Goal: Task Accomplishment & Management: Complete application form

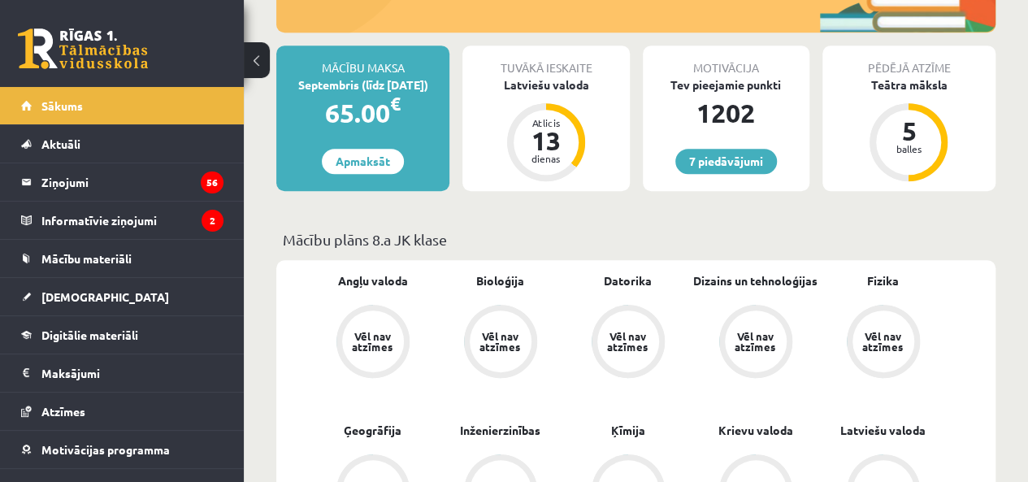
scroll to position [379, 0]
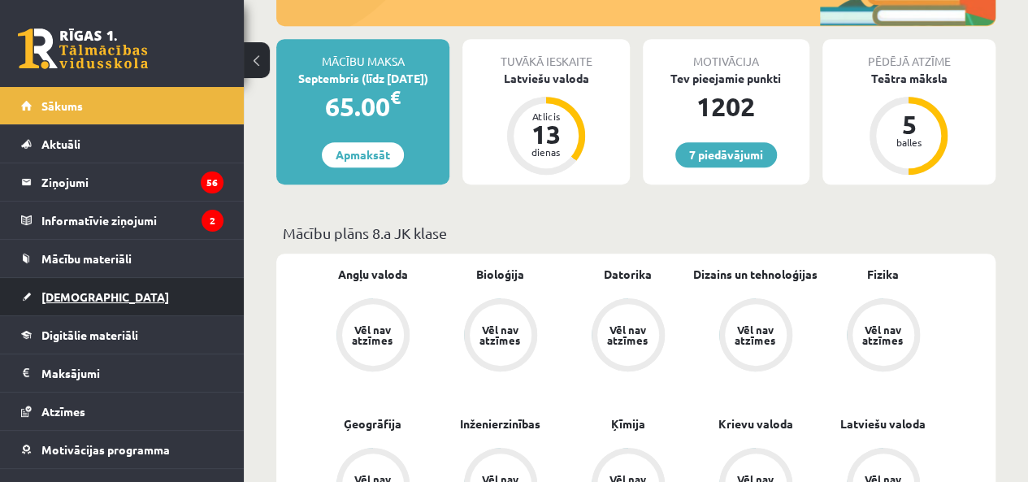
click at [53, 300] on span "[DEMOGRAPHIC_DATA]" at bounding box center [105, 296] width 128 height 15
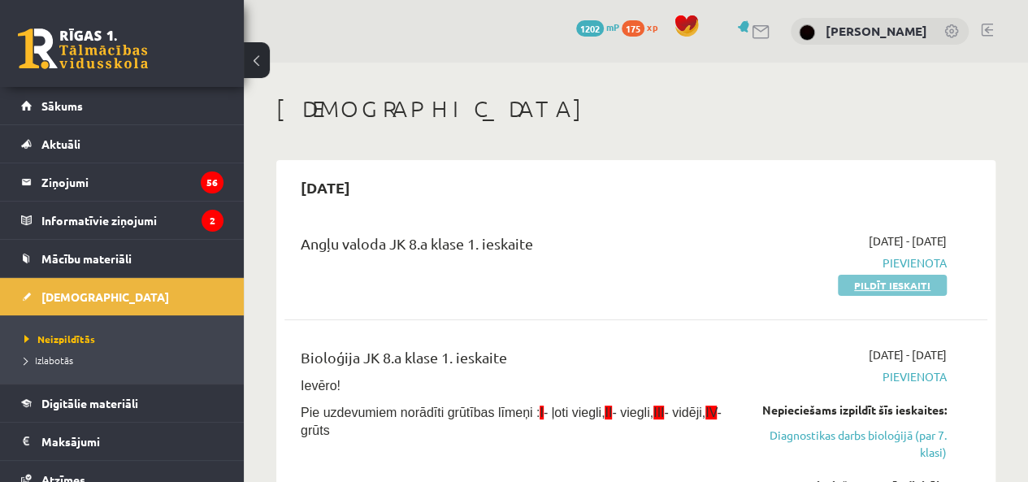
click at [850, 282] on link "Pildīt ieskaiti" at bounding box center [892, 285] width 109 height 21
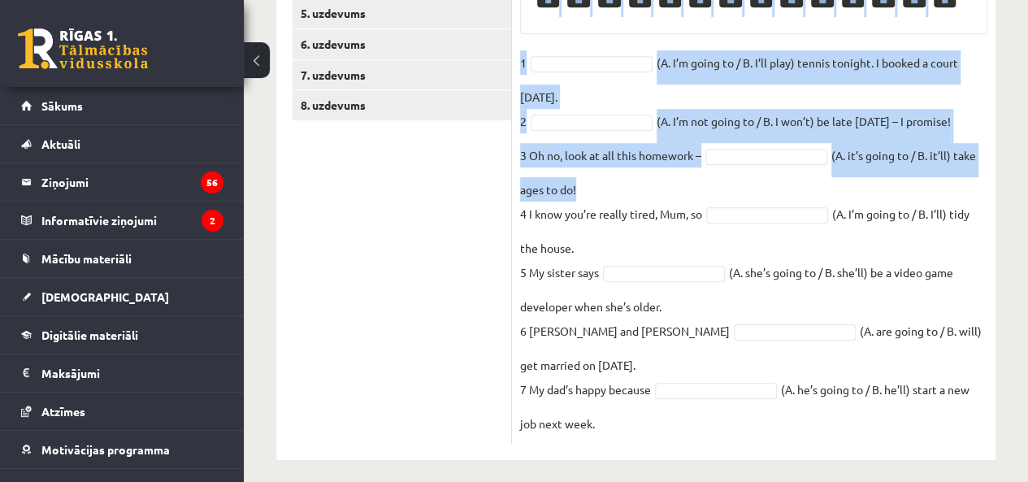
scroll to position [423, 0]
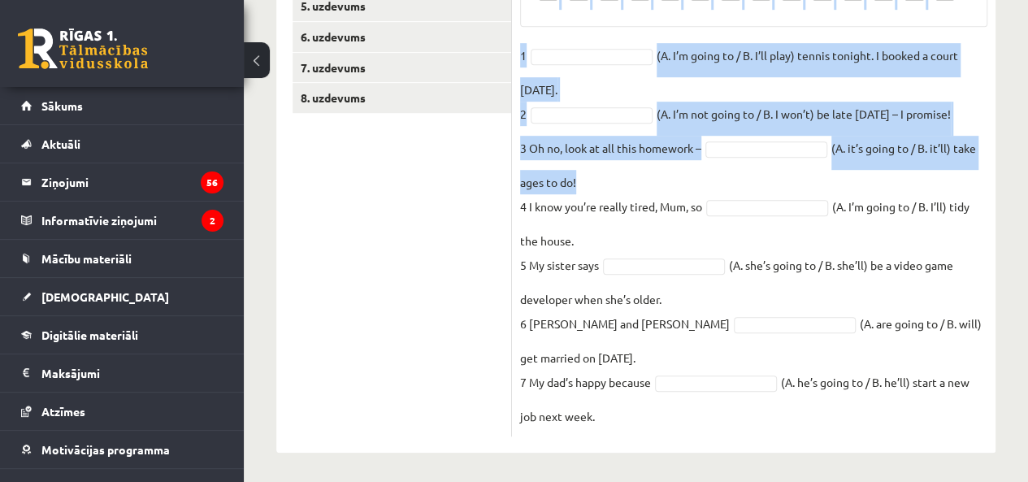
drag, startPoint x: 515, startPoint y: 134, endPoint x: 901, endPoint y: 424, distance: 482.3
click at [901, 424] on div "7p Izvēlies pareizo variantu. Pieejamie vārdi A B B A A A B A B B A B B A 1 (A.…" at bounding box center [754, 161] width 484 height 552
copy div "Loremips dolorsi ametcons. Adipiscin elits D E T I U L E D M A E A M V 7 (Q. N’…"
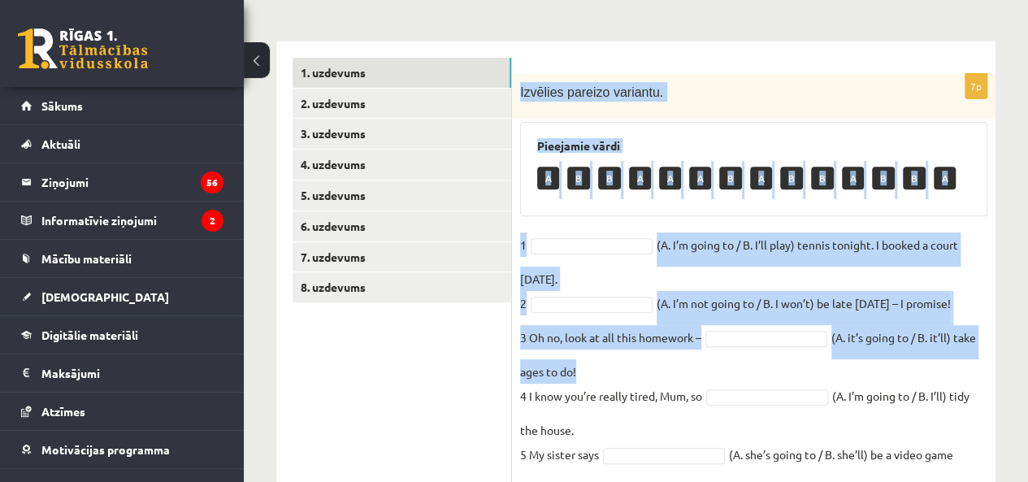
click at [819, 59] on form "7p Izvēlies pareizo variantu. Pieejamie vārdi A B B A A A B A B B A B B A 1 (A.…" at bounding box center [753, 342] width 451 height 568
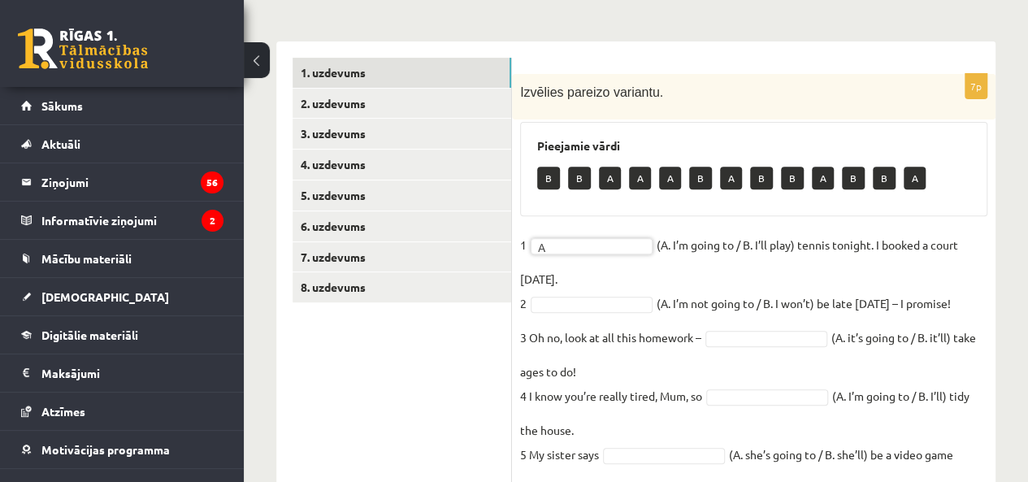
click at [571, 291] on fieldset "1 A * (A. I’m going to / B. I’ll play) tennis tonight. I booked a court yesterd…" at bounding box center [753, 424] width 467 height 385
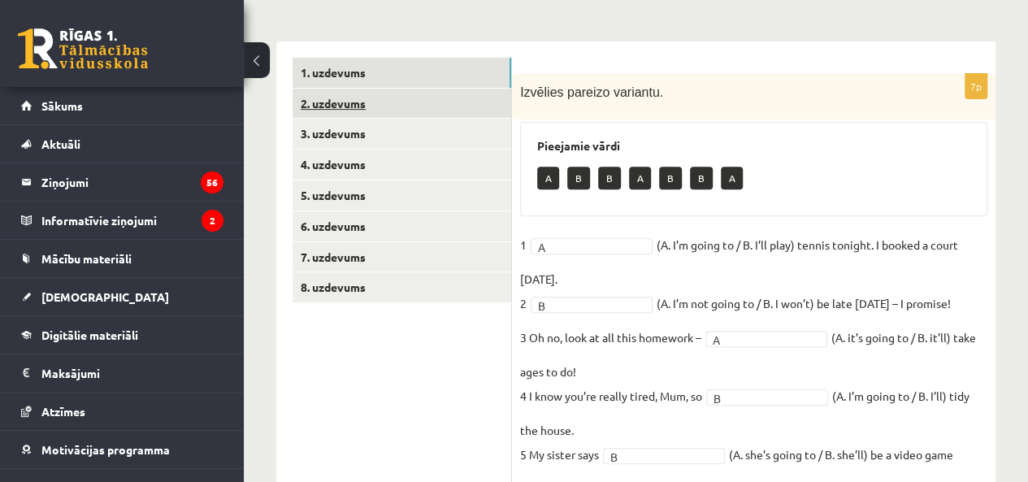
click at [327, 97] on link "2. uzdevums" at bounding box center [402, 104] width 219 height 30
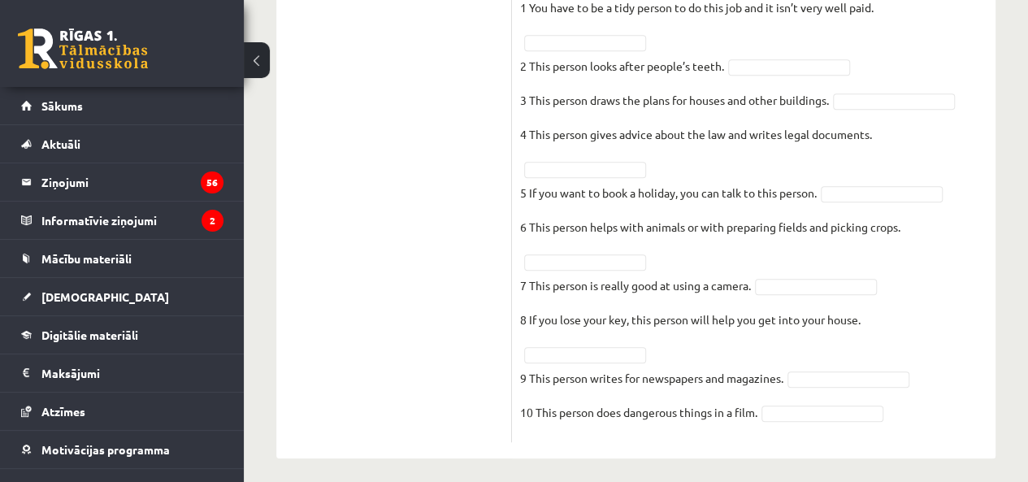
scroll to position [554, 0]
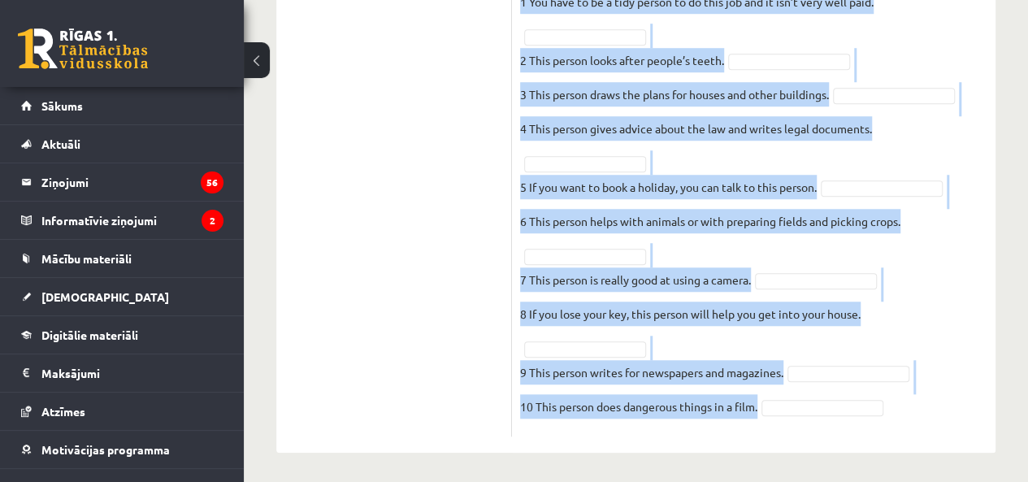
drag, startPoint x: 518, startPoint y: 89, endPoint x: 866, endPoint y: 404, distance: 470.2
click at [865, 413] on div "10p Izvēlies atbilstošo vārdu katrai definīcijai. Pieejamie vārdi journalist lo…" at bounding box center [754, 96] width 484 height 682
copy div "Izvēlies atbilstošo vārdu katrai definīcijai. Pieejamie vārdi journalist locksm…"
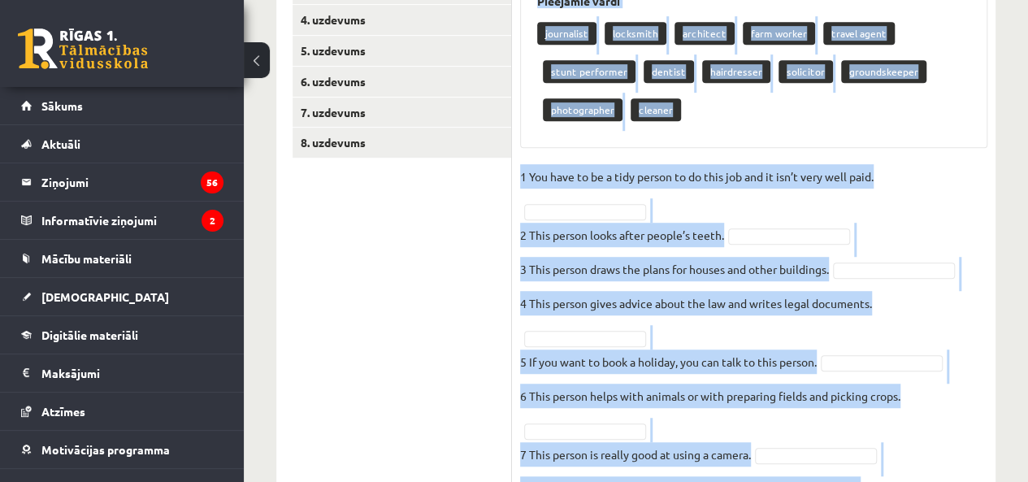
scroll to position [364, 0]
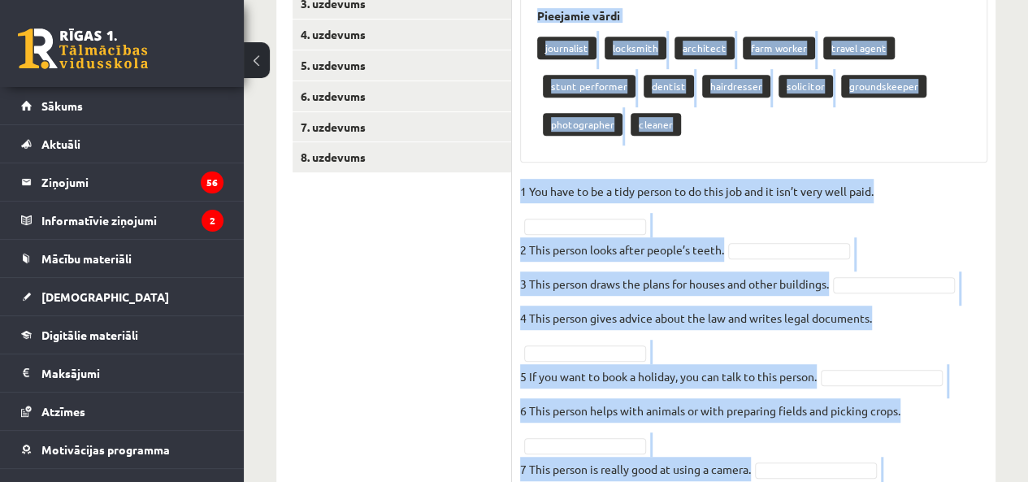
click at [710, 150] on div "Pieejamie vārdi journalist locksmith architect farm worker travel agent stunt p…" at bounding box center [753, 77] width 467 height 171
click at [716, 140] on div "journalist locksmith architect farm worker travel agent stunt performer dentist…" at bounding box center [753, 88] width 433 height 115
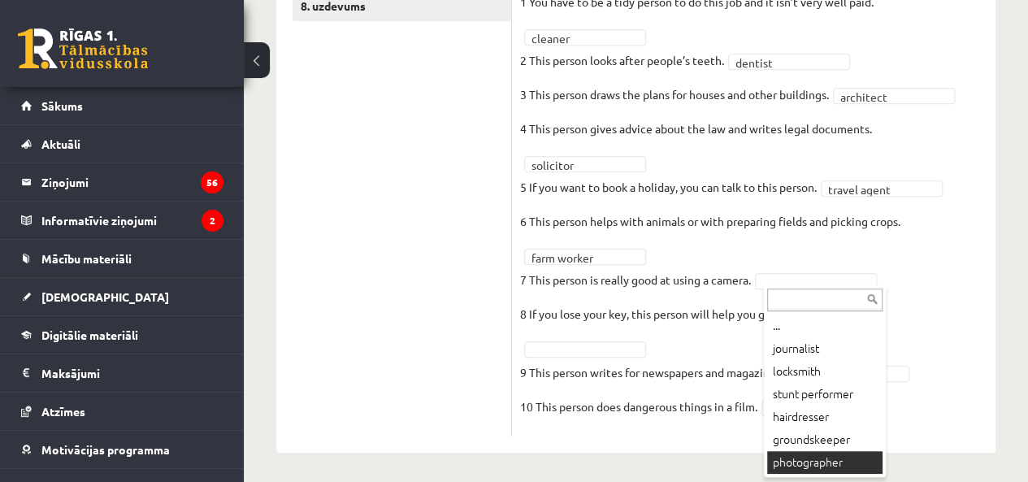
scroll to position [477, 0]
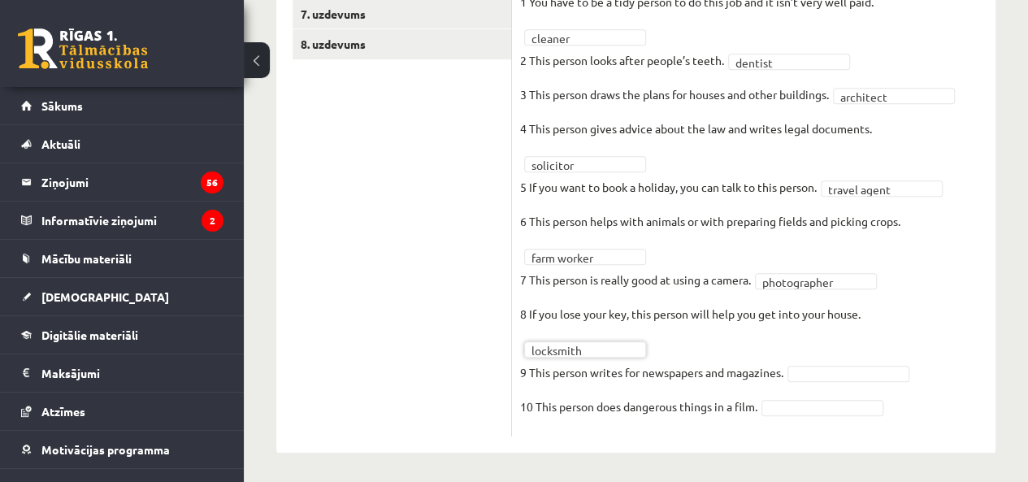
click at [823, 363] on fieldset "**********" at bounding box center [753, 208] width 467 height 439
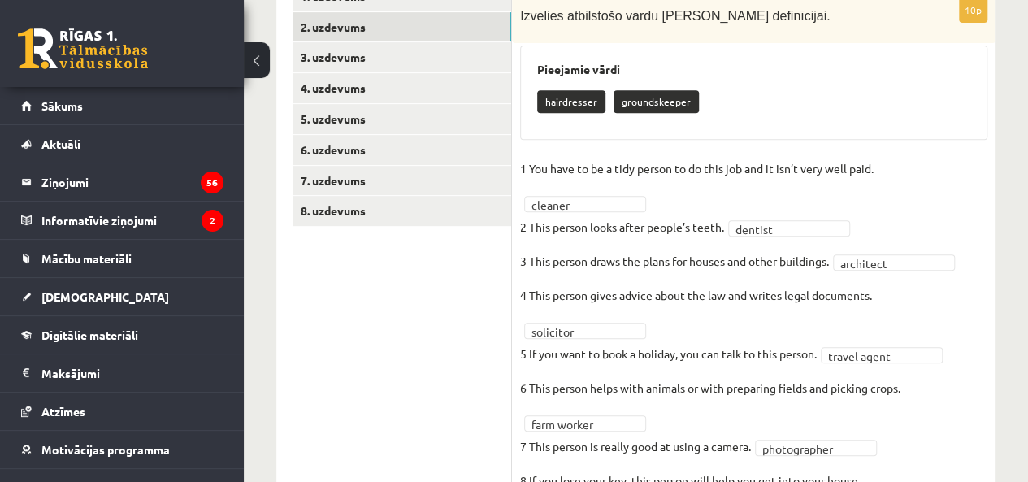
scroll to position [288, 0]
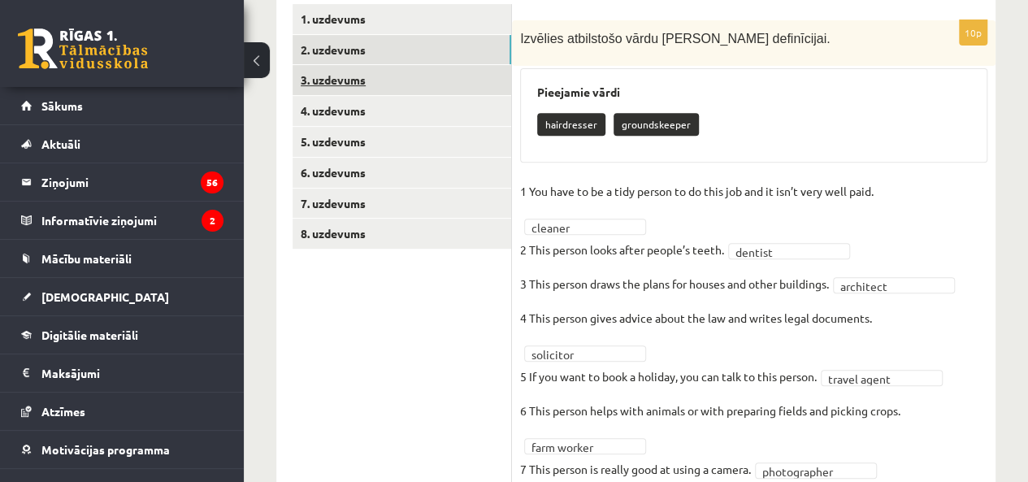
click at [332, 89] on link "3. uzdevums" at bounding box center [402, 80] width 219 height 30
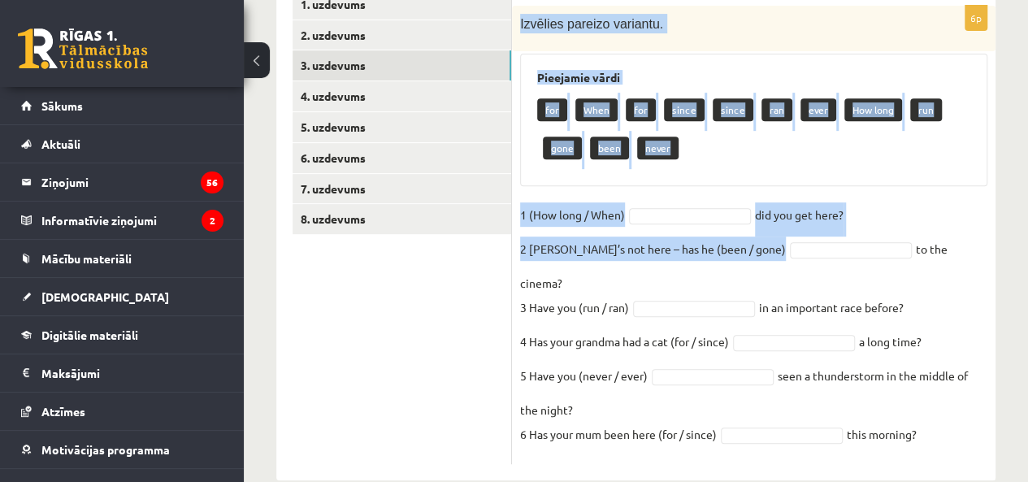
scroll to position [306, 0]
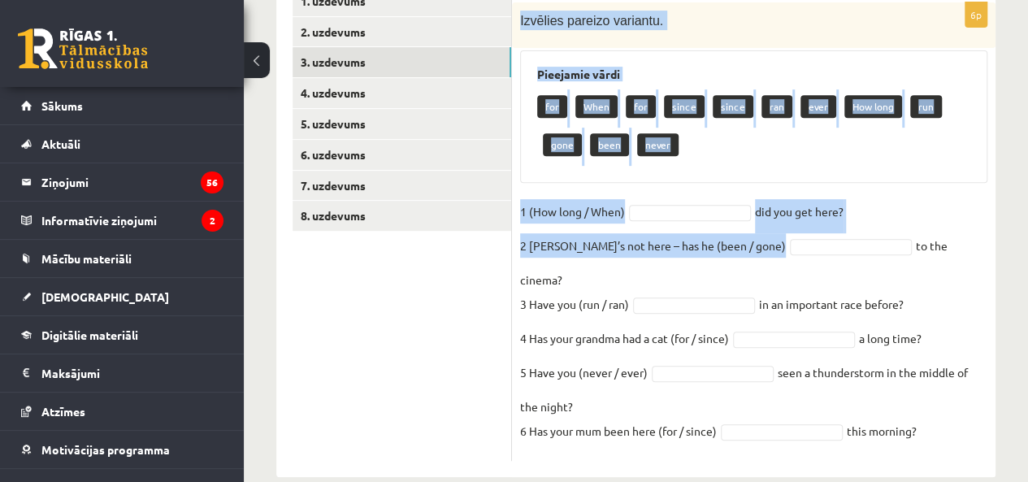
drag, startPoint x: 517, startPoint y: 33, endPoint x: 988, endPoint y: 415, distance: 606.2
click at [988, 415] on div "6p Izvēlies pareizo variantu. Pieejamie vārdi for When for since since ran ever…" at bounding box center [754, 231] width 484 height 458
copy div "Izvēlies pareizo variantu. Pieejamie vārdi for When for since since ran ever Ho…"
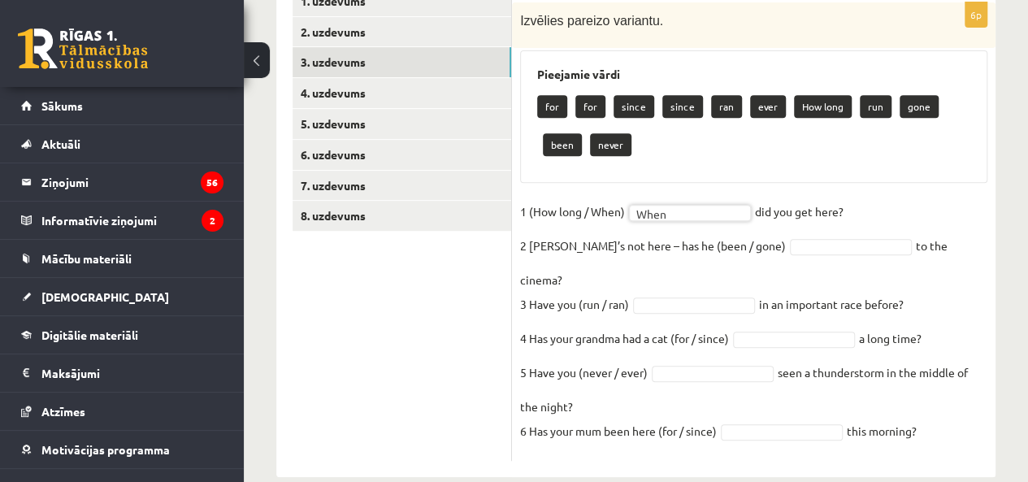
click at [758, 254] on fieldset "1 (How long / When) When **** did you get here?   2 Sam’s not here – has he (be…" at bounding box center [753, 326] width 467 height 254
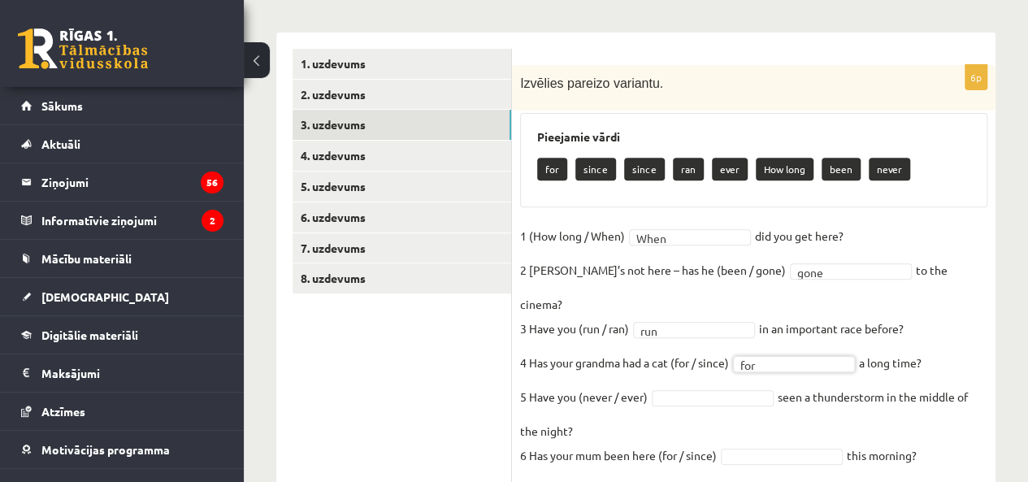
scroll to position [267, 0]
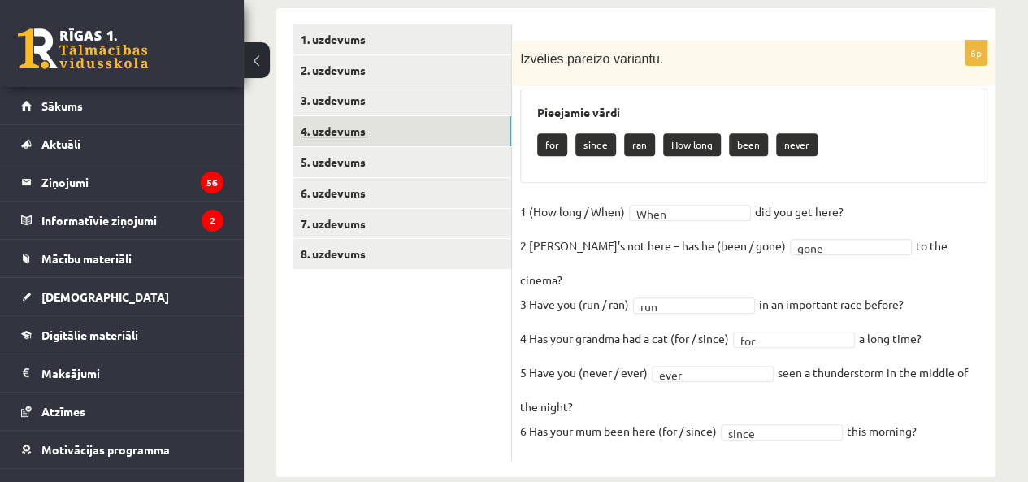
click at [416, 129] on link "4. uzdevums" at bounding box center [402, 131] width 219 height 30
click at [350, 93] on link "3. uzdevums" at bounding box center [402, 100] width 219 height 30
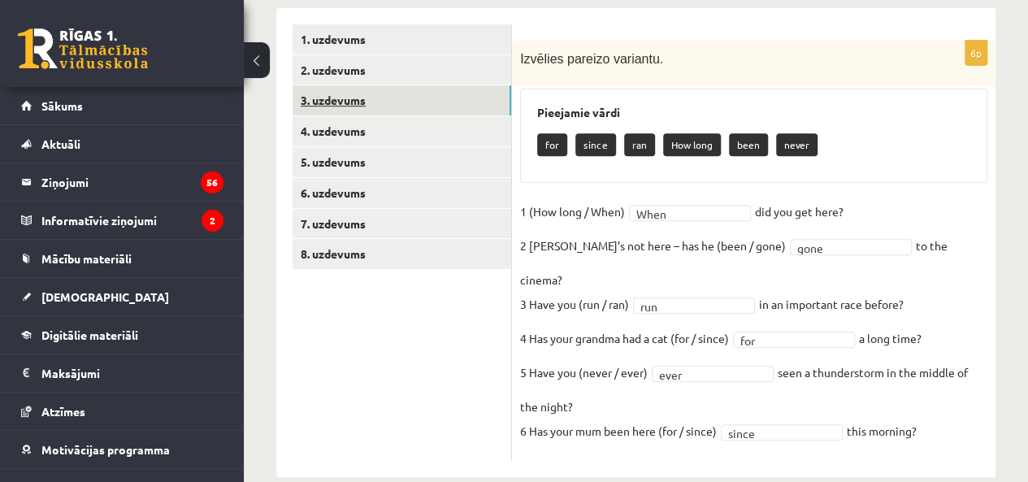
click at [347, 102] on link "3. uzdevums" at bounding box center [402, 100] width 219 height 30
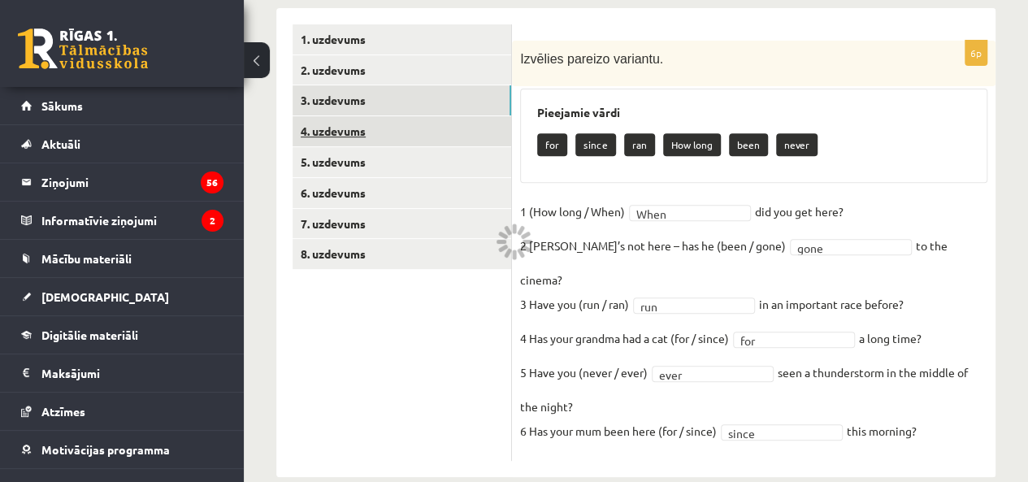
click at [317, 127] on link "4. uzdevums" at bounding box center [402, 131] width 219 height 30
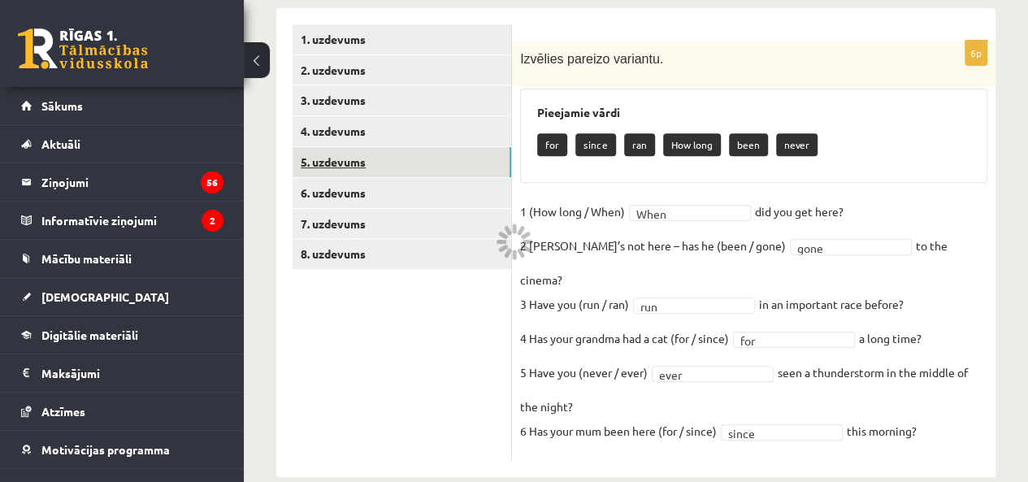
click at [341, 162] on link "5. uzdevums" at bounding box center [402, 162] width 219 height 30
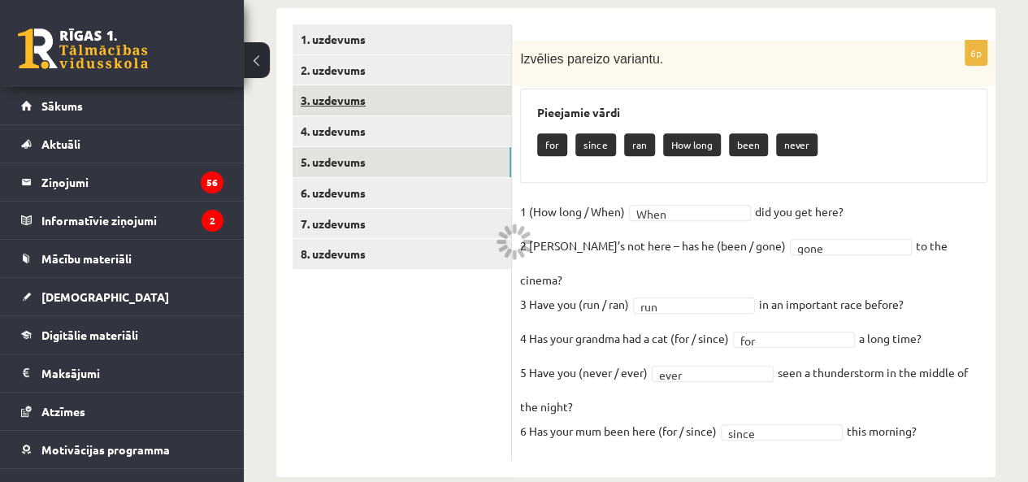
click at [342, 92] on link "3. uzdevums" at bounding box center [402, 100] width 219 height 30
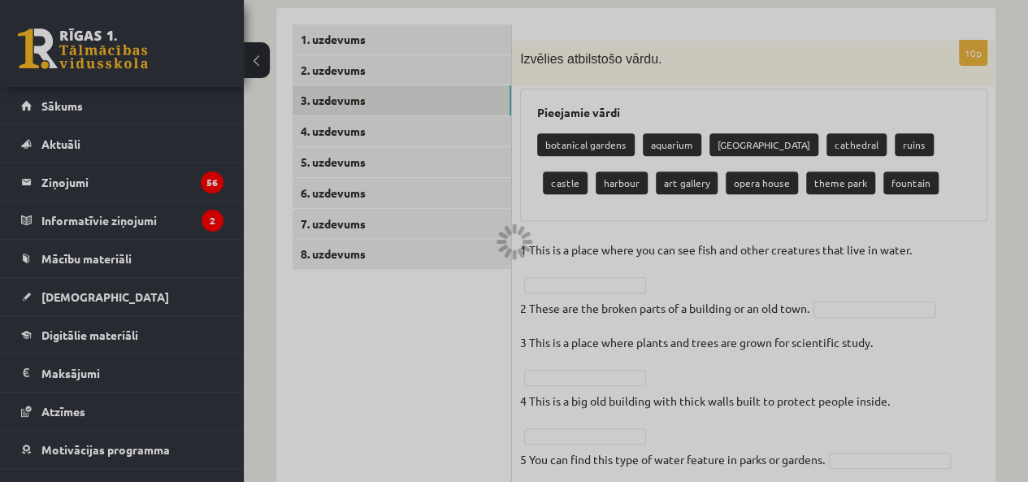
click at [338, 135] on div at bounding box center [514, 241] width 1028 height 482
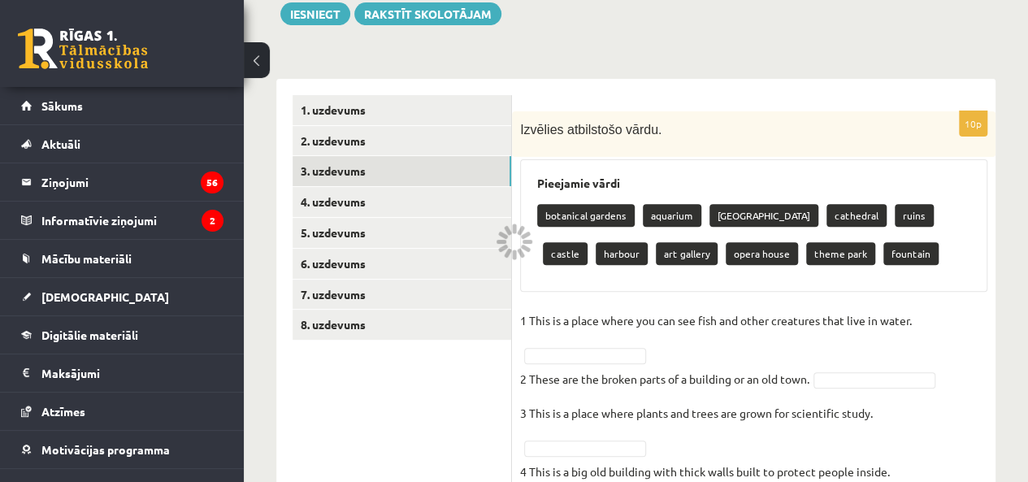
scroll to position [189, 0]
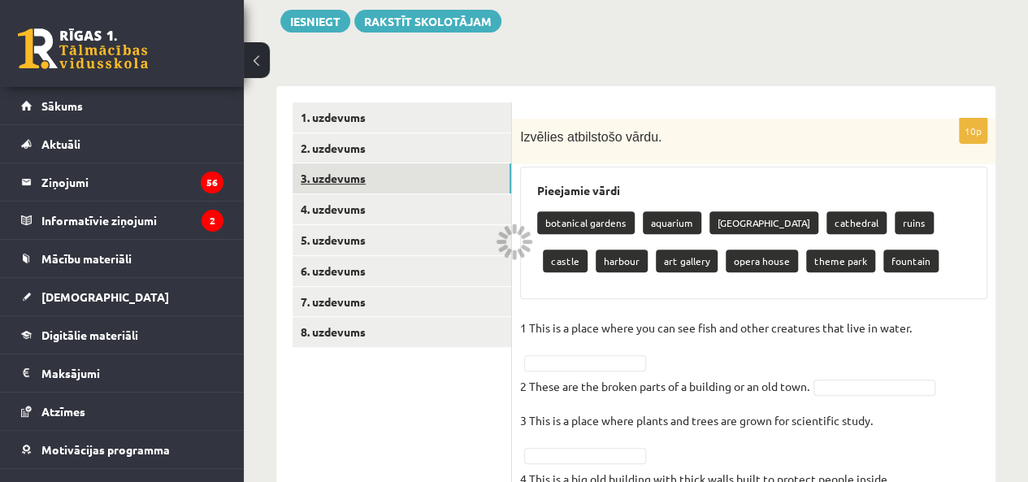
click at [338, 177] on link "3. uzdevums" at bounding box center [402, 178] width 219 height 30
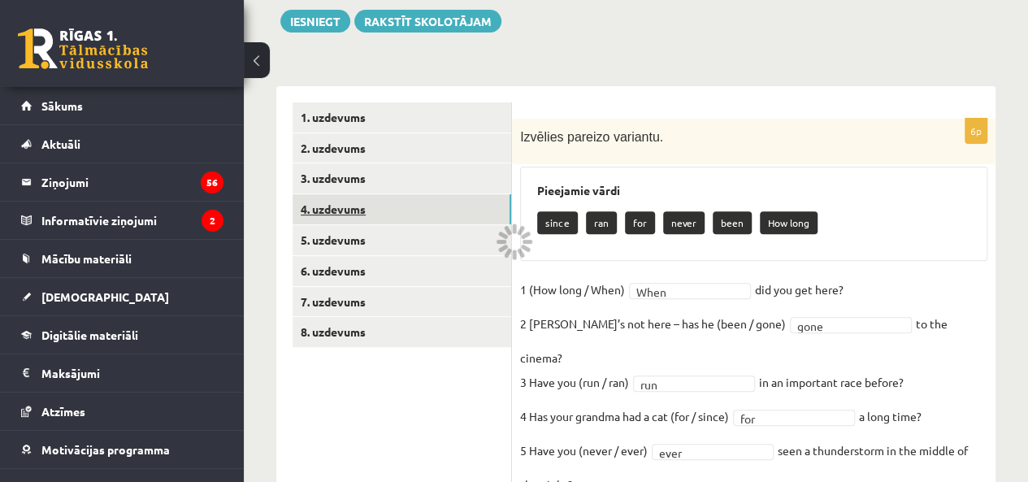
click at [330, 209] on link "4. uzdevums" at bounding box center [402, 209] width 219 height 30
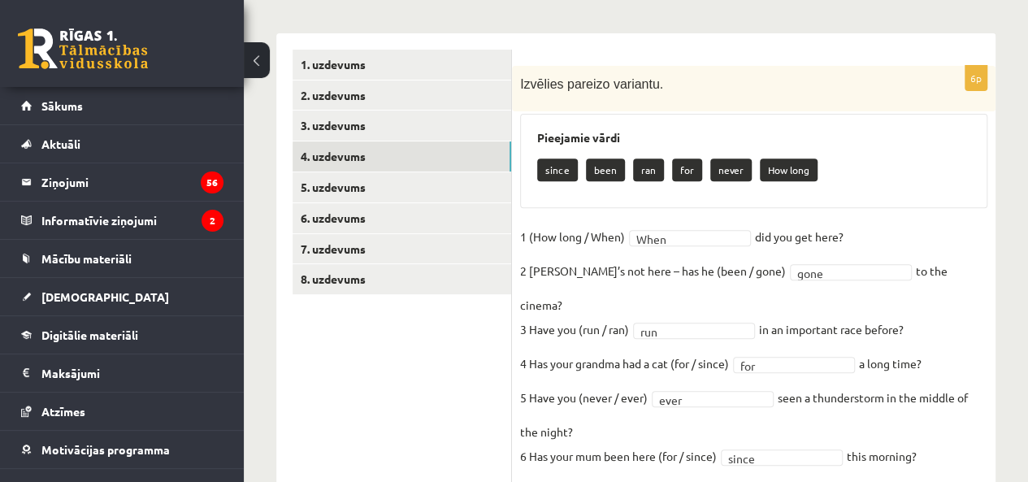
scroll to position [267, 0]
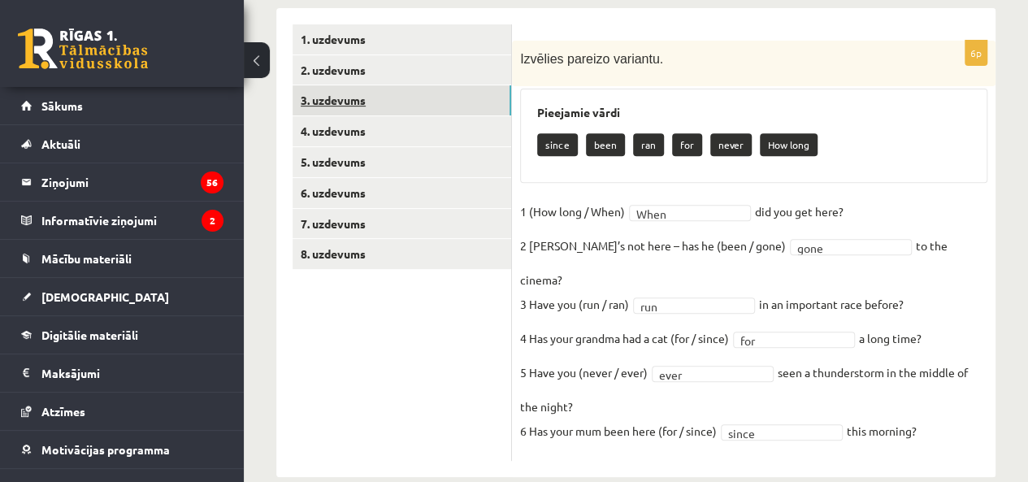
click at [362, 98] on link "3. uzdevums" at bounding box center [402, 100] width 219 height 30
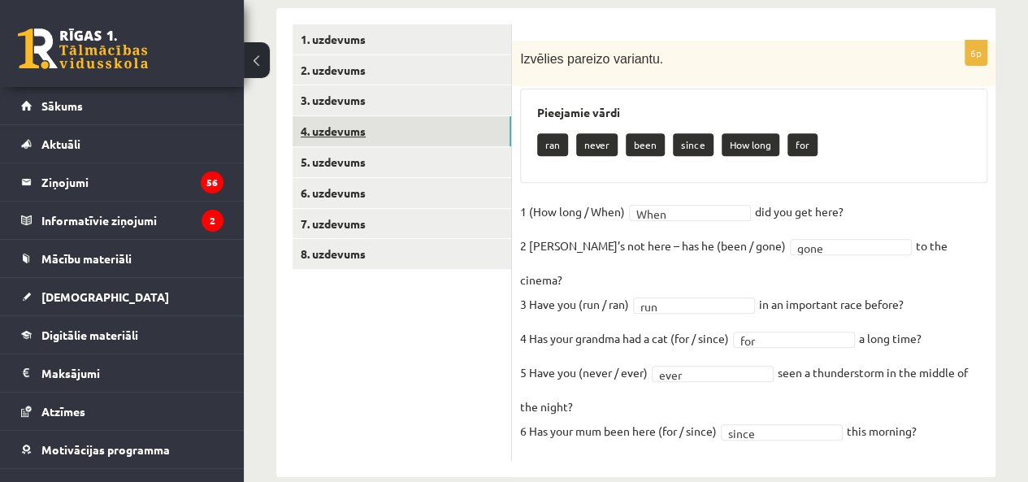
click at [361, 125] on link "4. uzdevums" at bounding box center [402, 131] width 219 height 30
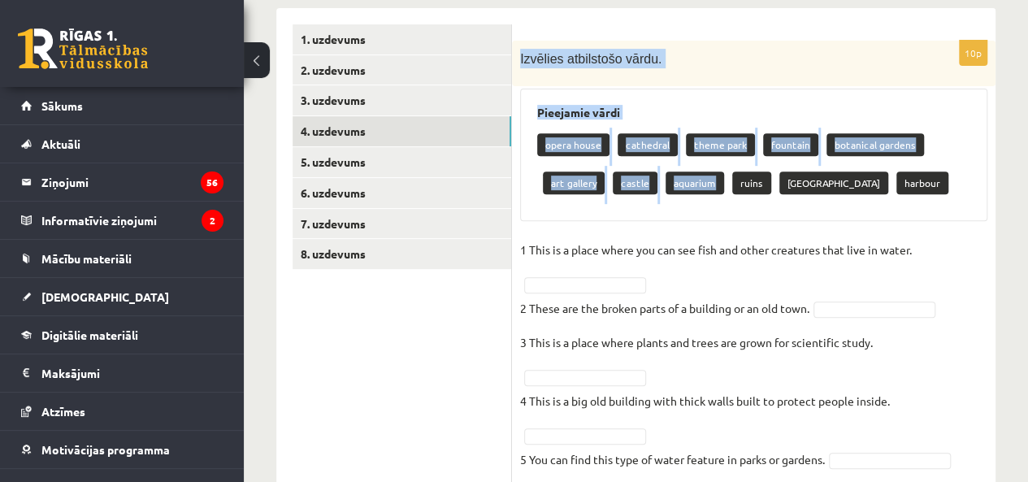
scroll to position [540, 0]
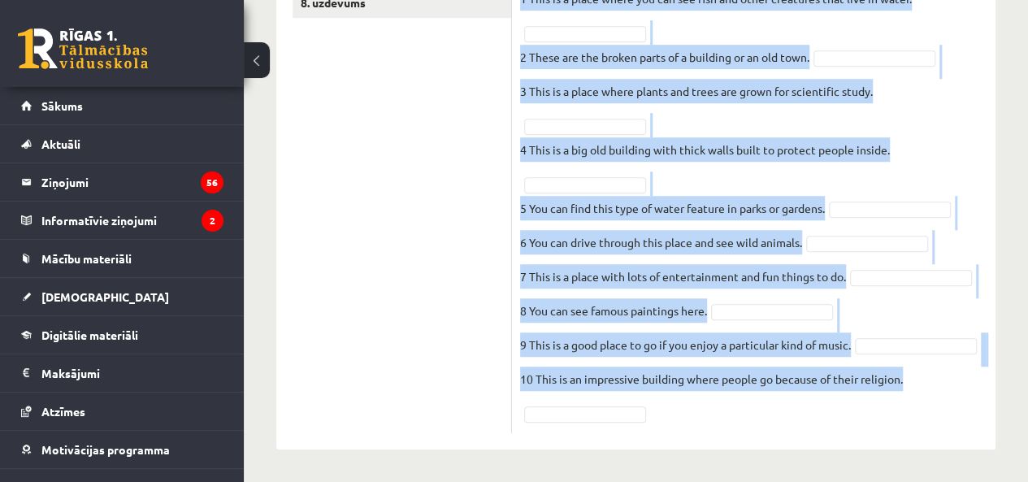
drag, startPoint x: 515, startPoint y: 55, endPoint x: 936, endPoint y: 427, distance: 562.1
click at [936, 427] on div "10p Izvēlies atbilstošo vārdu. Pieejamie vārdi opera house cathedral theme park…" at bounding box center [754, 111] width 484 height 644
copy div "Izvēlies atbilstošo vārdu. Pieejamie vārdi opera house cathedral theme park fou…"
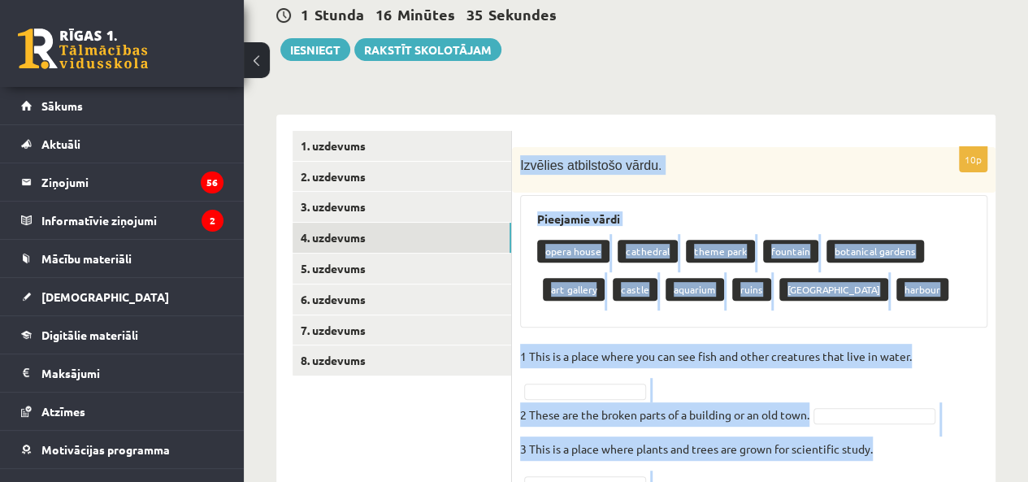
drag, startPoint x: 717, startPoint y: 132, endPoint x: 717, endPoint y: 193, distance: 60.1
click at [718, 134] on form "10p Izvēlies atbilstošo vārdu. Pieejamie vārdi opera house cathedral theme park…" at bounding box center [753, 461] width 451 height 660
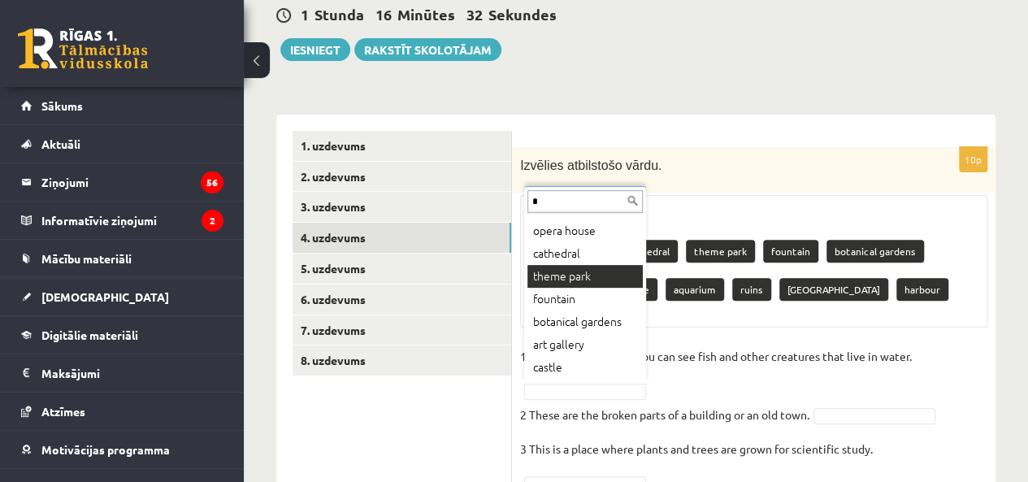
scroll to position [0, 0]
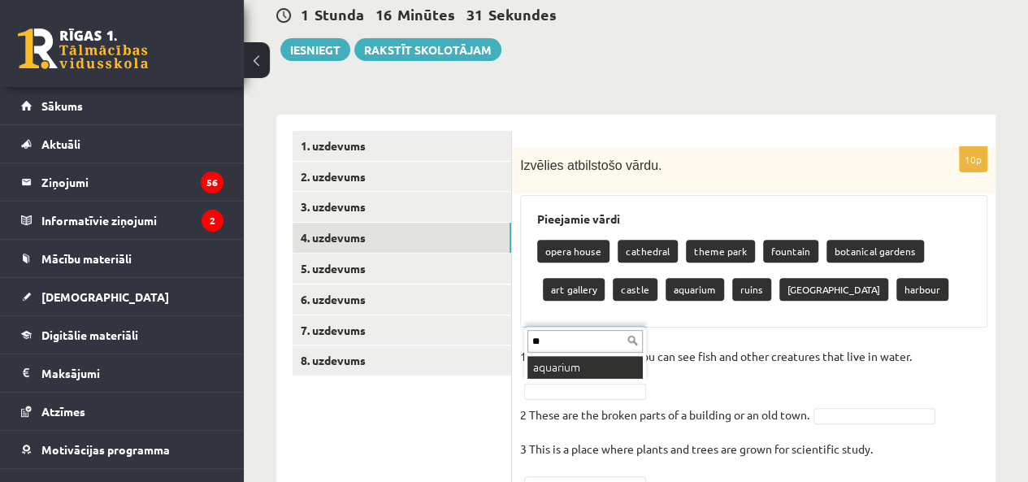
type input "**"
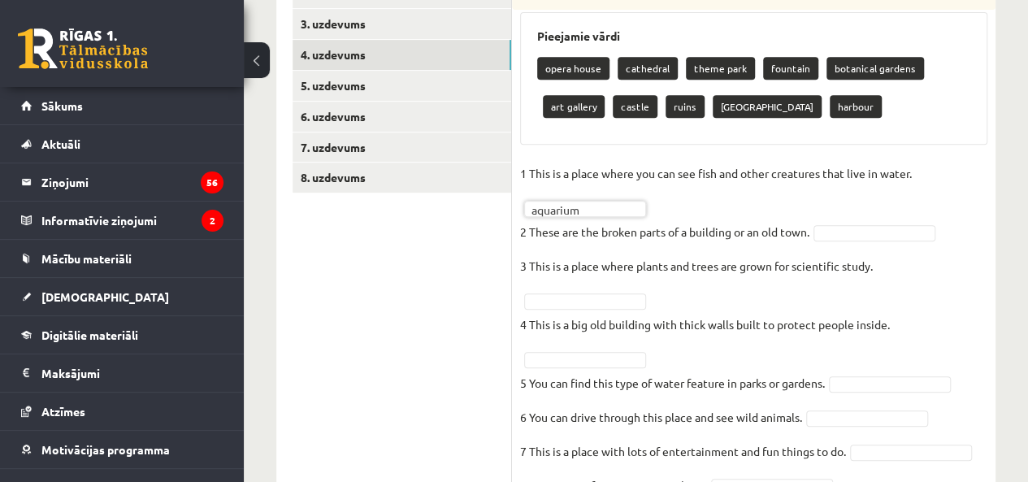
scroll to position [350, 0]
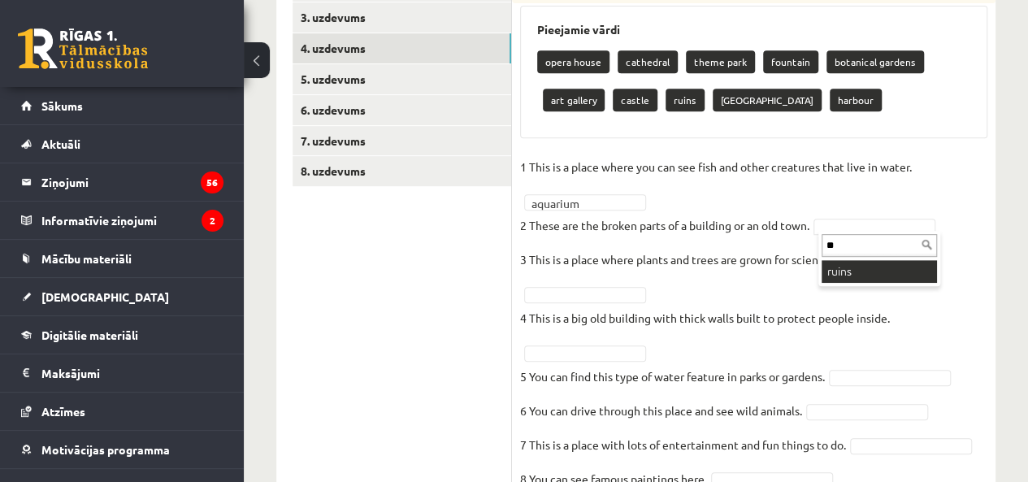
type input "**"
drag, startPoint x: 839, startPoint y: 276, endPoint x: 805, endPoint y: 285, distance: 35.5
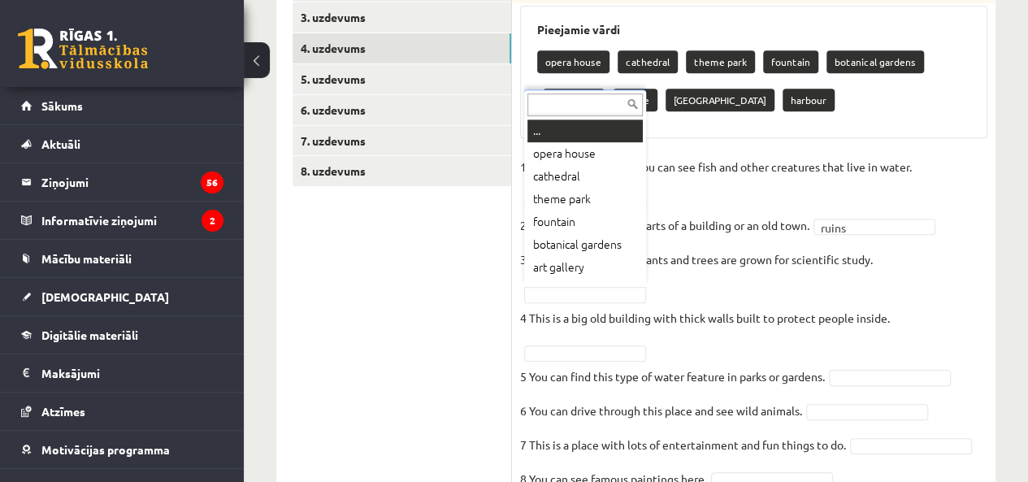
scroll to position [20, 0]
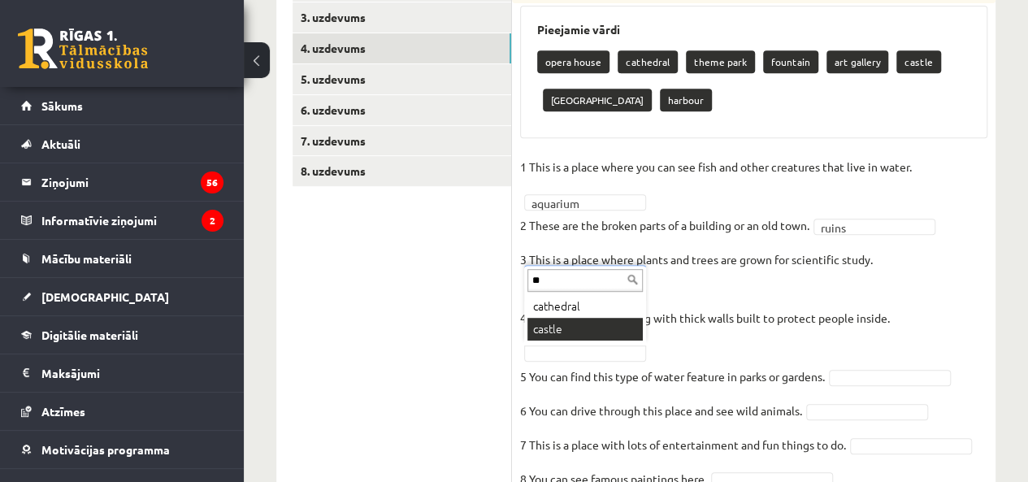
type input "**"
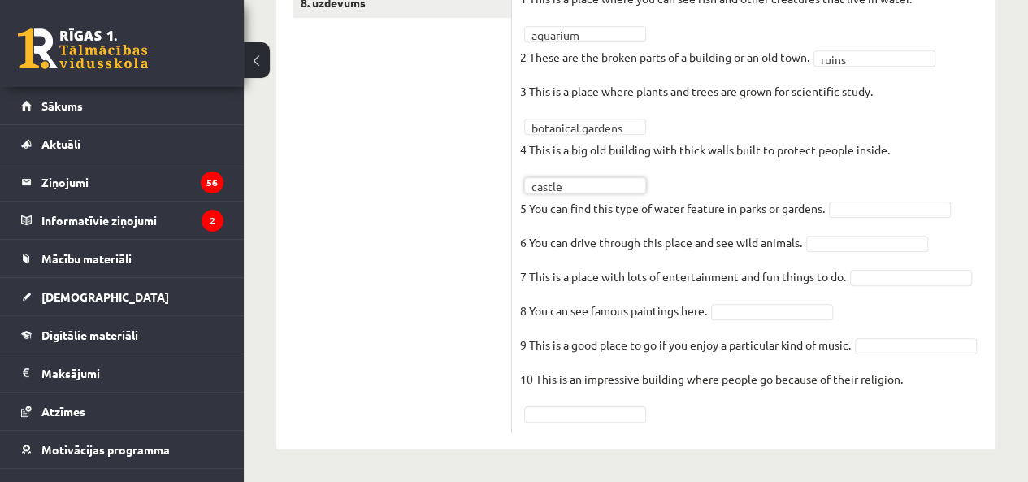
scroll to position [540, 0]
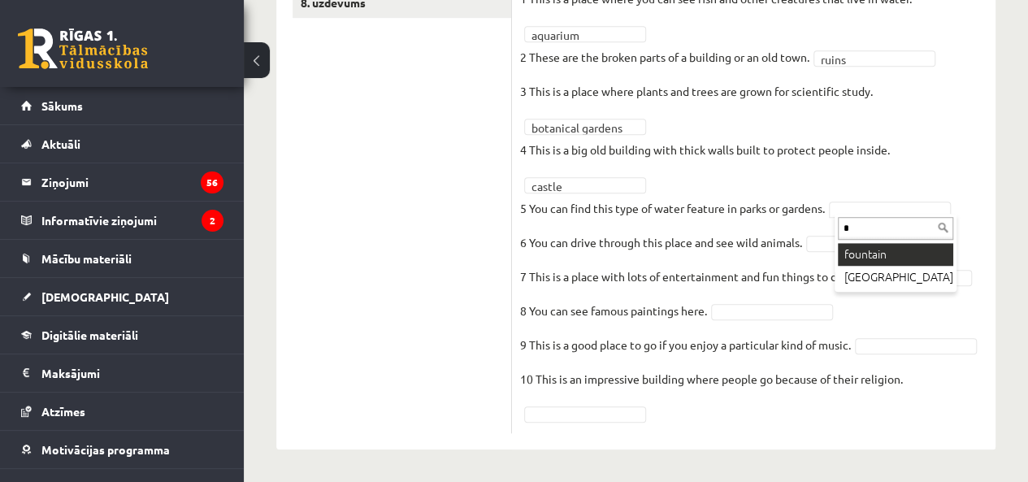
type input "*"
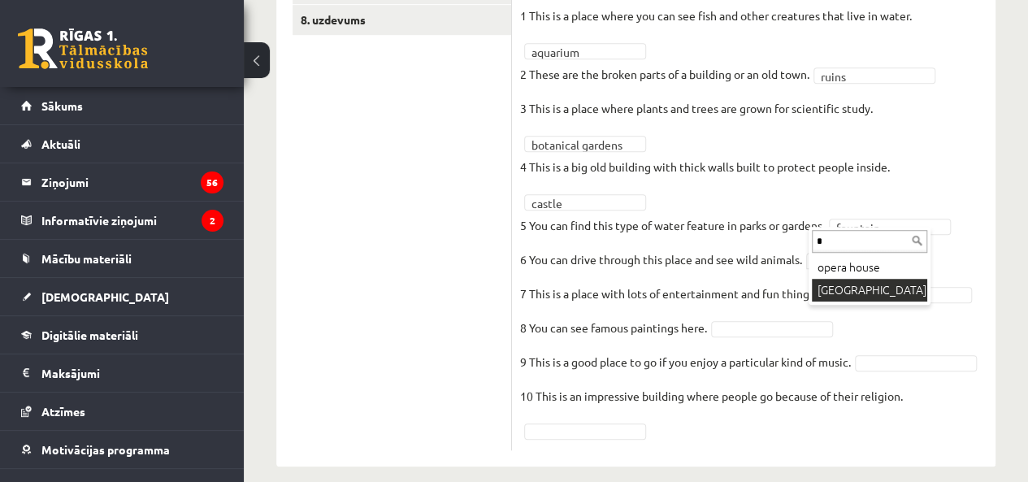
type input "*"
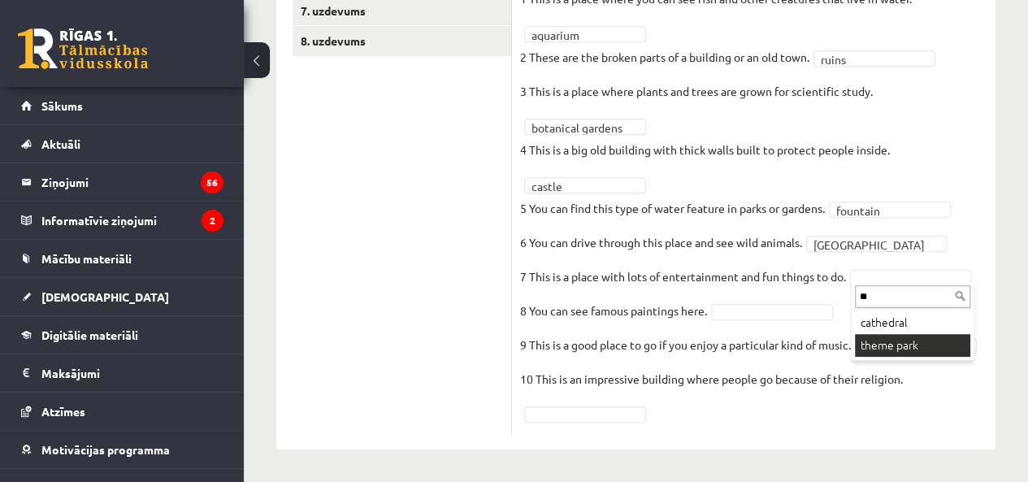
type input "**"
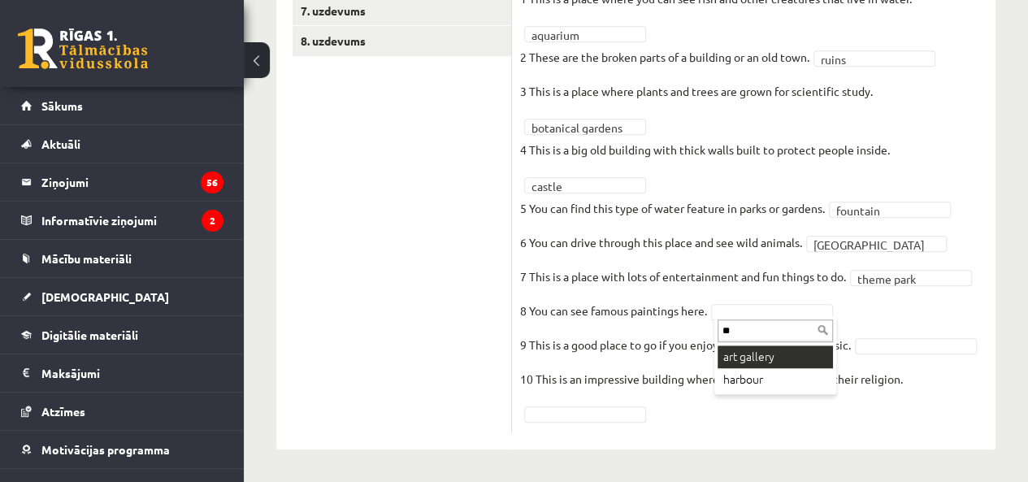
type input "**"
drag, startPoint x: 758, startPoint y: 339, endPoint x: 758, endPoint y: 328, distance: 10.6
click at [890, 318] on fieldset "**********" at bounding box center [753, 205] width 467 height 439
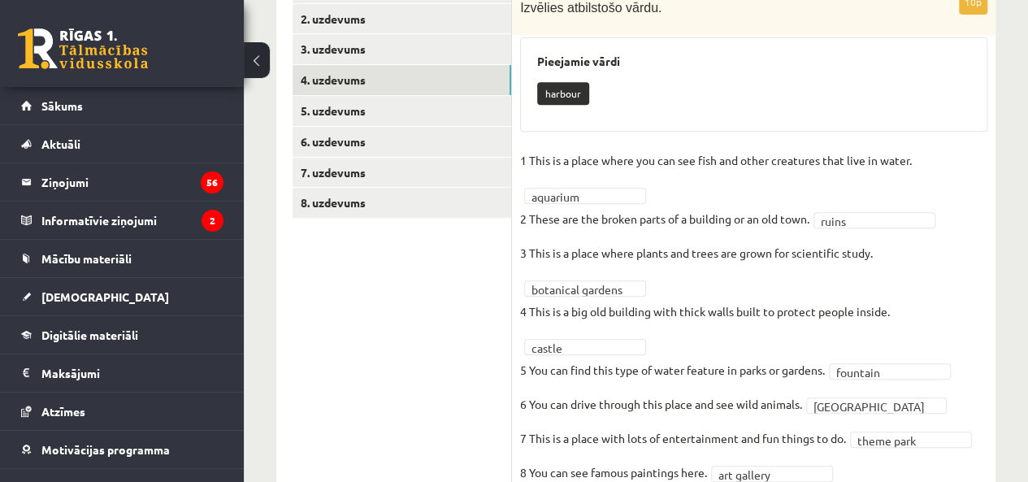
scroll to position [312, 0]
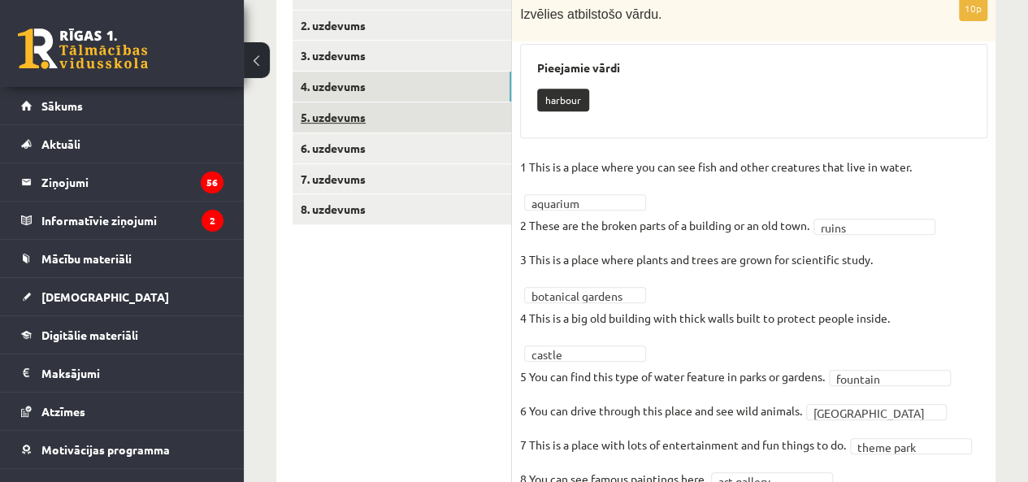
click at [323, 127] on link "5. uzdevums" at bounding box center [402, 117] width 219 height 30
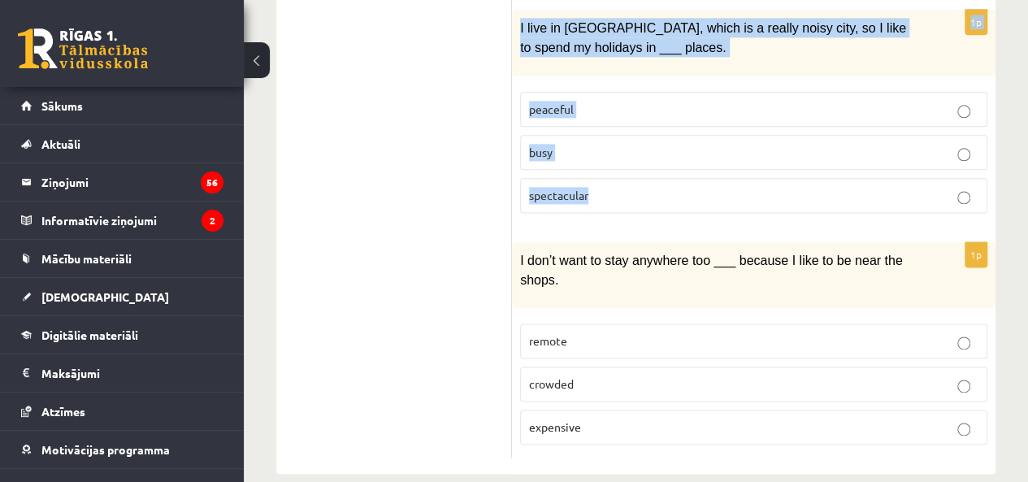
scroll to position [977, 0]
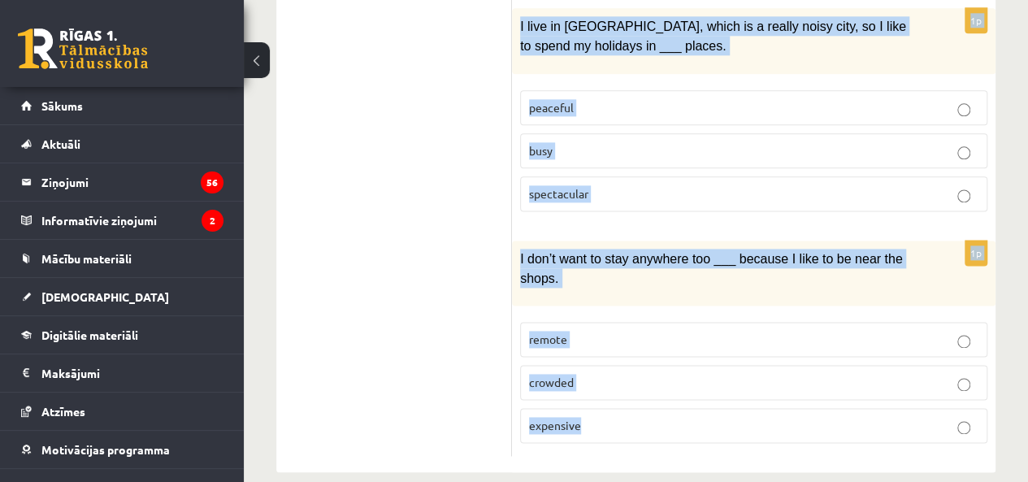
drag, startPoint x: 520, startPoint y: 134, endPoint x: 819, endPoint y: 402, distance: 401.2
copy form "When I’m on holiday, I prefer going to places where the locals go rather than _…"
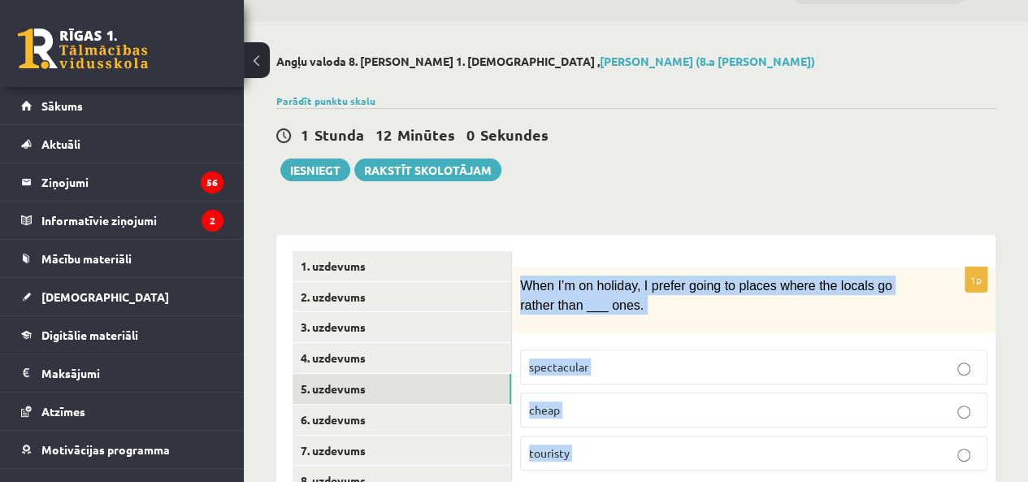
scroll to position [0, 0]
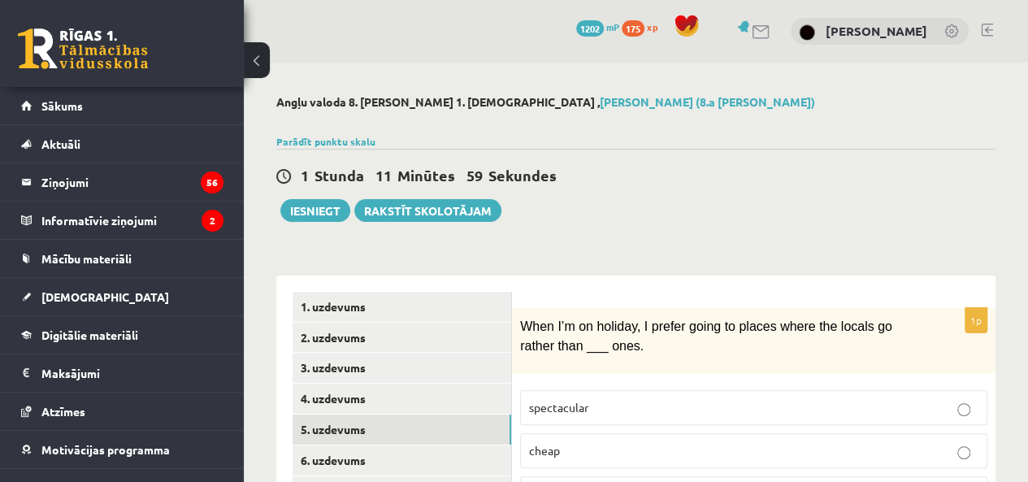
click at [697, 217] on div "1 Stunda 11 Minūtes 59 Sekundes Ieskaite saglabāta! Iesniegt Rakstīt skolotājam" at bounding box center [635, 185] width 719 height 73
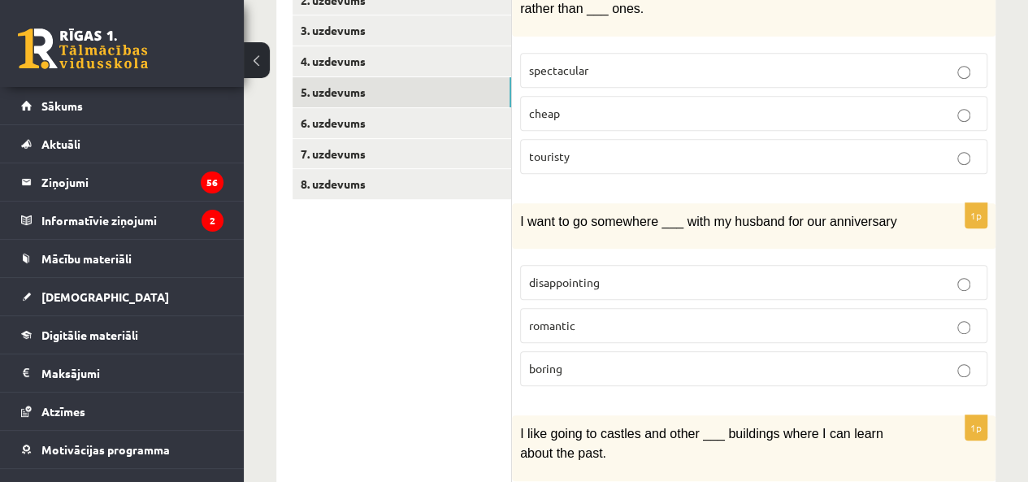
scroll to position [379, 0]
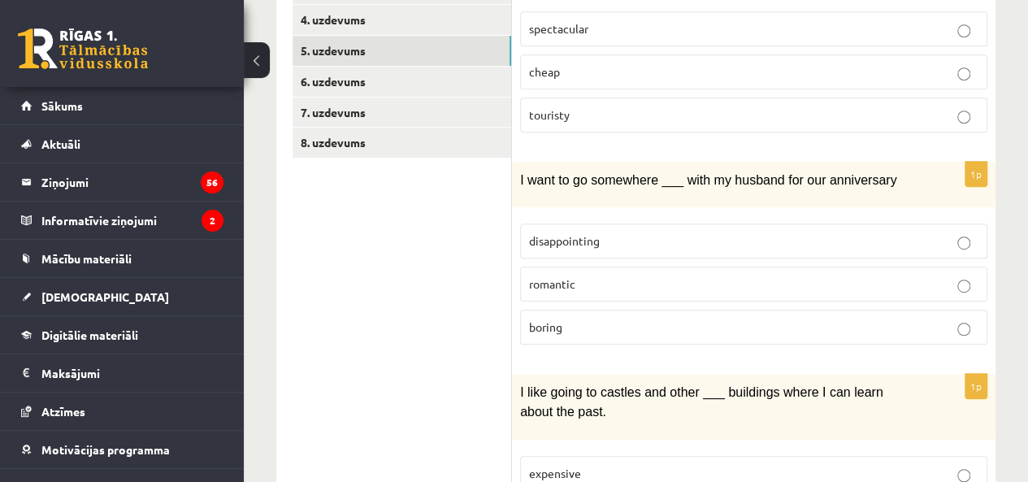
click at [651, 119] on label "touristy" at bounding box center [753, 115] width 467 height 35
click at [641, 276] on p "romantic" at bounding box center [753, 284] width 449 height 17
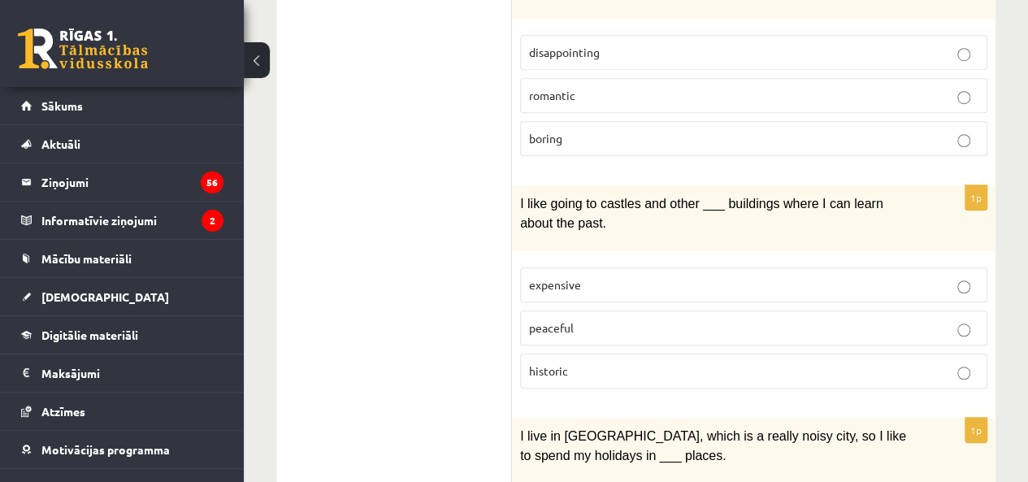
scroll to position [569, 0]
click at [584, 361] on p "historic" at bounding box center [753, 369] width 449 height 17
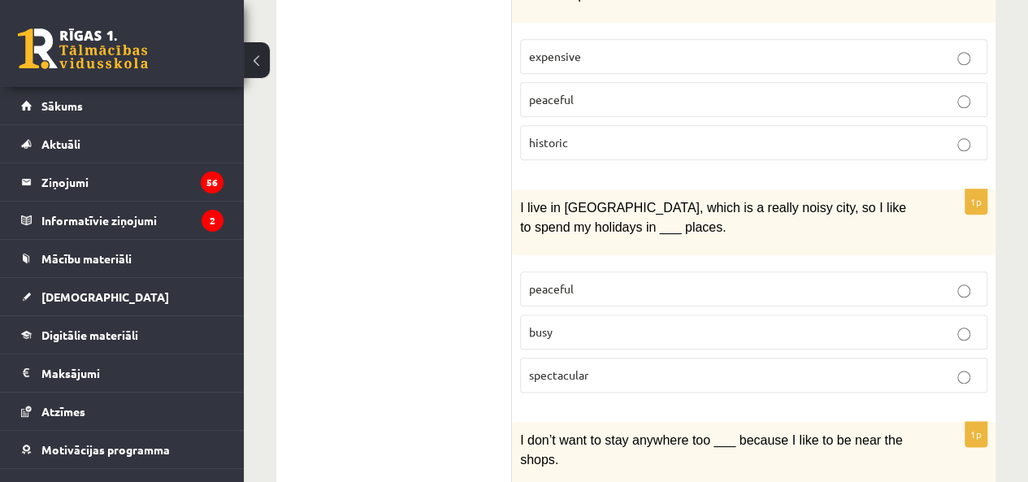
scroll to position [948, 0]
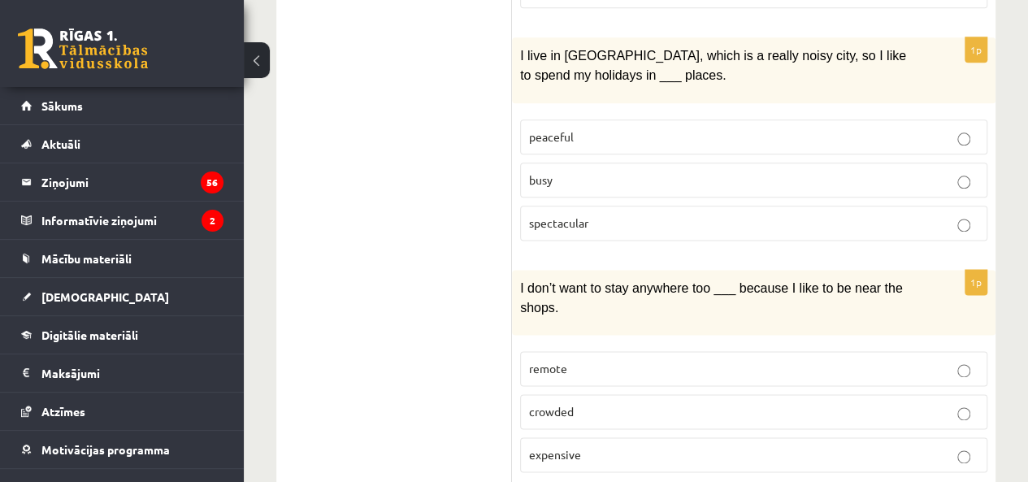
click at [583, 128] on p "peaceful" at bounding box center [753, 136] width 449 height 17
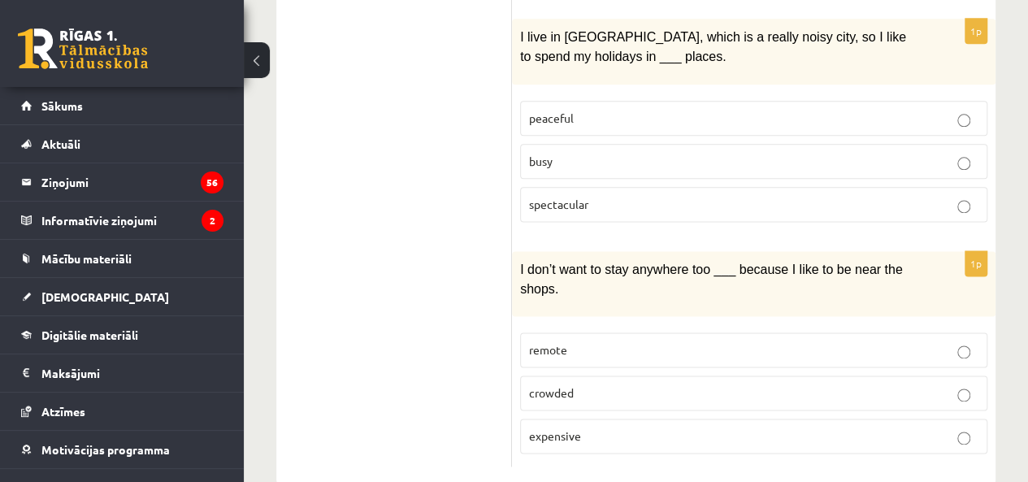
scroll to position [977, 0]
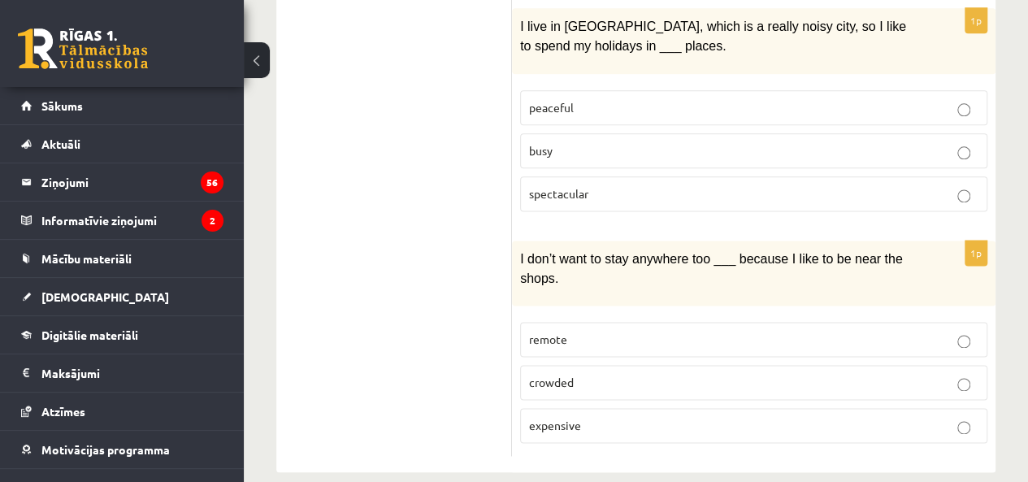
click at [609, 331] on p "remote" at bounding box center [753, 339] width 449 height 17
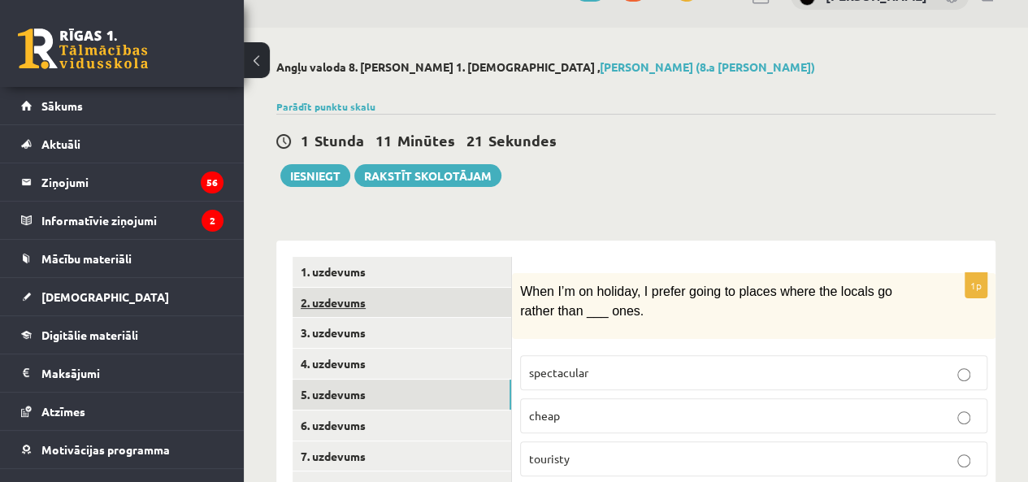
scroll to position [28, 0]
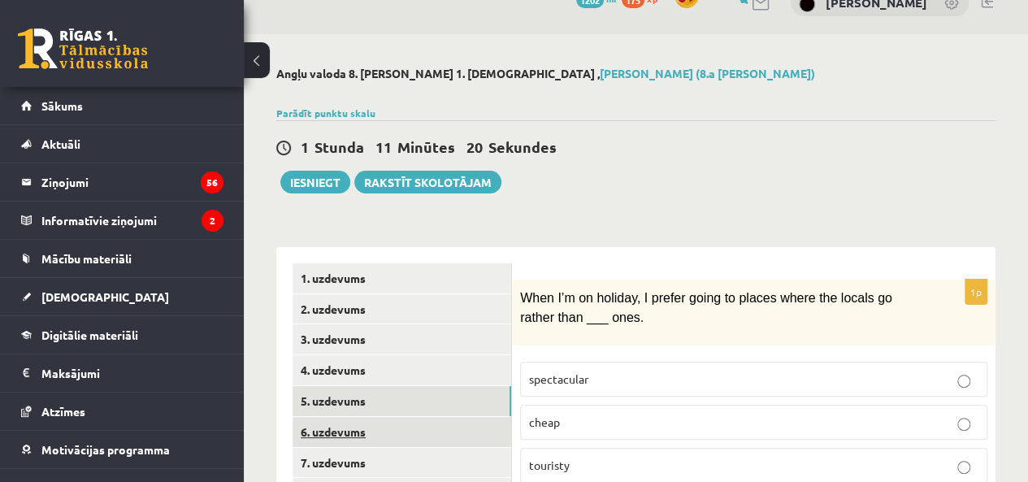
click at [366, 434] on link "6. uzdevums" at bounding box center [402, 432] width 219 height 30
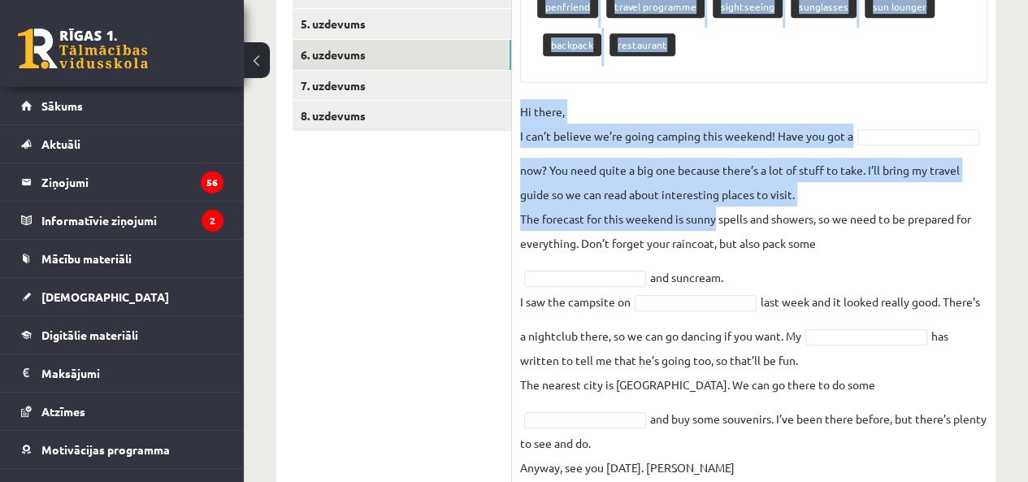
scroll to position [432, 0]
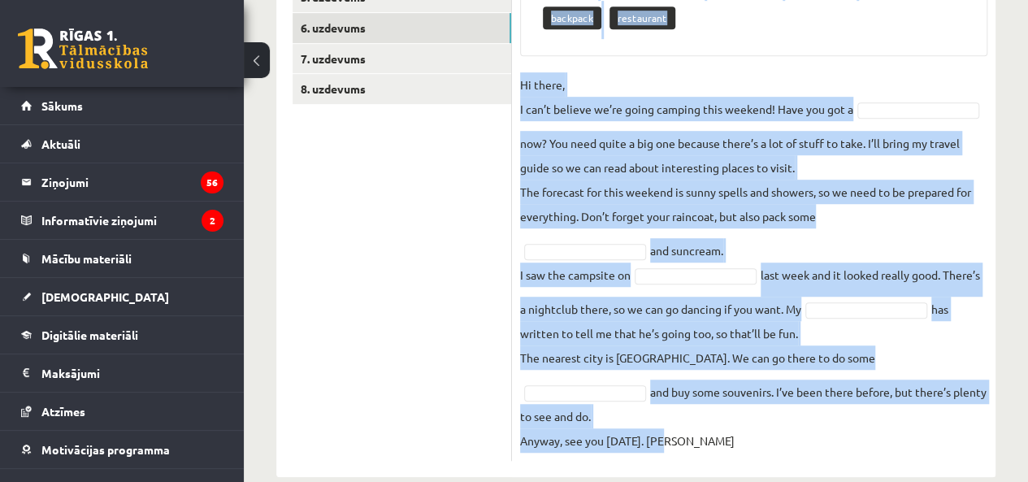
drag, startPoint x: 513, startPoint y: 108, endPoint x: 901, endPoint y: 434, distance: 506.5
click at [901, 434] on div "5p Izvēlies pareizo vārdu. Pieejamie vārdi penfriend travel programme sightseei…" at bounding box center [754, 160] width 484 height 634
copy div "Izvēlies pareizo vārdu. Pieejamie vārdi penfriend travel programme sightseeing …"
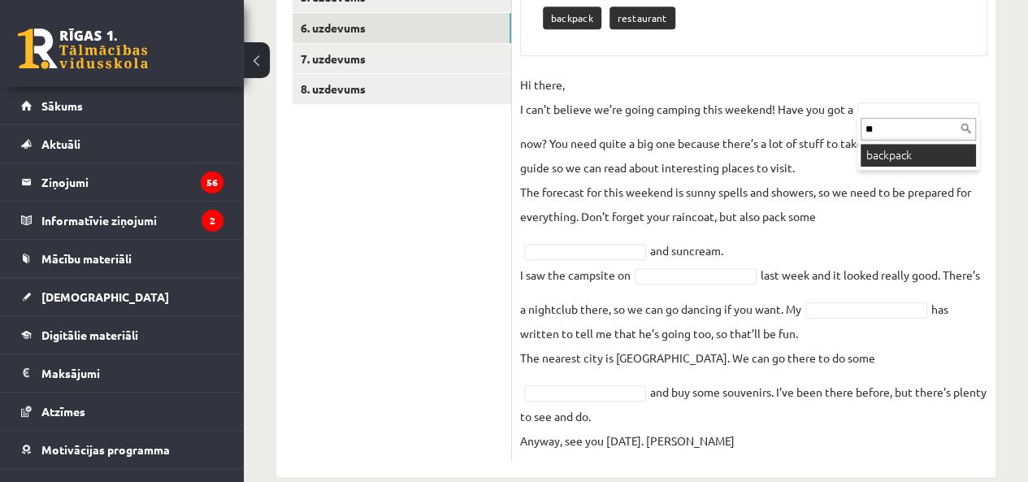
type input "**"
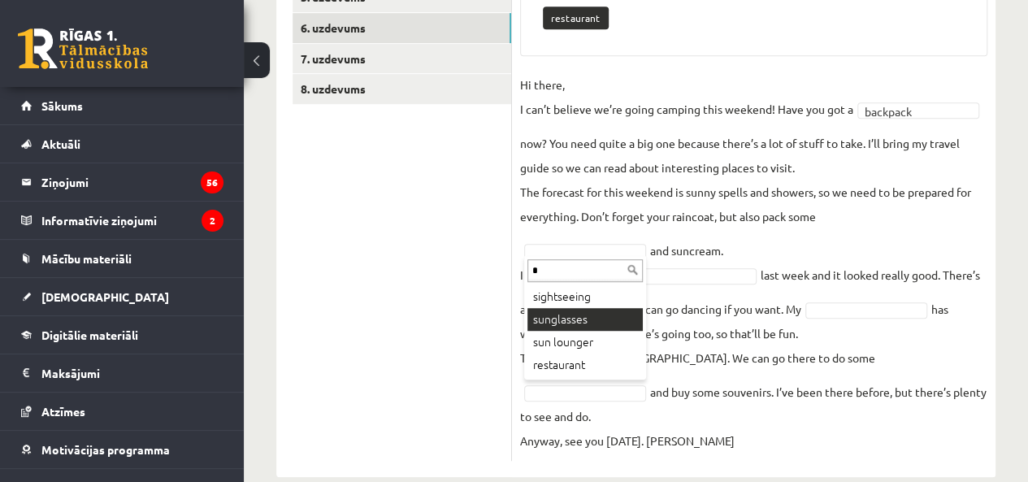
type input "*"
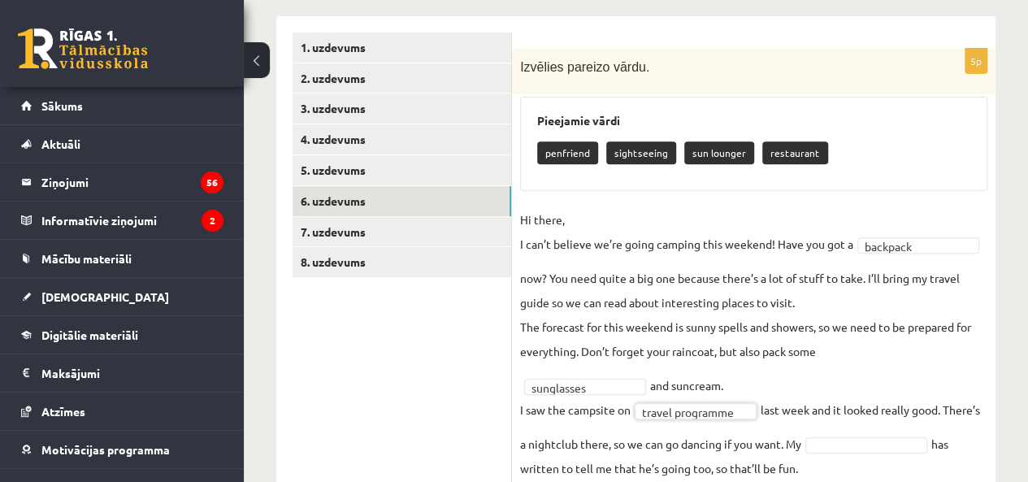
scroll to position [379, 0]
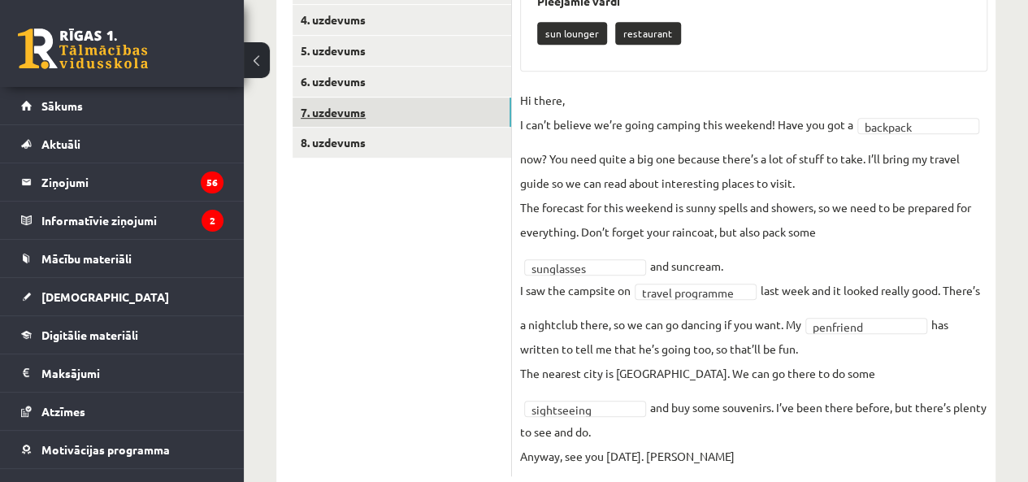
click at [353, 110] on link "7. uzdevums" at bounding box center [402, 113] width 219 height 30
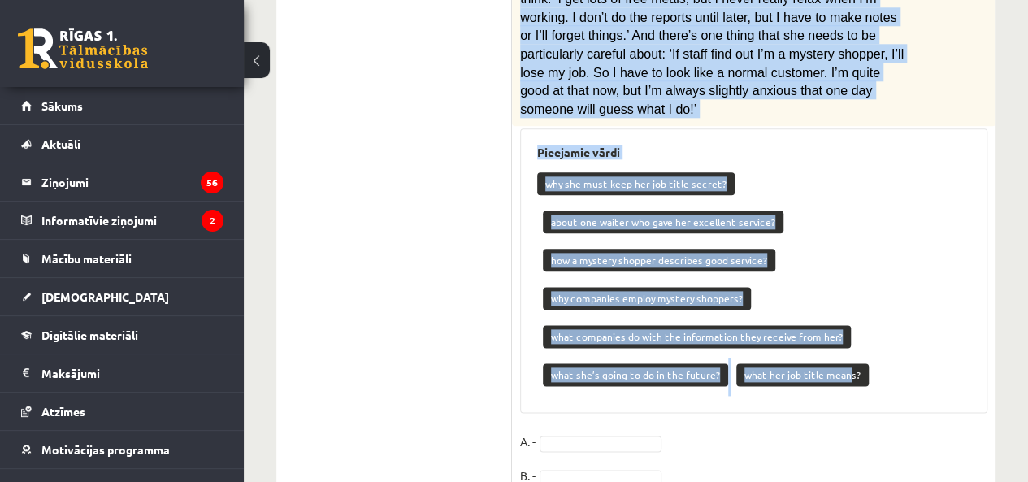
scroll to position [935, 0]
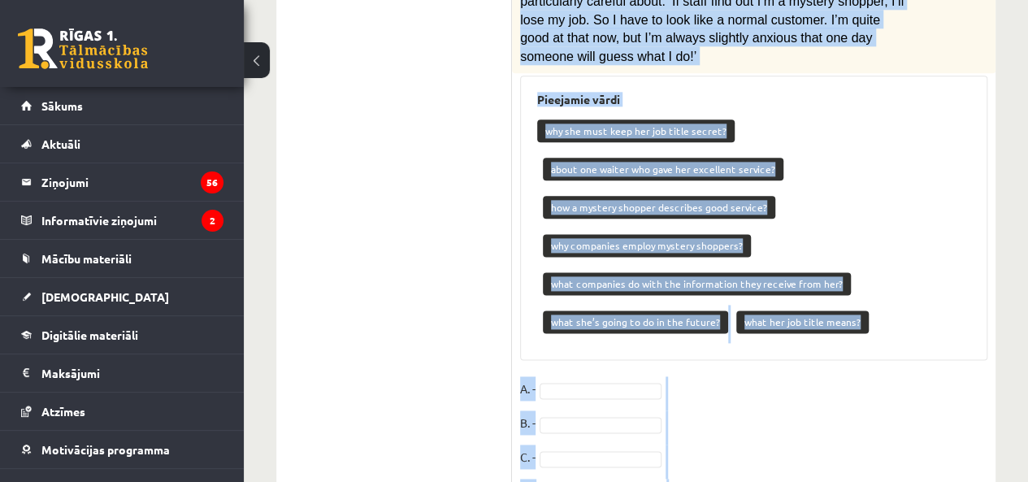
drag, startPoint x: 526, startPoint y: 141, endPoint x: 886, endPoint y: 435, distance: 465.0
copy div "Lasi tekstu. Savieno paragrāfus (A-E) ar jautājumiem (1-7). Mystery shopper A R…"
click at [763, 376] on fieldset "A. - B. - C. - D. - E. -" at bounding box center [753, 461] width 467 height 171
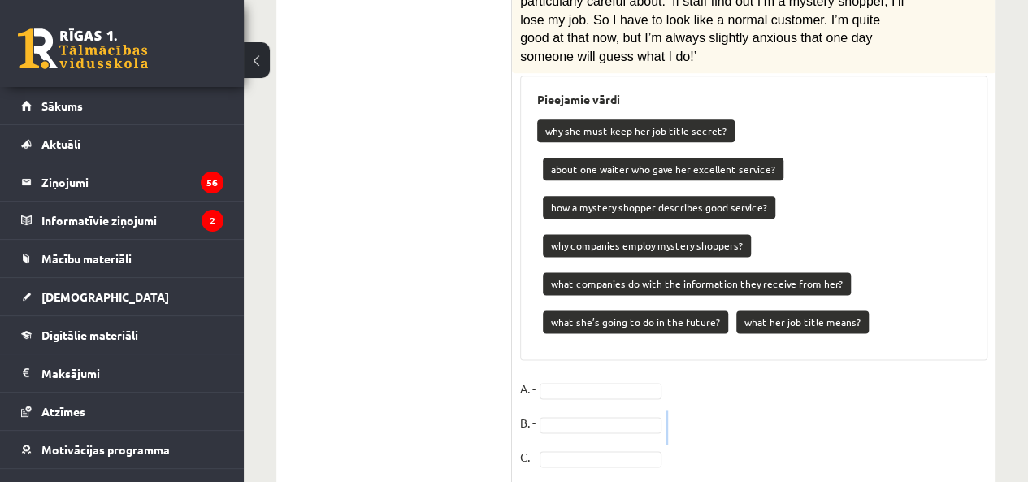
click at [763, 376] on fieldset "A. - B. - C. - D. - E. -" at bounding box center [753, 461] width 467 height 171
click at [771, 376] on fieldset "A. - B. - C. - D. - E. -" at bounding box center [753, 461] width 467 height 171
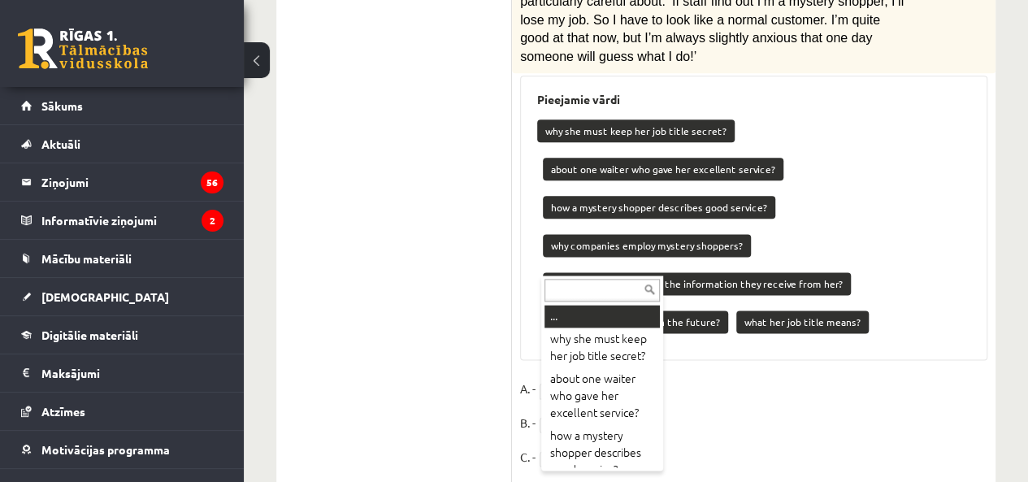
click at [598, 293] on input "text" at bounding box center [602, 290] width 115 height 23
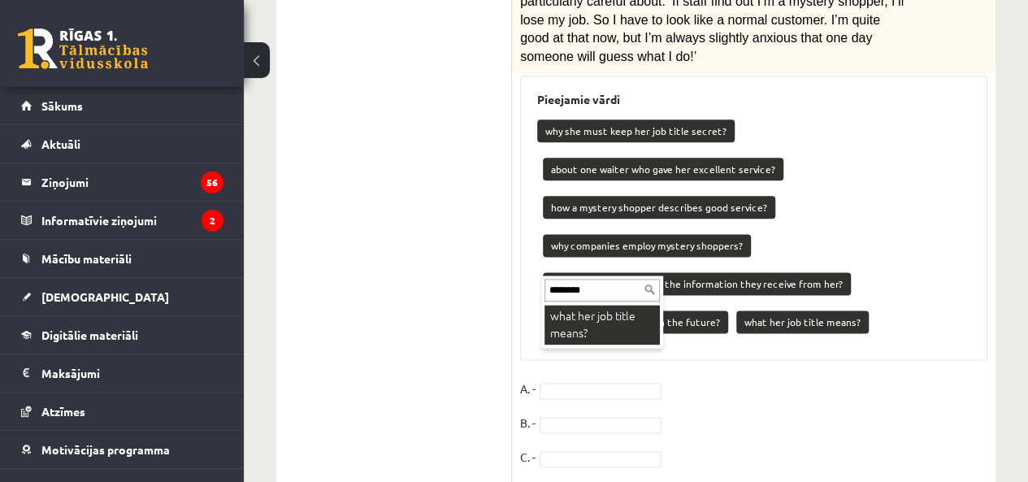
type input "********"
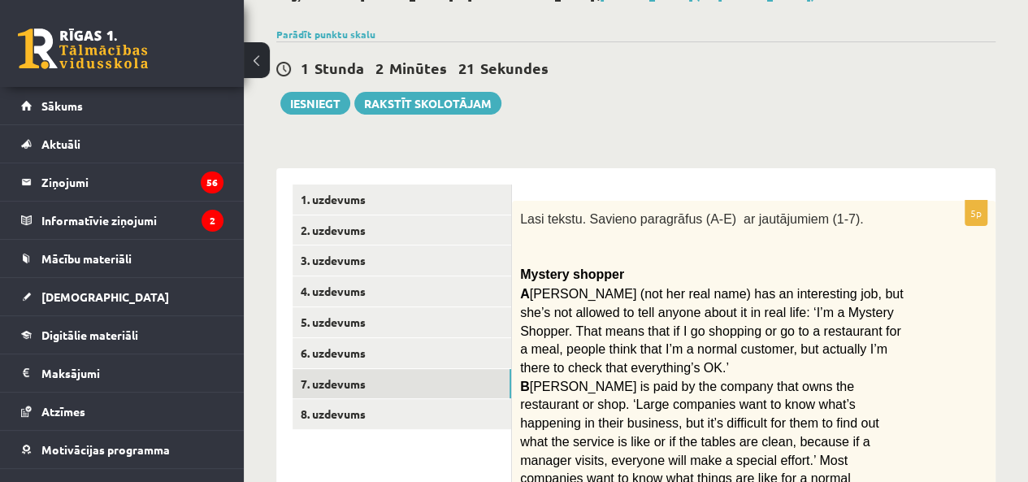
scroll to position [128, 0]
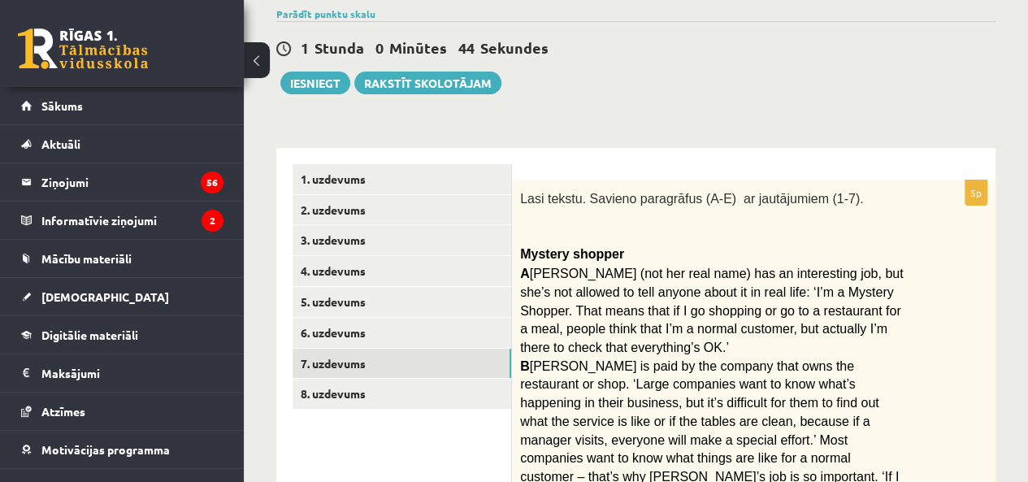
drag, startPoint x: 993, startPoint y: 360, endPoint x: 1024, endPoint y: 318, distance: 52.3
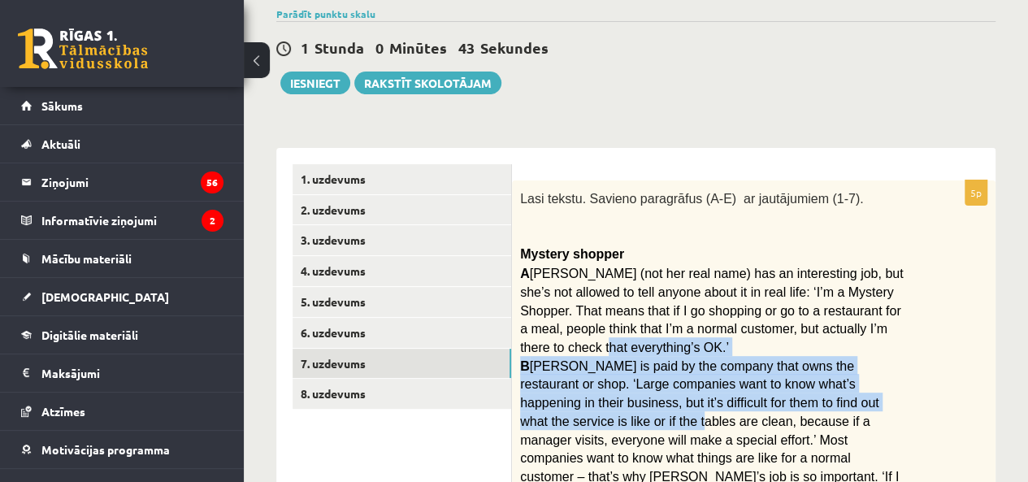
drag, startPoint x: 1024, startPoint y: 318, endPoint x: 982, endPoint y: 419, distance: 110.0
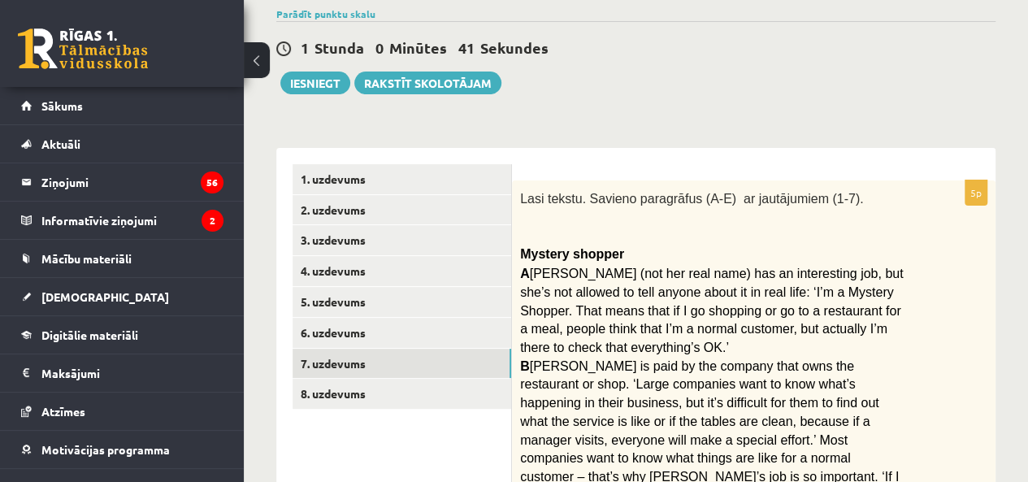
click at [814, 52] on div "1 Stunda 0 Minūtes 41 Sekundes" at bounding box center [635, 48] width 719 height 21
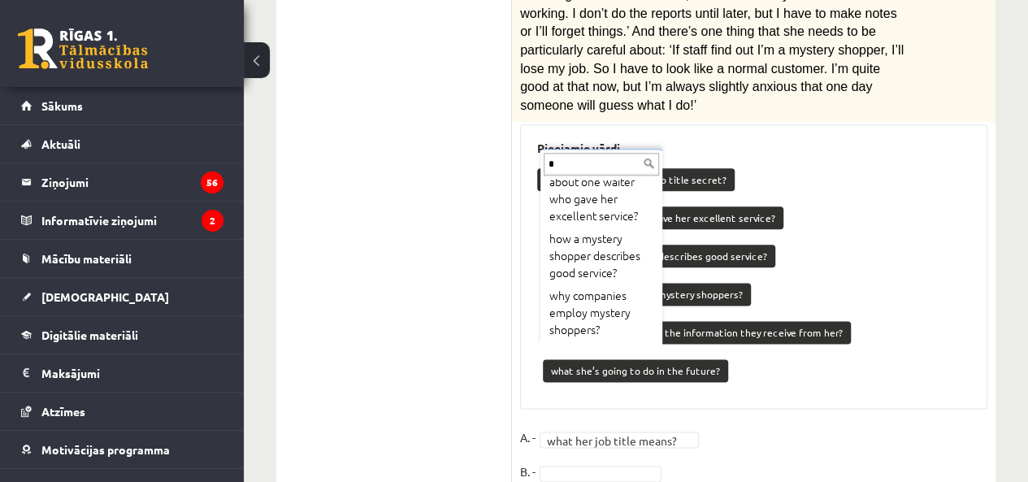
scroll to position [0, 0]
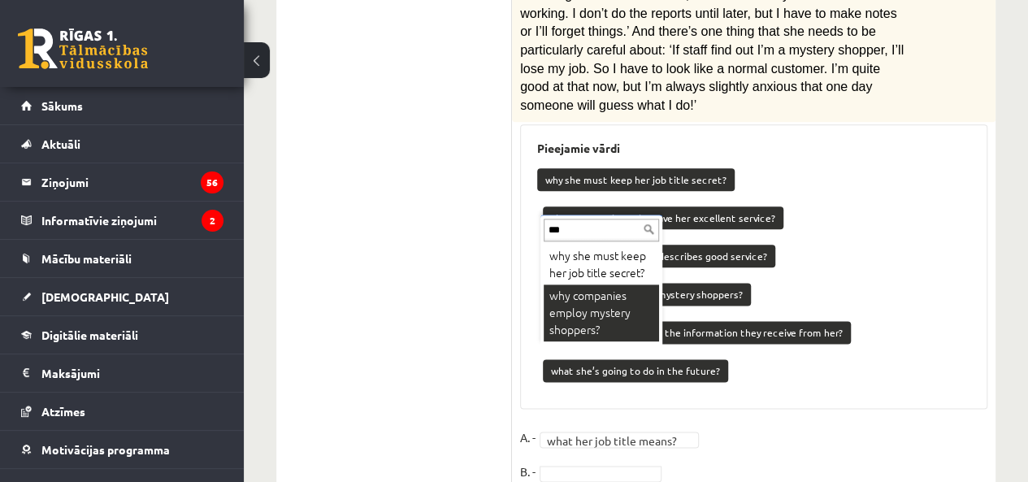
type input "***"
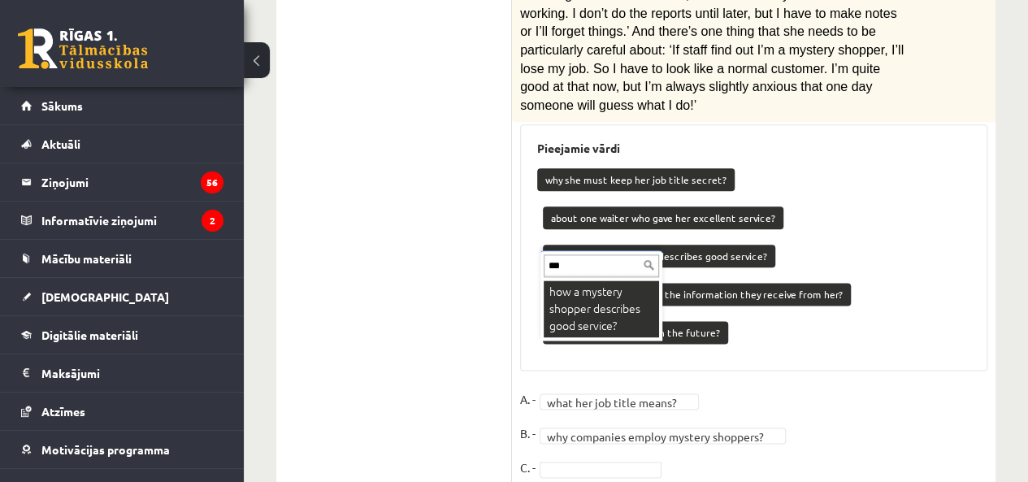
type input "***"
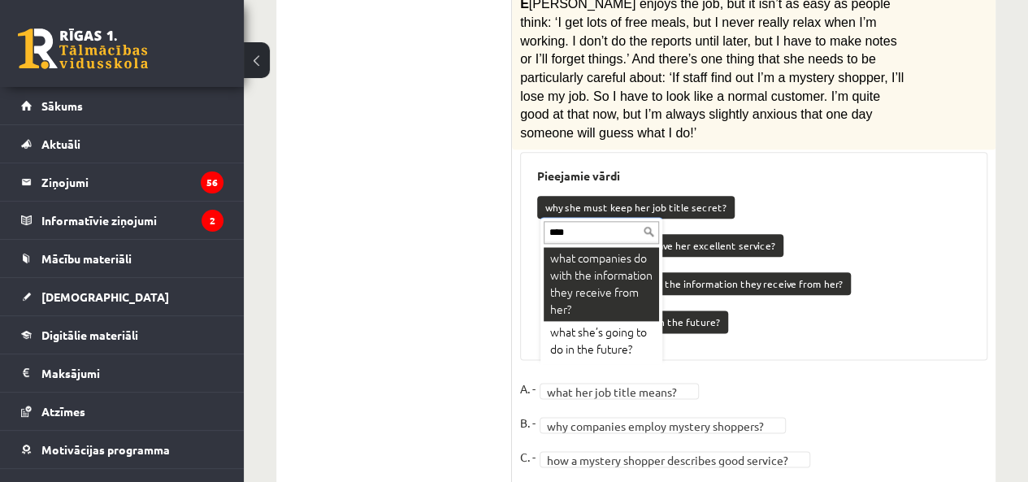
type input "****"
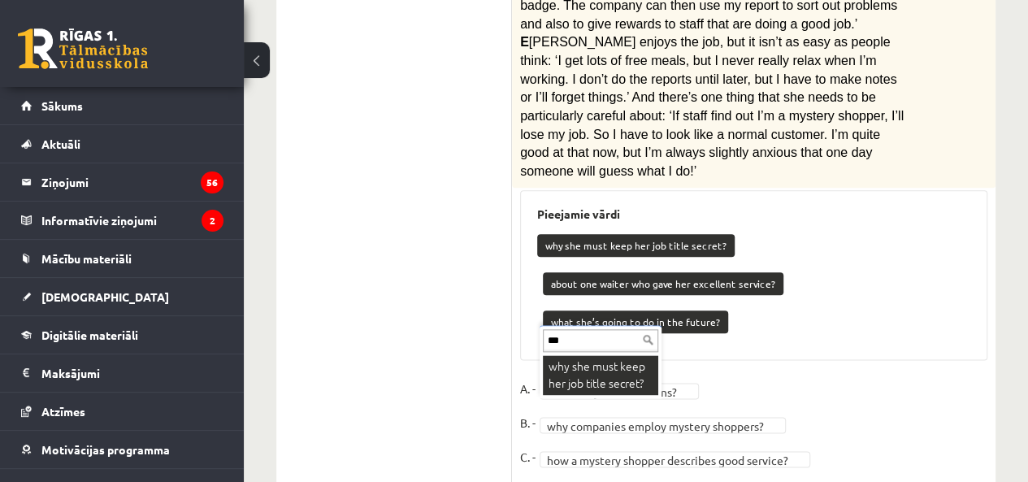
type input "***"
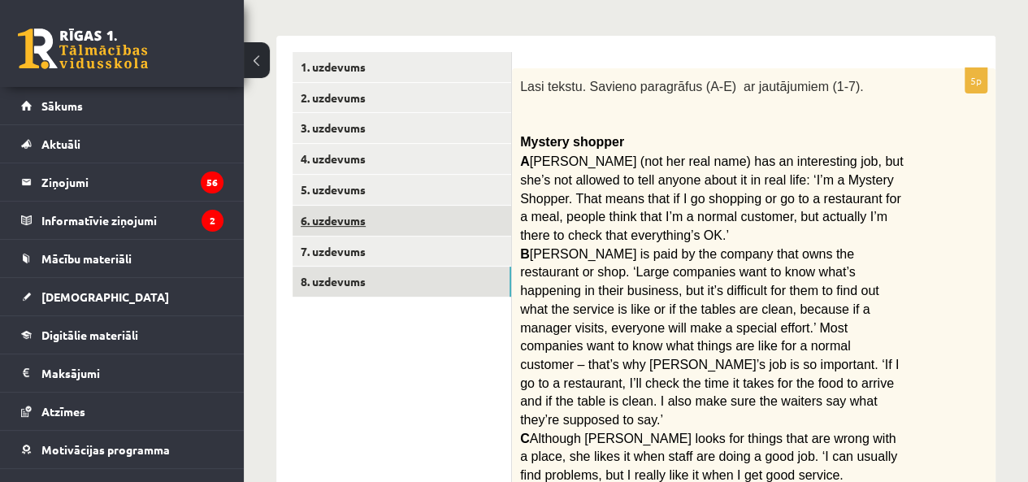
scroll to position [213, 0]
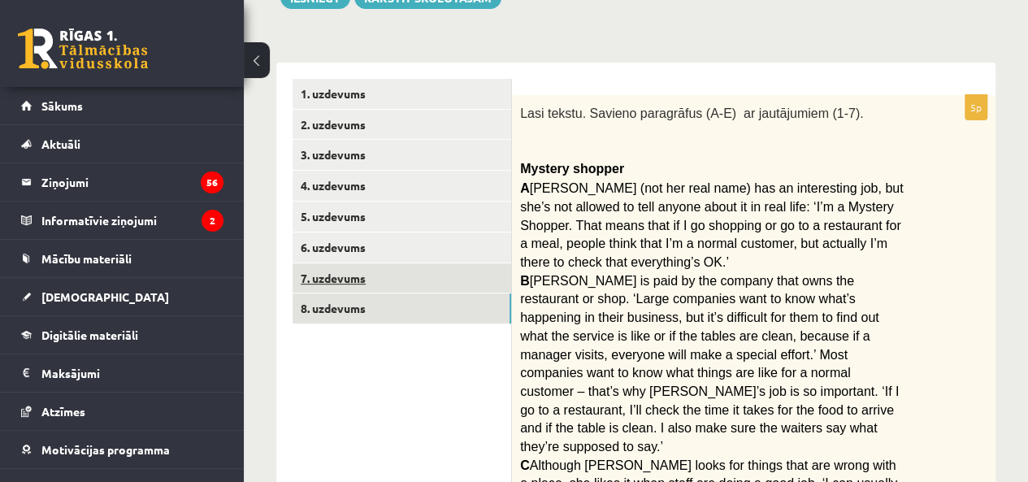
click at [367, 270] on link "7. uzdevums" at bounding box center [402, 278] width 219 height 30
click at [330, 310] on link "8. uzdevums" at bounding box center [402, 308] width 219 height 30
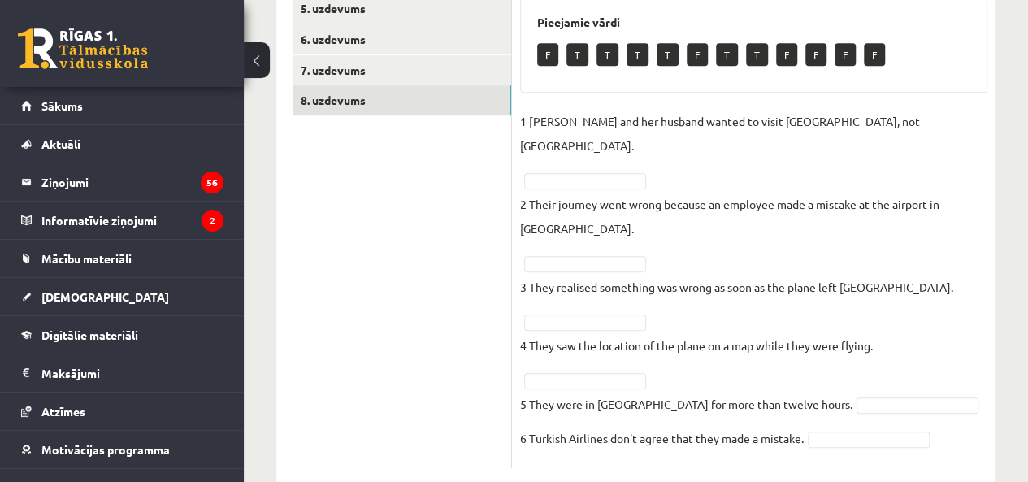
scroll to position [429, 0]
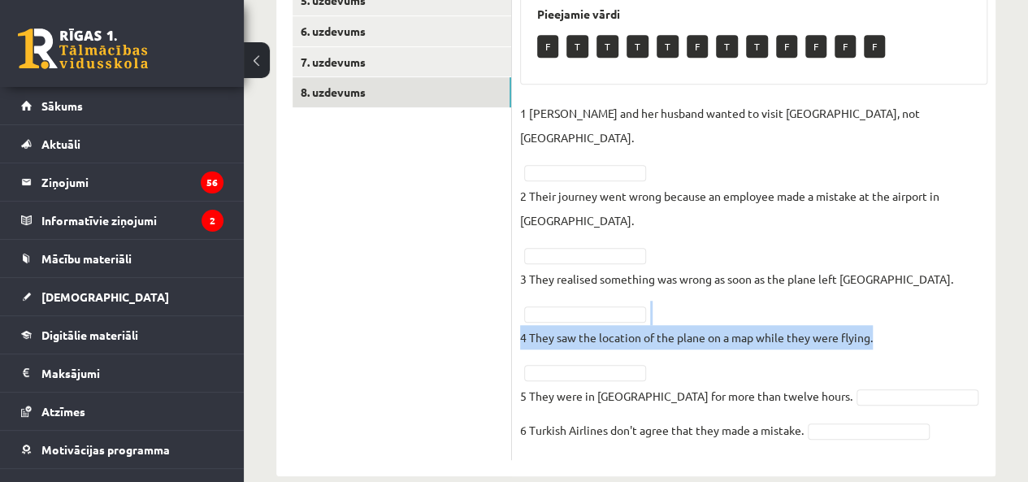
click at [1018, 295] on div "Angļu valoda 8. klase 1. ieskaite , Gabriela Kozlova (8.a JK klase) Parādīt pun…" at bounding box center [636, 70] width 784 height 875
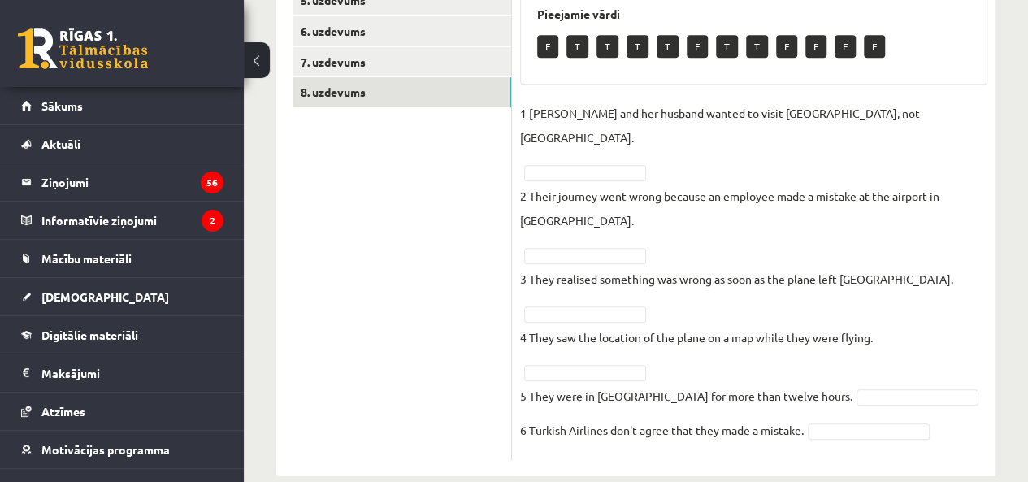
click at [974, 238] on fieldset "1 Sandy Valdivieso and her husband wanted to visit Africa, not Asia. 2 Their jo…" at bounding box center [753, 276] width 467 height 351
click at [595, 184] on p "2 Their journey went wrong because an employee made a mistake at the airport in…" at bounding box center [753, 208] width 467 height 49
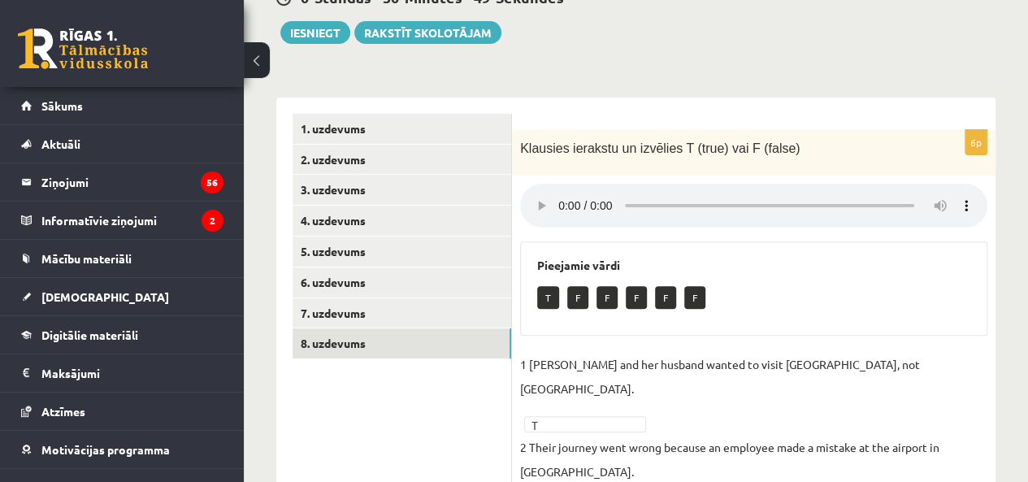
scroll to position [50, 0]
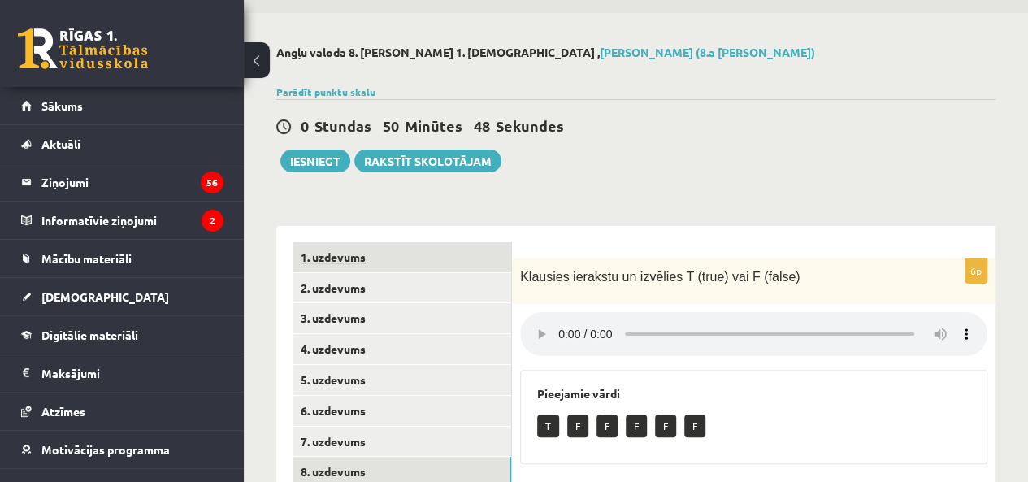
click at [348, 252] on link "1. uzdevums" at bounding box center [402, 257] width 219 height 30
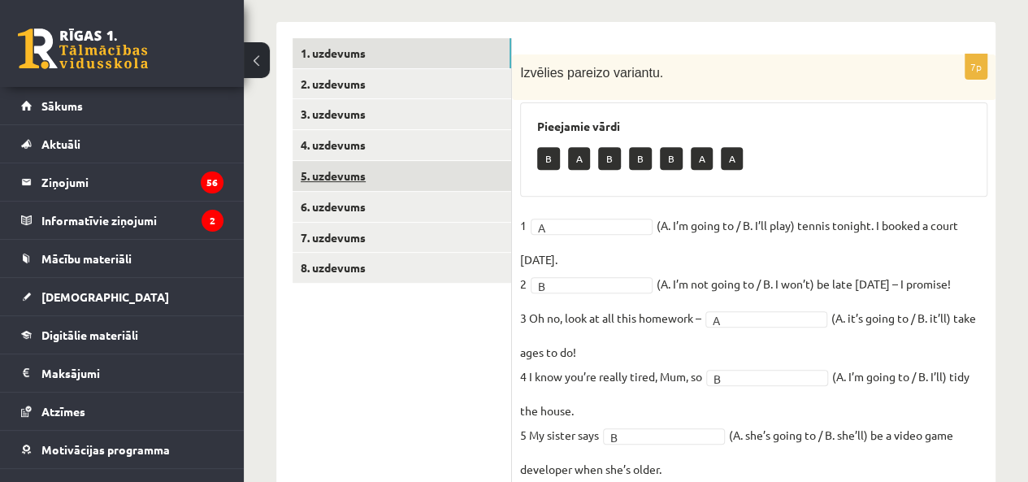
scroll to position [234, 0]
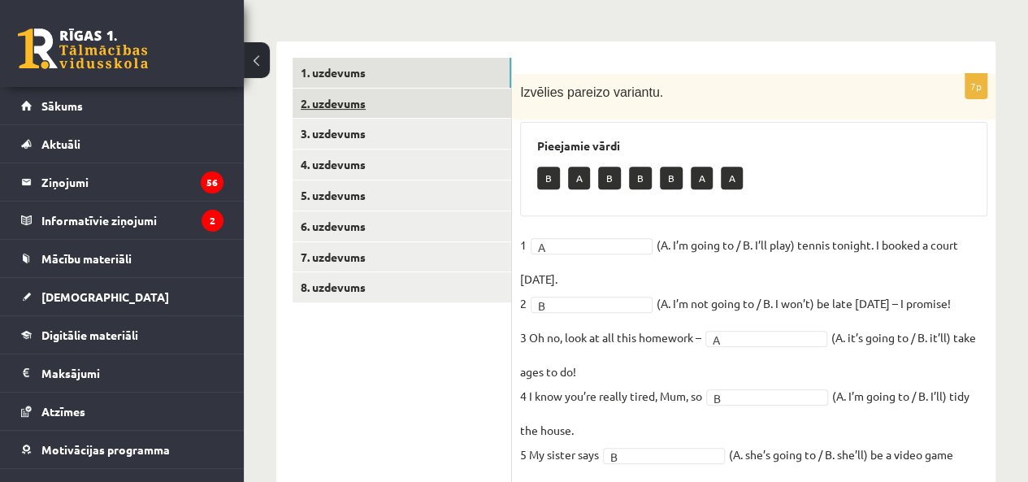
click at [363, 105] on link "2. uzdevums" at bounding box center [402, 104] width 219 height 30
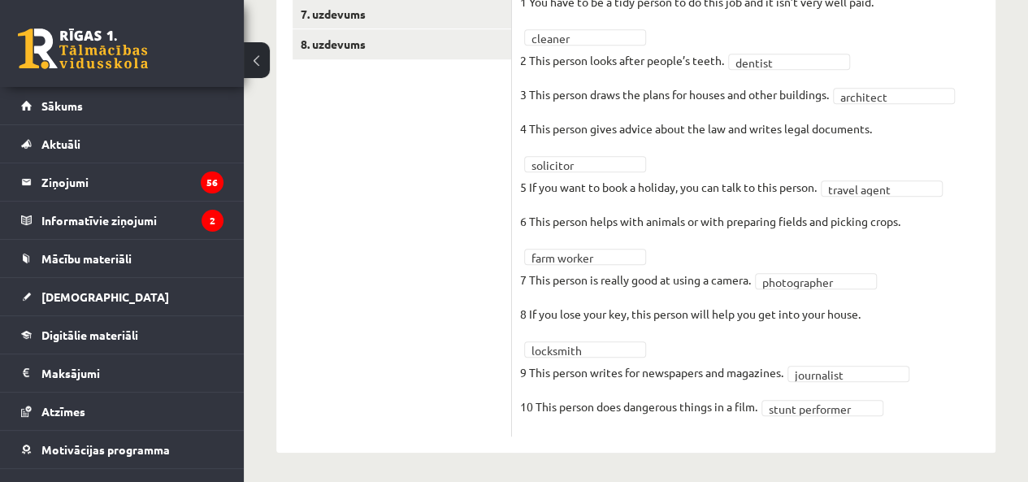
scroll to position [98, 0]
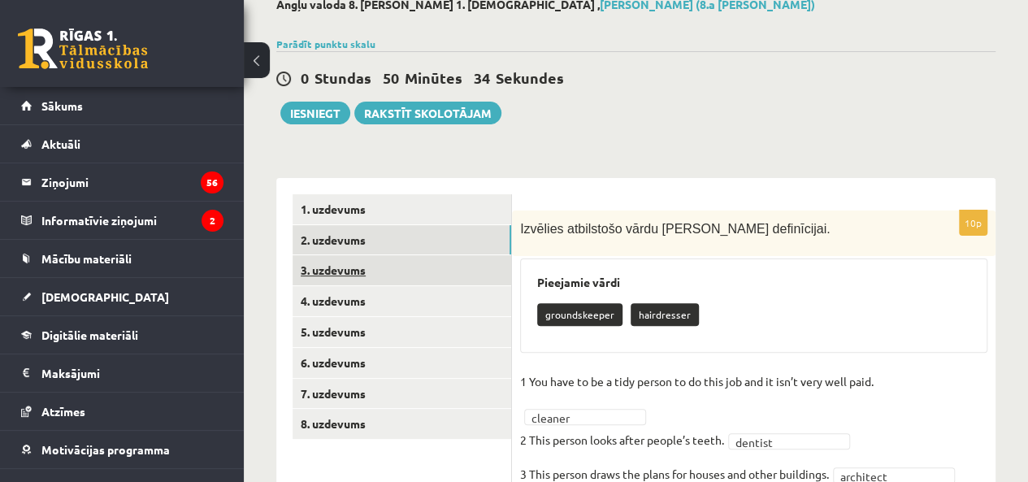
click at [332, 269] on link "3. uzdevums" at bounding box center [402, 270] width 219 height 30
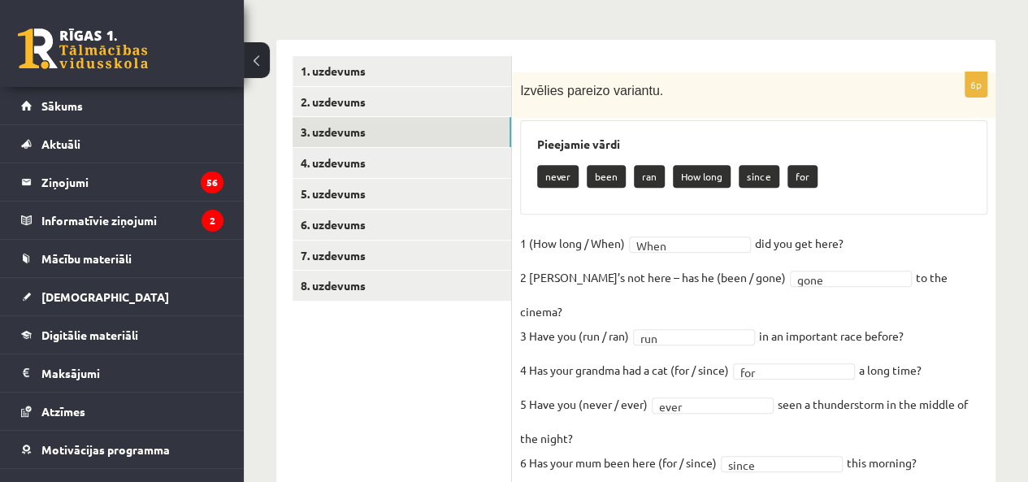
scroll to position [267, 0]
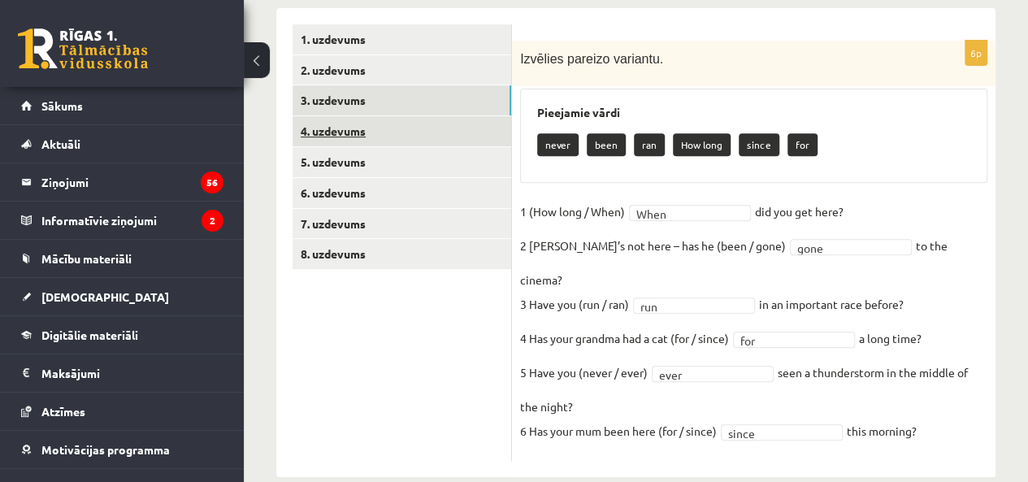
click at [393, 128] on link "4. uzdevums" at bounding box center [402, 131] width 219 height 30
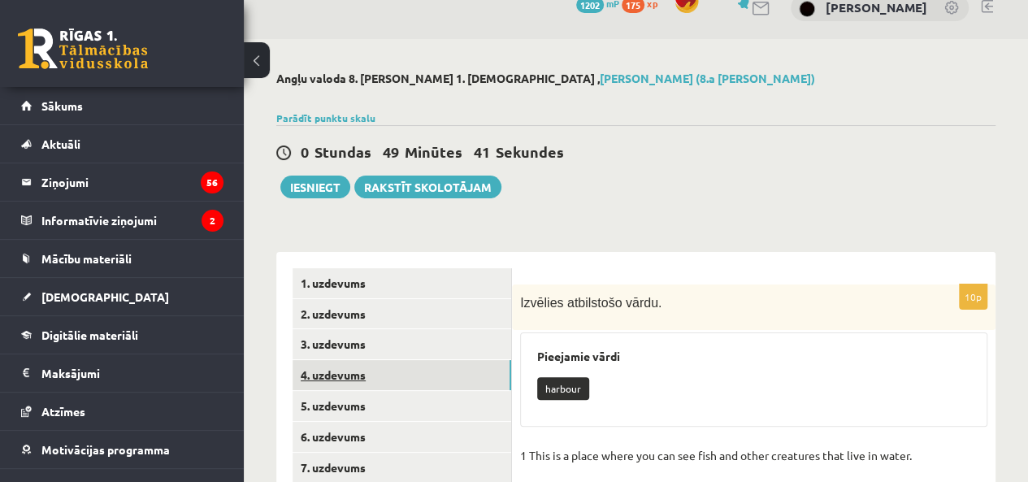
scroll to position [189, 0]
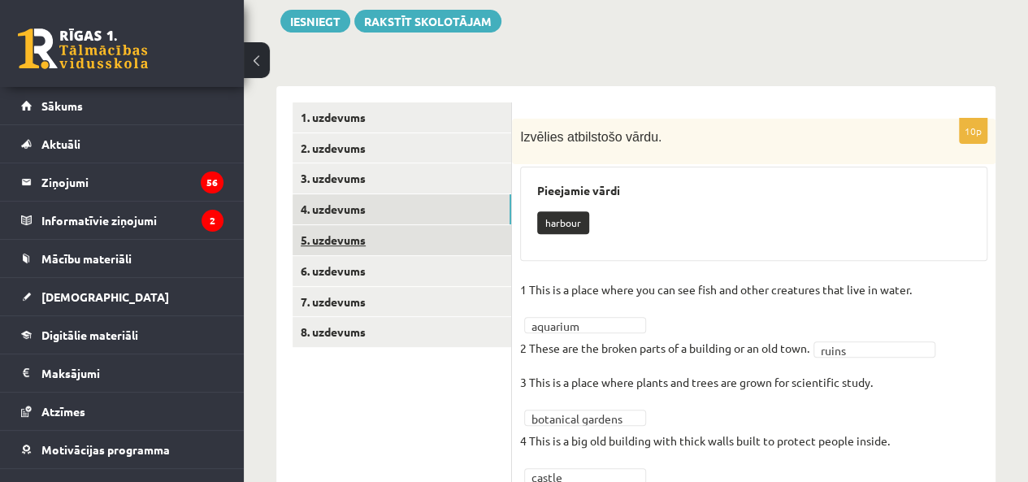
click at [344, 241] on link "5. uzdevums" at bounding box center [402, 240] width 219 height 30
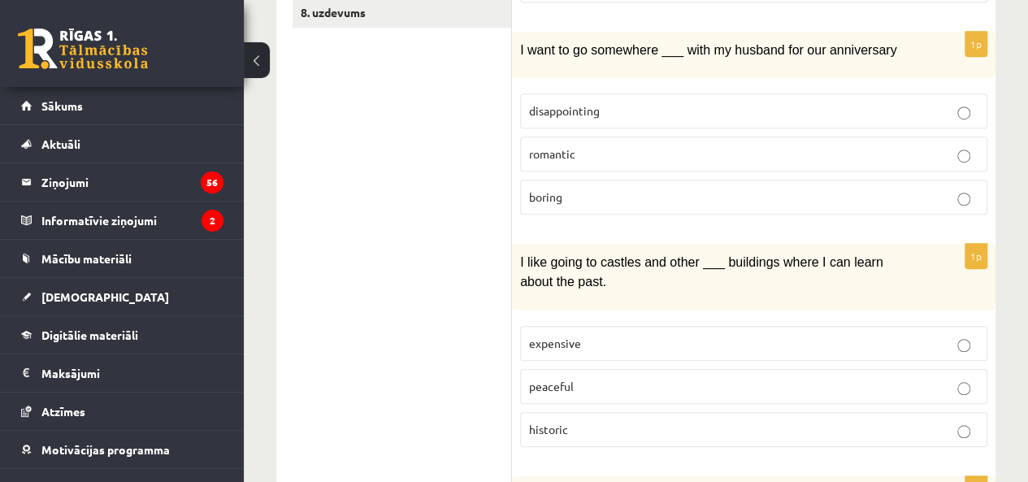
scroll to position [408, 0]
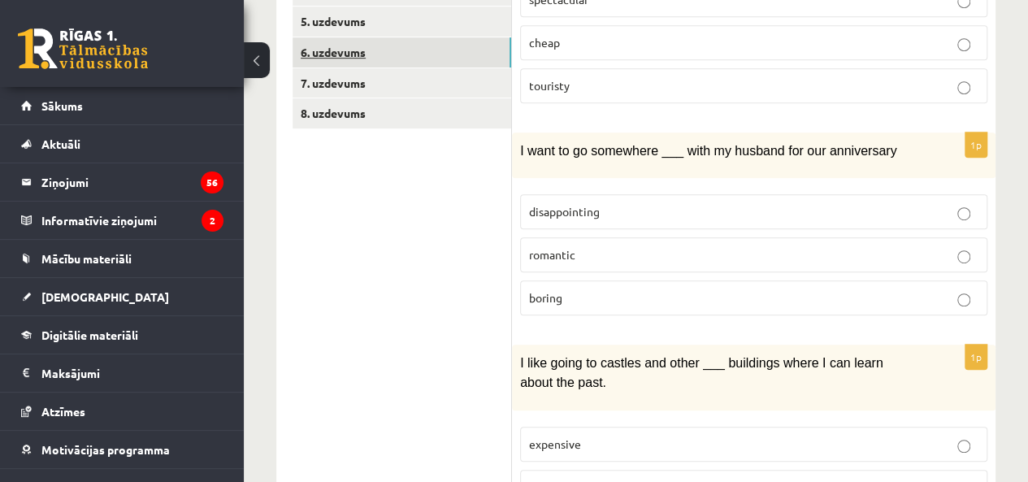
click at [350, 46] on link "6. uzdevums" at bounding box center [402, 52] width 219 height 30
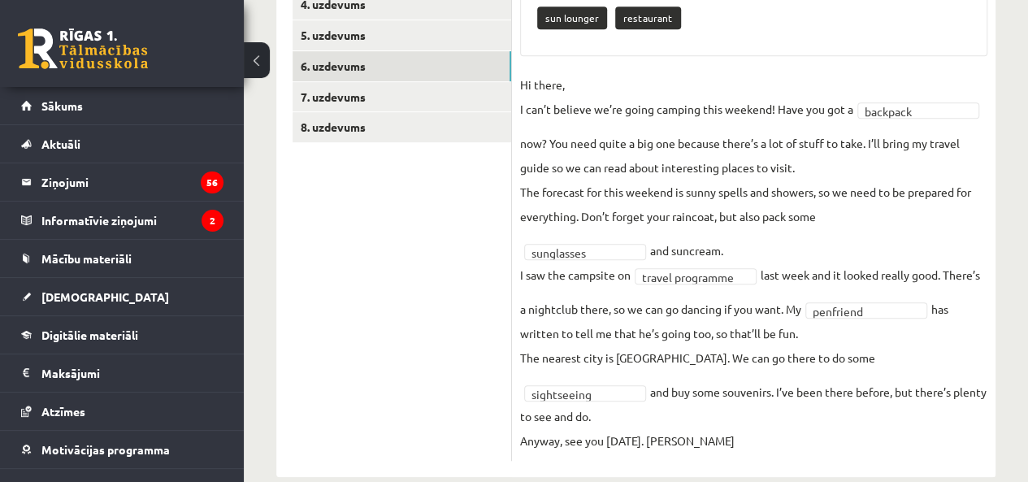
scroll to position [205, 0]
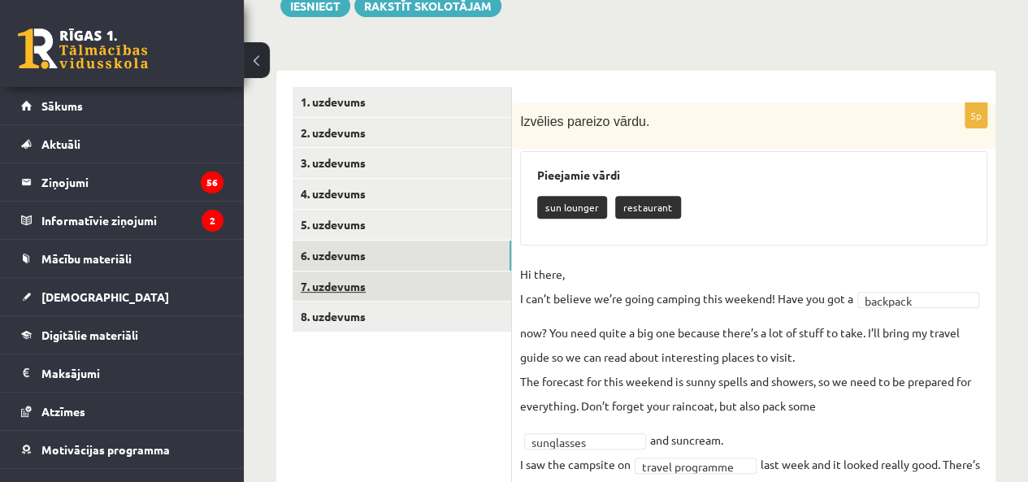
click at [353, 287] on link "7. uzdevums" at bounding box center [402, 286] width 219 height 30
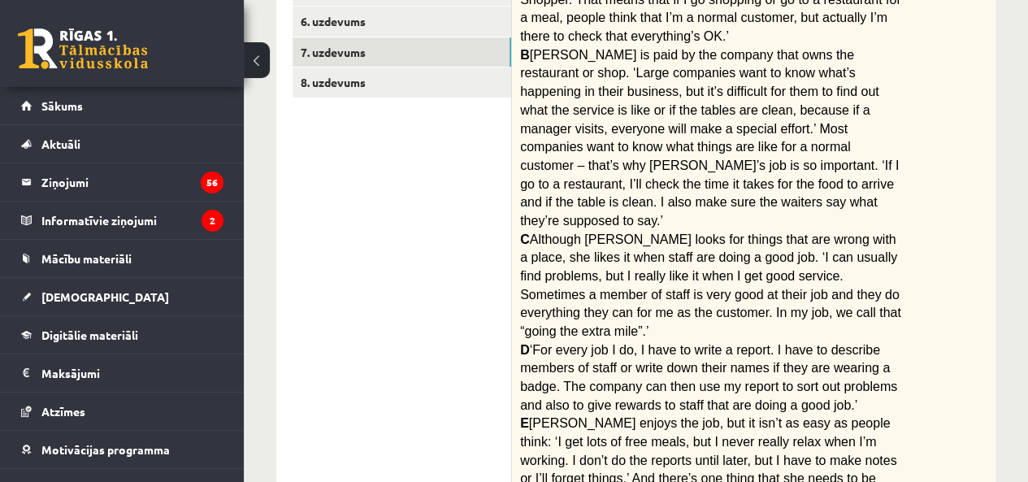
scroll to position [402, 0]
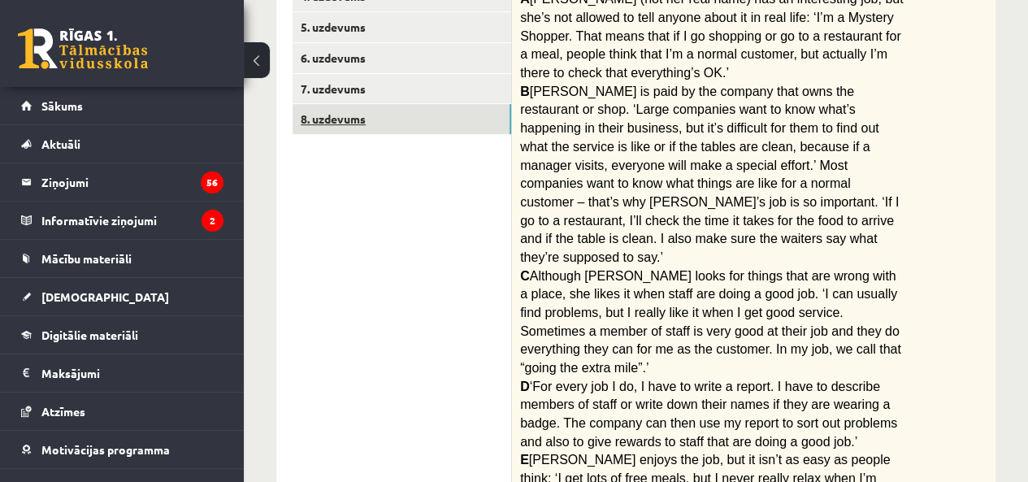
click at [373, 128] on link "8. uzdevums" at bounding box center [402, 119] width 219 height 30
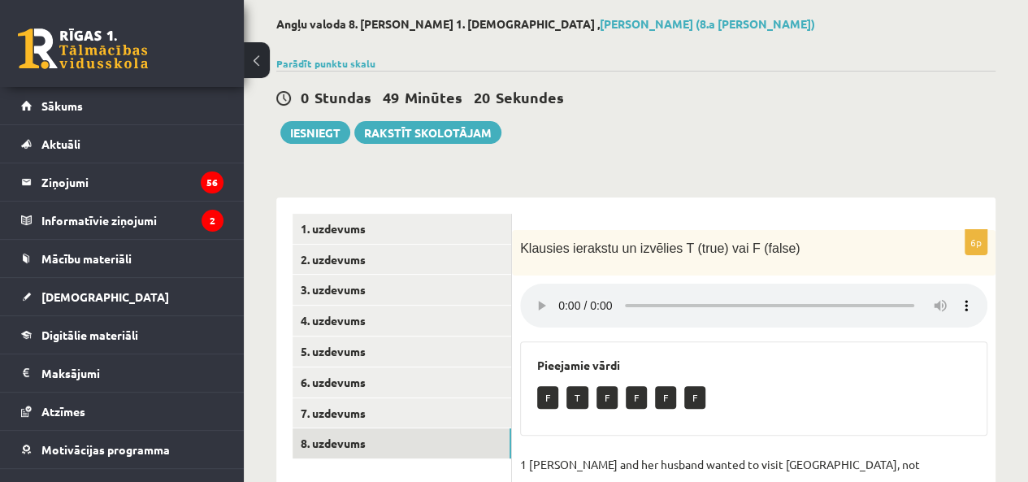
scroll to position [0, 0]
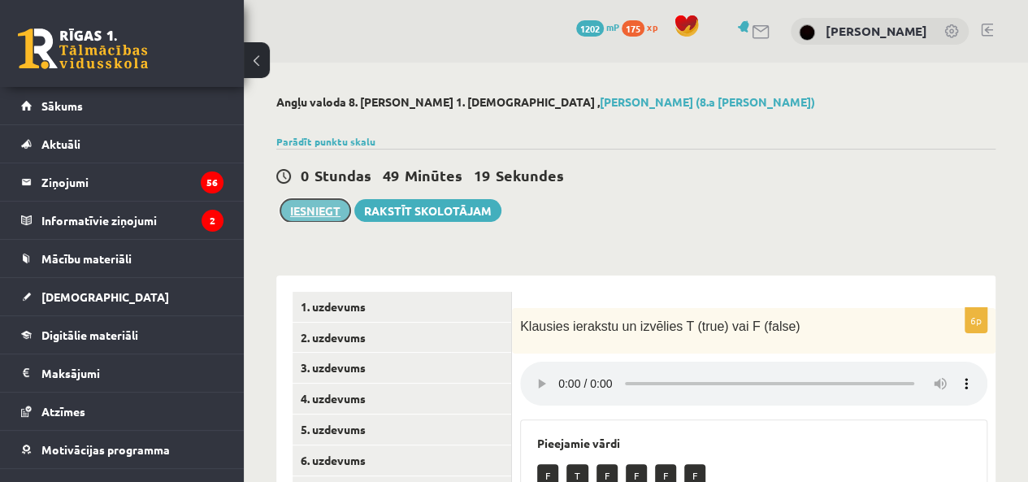
click at [291, 211] on button "Iesniegt" at bounding box center [315, 210] width 70 height 23
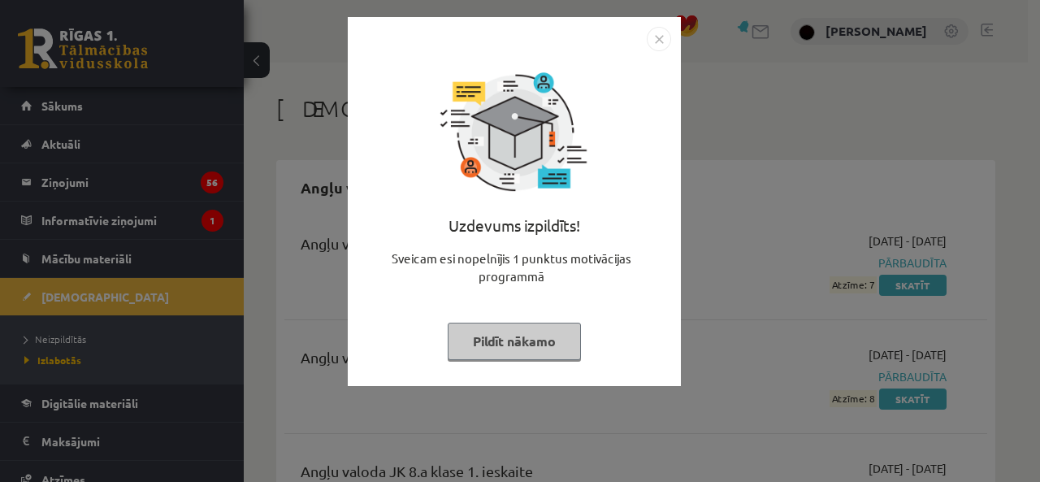
click at [655, 46] on img "Close" at bounding box center [659, 39] width 24 height 24
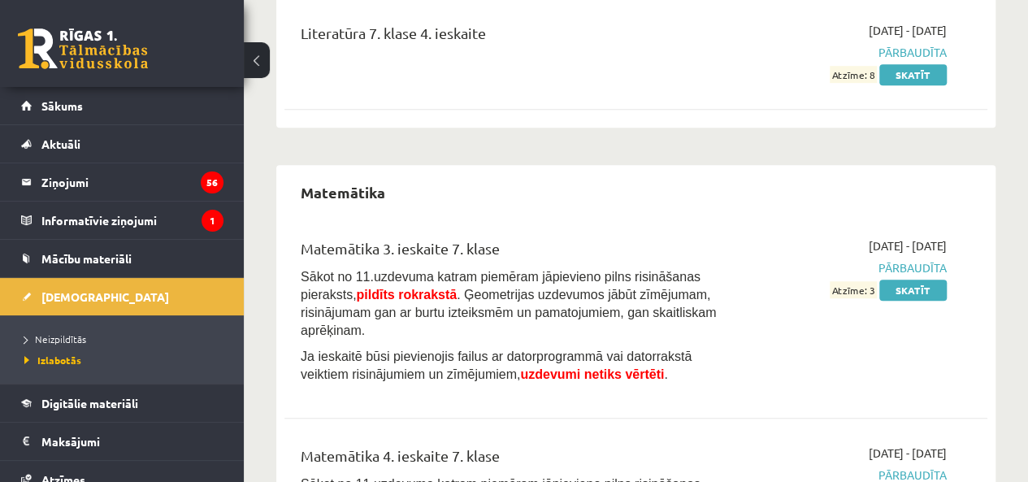
scroll to position [3793, 0]
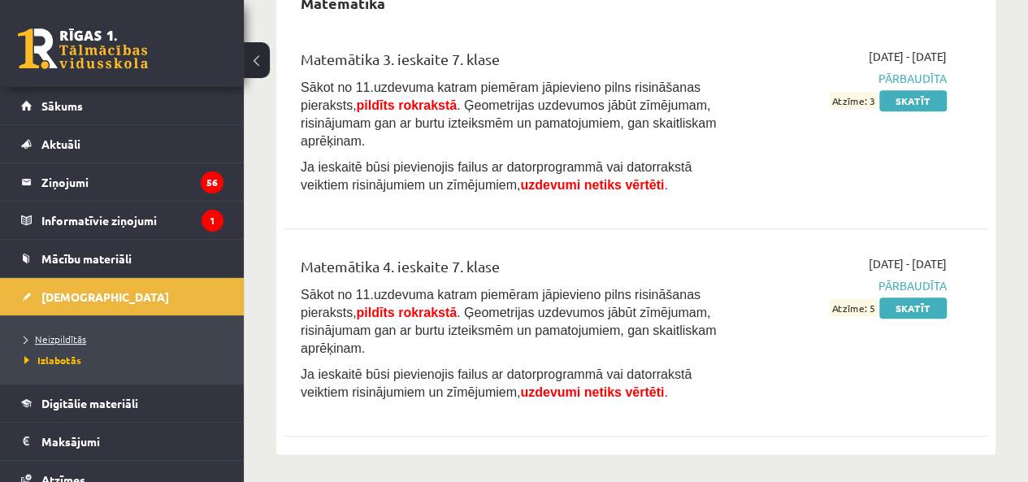
click at [37, 334] on span "Neizpildītās" at bounding box center [55, 338] width 62 height 13
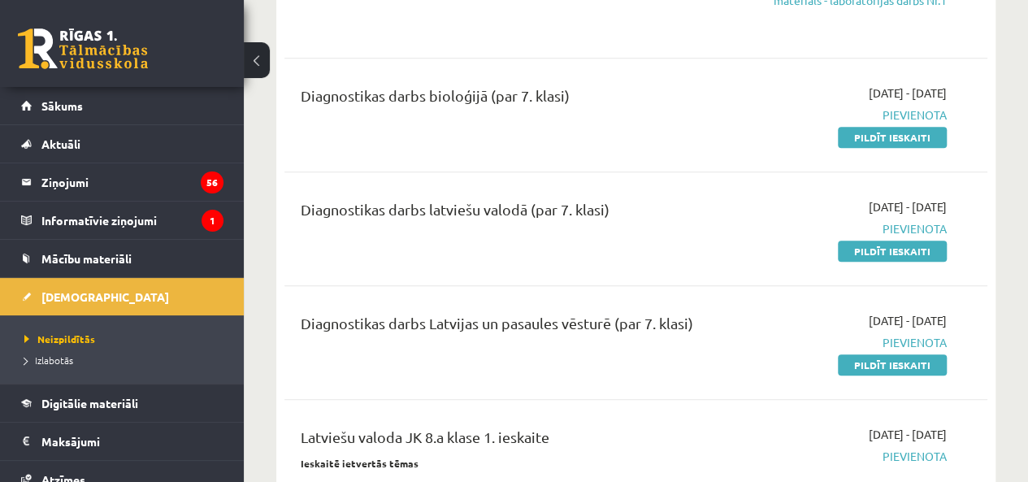
scroll to position [569, 0]
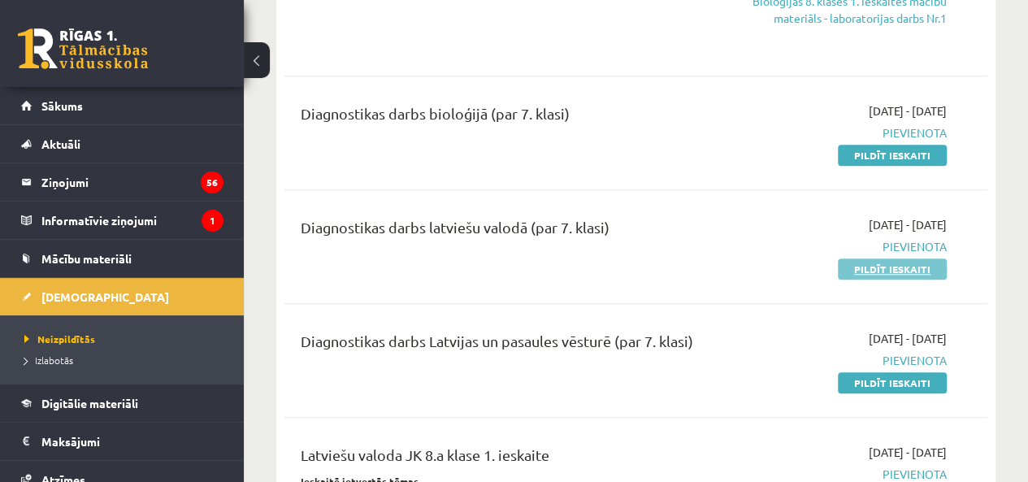
click at [868, 266] on link "Pildīt ieskaiti" at bounding box center [892, 268] width 109 height 21
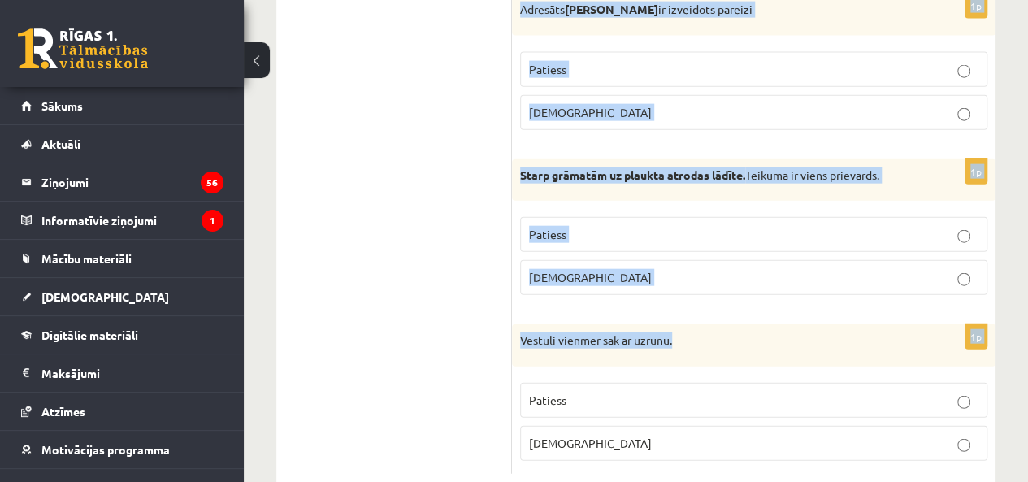
scroll to position [4943, 0]
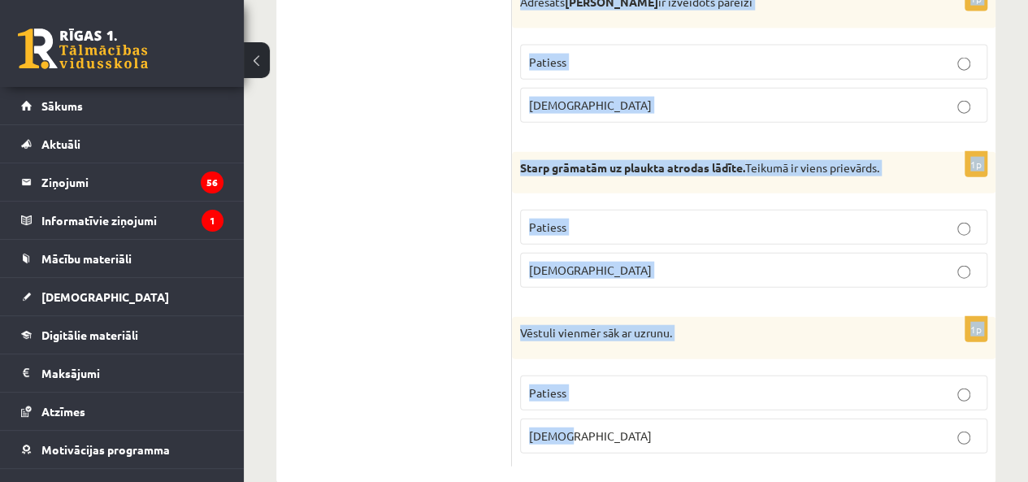
drag, startPoint x: 519, startPoint y: 105, endPoint x: 811, endPoint y: 437, distance: 442.9
copy form "Apgalvojums ir patiess vai aplams? 1p Vārds skriešana ir lietvārds Patiess Apla…"
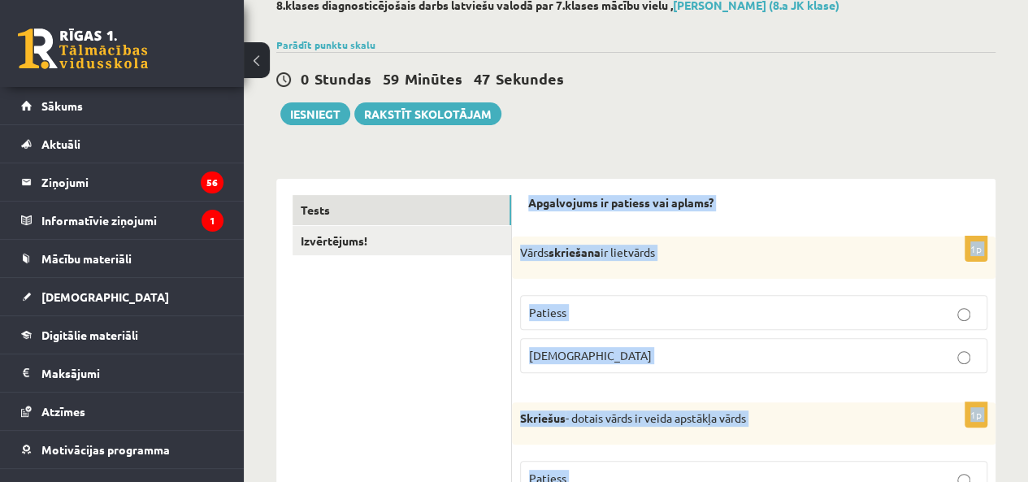
scroll to position [0, 0]
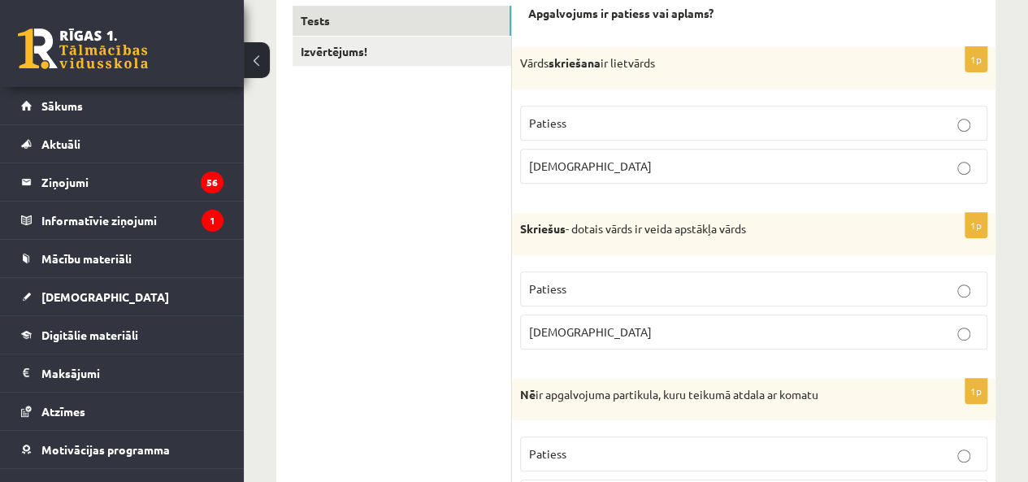
scroll to position [379, 0]
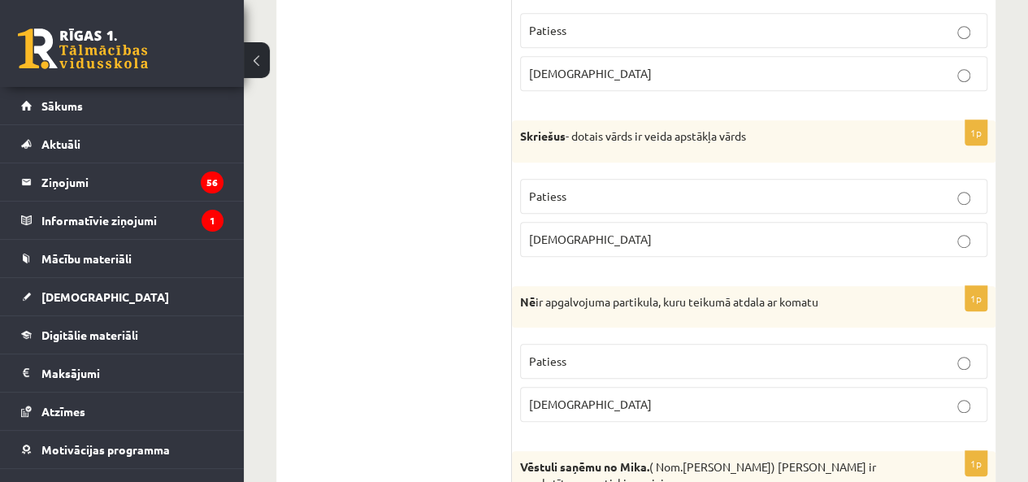
click at [572, 26] on p "Patiess" at bounding box center [753, 30] width 449 height 17
click at [652, 181] on label "Patiess" at bounding box center [753, 196] width 467 height 35
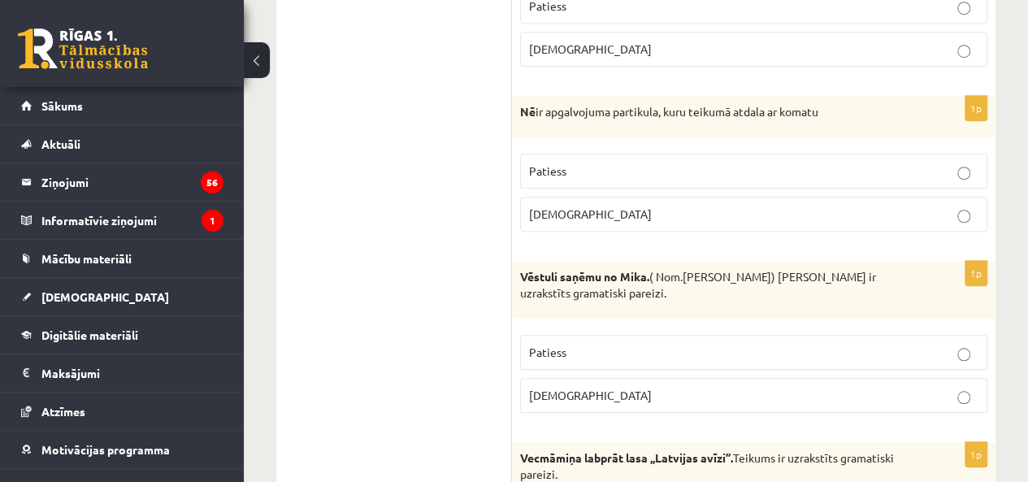
click at [608, 215] on p "Aplams" at bounding box center [753, 214] width 449 height 17
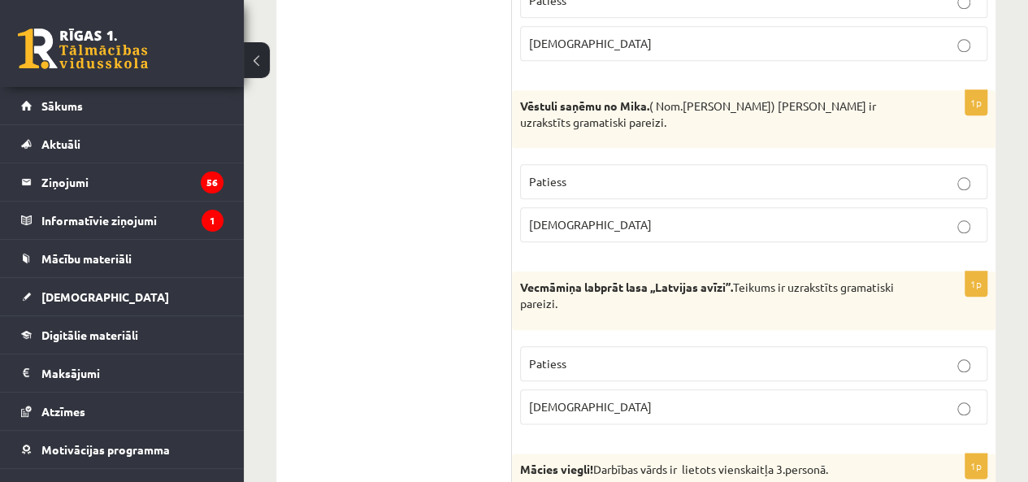
scroll to position [758, 0]
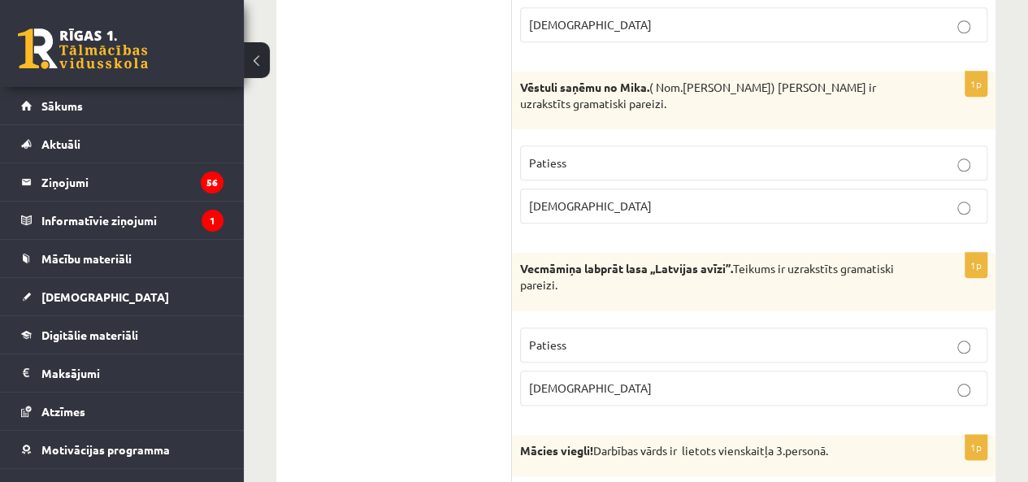
click at [600, 206] on p "Aplams" at bounding box center [753, 206] width 449 height 17
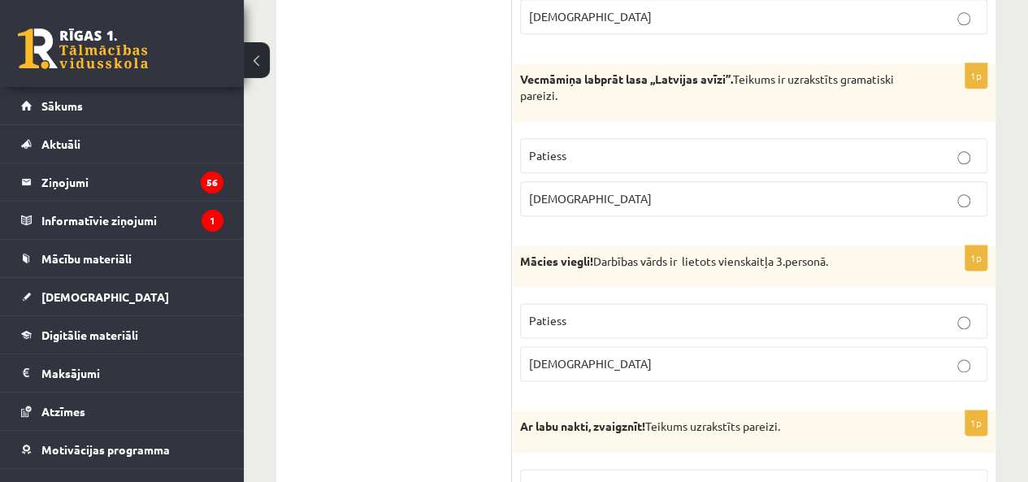
click at [603, 148] on p "Patiess" at bounding box center [753, 155] width 449 height 17
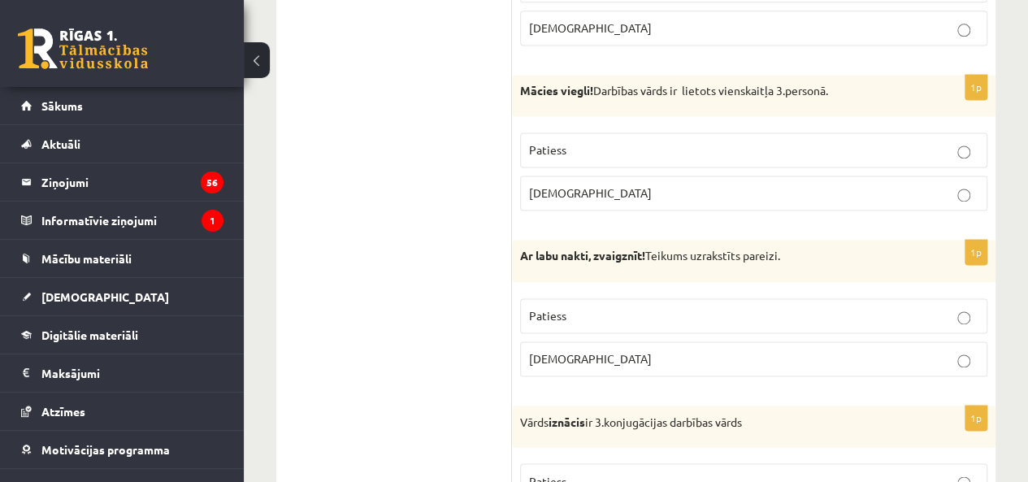
scroll to position [1138, 0]
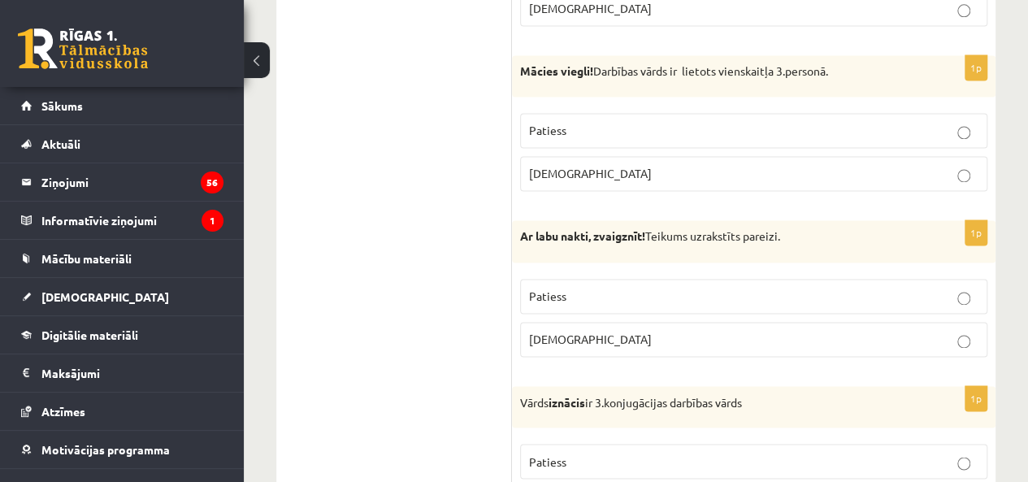
click at [627, 165] on p "Aplams" at bounding box center [753, 173] width 449 height 17
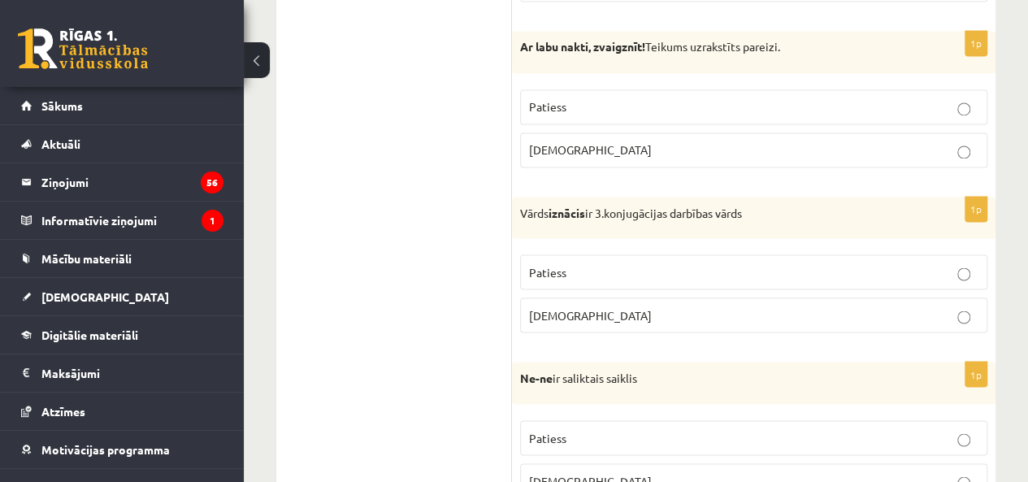
click at [600, 98] on p "Patiess" at bounding box center [753, 106] width 449 height 17
click at [586, 263] on p "Patiess" at bounding box center [753, 271] width 449 height 17
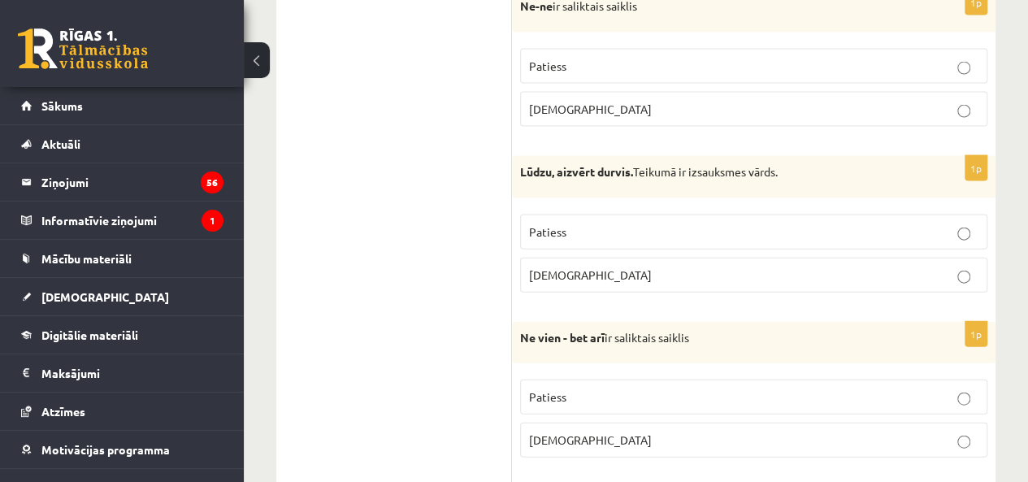
scroll to position [1707, 0]
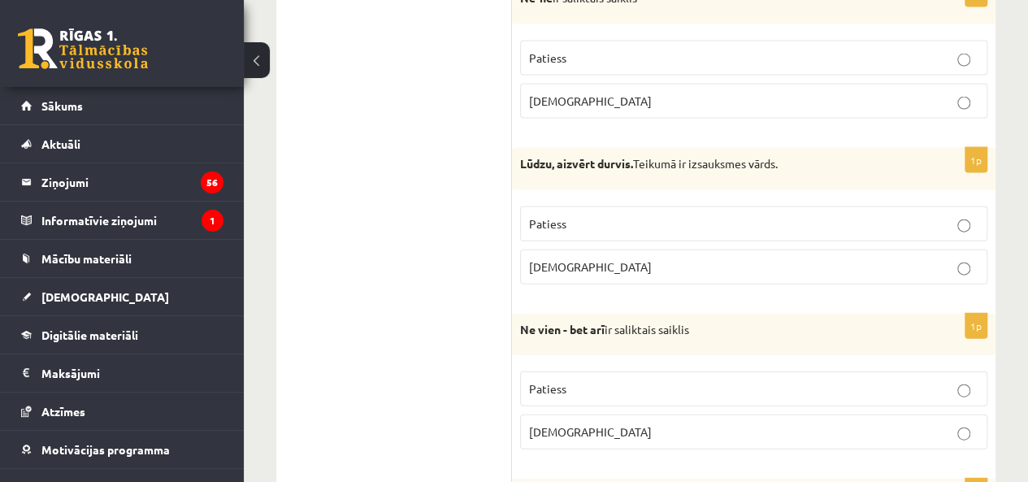
click at [652, 93] on p "Aplams" at bounding box center [753, 101] width 449 height 17
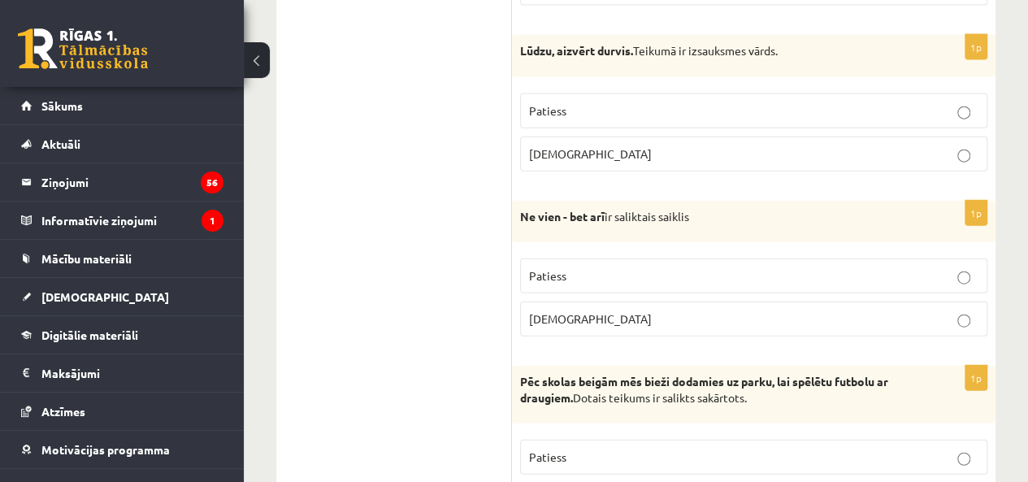
scroll to position [1826, 0]
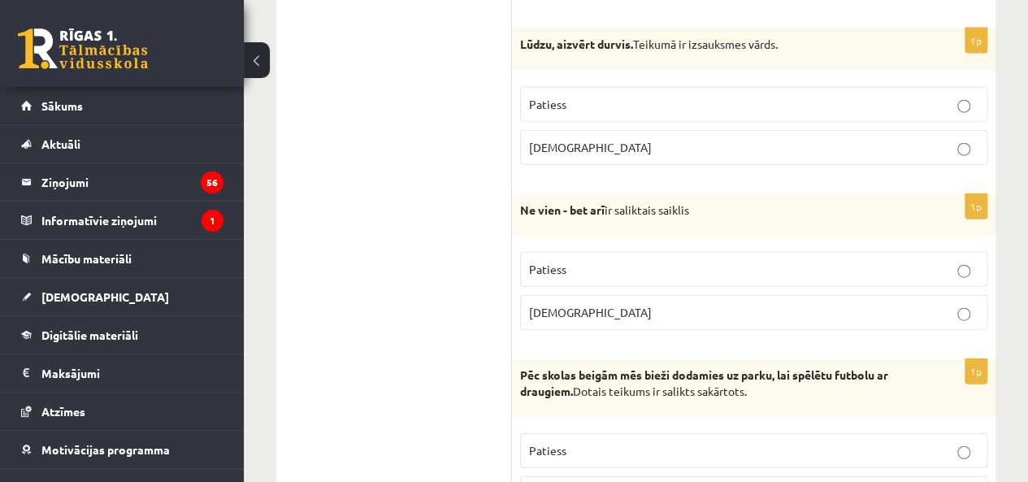
click at [569, 139] on p "Aplams" at bounding box center [753, 147] width 449 height 17
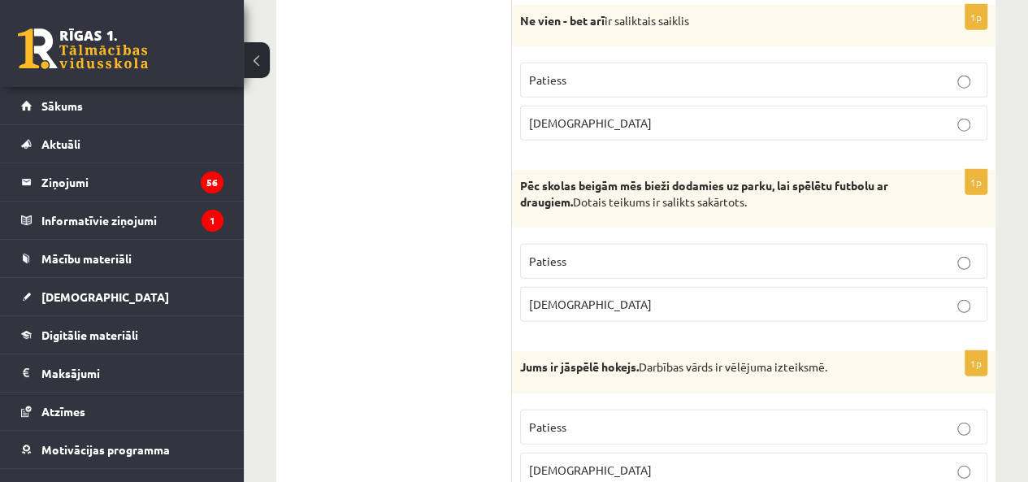
drag, startPoint x: 581, startPoint y: 59, endPoint x: 588, endPoint y: 73, distance: 15.3
click at [581, 72] on p "Patiess" at bounding box center [753, 80] width 449 height 17
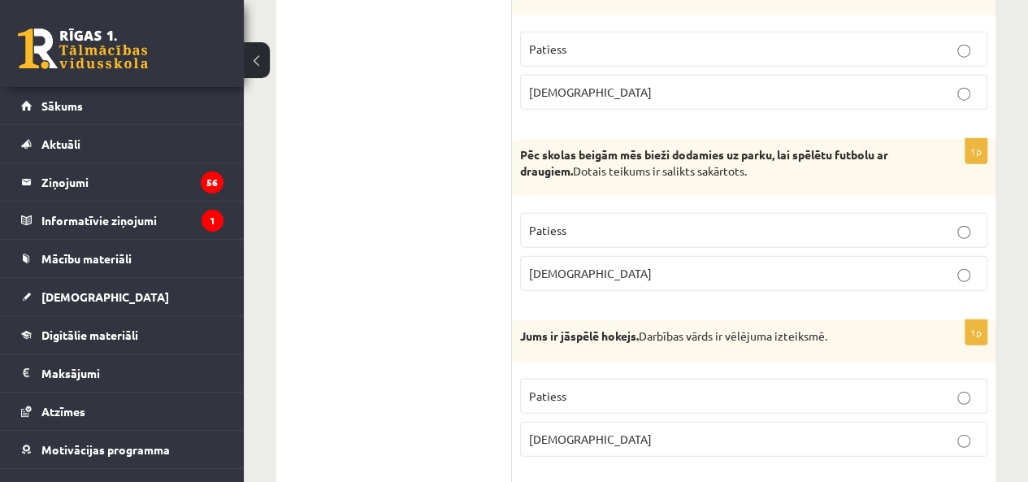
scroll to position [2027, 0]
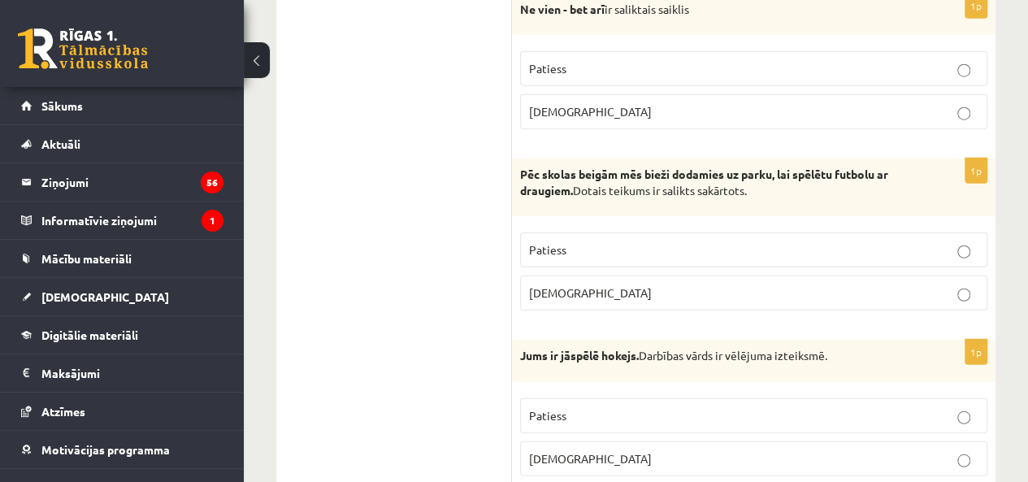
click at [585, 241] on p "Patiess" at bounding box center [753, 249] width 449 height 17
click at [608, 284] on p "Aplams" at bounding box center [753, 292] width 449 height 17
click at [591, 450] on p "Aplams" at bounding box center [753, 458] width 449 height 17
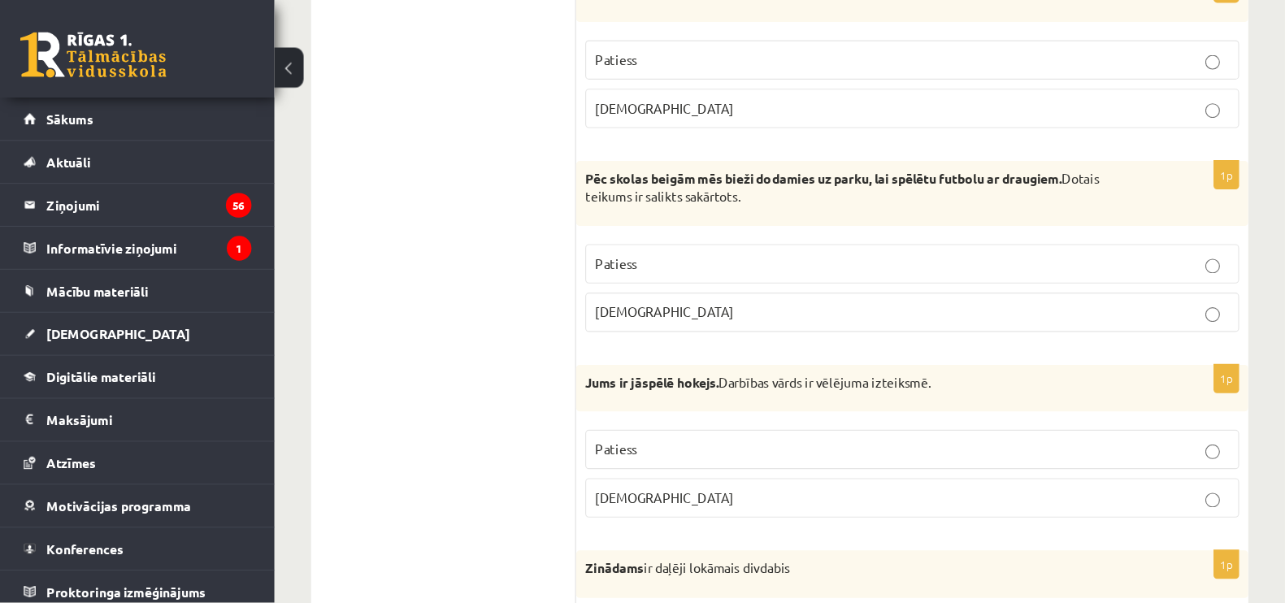
scroll to position [2028, 0]
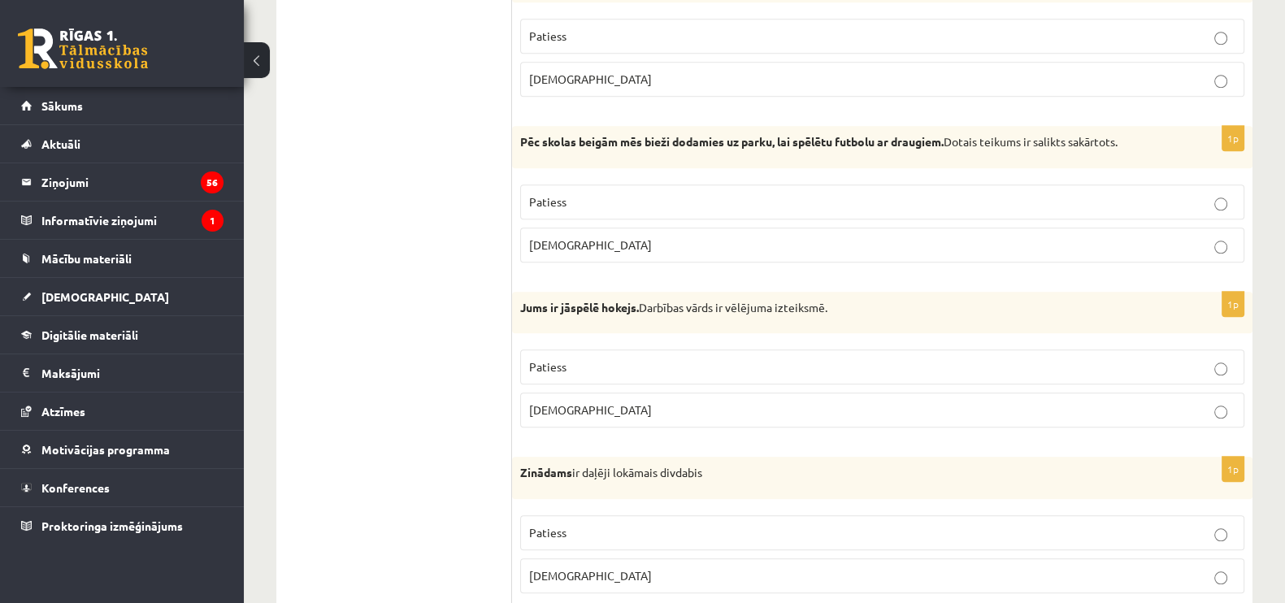
drag, startPoint x: 857, startPoint y: 9, endPoint x: 423, endPoint y: 237, distance: 490.1
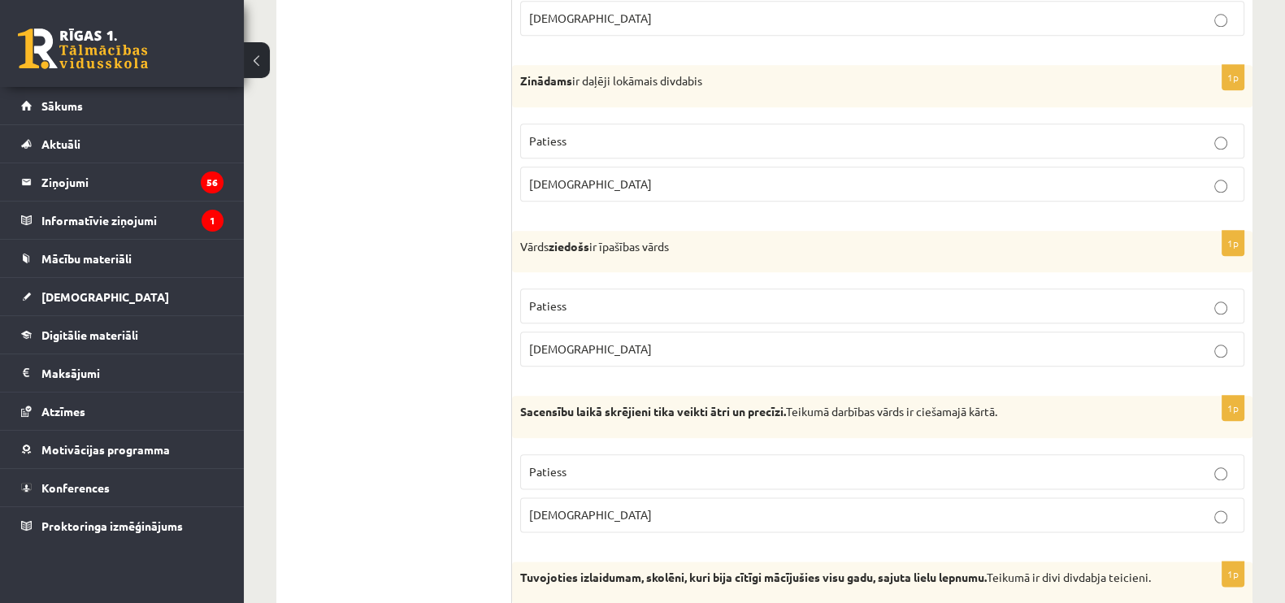
scroll to position [2459, 0]
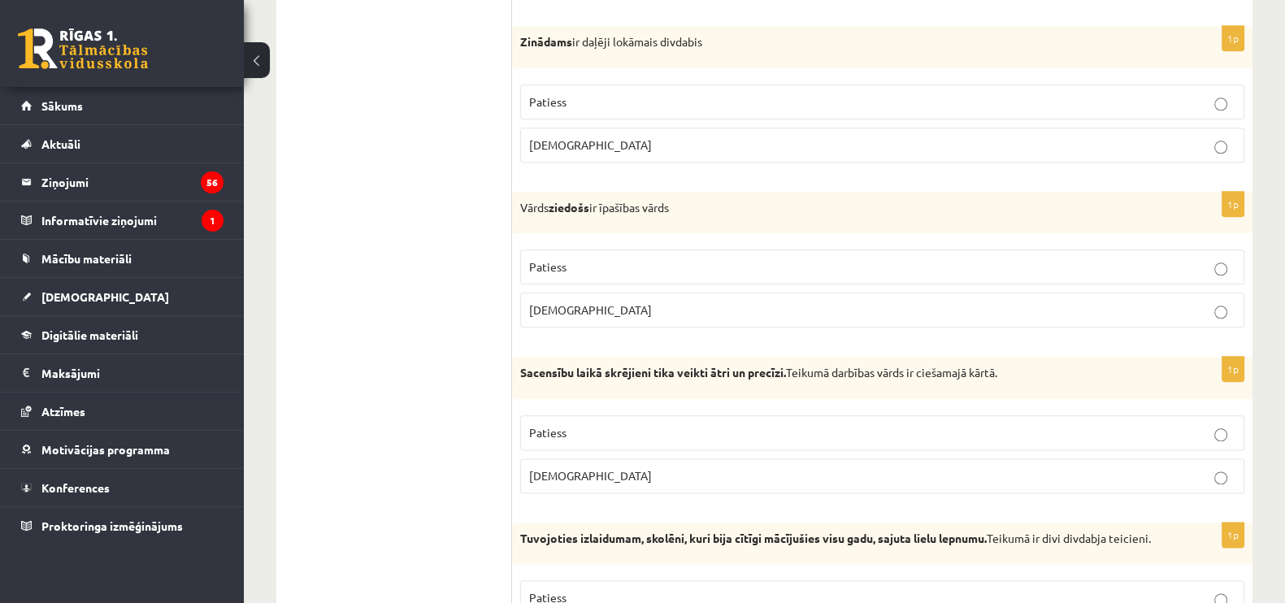
click at [603, 258] on p "Patiess" at bounding box center [882, 266] width 706 height 17
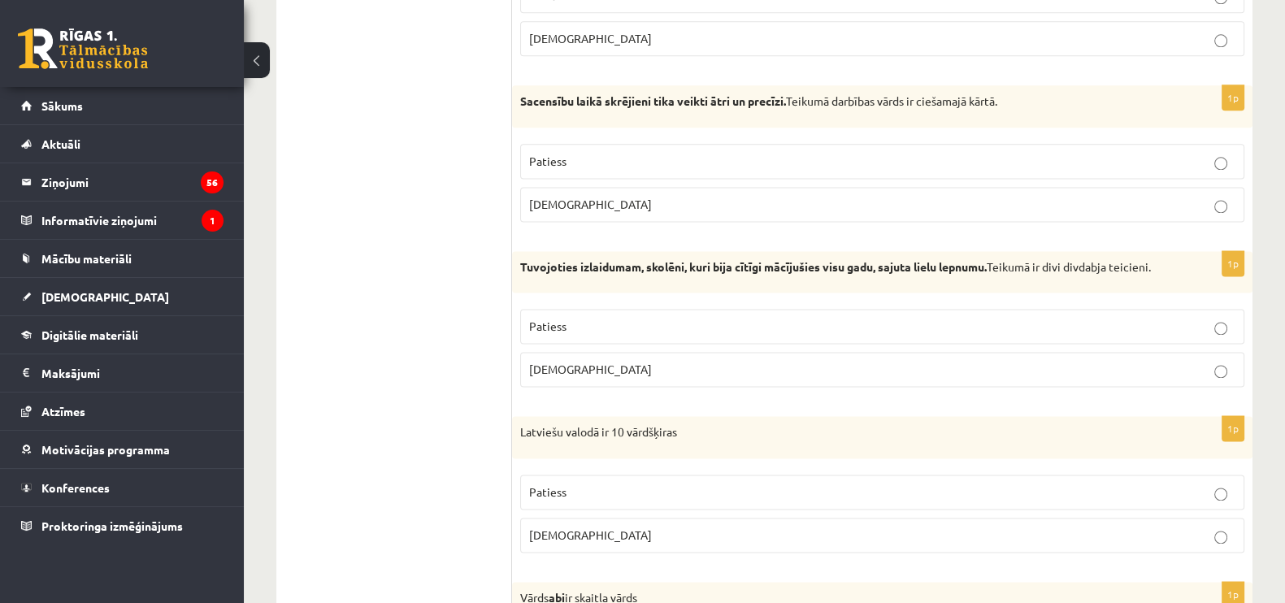
scroll to position [2629, 0]
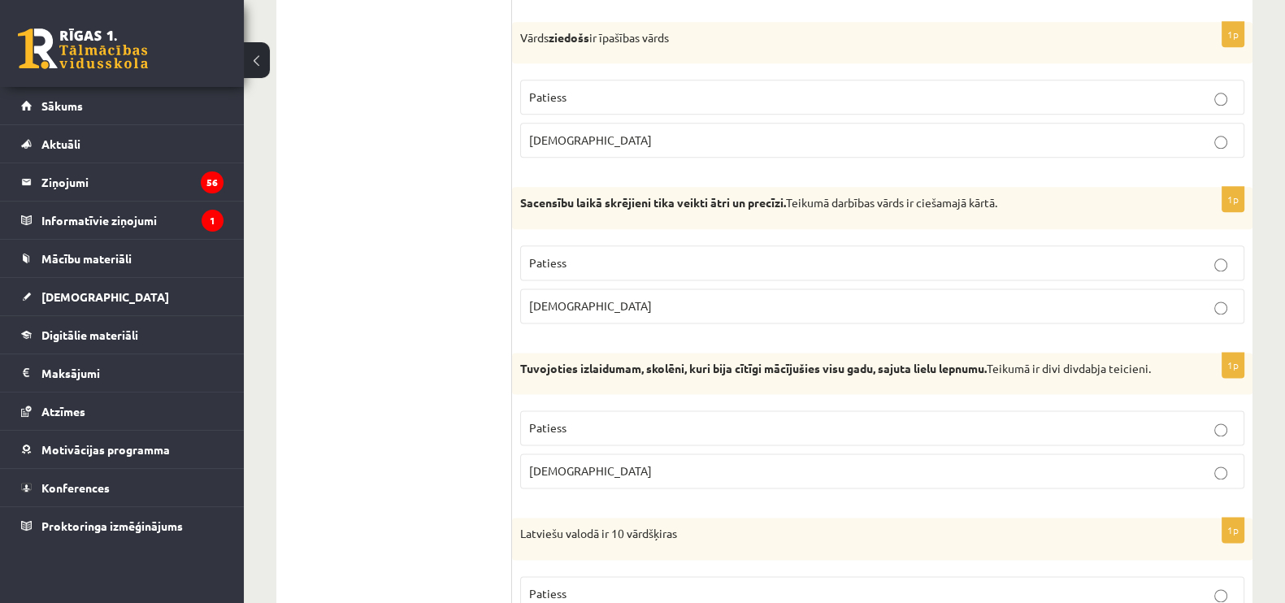
click at [589, 132] on p "Aplams" at bounding box center [882, 140] width 706 height 17
click at [614, 254] on p "Patiess" at bounding box center [882, 262] width 706 height 17
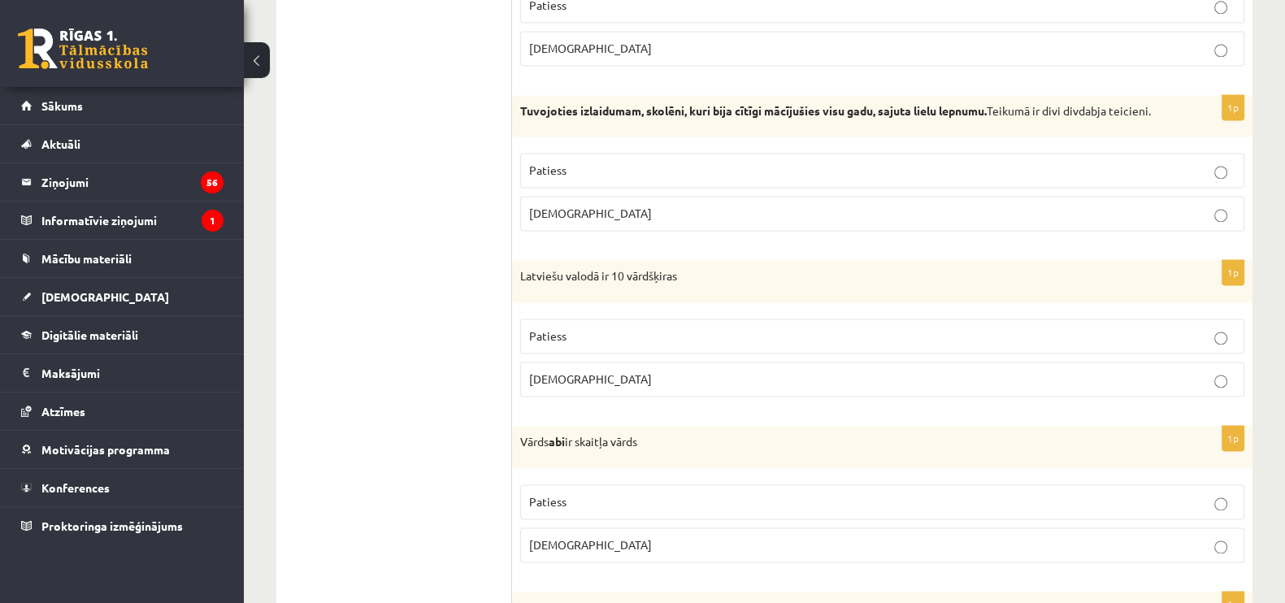
scroll to position [2912, 0]
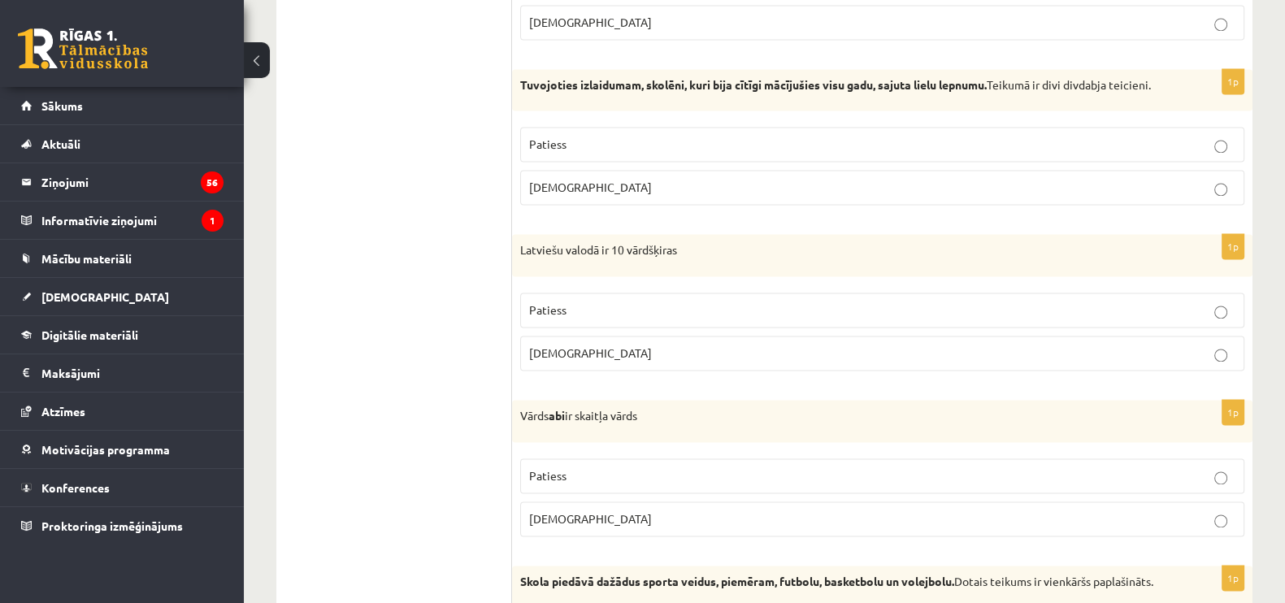
click at [591, 144] on label "Patiess" at bounding box center [882, 144] width 724 height 35
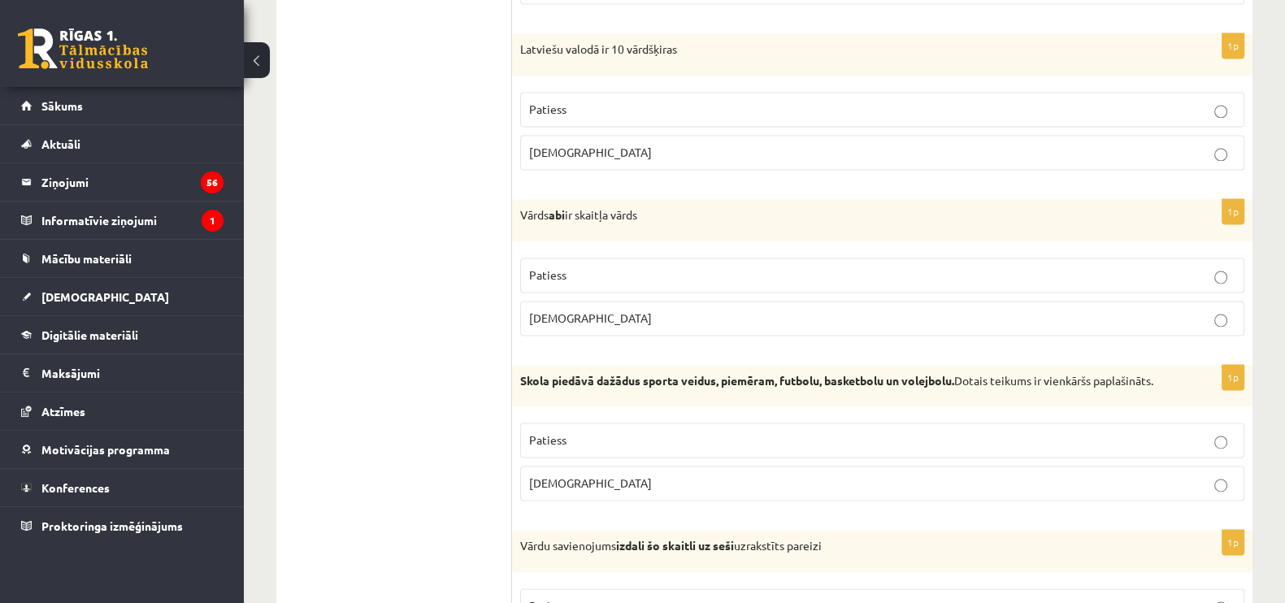
scroll to position [3138, 0]
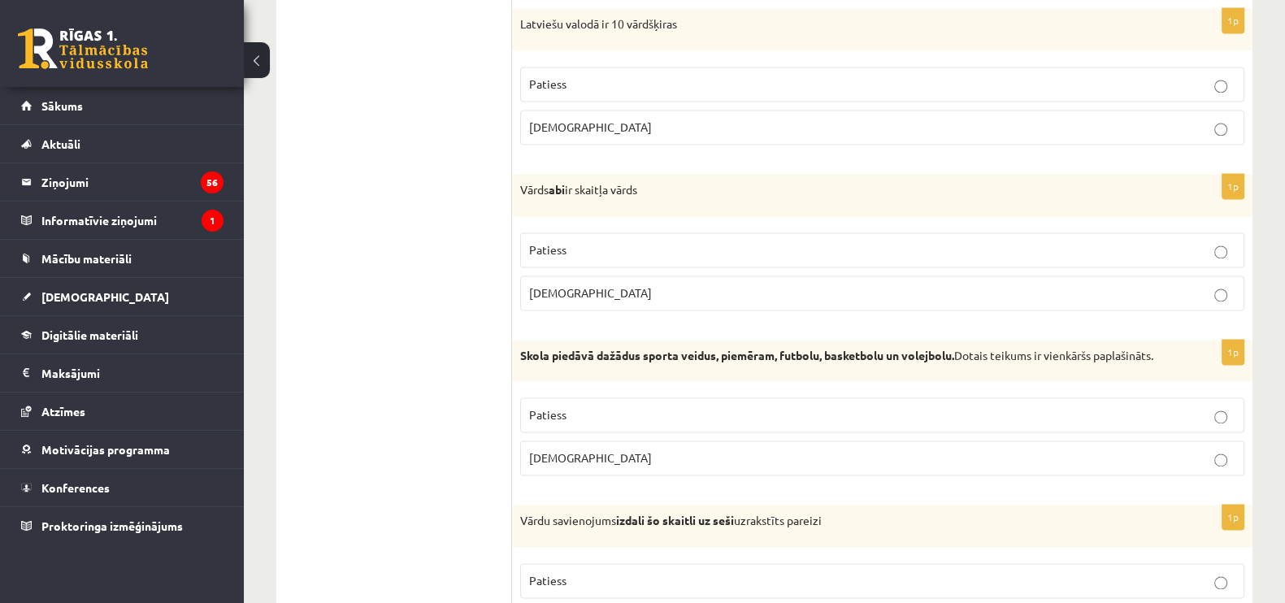
drag, startPoint x: 636, startPoint y: 68, endPoint x: 639, endPoint y: 97, distance: 28.6
click at [636, 76] on p "Patiess" at bounding box center [882, 84] width 706 height 17
click at [626, 241] on p "Patiess" at bounding box center [882, 249] width 706 height 17
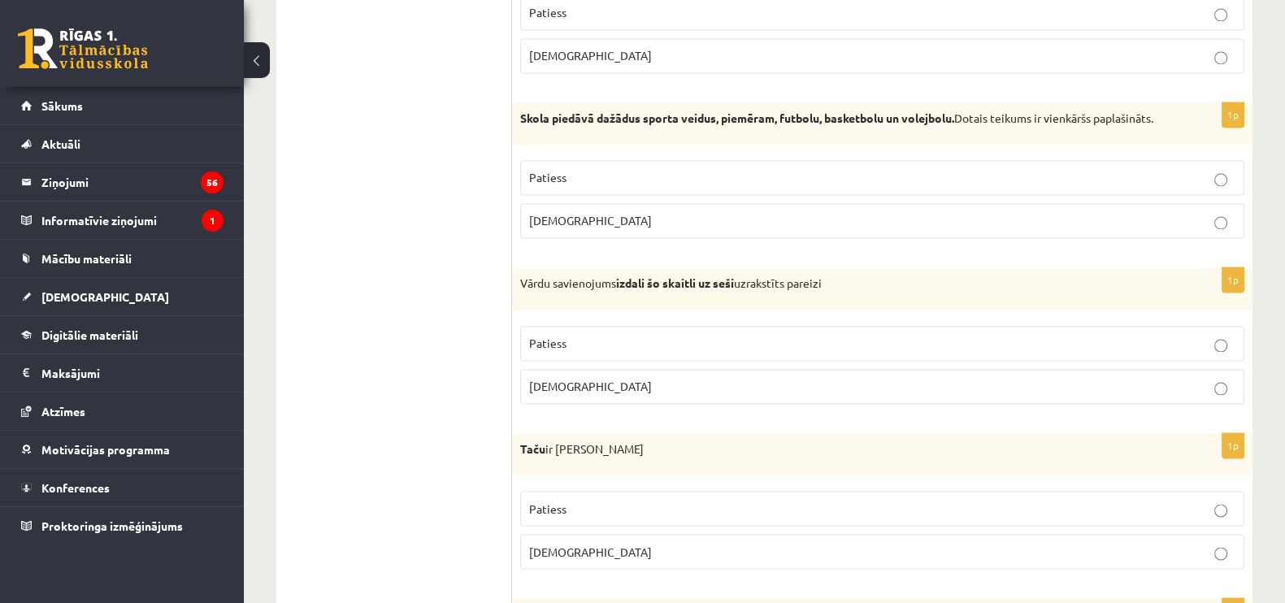
click at [566, 217] on p "Aplams" at bounding box center [882, 220] width 706 height 17
click at [581, 395] on p "Aplams" at bounding box center [882, 386] width 706 height 17
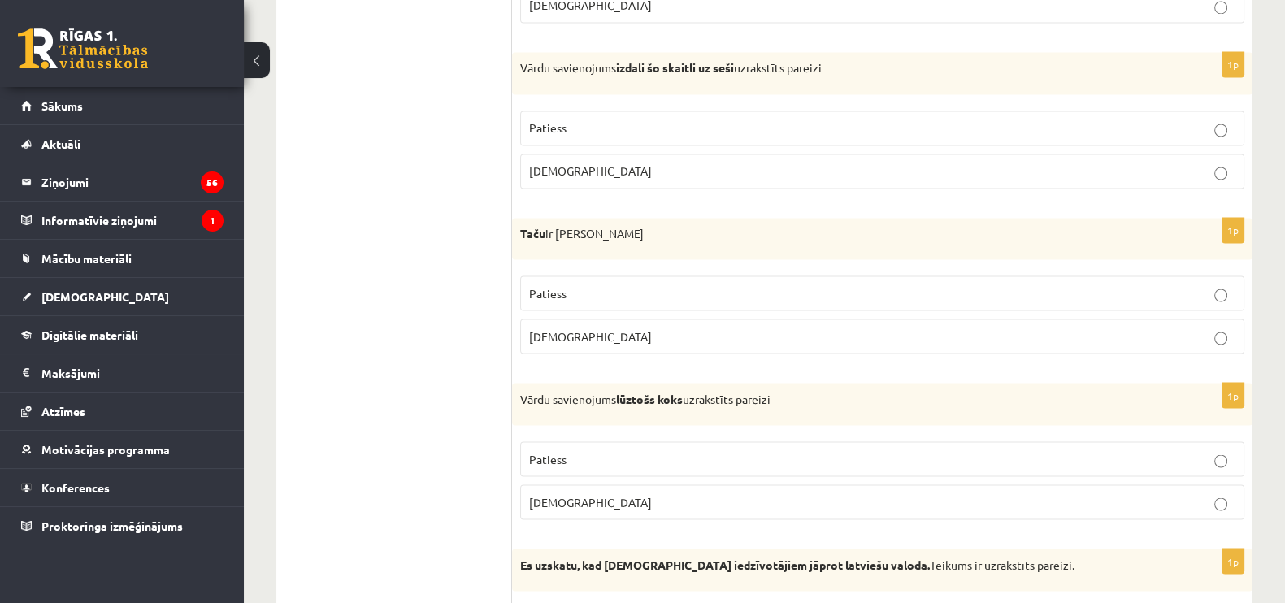
scroll to position [3613, 0]
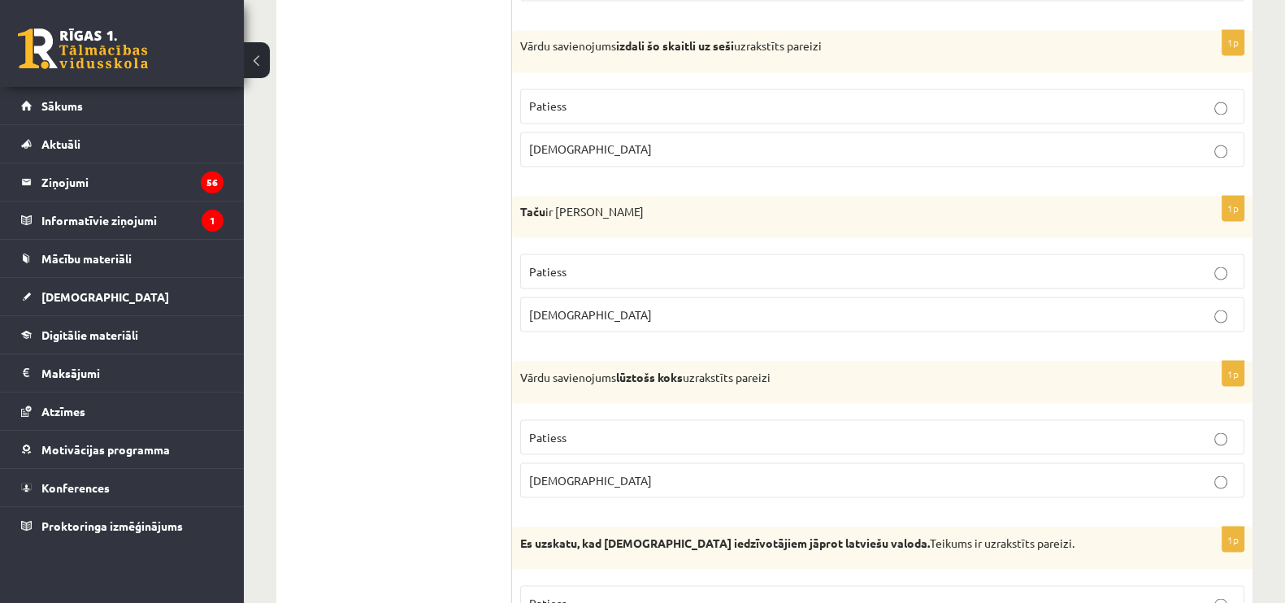
click at [614, 317] on p "Aplams" at bounding box center [882, 314] width 706 height 17
click at [570, 480] on p "Aplams" at bounding box center [882, 479] width 706 height 17
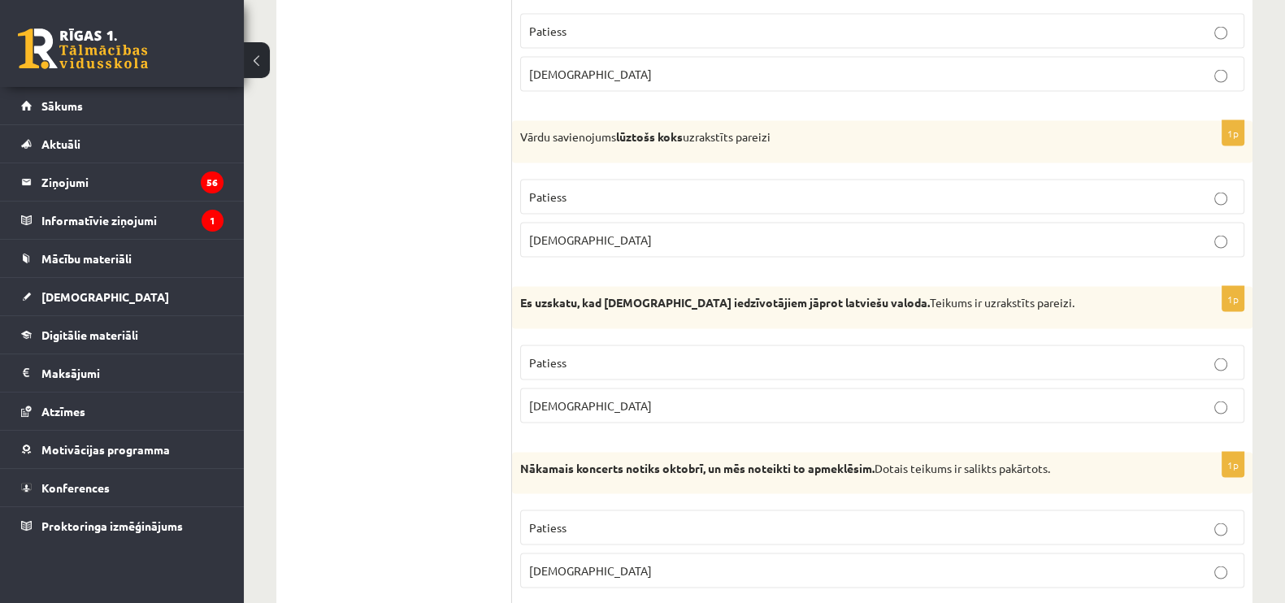
scroll to position [3850, 0]
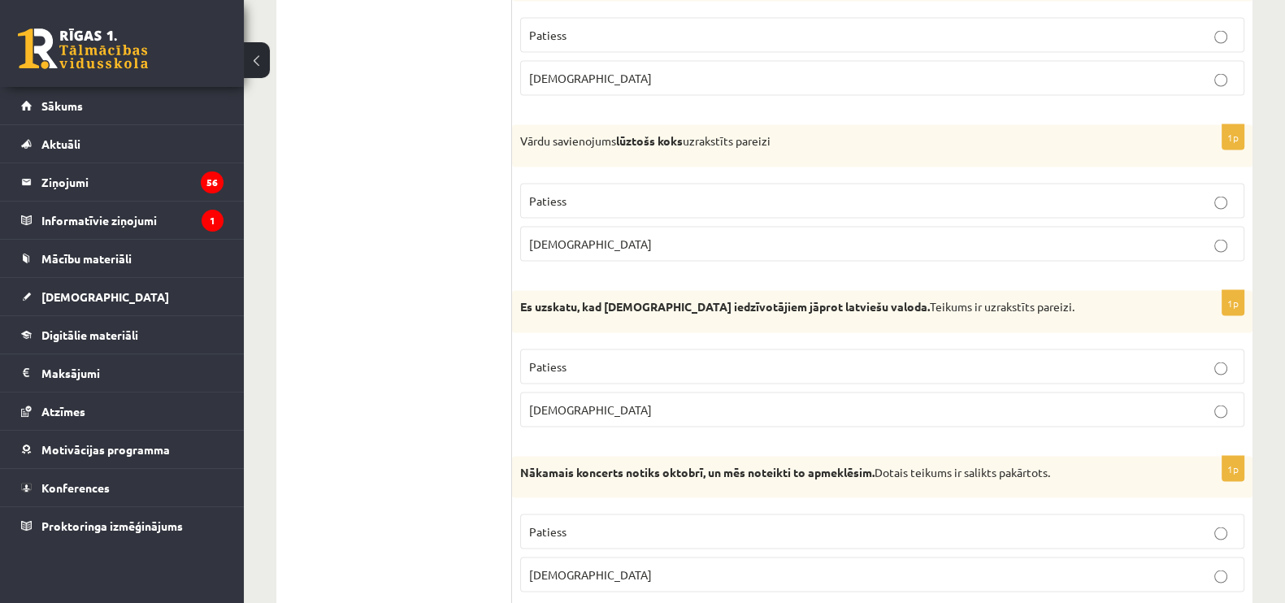
click at [558, 408] on span "Aplams" at bounding box center [590, 409] width 123 height 15
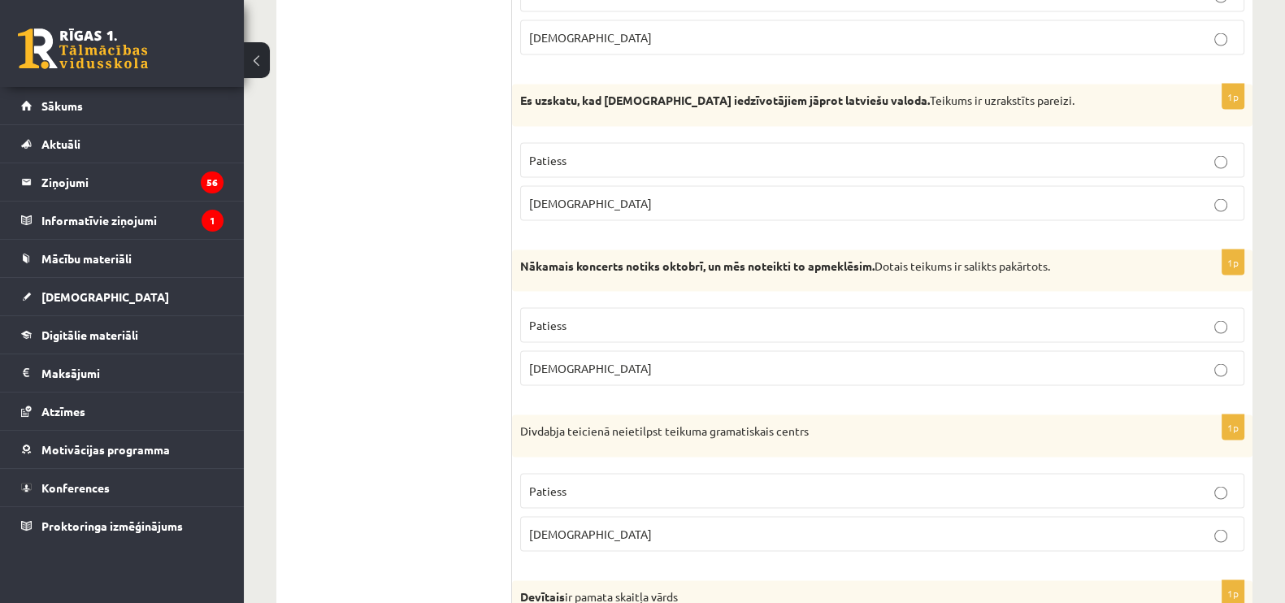
scroll to position [4087, 0]
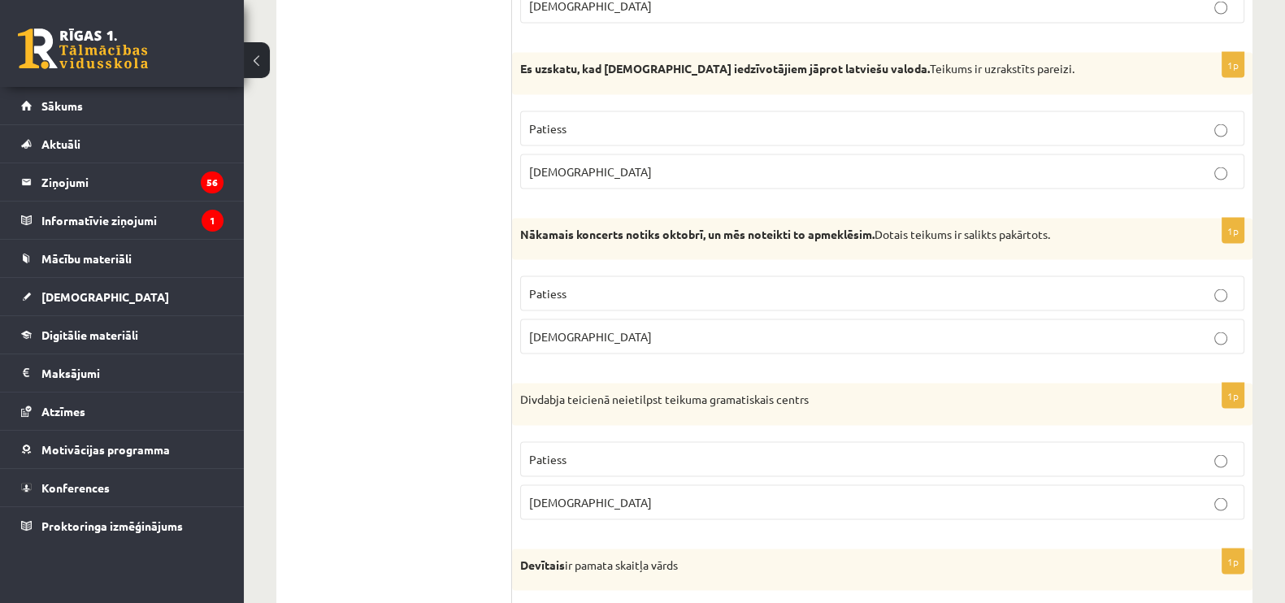
click at [588, 339] on p "Aplams" at bounding box center [882, 336] width 706 height 17
click at [638, 455] on p "Patiess" at bounding box center [882, 459] width 706 height 17
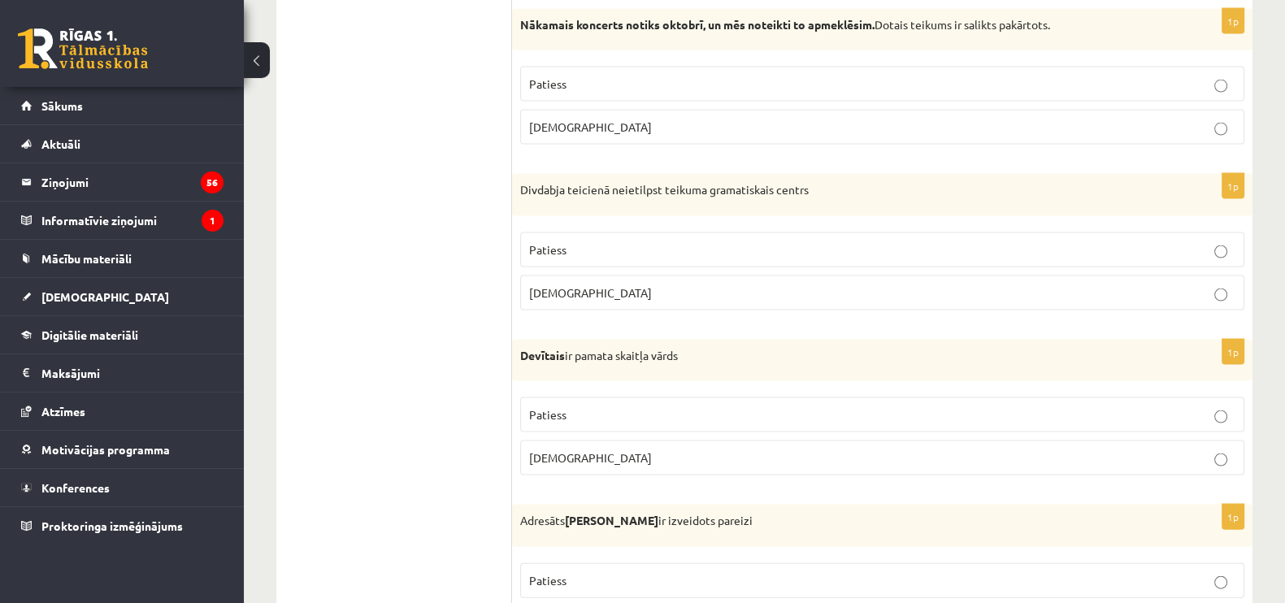
scroll to position [4324, 0]
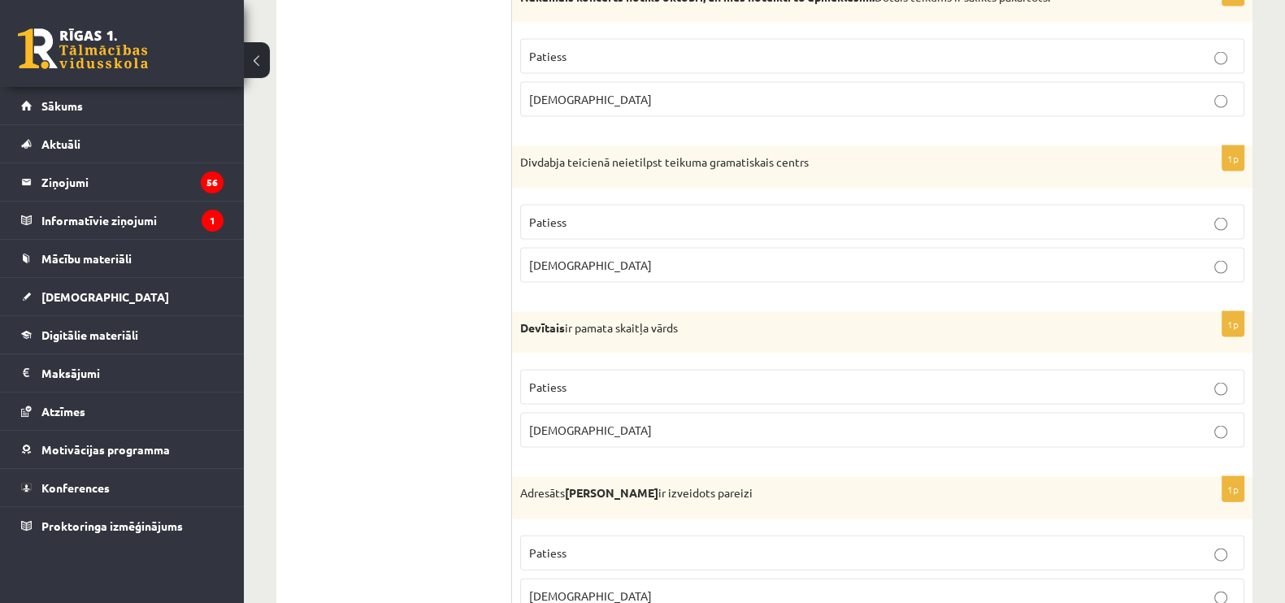
click at [618, 436] on p "Aplams" at bounding box center [882, 430] width 706 height 17
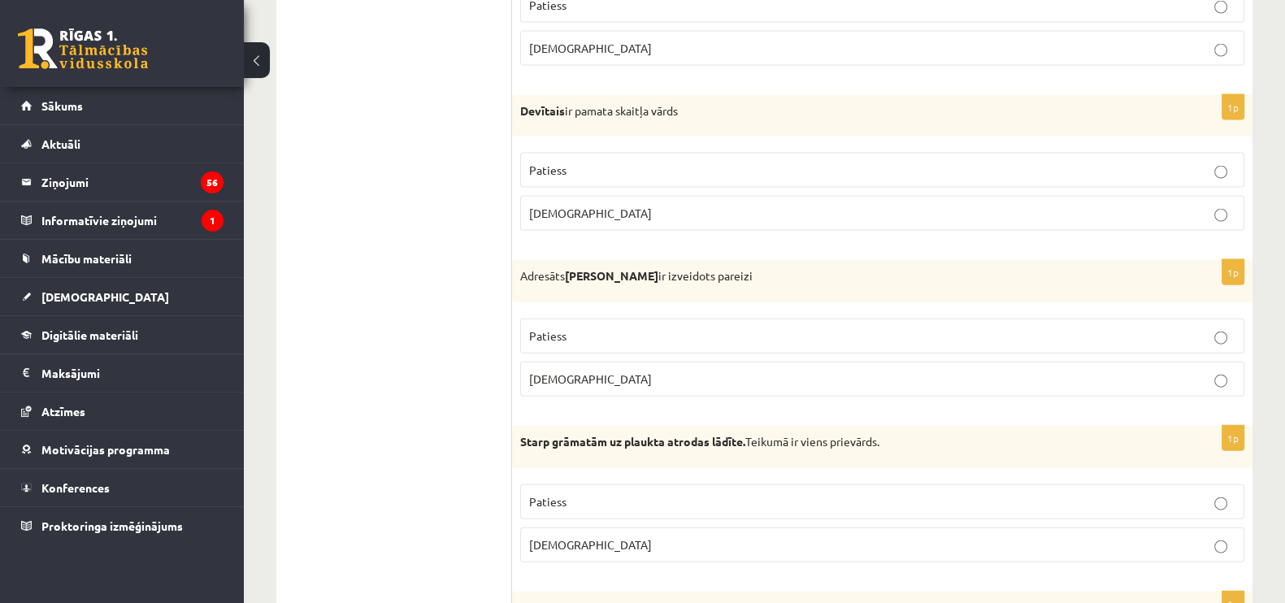
scroll to position [4561, 0]
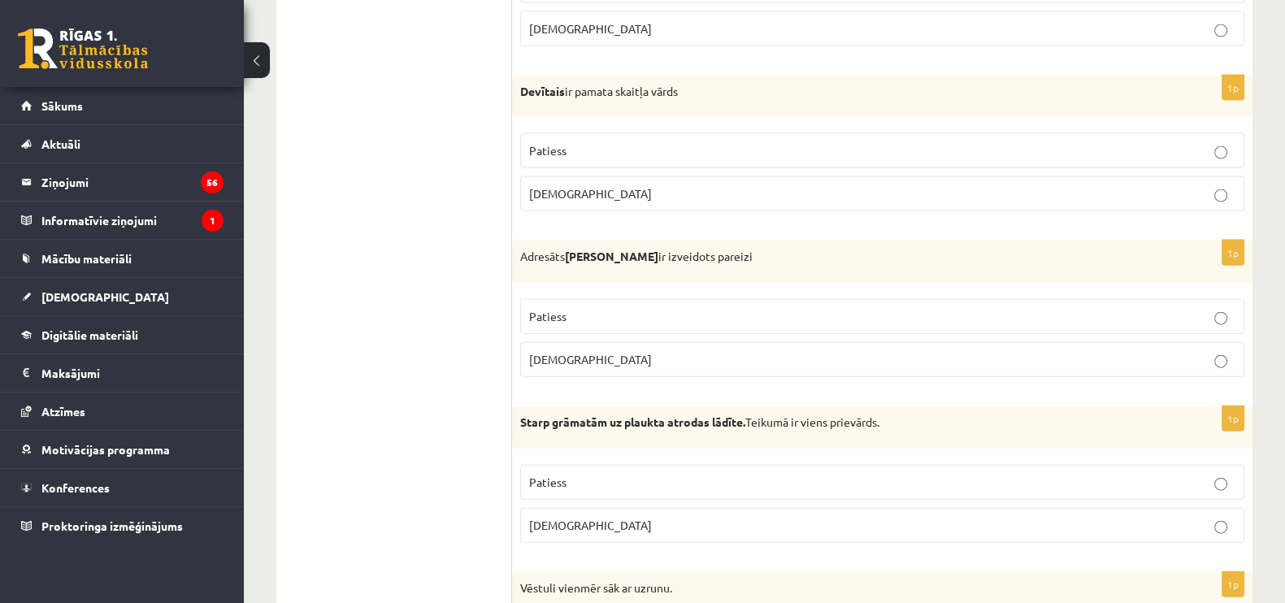
click at [606, 359] on p "Aplams" at bounding box center [882, 359] width 706 height 17
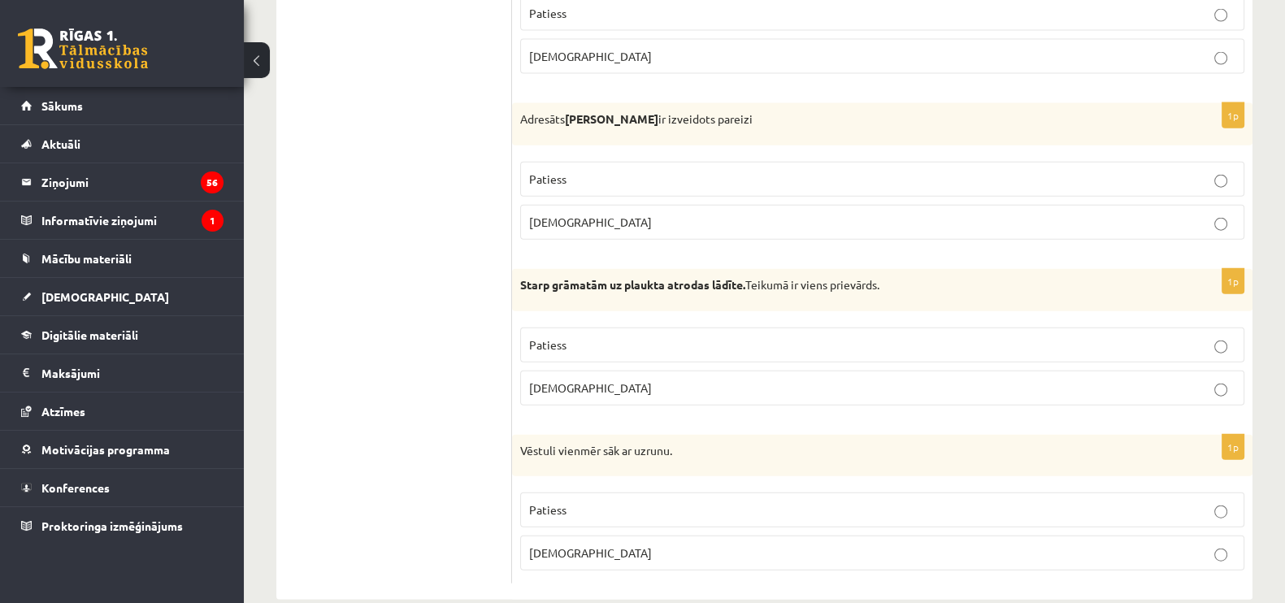
scroll to position [4727, 0]
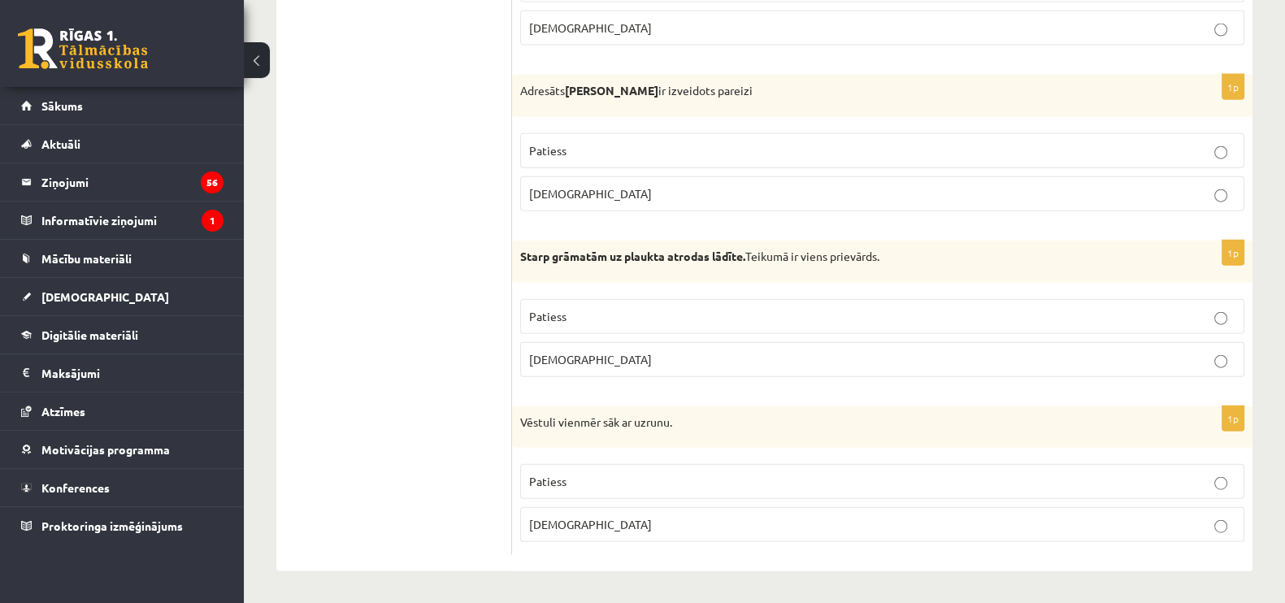
drag, startPoint x: 579, startPoint y: 319, endPoint x: 577, endPoint y: 350, distance: 30.9
click at [579, 315] on p "Patiess" at bounding box center [882, 316] width 706 height 17
click at [565, 480] on span "Patiess" at bounding box center [547, 481] width 37 height 15
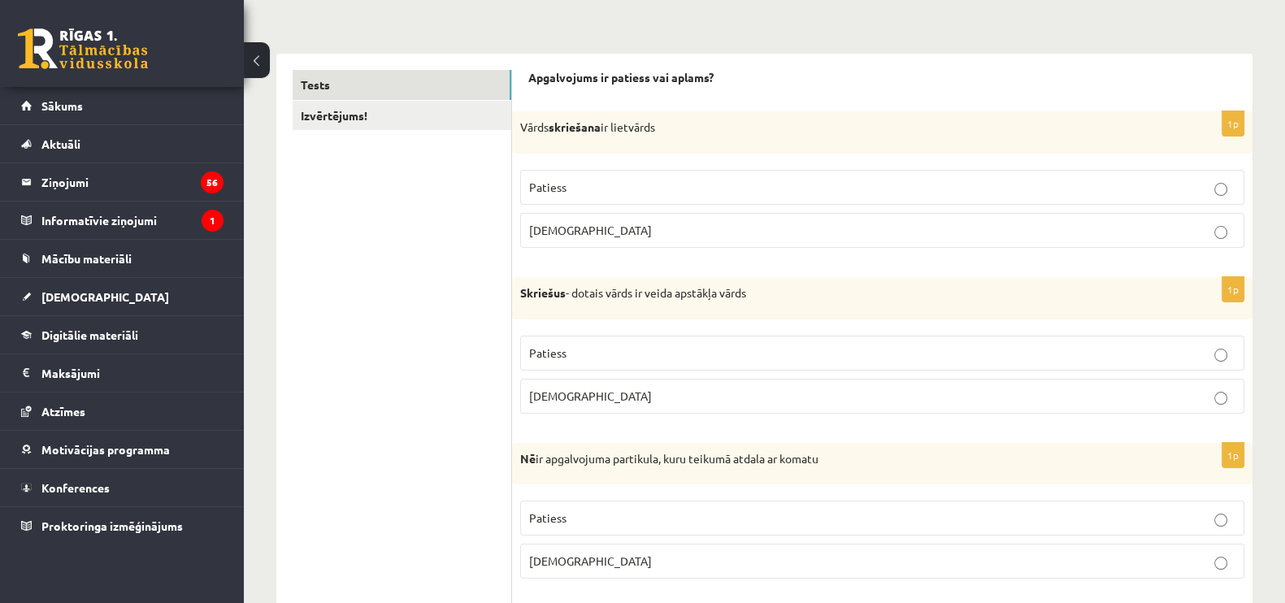
scroll to position [0, 0]
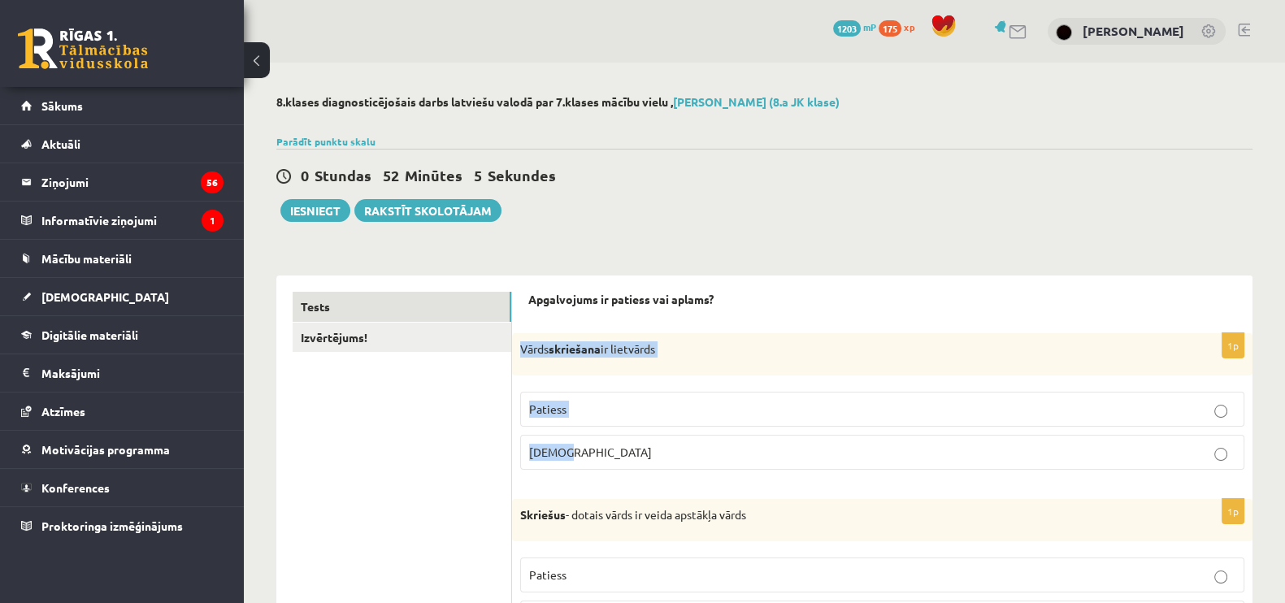
drag, startPoint x: 516, startPoint y: 350, endPoint x: 641, endPoint y: 457, distance: 164.2
click at [641, 457] on div "1p Vārds skriešana ir lietvārds Patiess Aplams" at bounding box center [882, 408] width 740 height 150
copy div "Vārds skriešana ir lietvārds Patiess Aplams"
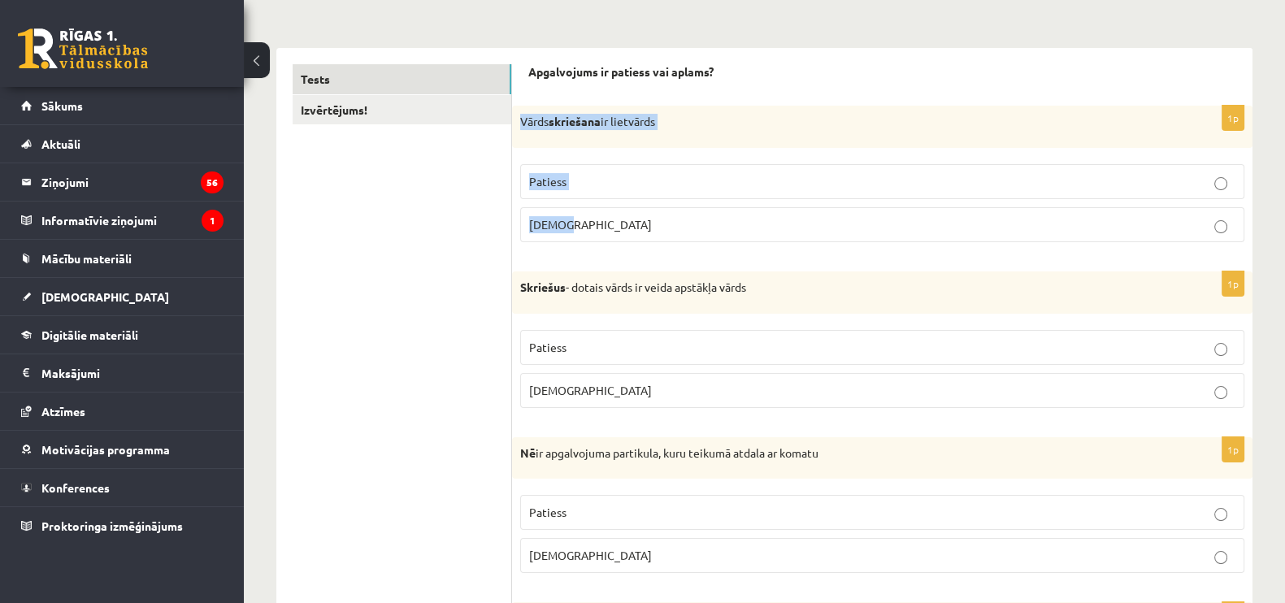
scroll to position [237, 0]
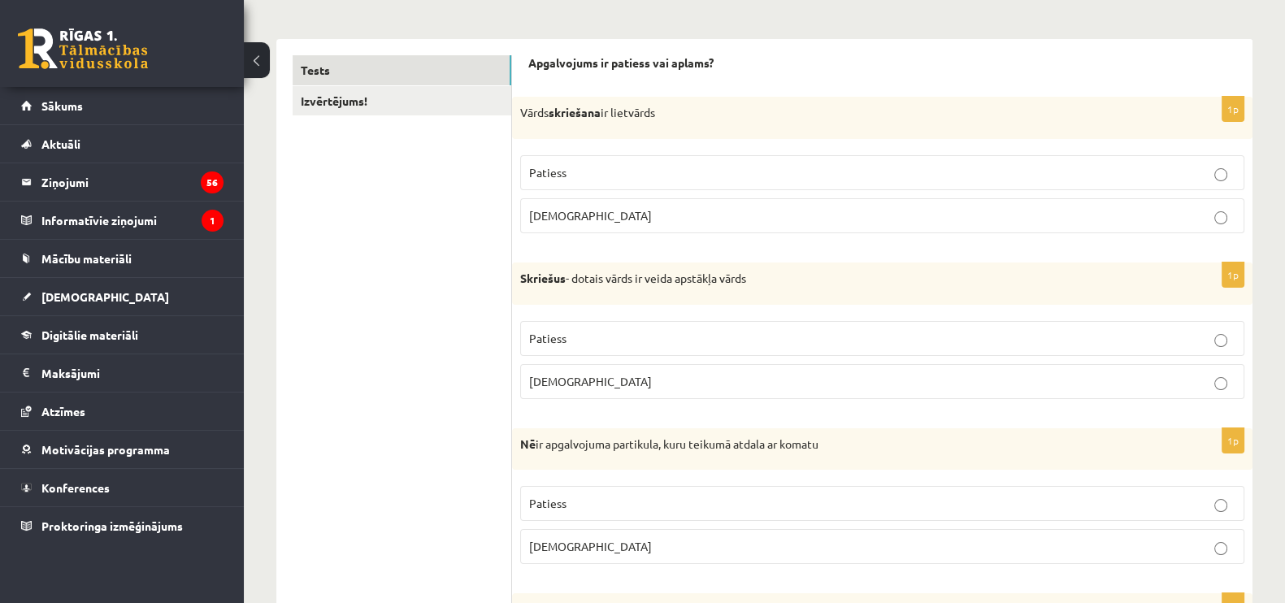
click at [773, 56] on p "Apgalvojums ir patiess vai aplams?" at bounding box center [882, 63] width 708 height 16
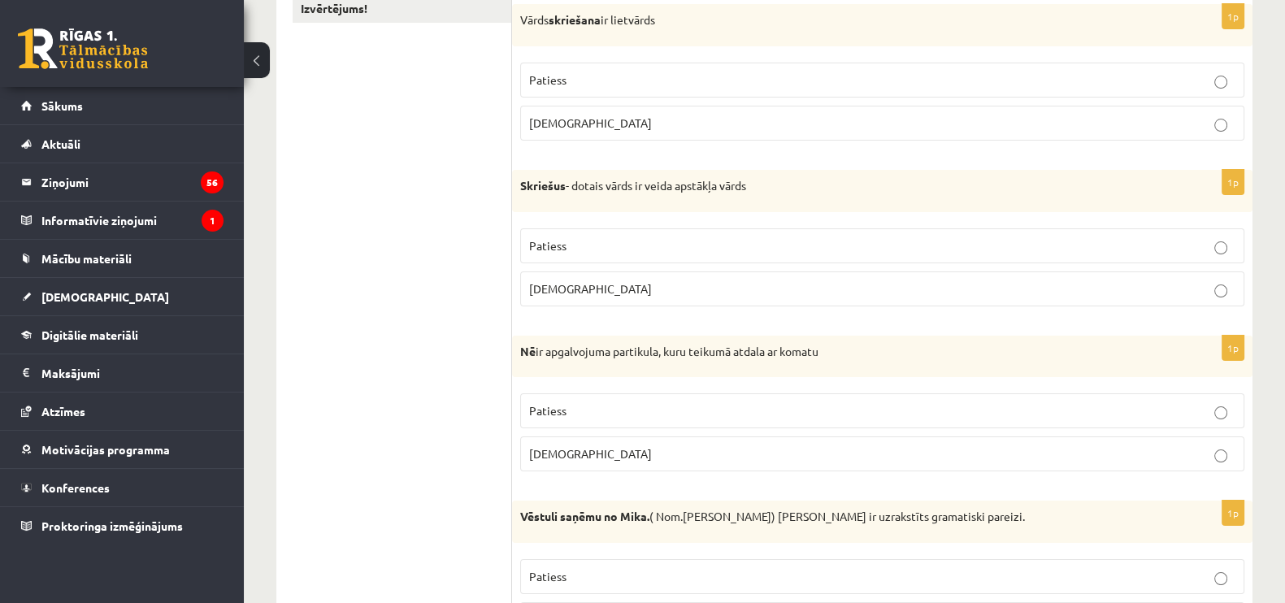
scroll to position [272, 0]
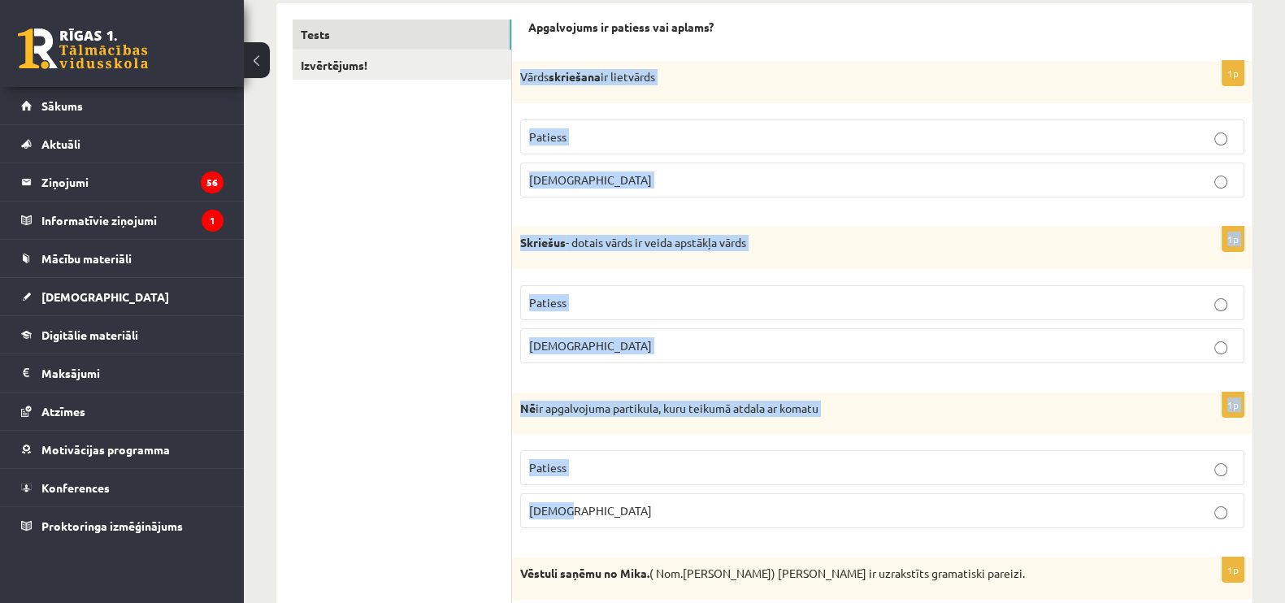
drag, startPoint x: 515, startPoint y: 85, endPoint x: 683, endPoint y: 515, distance: 461.7
copy form "Vārds skriešana ir lietvārds Patiess Aplams 1p Skriešus - dotais vārds ir veida…"
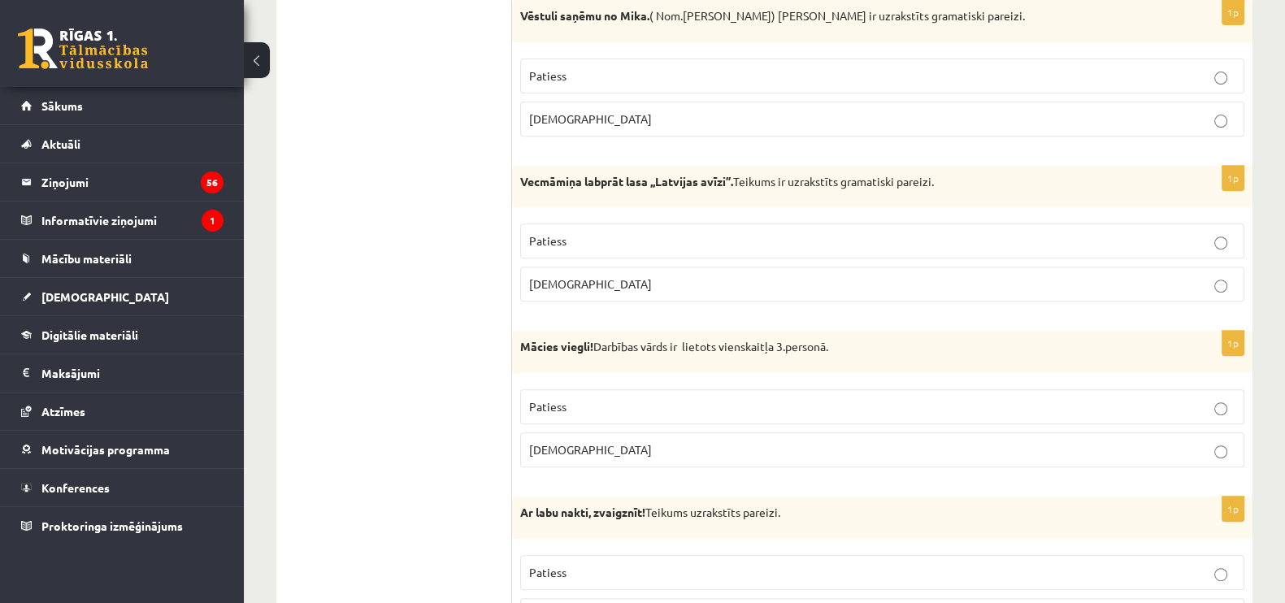
scroll to position [792, 0]
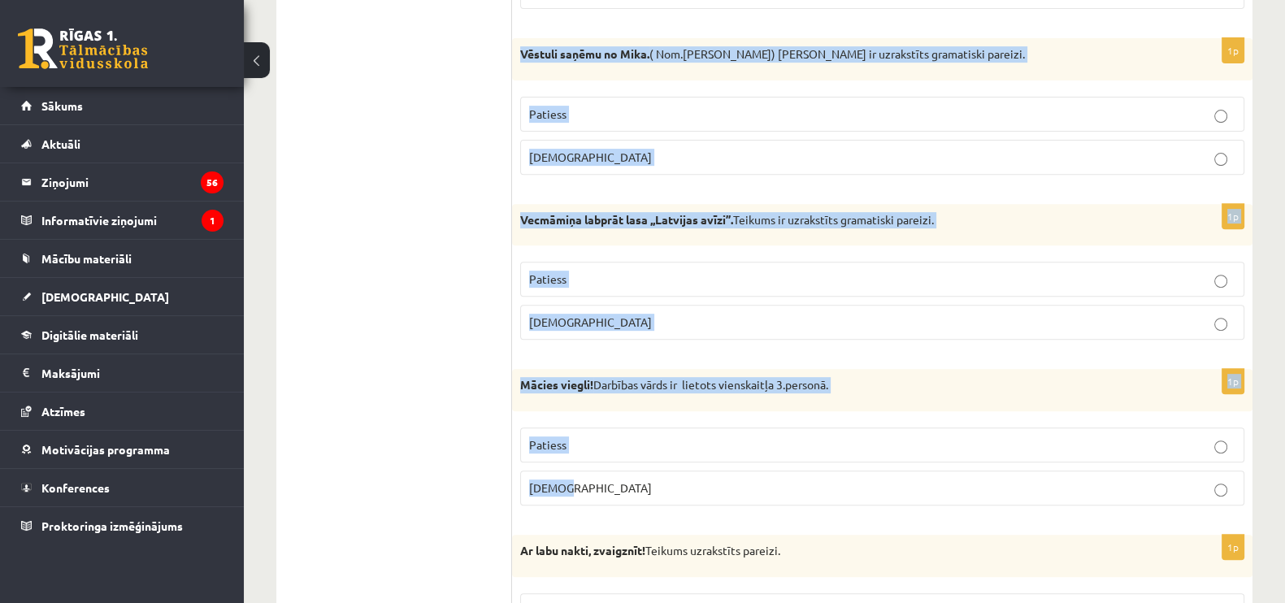
drag, startPoint x: 512, startPoint y: 50, endPoint x: 775, endPoint y: 490, distance: 512.8
copy form "Vēstuli saņēmu no Mika. ( Nom.Mikus) Teikums ir uzrakstīts gramatiski pareizi. …"
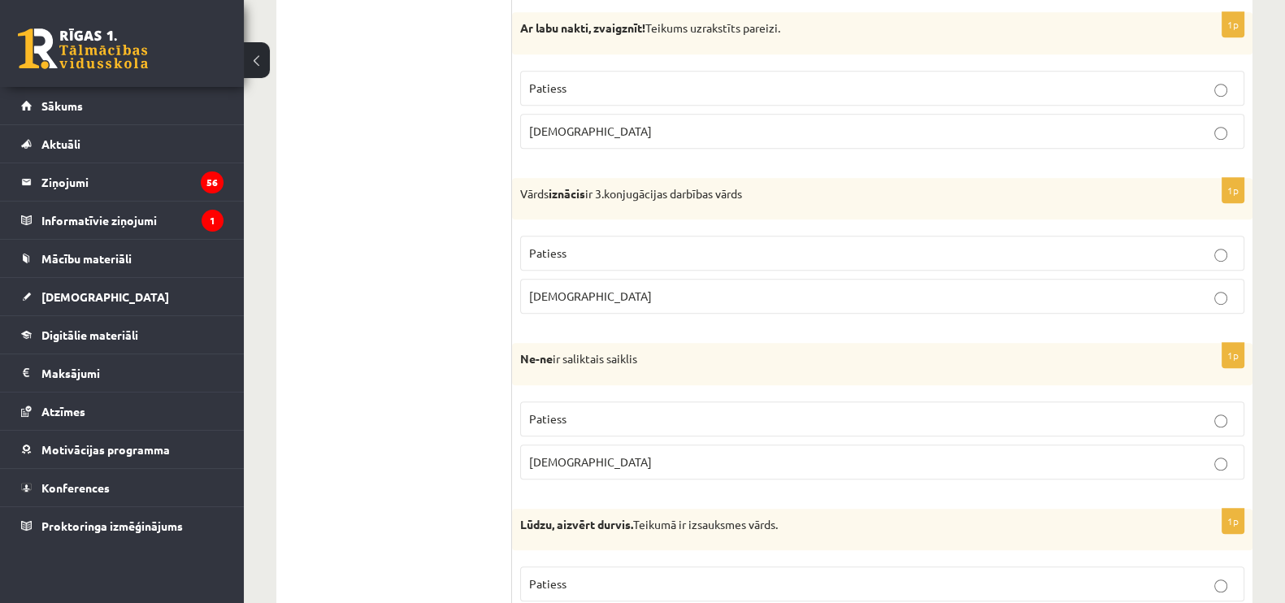
scroll to position [1321, 0]
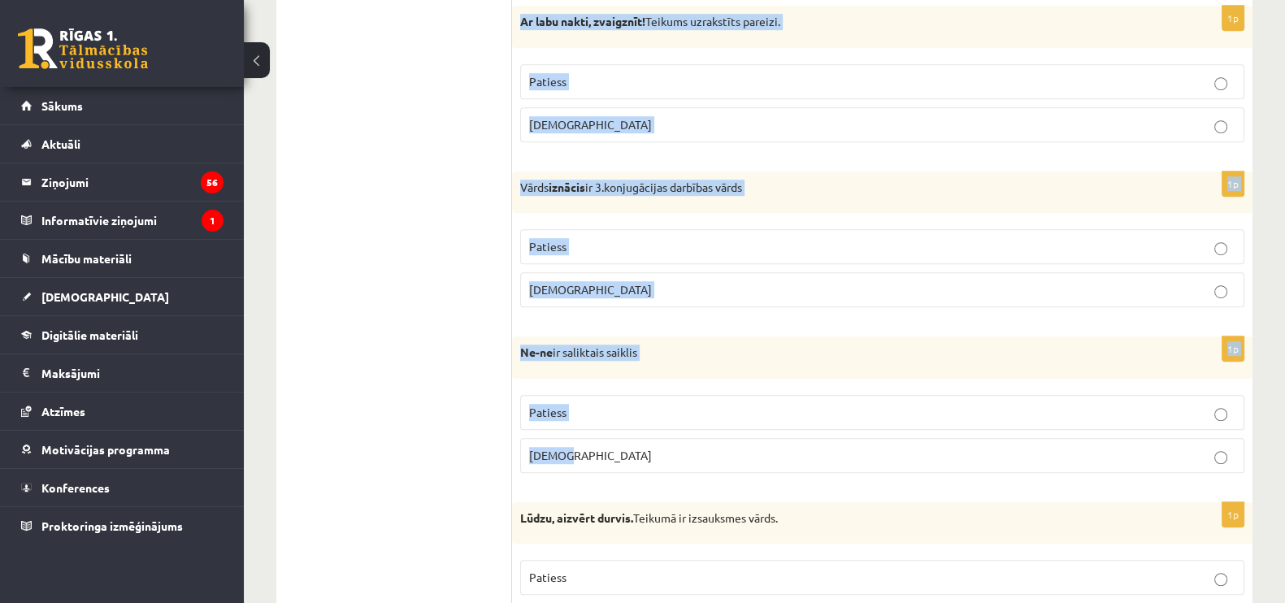
drag, startPoint x: 518, startPoint y: 18, endPoint x: 788, endPoint y: 441, distance: 502.6
copy form "Ar labu nakti, zvaigznīt! Teikums uzrakstīts pareizi. Patiess Aplams 1p Vārds i…"
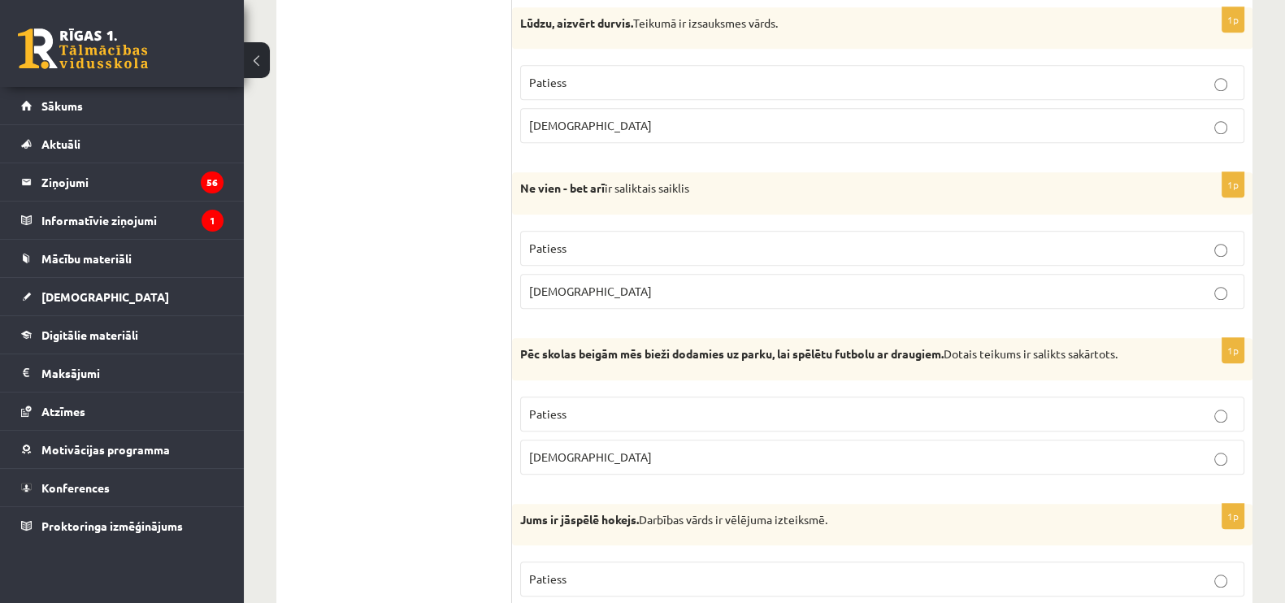
scroll to position [1790, 0]
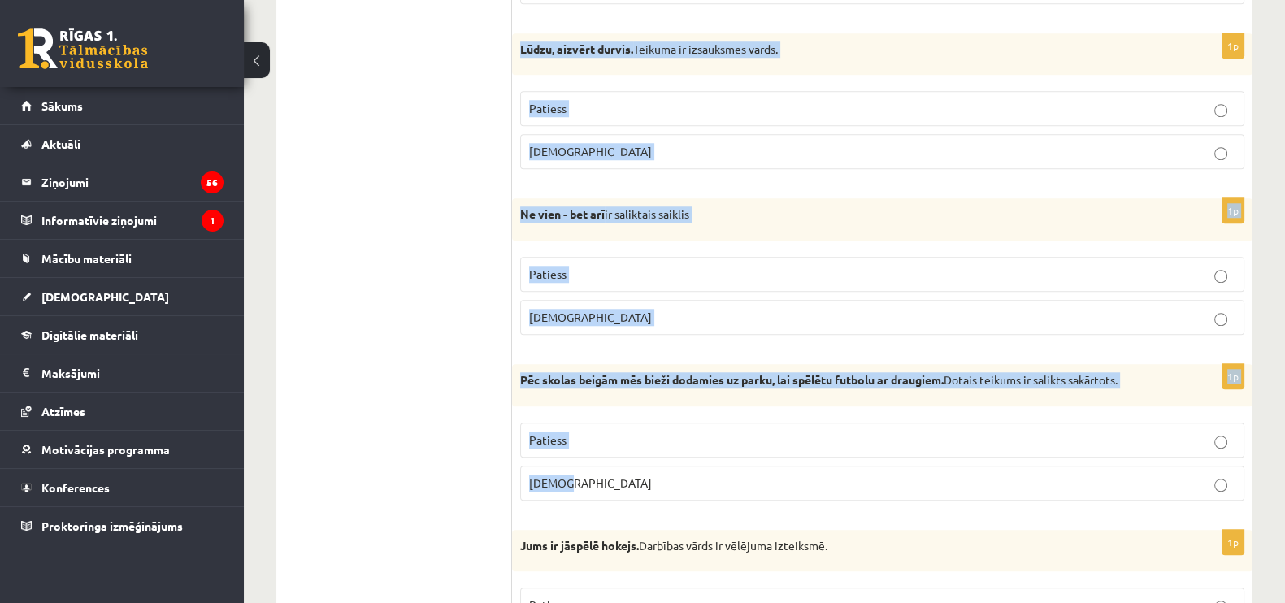
drag, startPoint x: 518, startPoint y: 46, endPoint x: 684, endPoint y: 489, distance: 474.1
copy form "Lūdzu, aizvērt durvis. Teikumā ir izsauksmes vārds. Patiess Aplams 1p Ne vien -…"
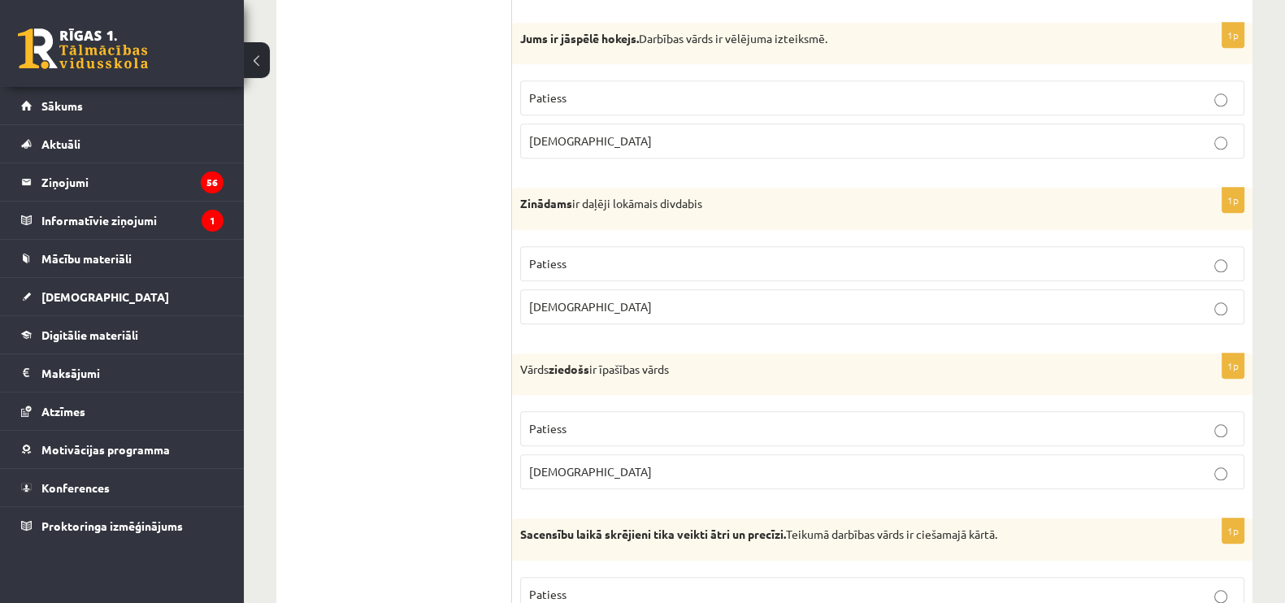
scroll to position [2310, 0]
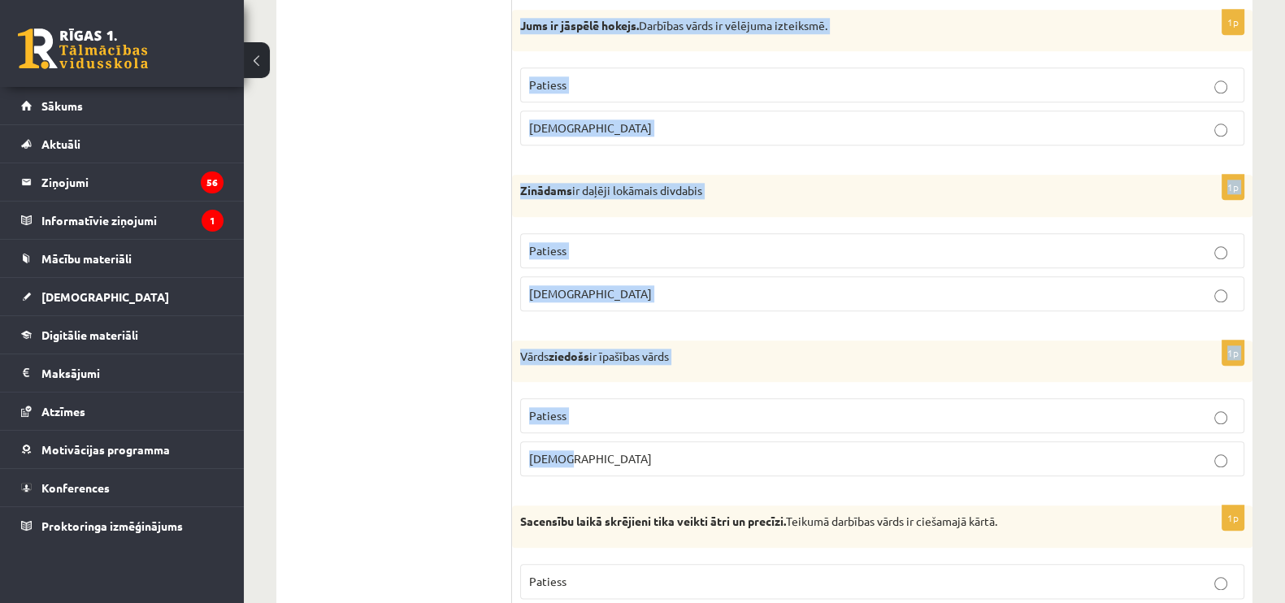
drag, startPoint x: 518, startPoint y: 14, endPoint x: 736, endPoint y: 475, distance: 509.8
click at [736, 475] on form "Apgalvojums ir patiess vai aplams? 1p Vārds skriešana ir lietvārds Patiess Apla…" at bounding box center [882, 477] width 708 height 4990
copy form "Jums ir jāspēlē hokejs. Darbības vārds ir vēlējuma izteiksmē. Patiess Aplams 1p…"
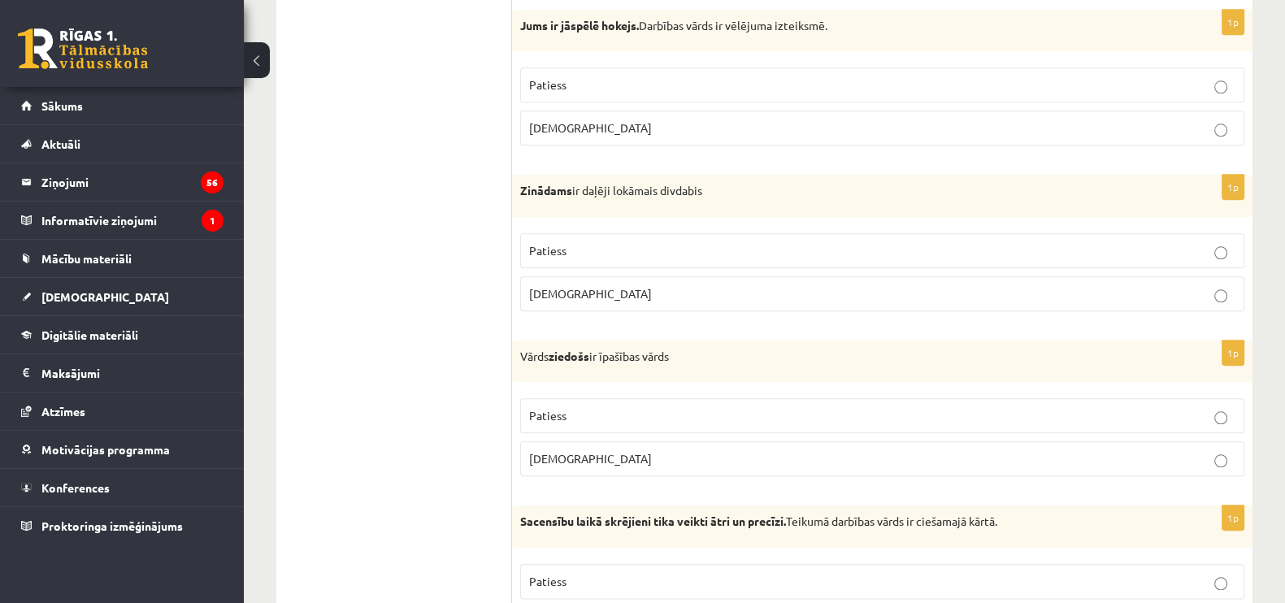
click at [416, 267] on ul "Tests Izvērtējums!" at bounding box center [402, 477] width 219 height 4990
click at [781, 242] on p "Patiess" at bounding box center [882, 250] width 706 height 17
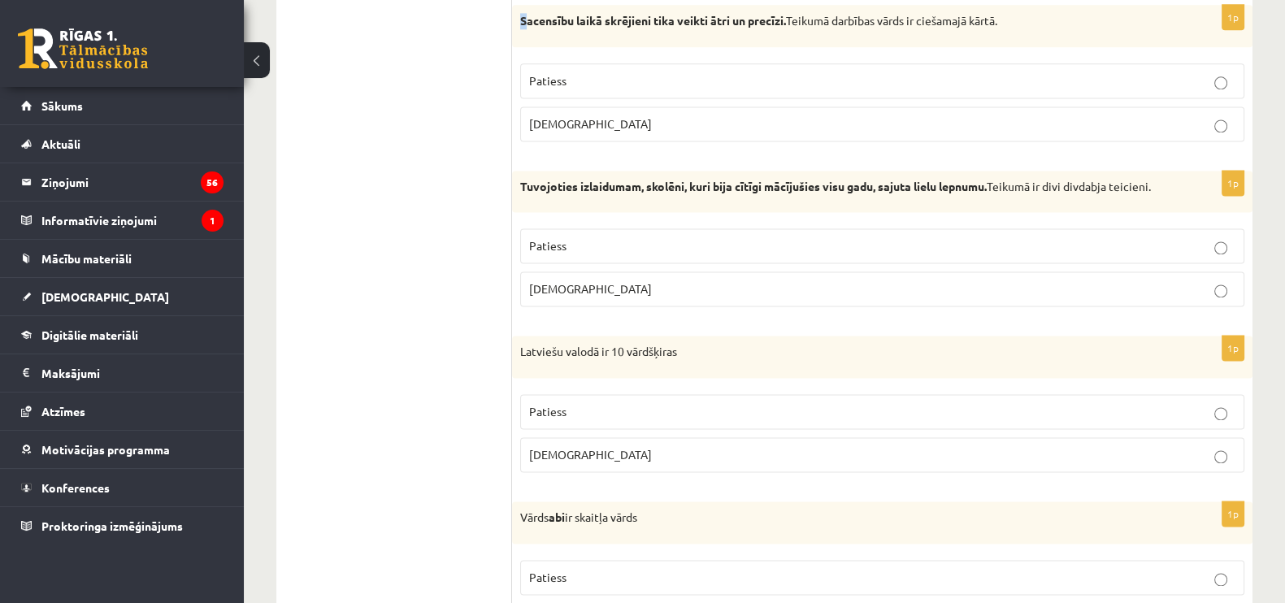
scroll to position [2787, 0]
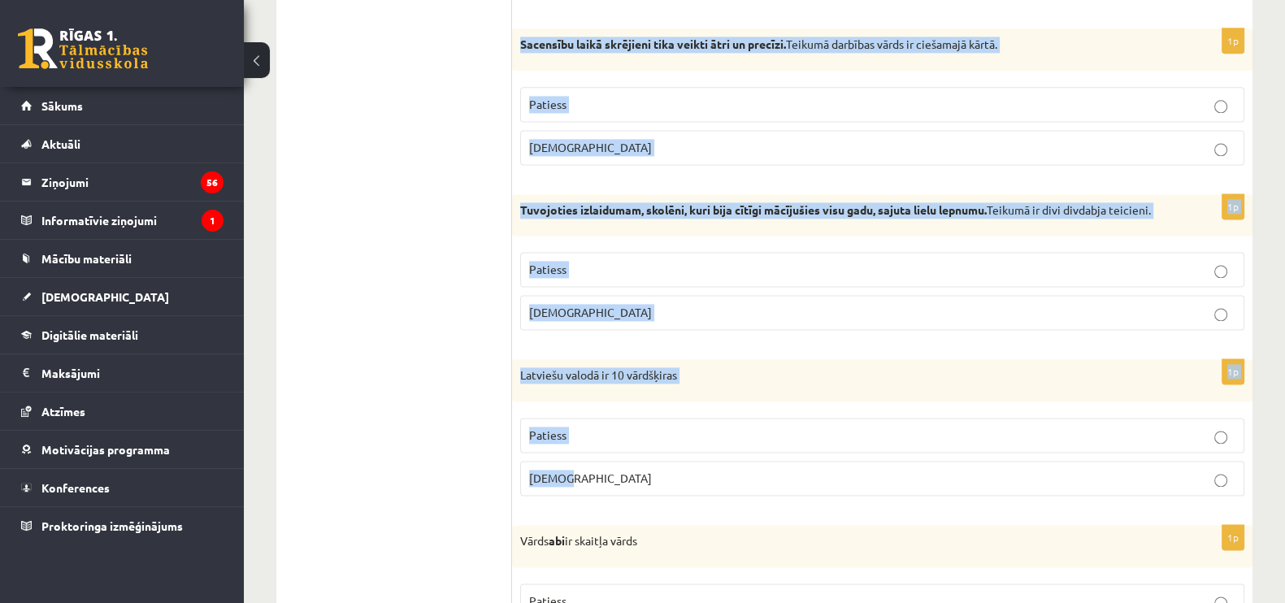
drag, startPoint x: 527, startPoint y: 11, endPoint x: 887, endPoint y: 483, distance: 593.2
click at [887, 481] on form "Apgalvojums ir patiess vai aplams? 1p Vārds skriešana ir lietvārds Patiess Apla…" at bounding box center [882, 0] width 708 height 4990
copy form "Sacensību laikā skrējieni tika veikti ātri un precīzi. Teikumā darbības vārds i…"
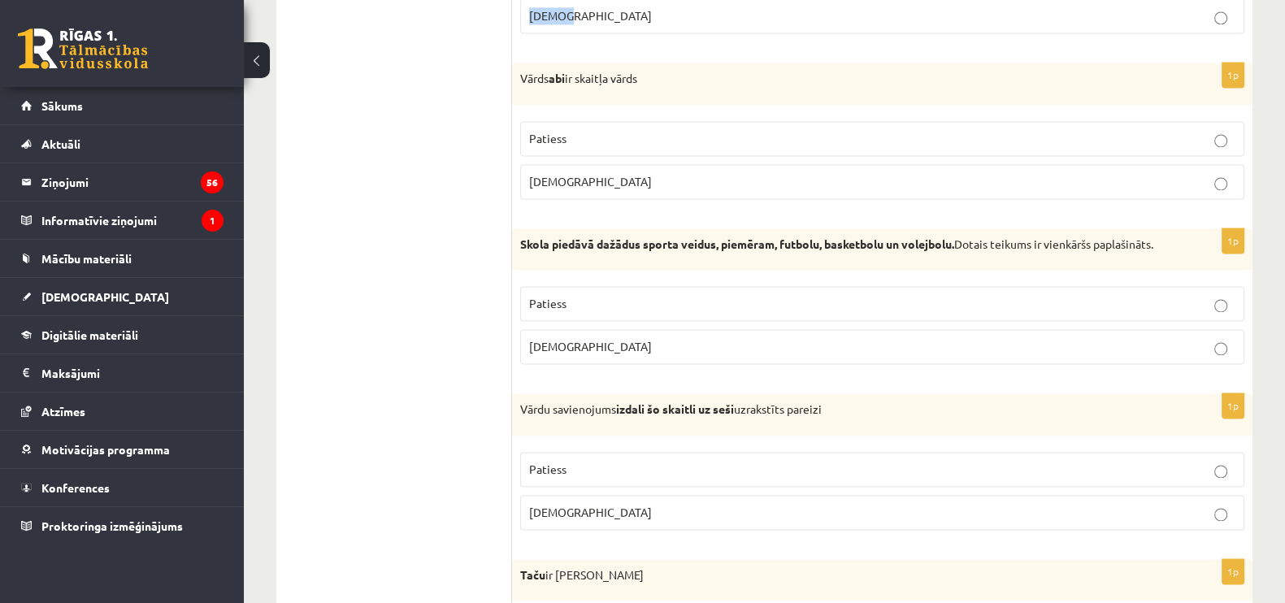
scroll to position [3288, 0]
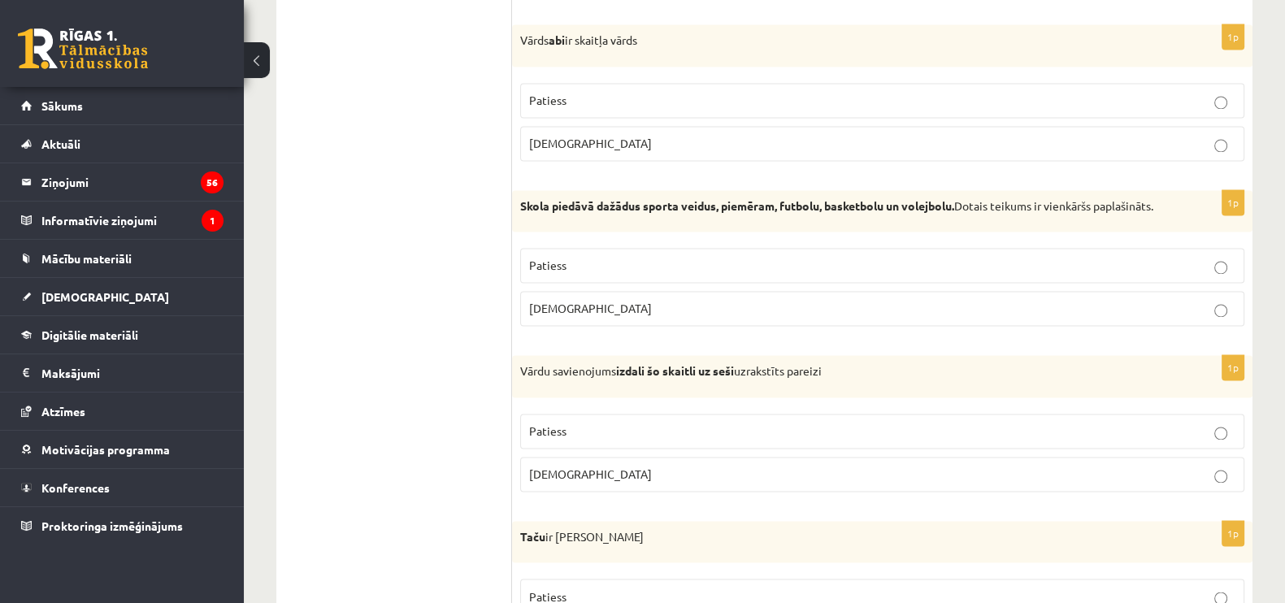
drag, startPoint x: 516, startPoint y: 30, endPoint x: 722, endPoint y: 524, distance: 535.3
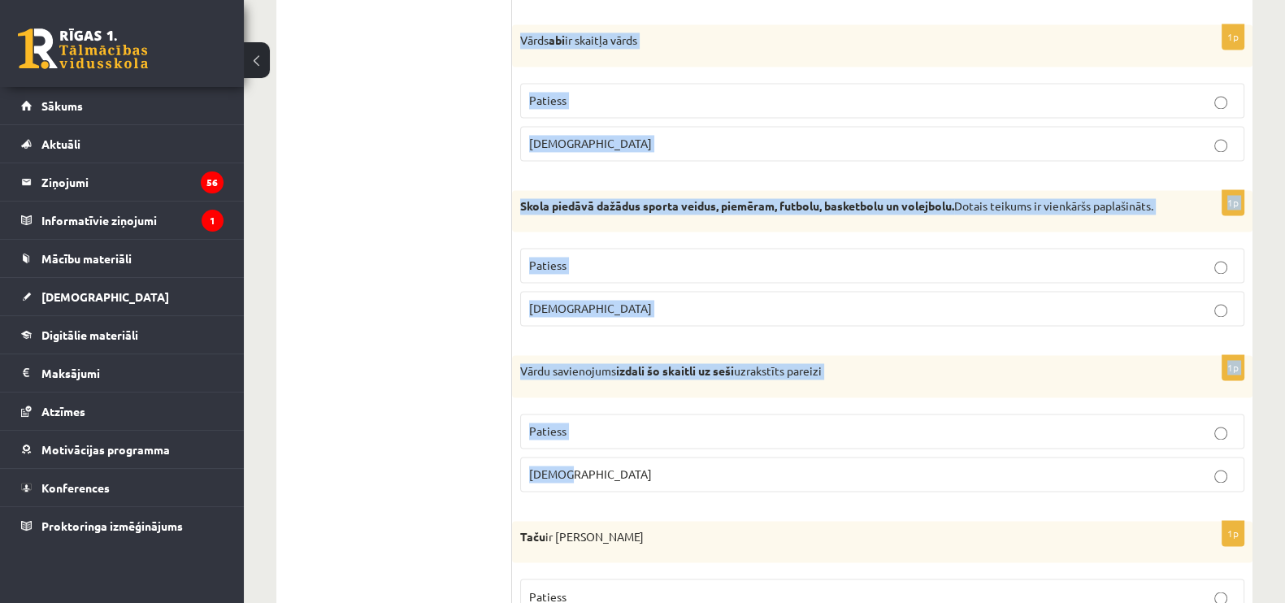
drag, startPoint x: 519, startPoint y: 33, endPoint x: 683, endPoint y: 469, distance: 466.3
copy form "Vārds abi ir skaitļa vārds Patiess Aplams 1p Skola piedāvā dažādus sporta veidu…"
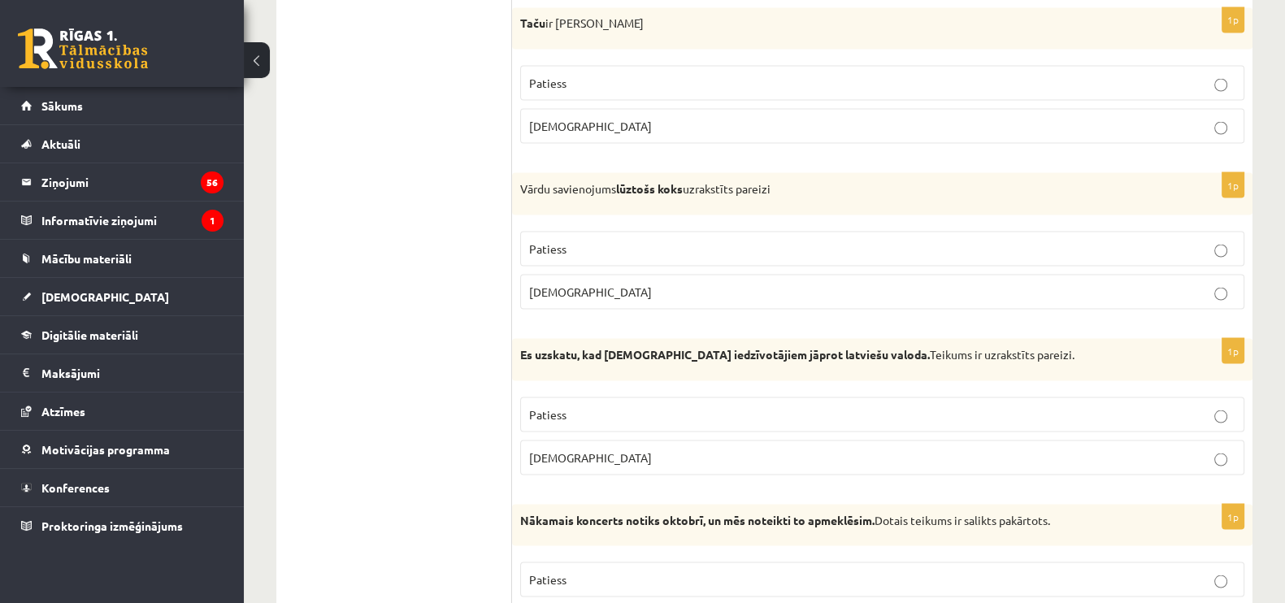
scroll to position [3808, 0]
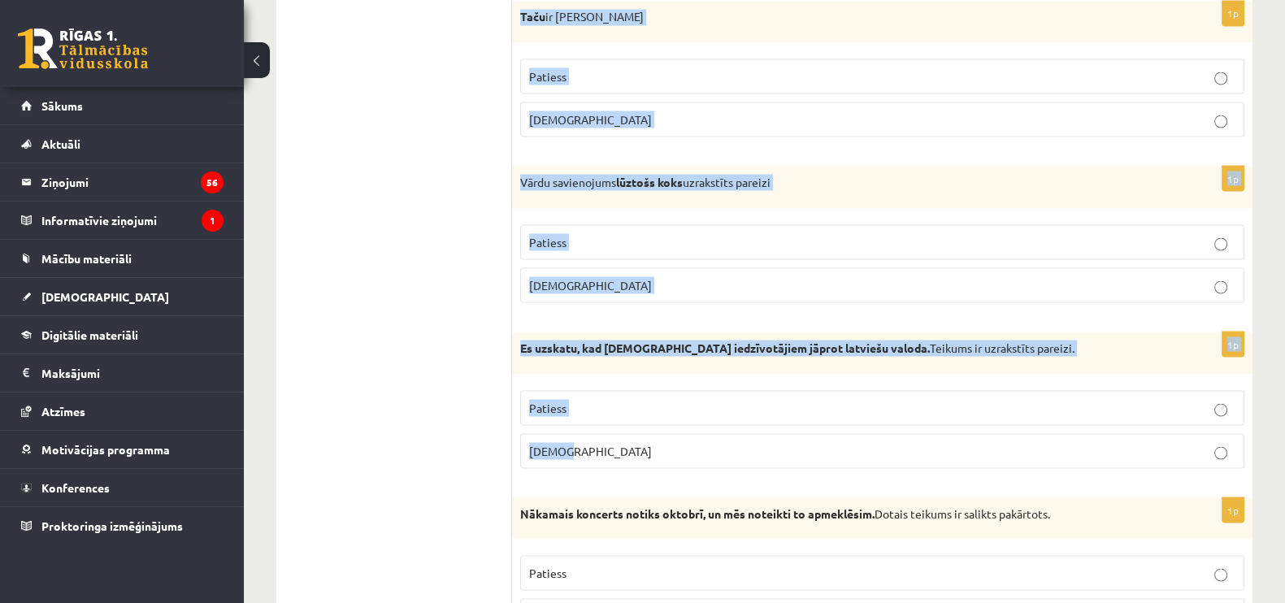
drag, startPoint x: 517, startPoint y: 17, endPoint x: 821, endPoint y: 453, distance: 531.2
copy form "Taču ir pakārtojuma saiklis Patiess Aplams 1p Vārdu savienojums lūztošs koks uz…"
click at [617, 425] on label "Patiess" at bounding box center [882, 407] width 724 height 35
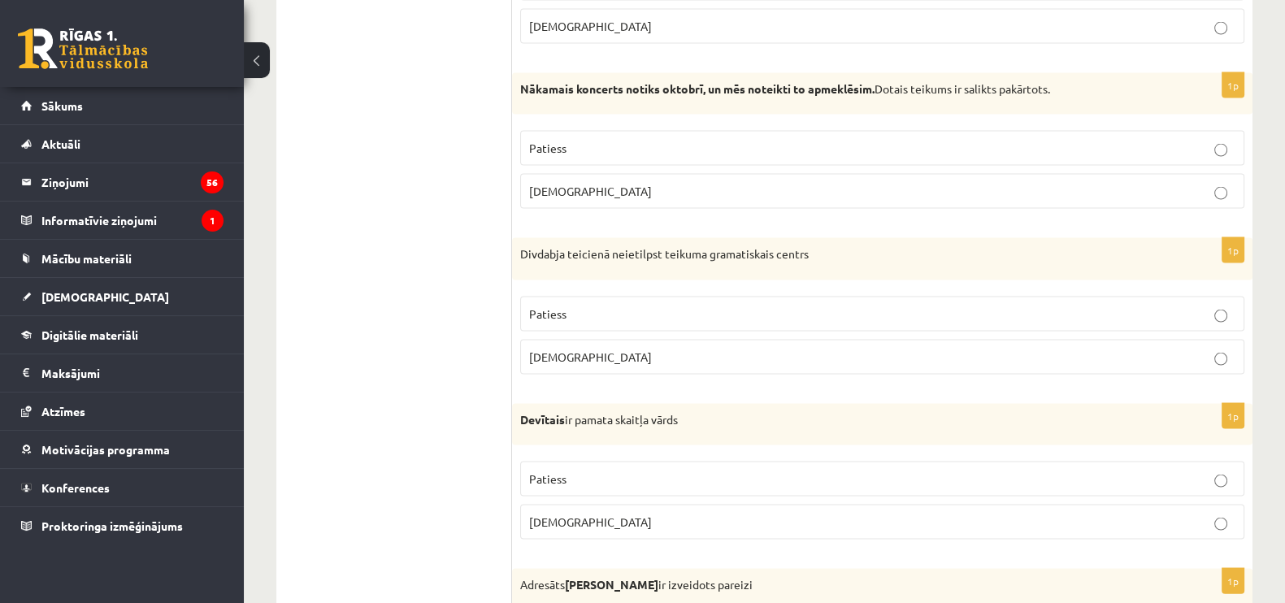
scroll to position [4315, 0]
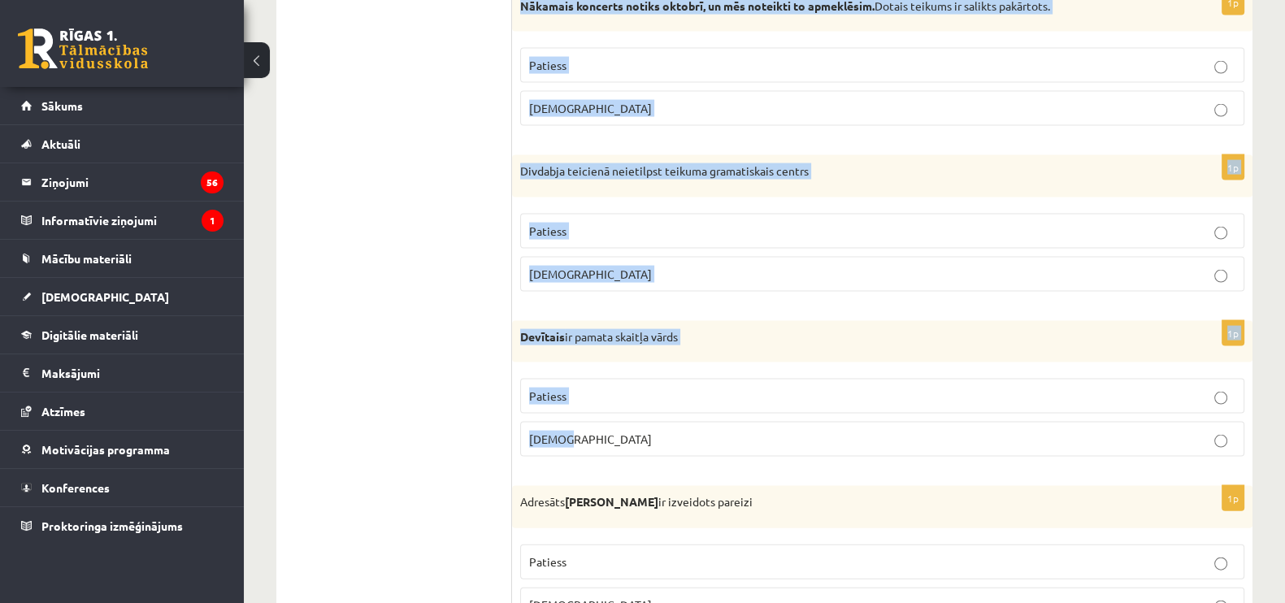
drag, startPoint x: 515, startPoint y: 7, endPoint x: 763, endPoint y: 446, distance: 504.5
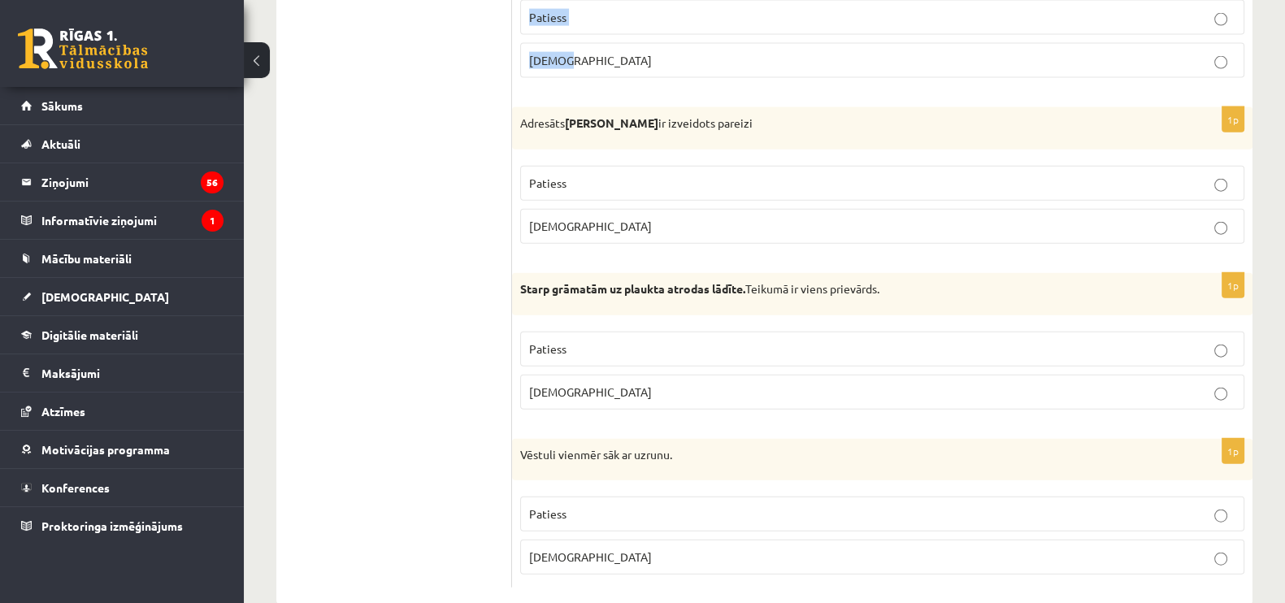
scroll to position [4727, 0]
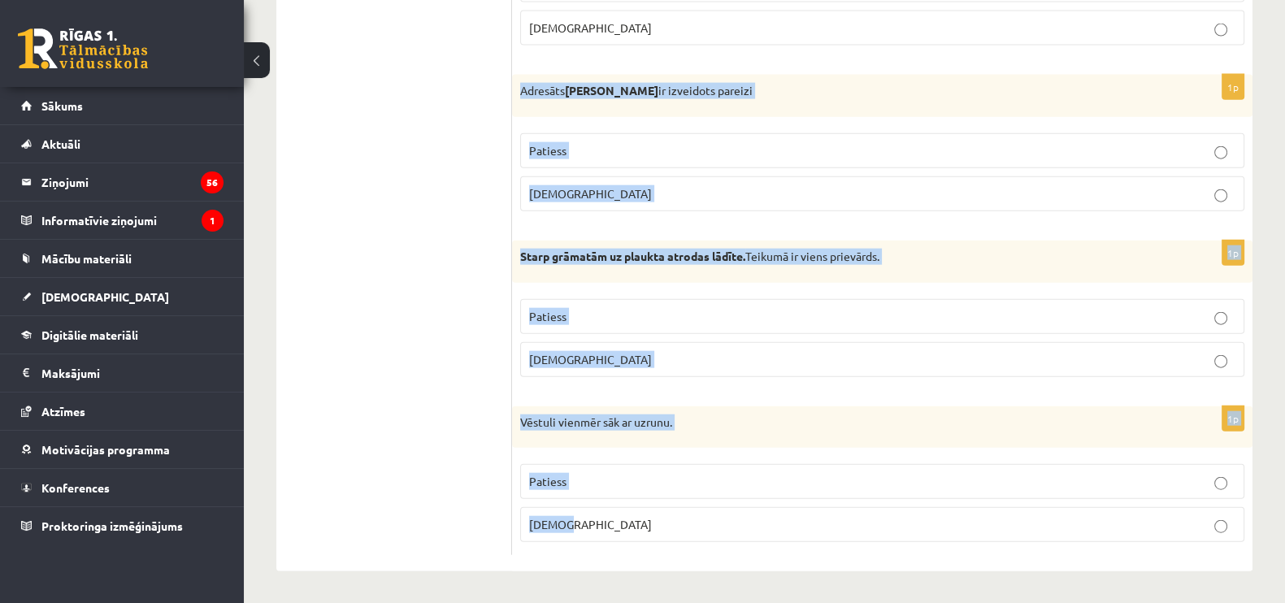
drag, startPoint x: 515, startPoint y: 83, endPoint x: 800, endPoint y: 562, distance: 558.0
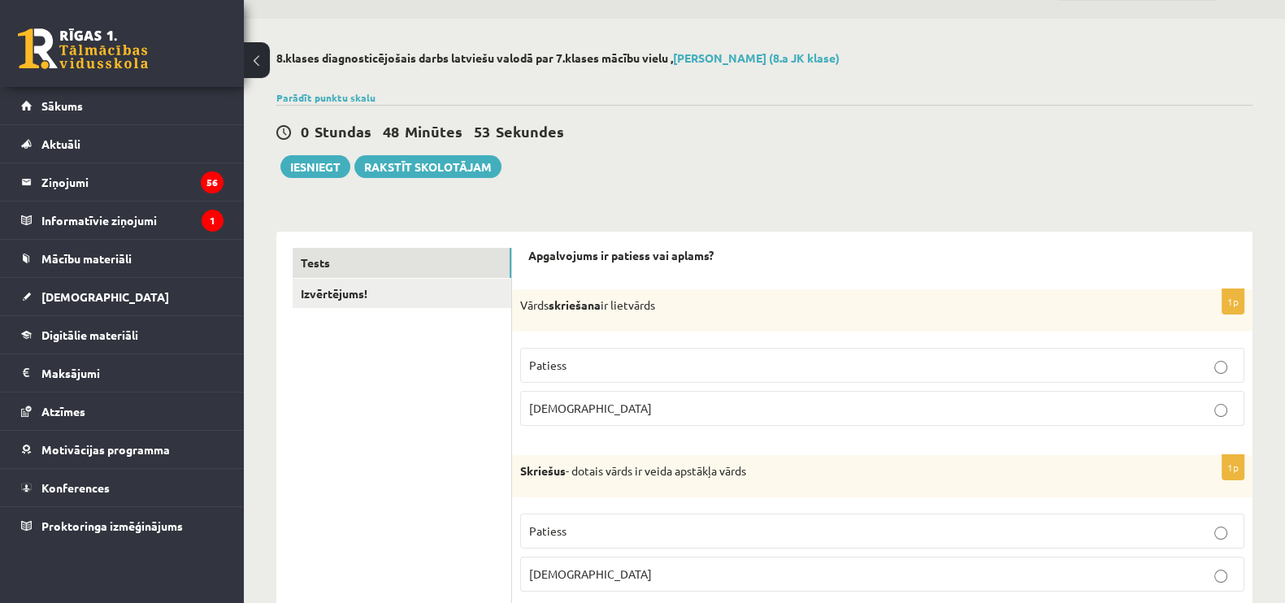
scroll to position [0, 0]
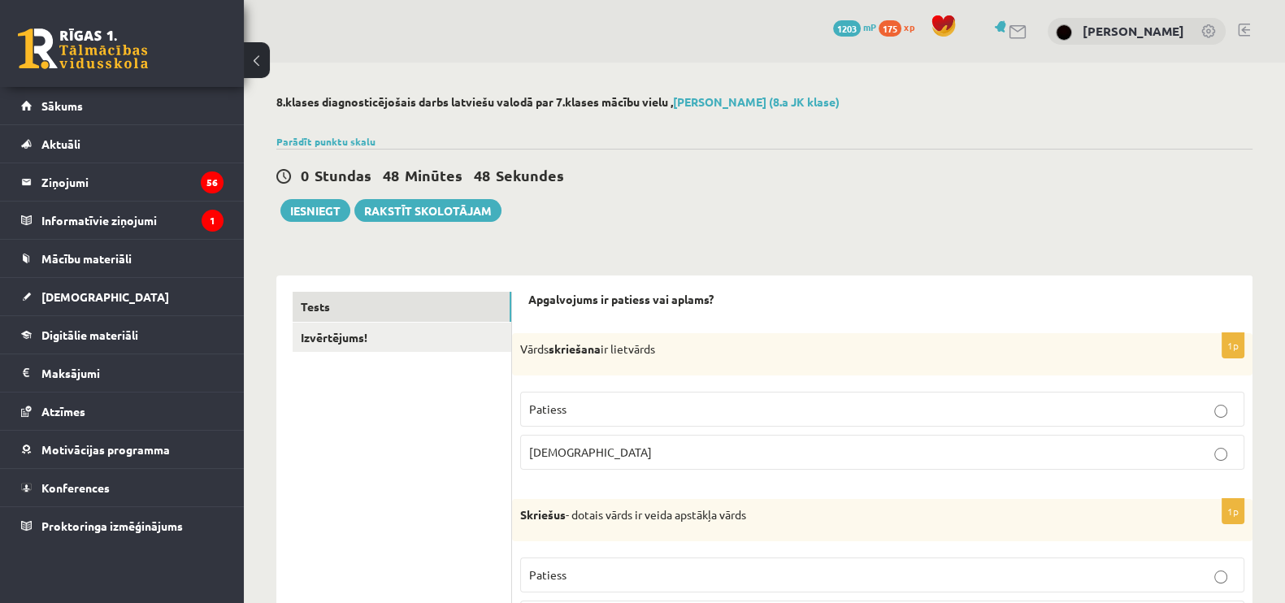
click at [387, 338] on link "Izvērtējums!" at bounding box center [402, 338] width 219 height 30
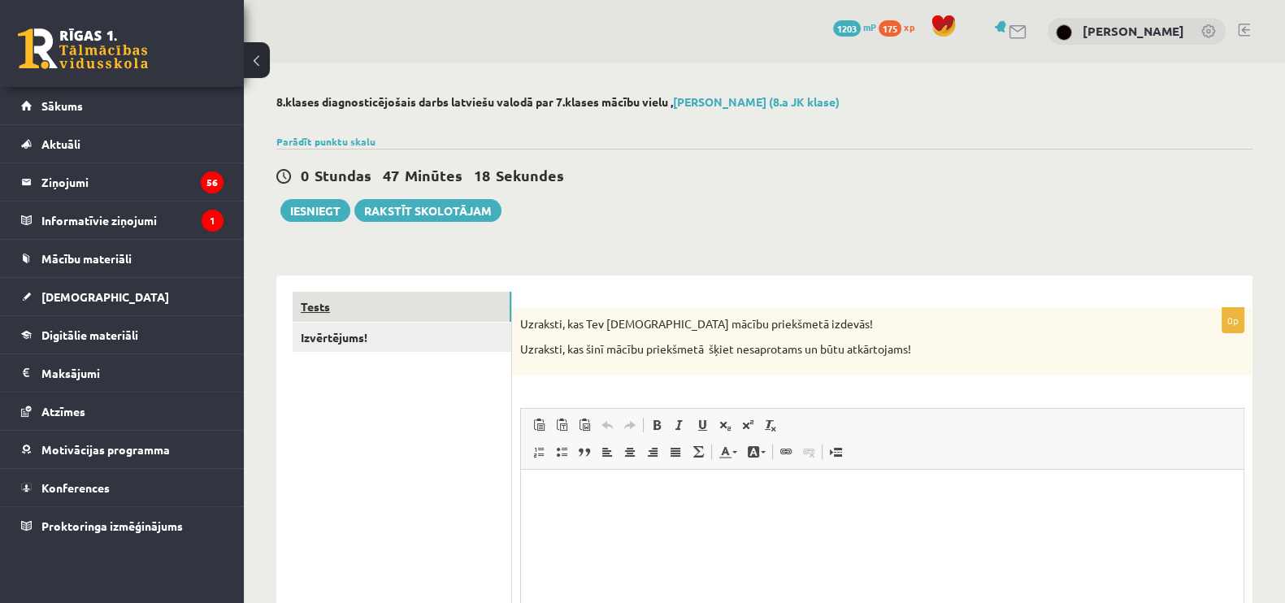
click at [455, 303] on link "Tests" at bounding box center [402, 307] width 219 height 30
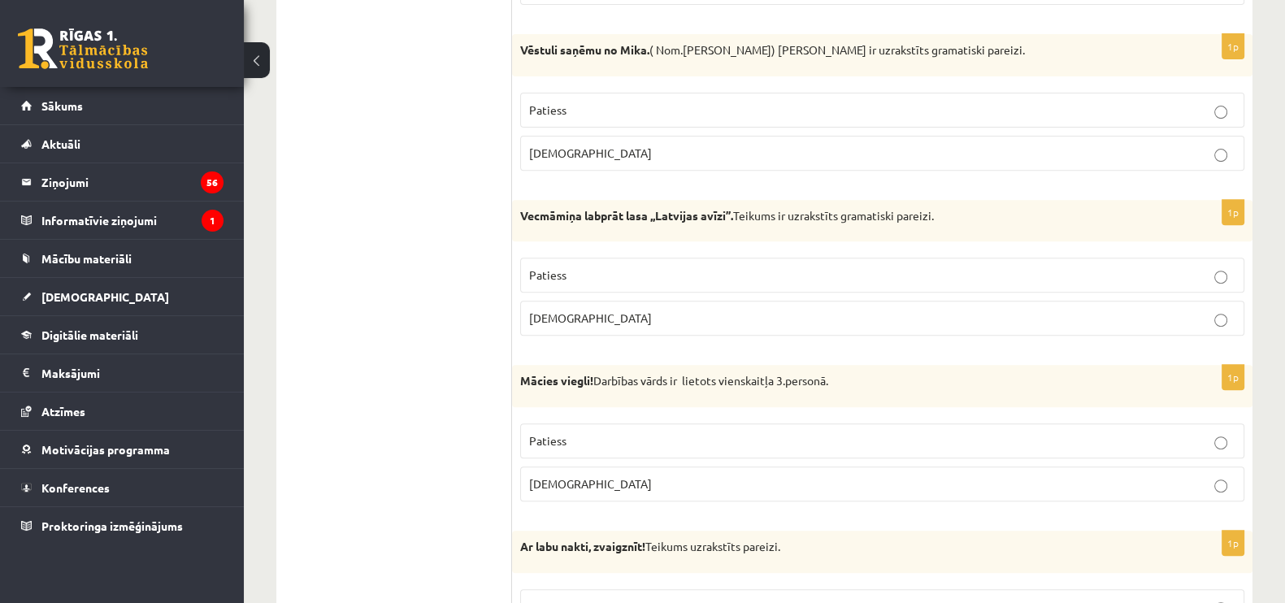
scroll to position [224, 0]
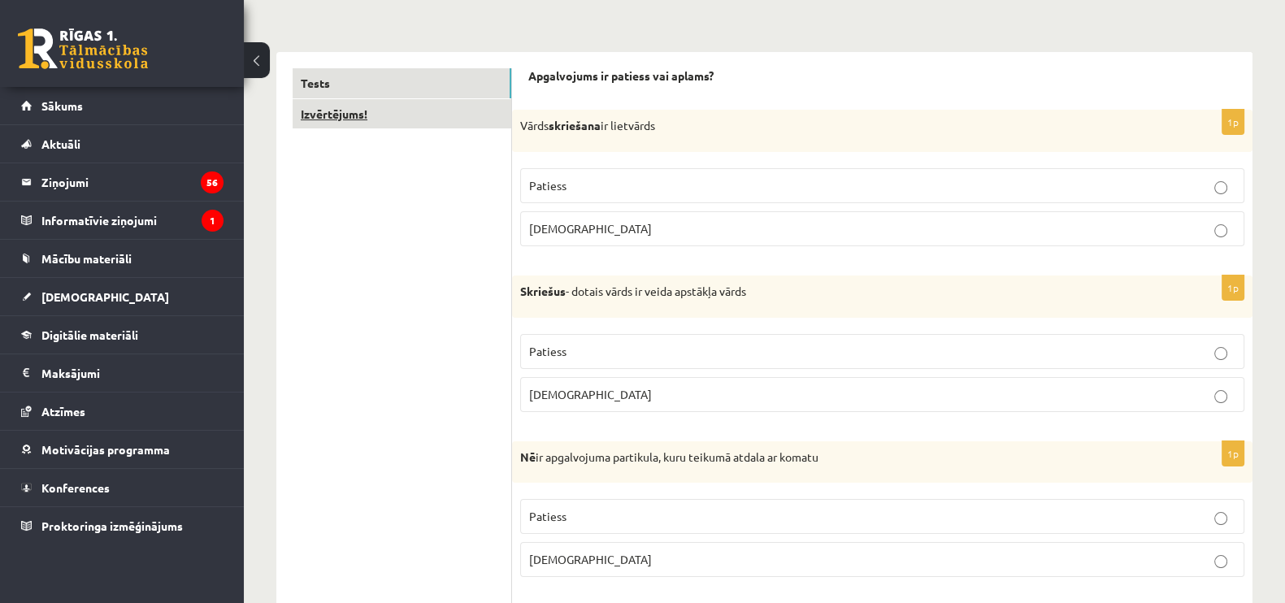
click at [389, 105] on link "Izvērtējums!" at bounding box center [402, 114] width 219 height 30
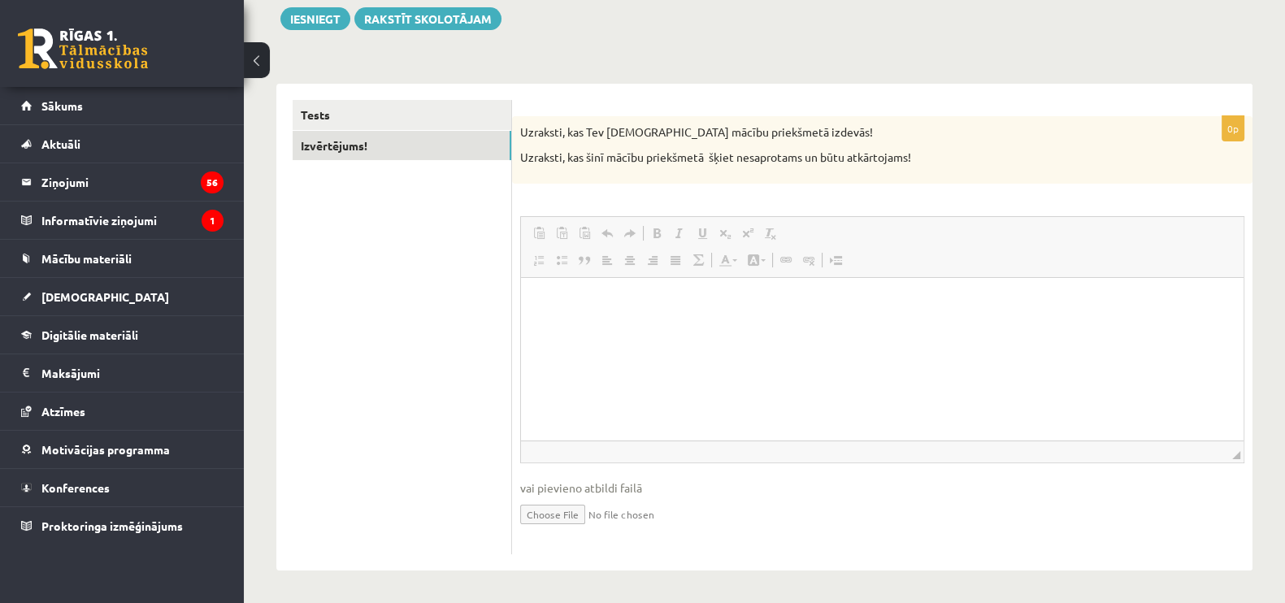
scroll to position [0, 0]
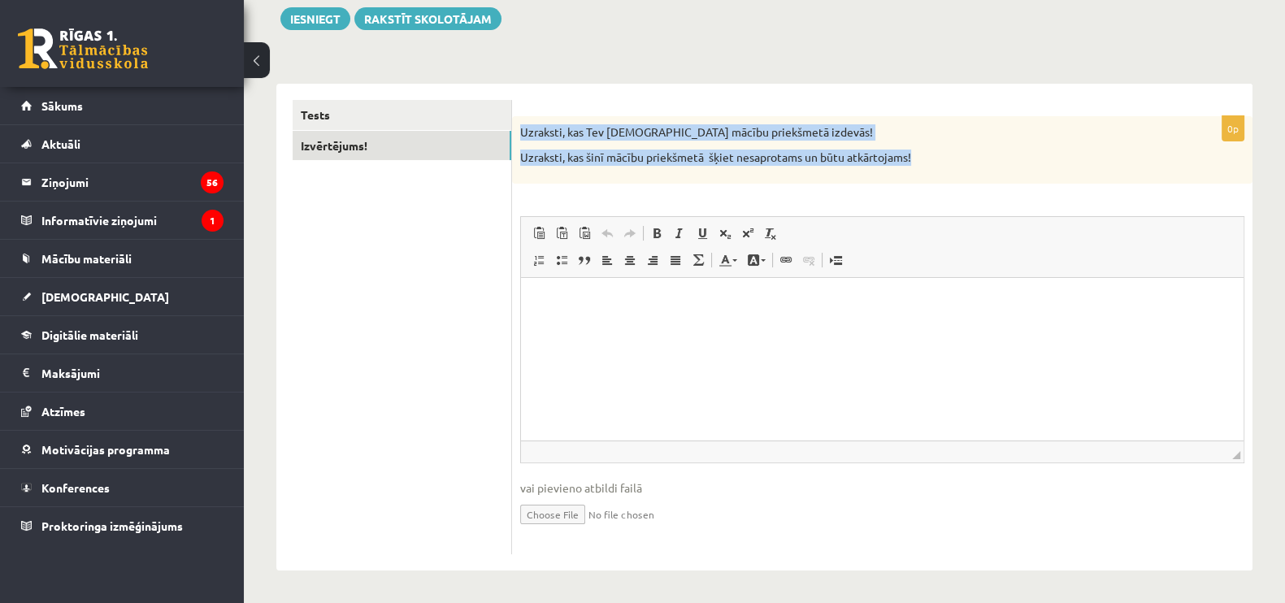
drag, startPoint x: 516, startPoint y: 128, endPoint x: 948, endPoint y: 170, distance: 433.6
click at [948, 170] on div "Uzraksti, kas Tev šinī mācību priekšmetā izdevās! Uzraksti, kas šinī mācību pri…" at bounding box center [882, 149] width 740 height 67
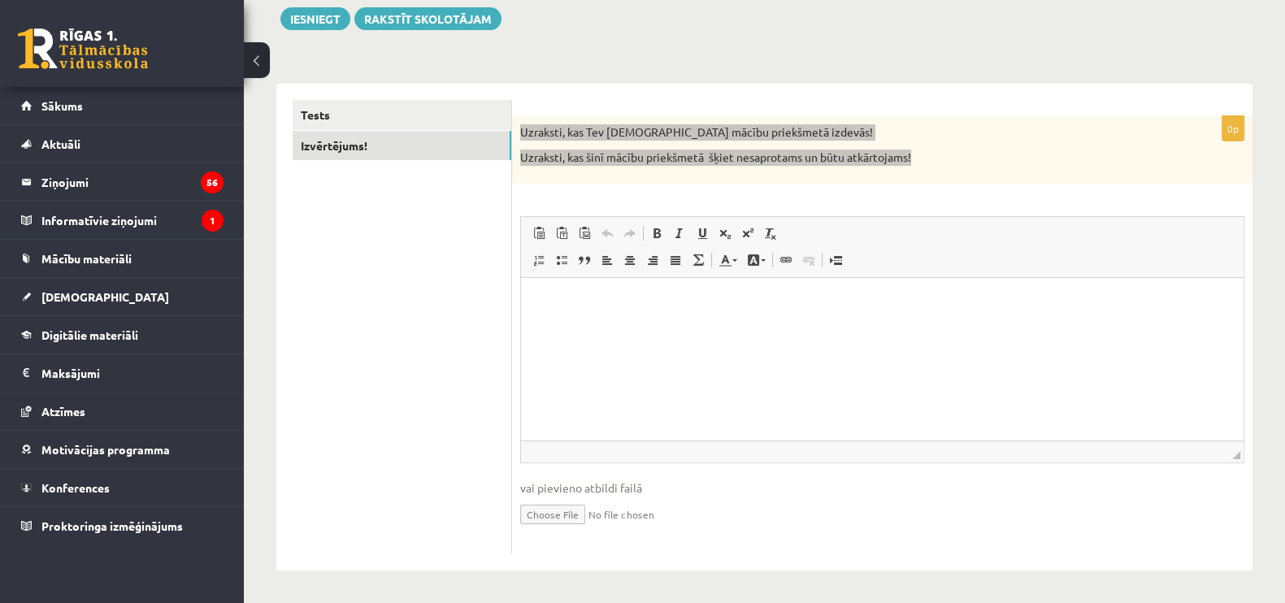
click at [580, 309] on p "Rich Text Editor, wiswyg-editor-user-answer-47363806160140" at bounding box center [882, 302] width 690 height 17
click at [661, 302] on p "**********" at bounding box center [882, 302] width 690 height 17
click at [661, 299] on p "**********" at bounding box center [882, 302] width 690 height 17
click at [664, 299] on p "**********" at bounding box center [882, 302] width 690 height 17
click at [727, 298] on p "**********" at bounding box center [882, 302] width 690 height 17
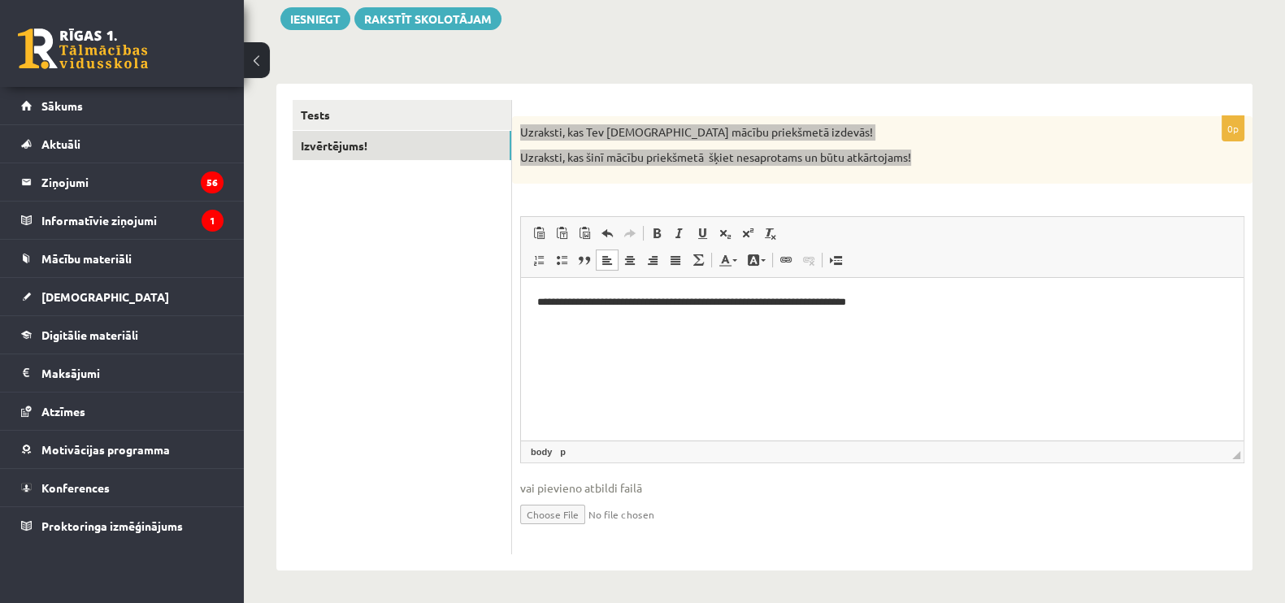
click at [534, 298] on html "**********" at bounding box center [882, 303] width 723 height 50
drag, startPoint x: 966, startPoint y: 297, endPoint x: 958, endPoint y: 298, distance: 8.2
click at [964, 297] on p "**********" at bounding box center [882, 302] width 690 height 17
click at [914, 329] on p "**********" at bounding box center [882, 330] width 690 height 17
click at [921, 326] on p "**********" at bounding box center [882, 330] width 690 height 17
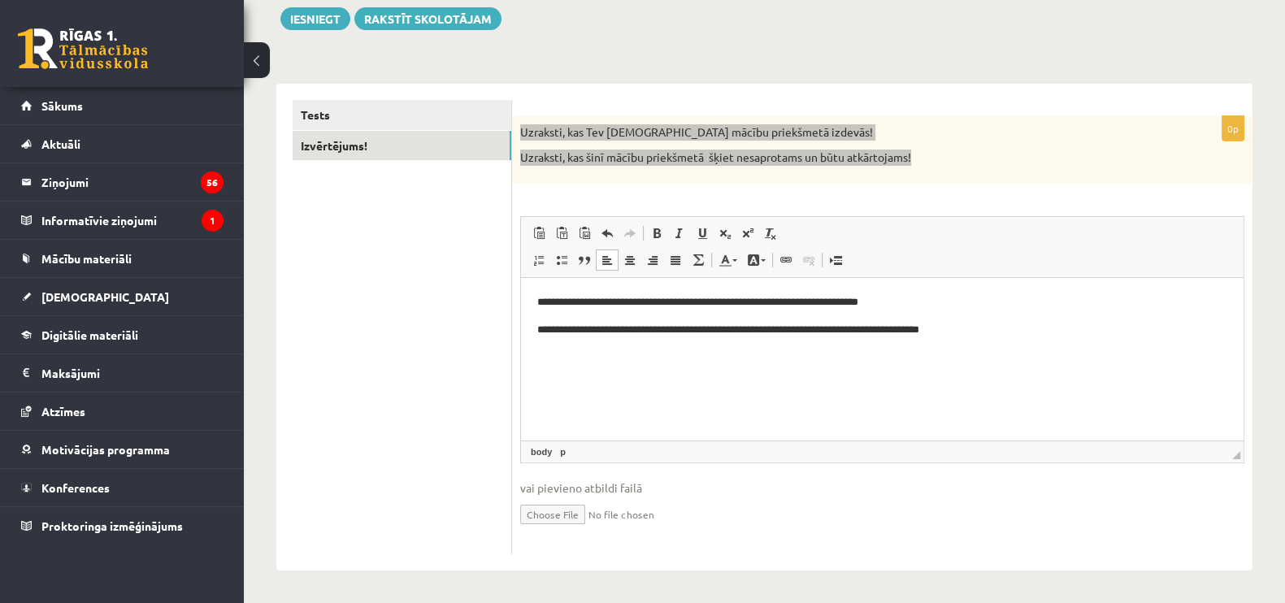
click at [995, 324] on p "**********" at bounding box center [882, 330] width 690 height 17
click at [642, 331] on p "**********" at bounding box center [882, 330] width 690 height 17
click at [1027, 314] on body "**********" at bounding box center [882, 316] width 690 height 45
click at [796, 327] on p "**********" at bounding box center [882, 330] width 690 height 17
click at [799, 328] on p "**********" at bounding box center [882, 330] width 690 height 17
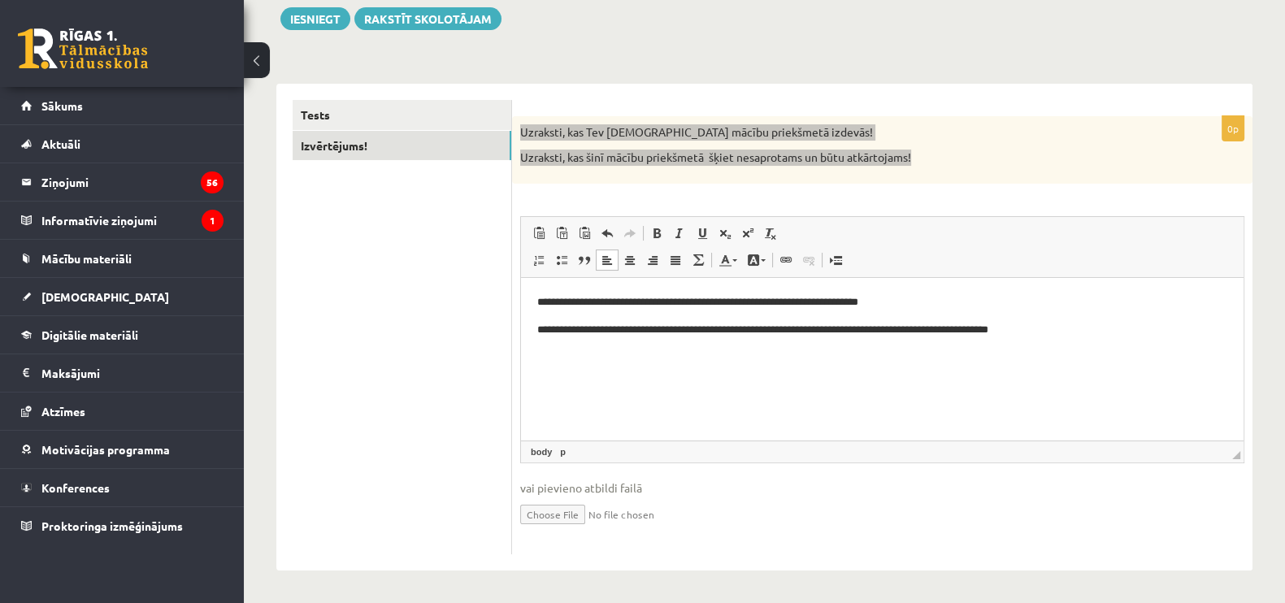
click at [1027, 330] on p "**********" at bounding box center [882, 330] width 690 height 17
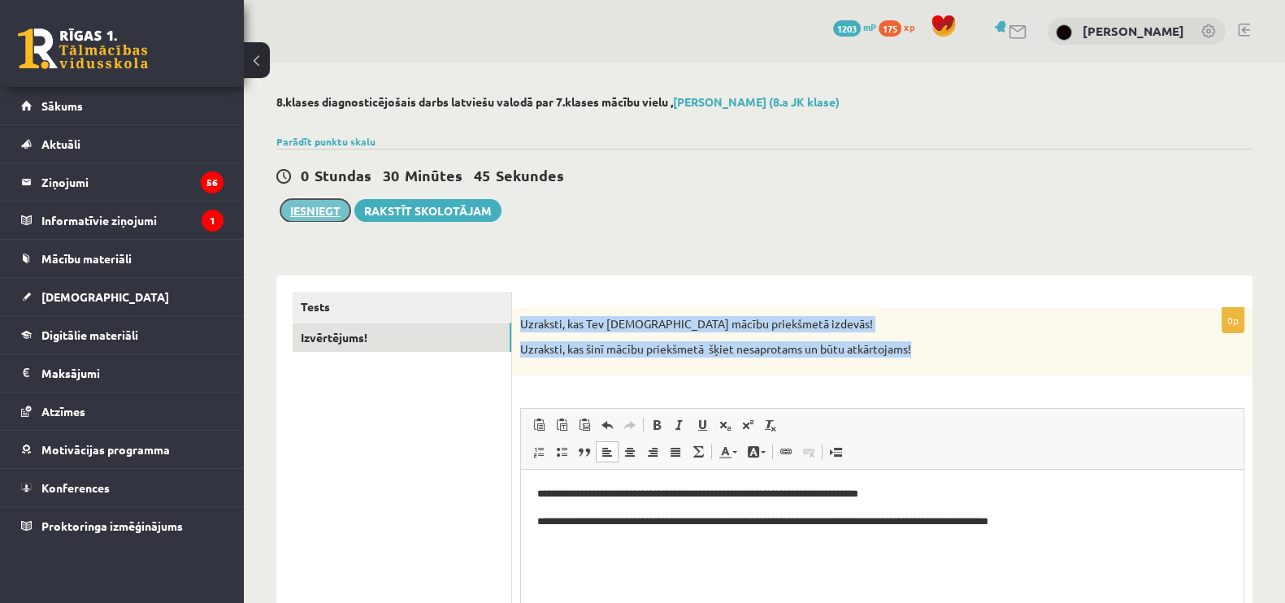
click at [297, 199] on button "Iesniegt" at bounding box center [315, 210] width 70 height 23
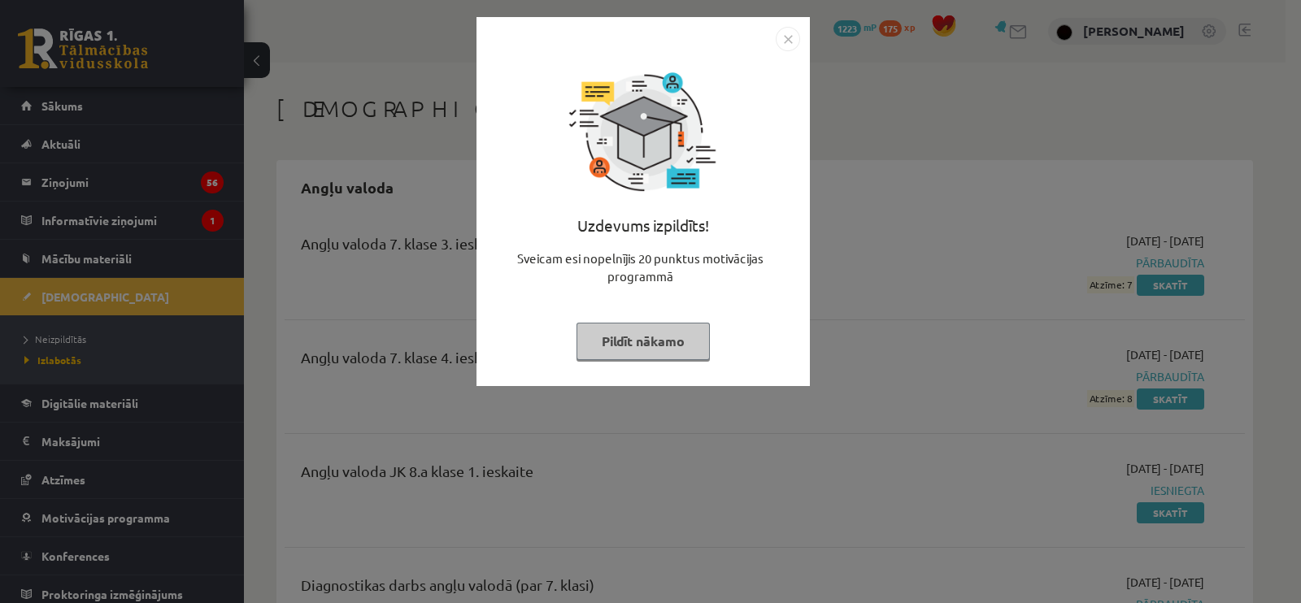
click at [780, 31] on img "Close" at bounding box center [787, 39] width 24 height 24
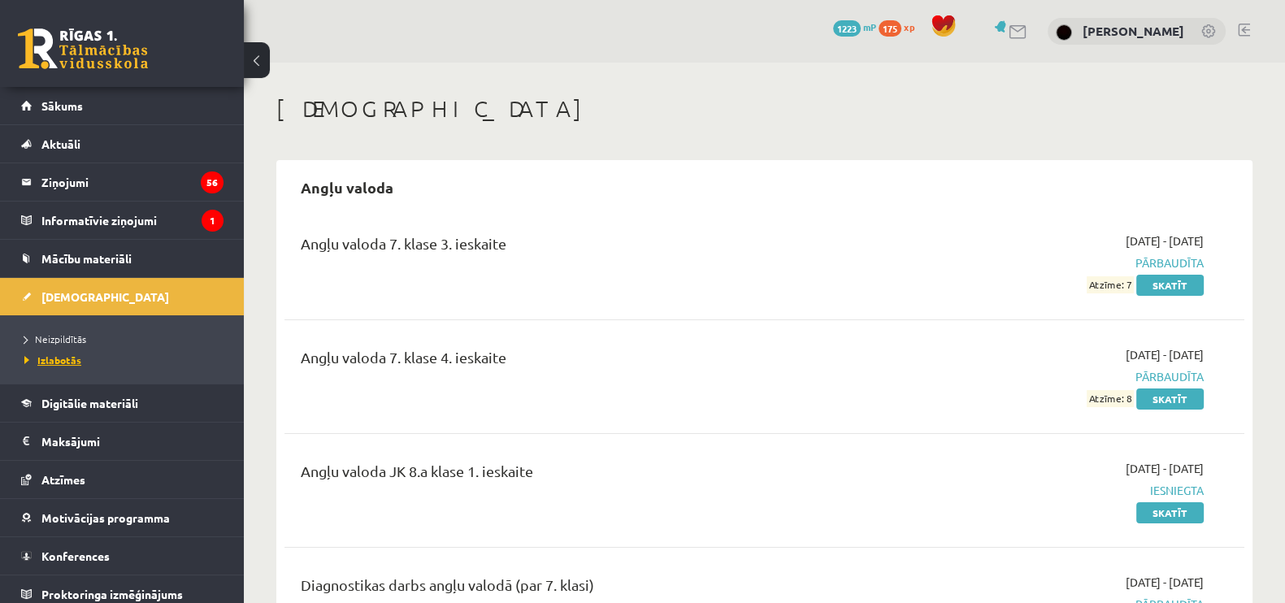
click at [54, 357] on span "Izlabotās" at bounding box center [52, 360] width 57 height 13
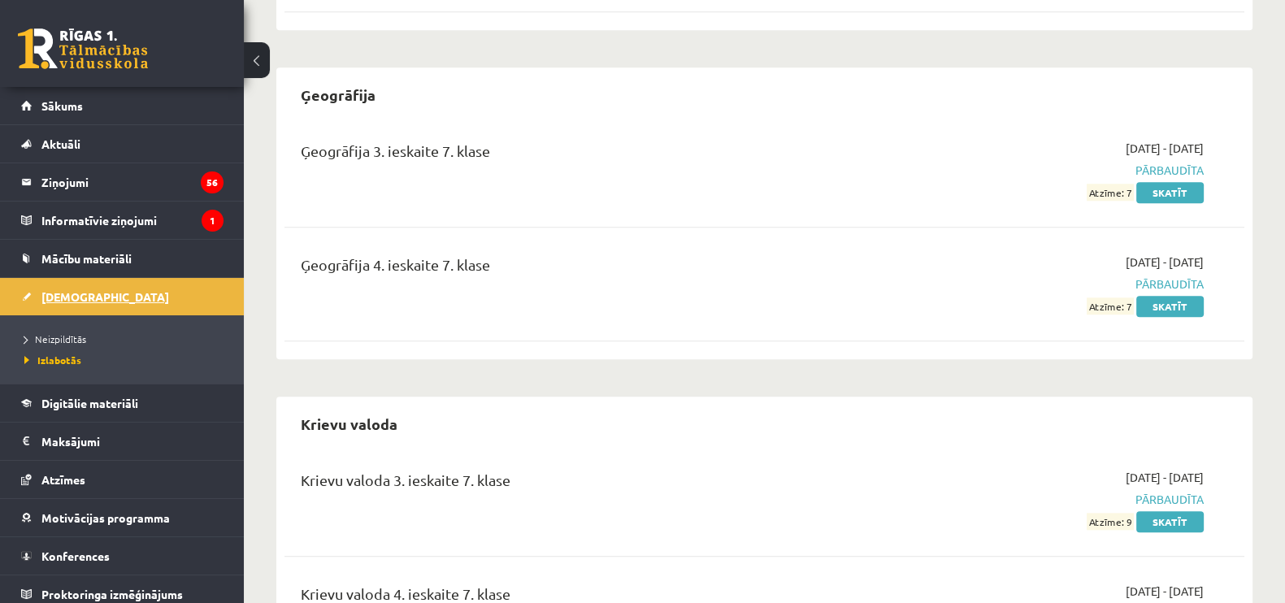
scroll to position [1896, 0]
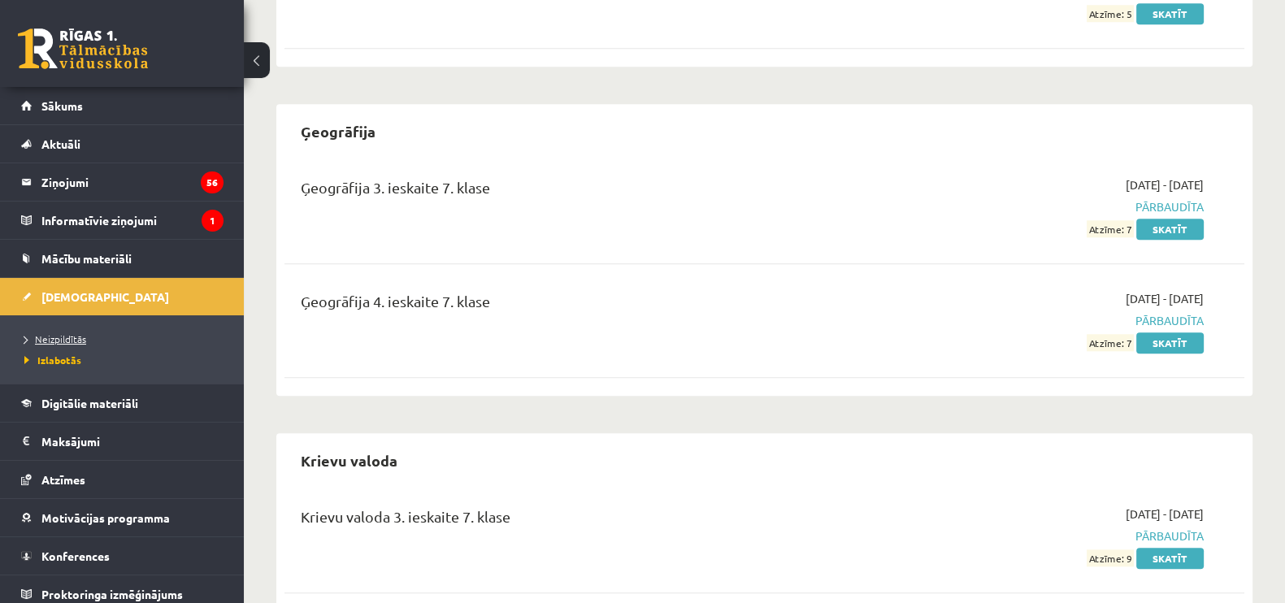
click at [41, 332] on span "Neizpildītās" at bounding box center [55, 338] width 62 height 13
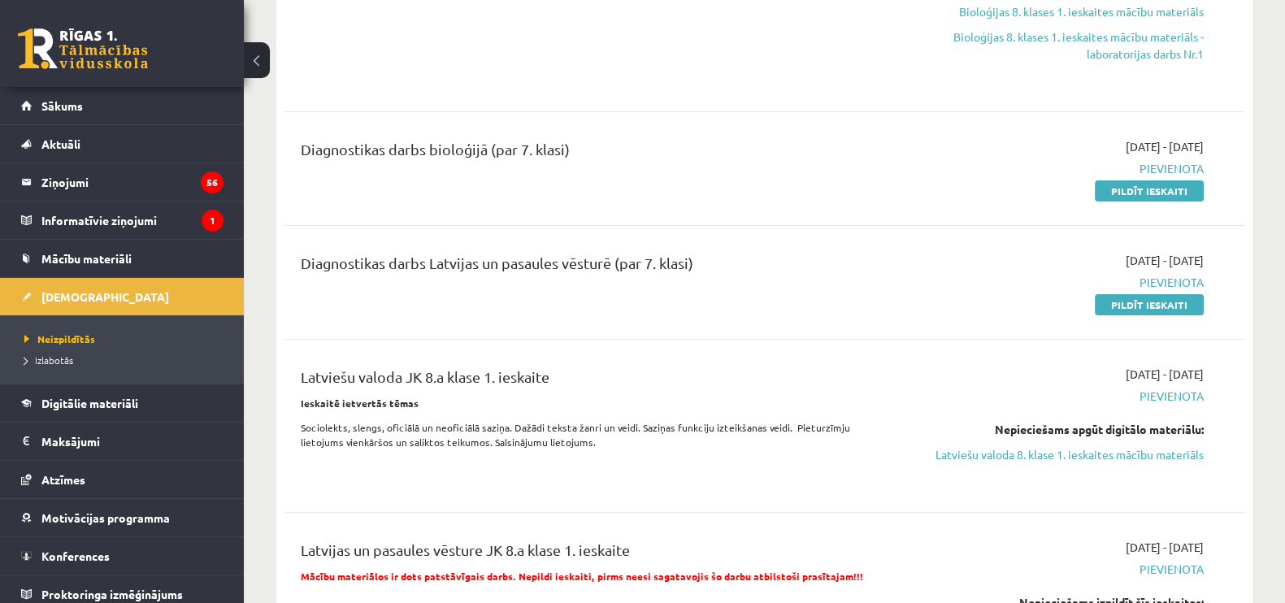
scroll to position [474, 0]
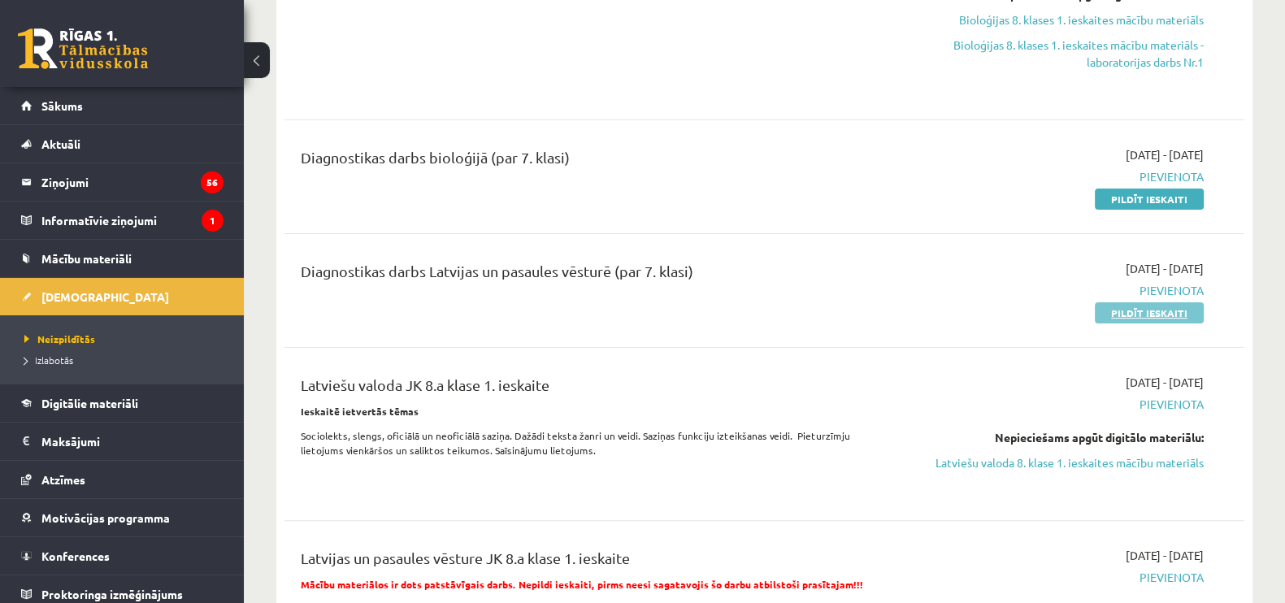
click at [1143, 310] on link "Pildīt ieskaiti" at bounding box center [1149, 312] width 109 height 21
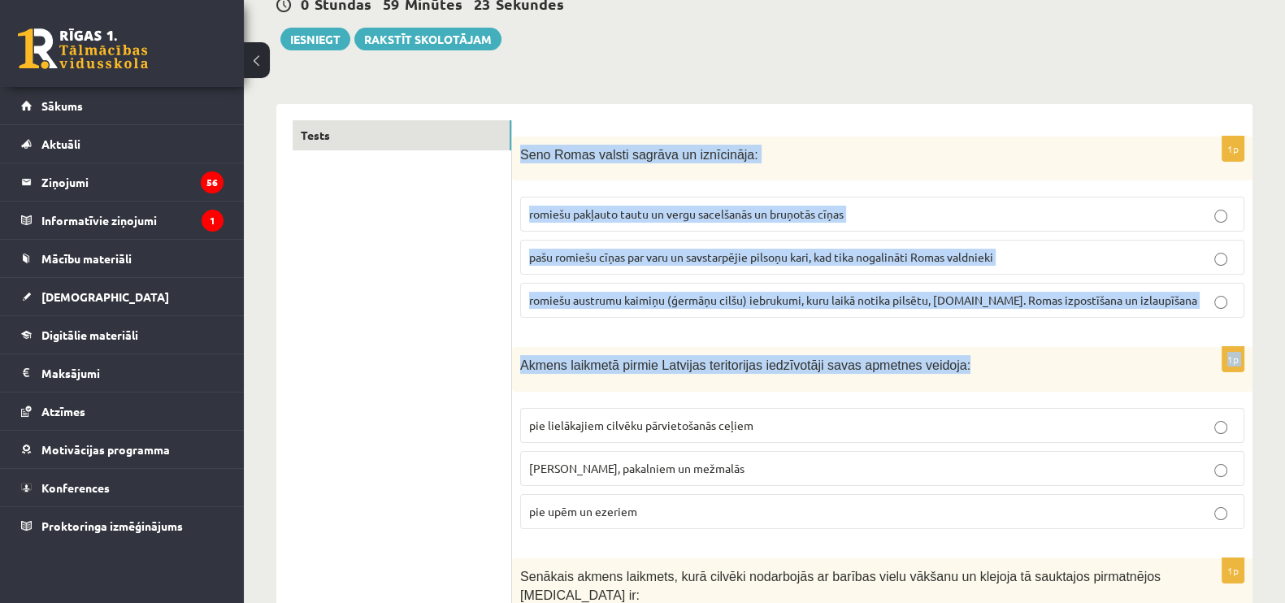
scroll to position [237, 0]
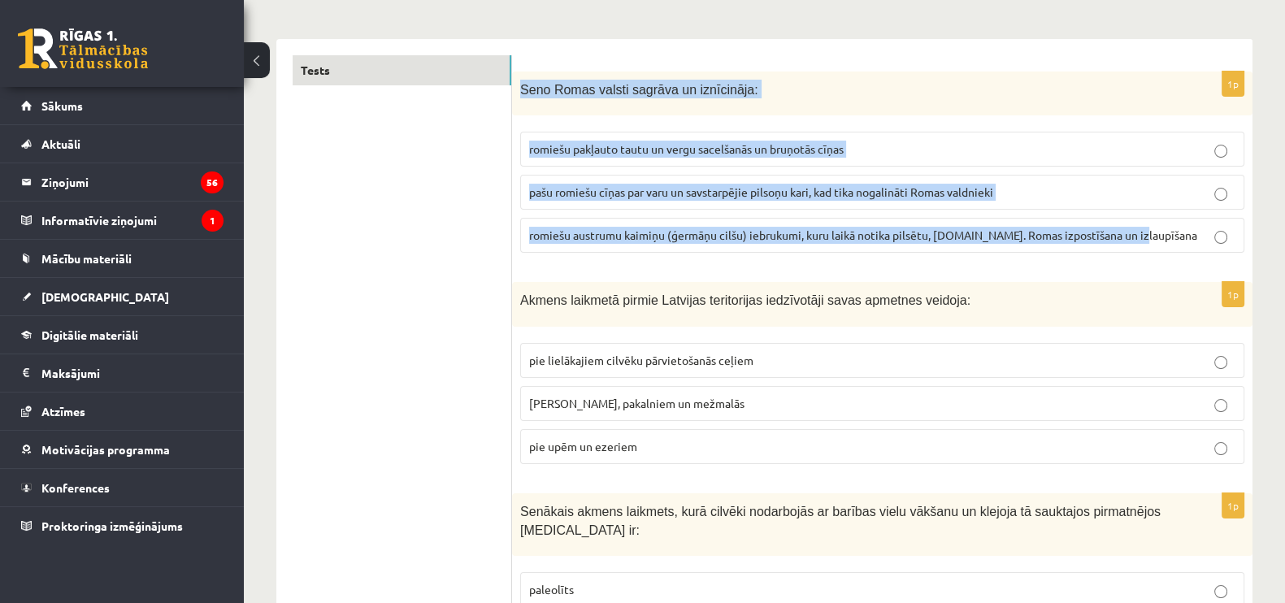
drag, startPoint x: 516, startPoint y: 93, endPoint x: 1300, endPoint y: 226, distance: 794.7
click at [1284, 226] on html "0 Dāvanas 1223 mP 175 xp [PERSON_NAME] Sākums Aktuāli Kā mācīties eSKOLĀ Kontak…" at bounding box center [642, 64] width 1285 height 603
copy div "Seno Romas valsti sagrāva un iznīcināja: romiešu pakļauto tautu un vergu sacelš…"
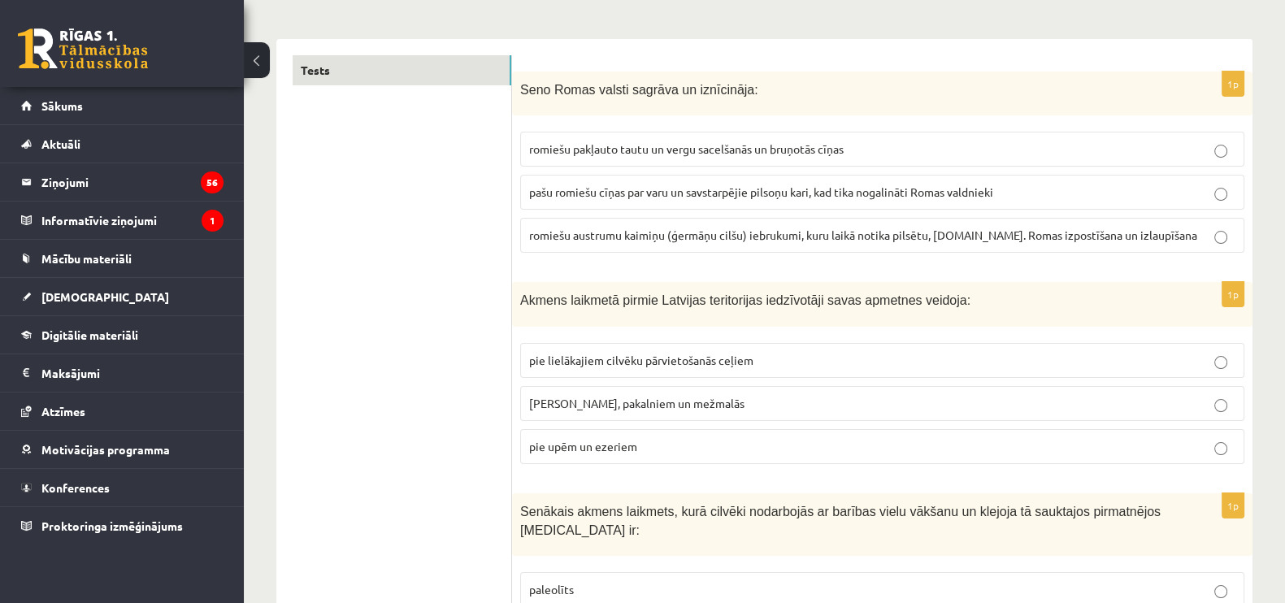
click at [771, 229] on span "romiešu austrumu kaimiņu (ģermāņu cilšu) iebrukumi, kuru laikā notika pilsētu, …" at bounding box center [863, 235] width 668 height 15
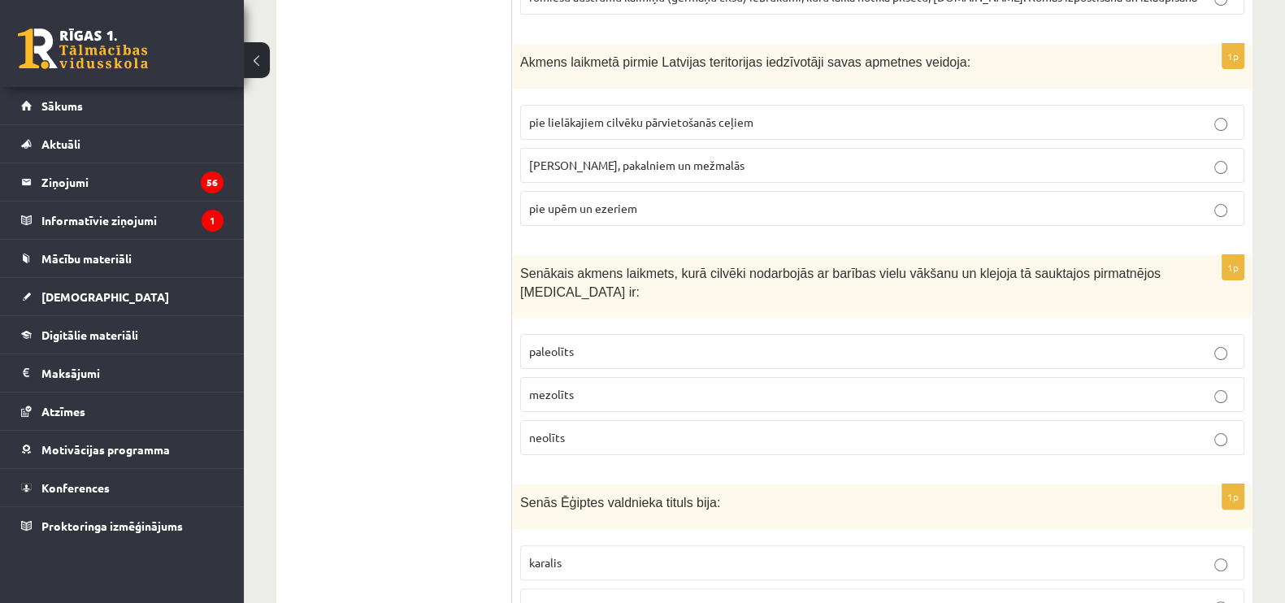
scroll to position [491, 0]
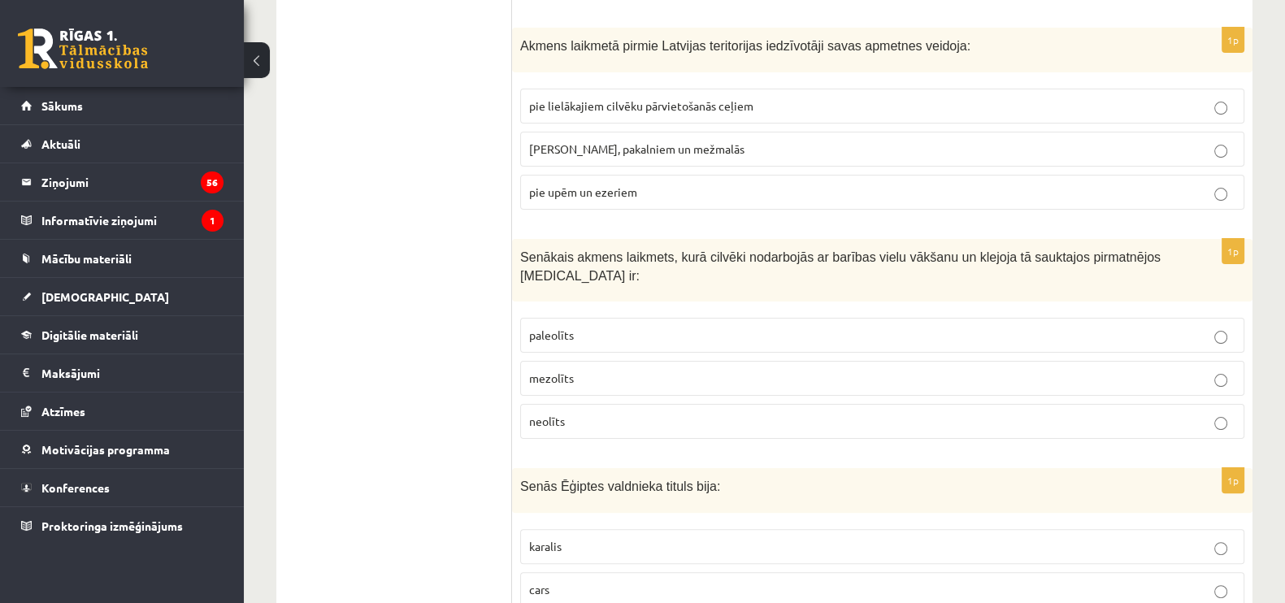
click at [528, 40] on span "Akmens laikmetā pirmie Latvijas teritorijas iedzīvotāji savas apmetnes veidoja:" at bounding box center [745, 46] width 450 height 14
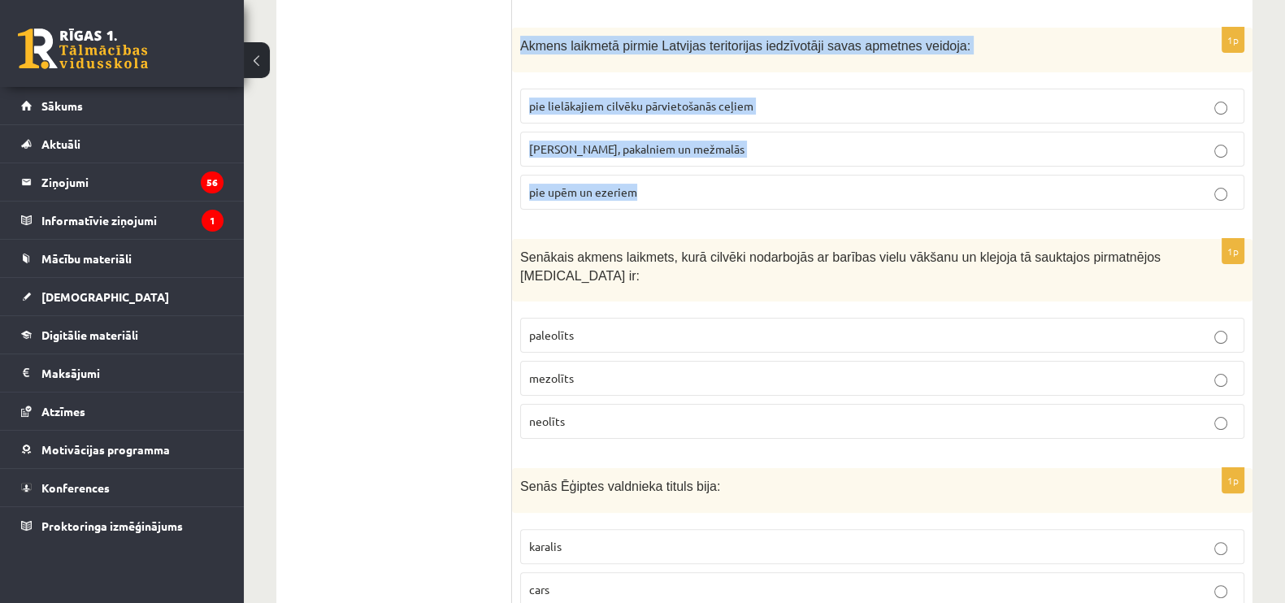
drag, startPoint x: 519, startPoint y: 42, endPoint x: 710, endPoint y: 198, distance: 245.5
click at [710, 198] on div "1p Akmens laikmetā pirmie Latvijas teritorijas iedzīvotāji savas apmetnes veido…" at bounding box center [882, 125] width 740 height 195
copy div "Akmens laikmetā pirmie Latvijas teritorijas iedzīvotāji savas apmetnes veidoja:…"
click at [676, 185] on p "pie upēm un ezeriem" at bounding box center [882, 192] width 706 height 17
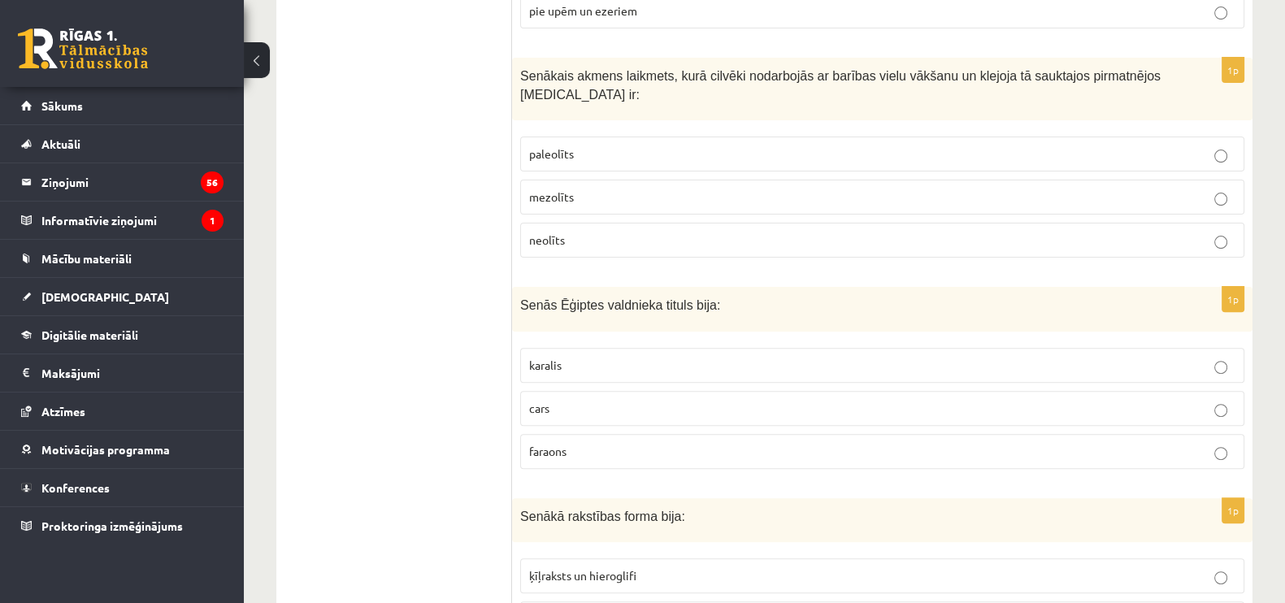
scroll to position [705, 0]
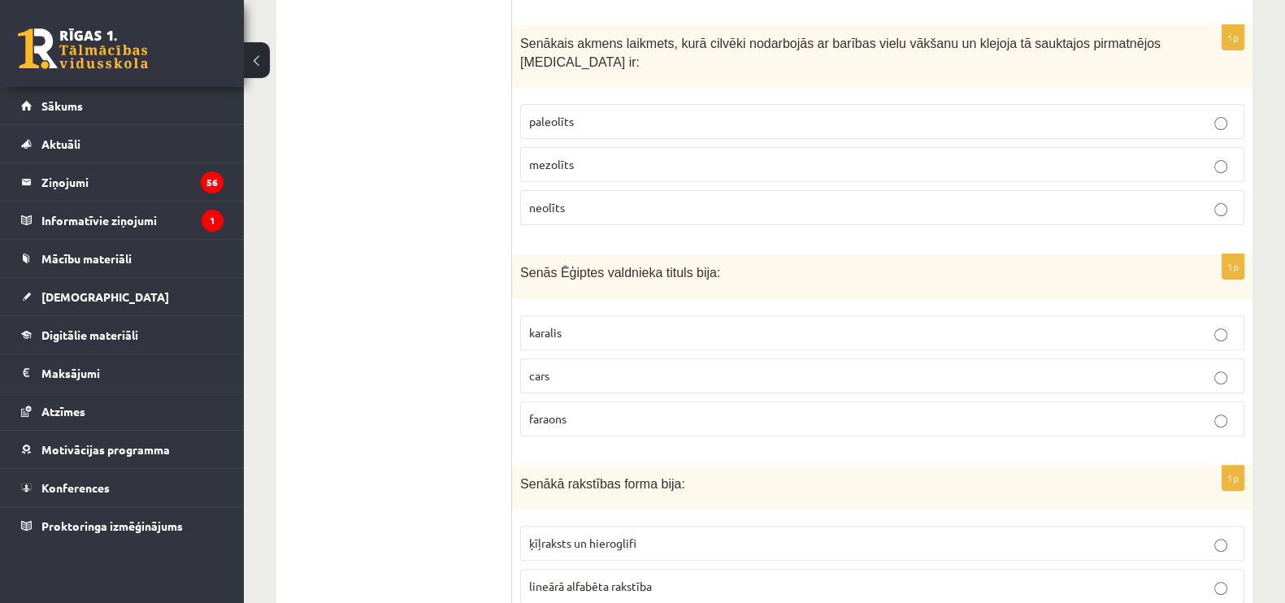
drag, startPoint x: 510, startPoint y: 35, endPoint x: 684, endPoint y: 195, distance: 236.4
copy div "1p Seno Romas valsti sagrāva un iznīcināja: romiešu pakļauto tautu un vergu sac…"
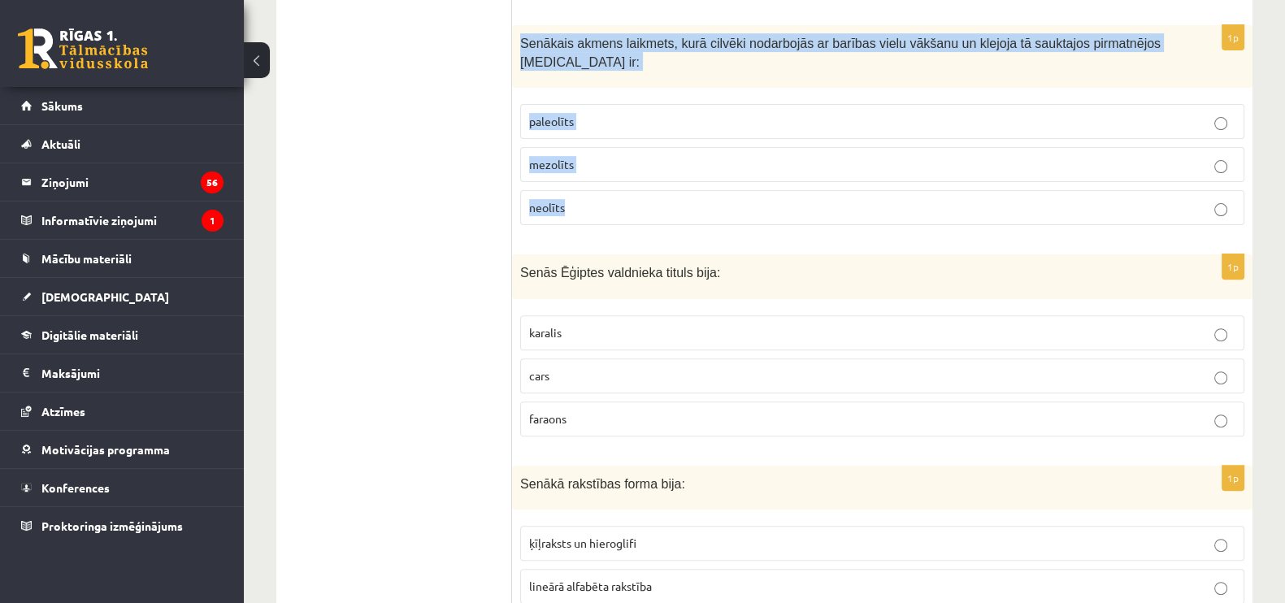
drag, startPoint x: 517, startPoint y: 33, endPoint x: 654, endPoint y: 194, distance: 212.2
click at [654, 194] on div "1p Senākais akmens laikmets, kurā cilvēki nodarbojās ar barības vielu vākšanu u…" at bounding box center [882, 131] width 740 height 213
click at [654, 199] on p "neolīts" at bounding box center [882, 207] width 706 height 17
drag, startPoint x: 514, startPoint y: 38, endPoint x: 640, endPoint y: 200, distance: 205.0
click at [640, 200] on div "1p Senākais akmens laikmets, kurā cilvēki nodarbojās ar barības vielu vākšanu u…" at bounding box center [882, 131] width 740 height 213
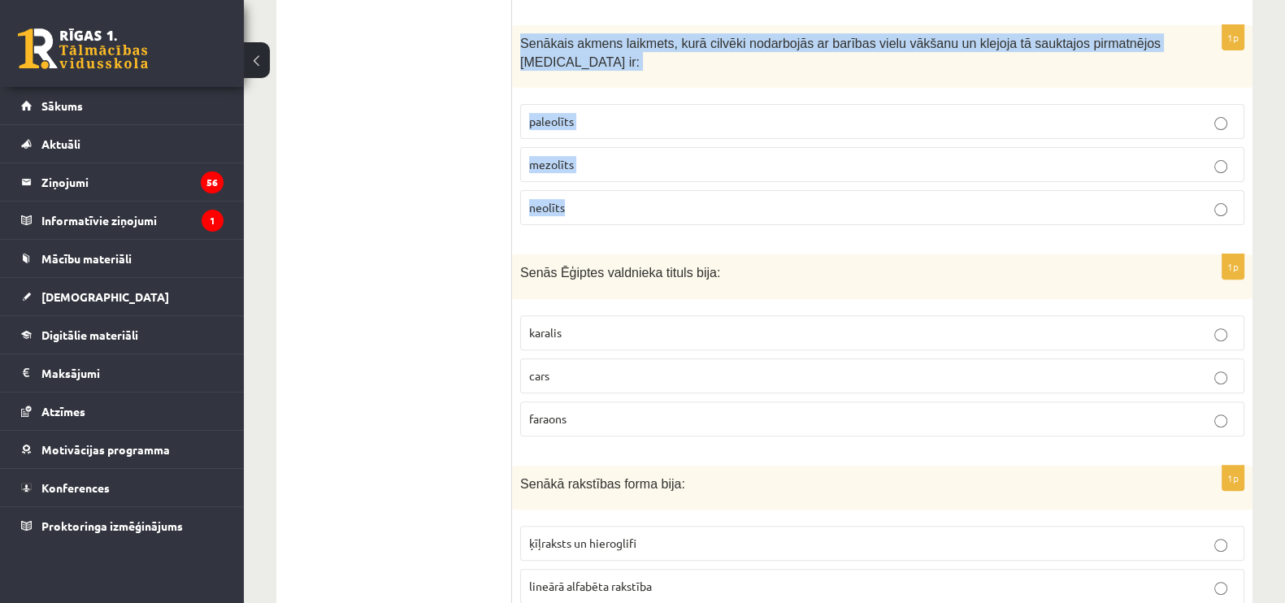
copy div "Senākais akmens laikmets, kurā cilvēki nodarbojās ar barības vielu vākšanu un k…"
click at [667, 113] on p "paleolīts" at bounding box center [882, 121] width 706 height 17
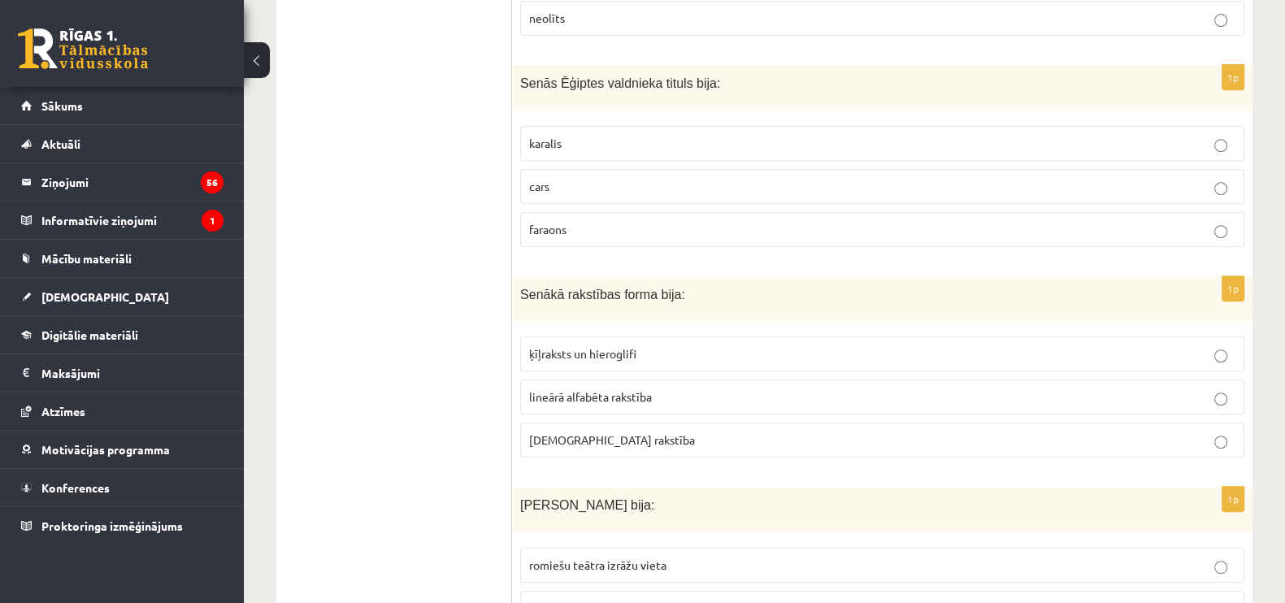
scroll to position [918, 0]
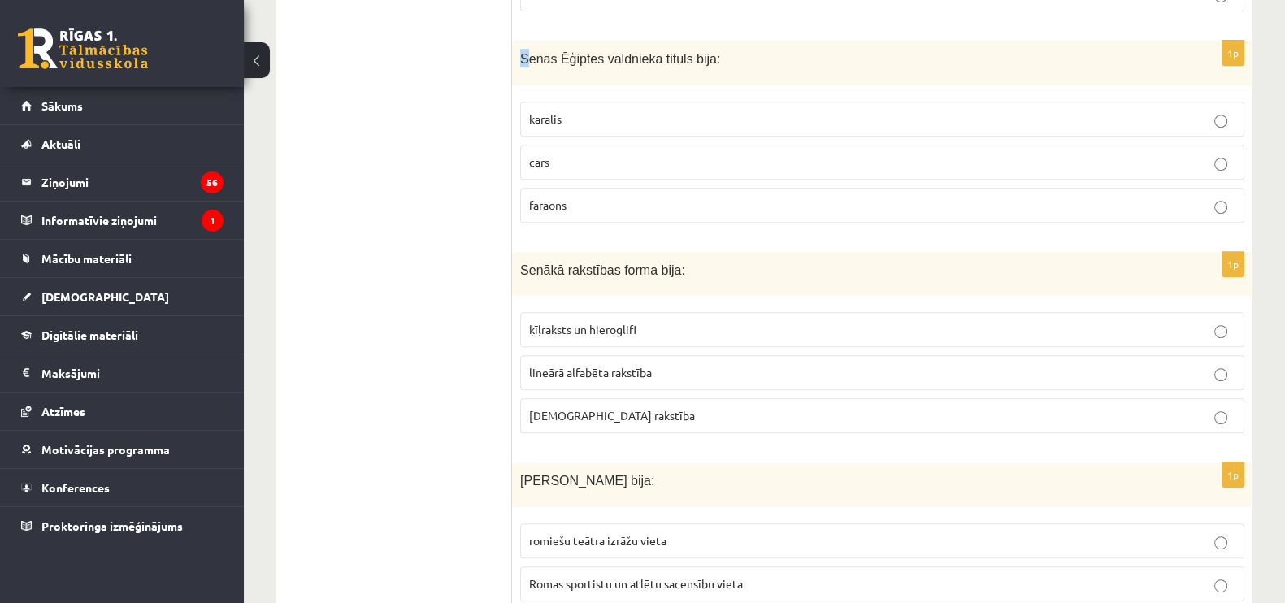
drag, startPoint x: 521, startPoint y: 34, endPoint x: 528, endPoint y: 44, distance: 12.2
click at [528, 52] on span "Senās Ēģiptes valdnieka tituls bija:" at bounding box center [620, 59] width 200 height 14
click at [687, 52] on span "Senās Ēģiptes valdnieka tituls bija:" at bounding box center [620, 59] width 200 height 14
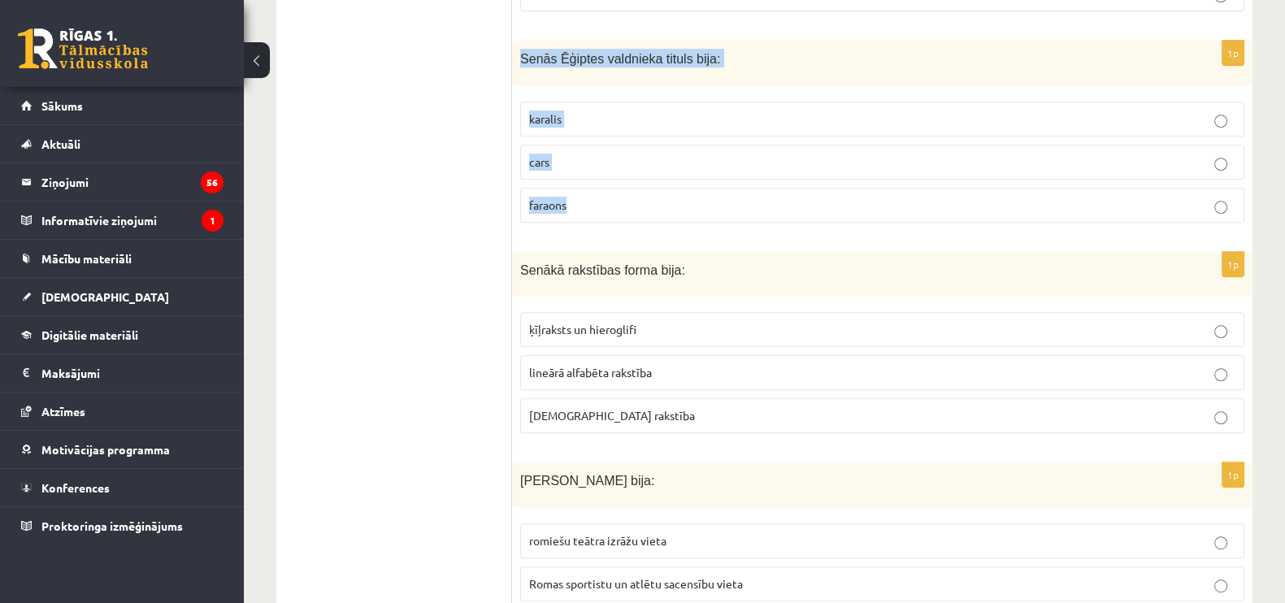
drag, startPoint x: 512, startPoint y: 38, endPoint x: 663, endPoint y: 189, distance: 213.8
click at [663, 189] on div "1p Senās Ēģiptes valdnieka tituls bija: karalis cars faraons" at bounding box center [882, 138] width 740 height 195
copy div "Senās Ēģiptes valdnieka tituls bija: karalis cars faraons"
click at [658, 197] on p "faraons" at bounding box center [882, 205] width 706 height 17
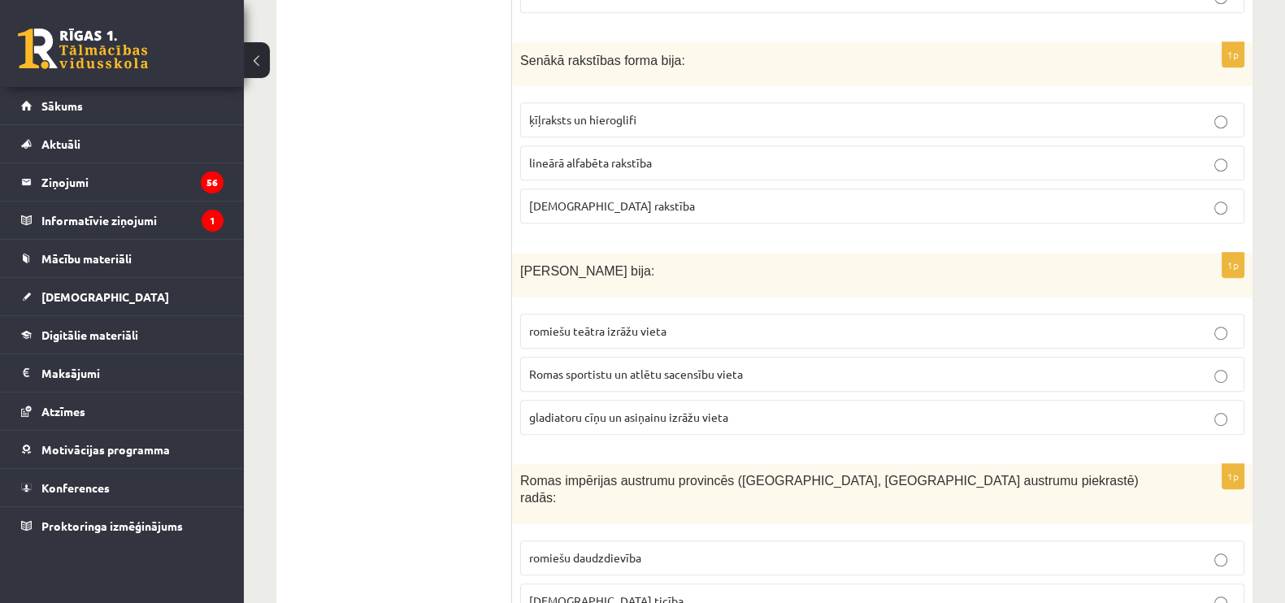
scroll to position [1104, 0]
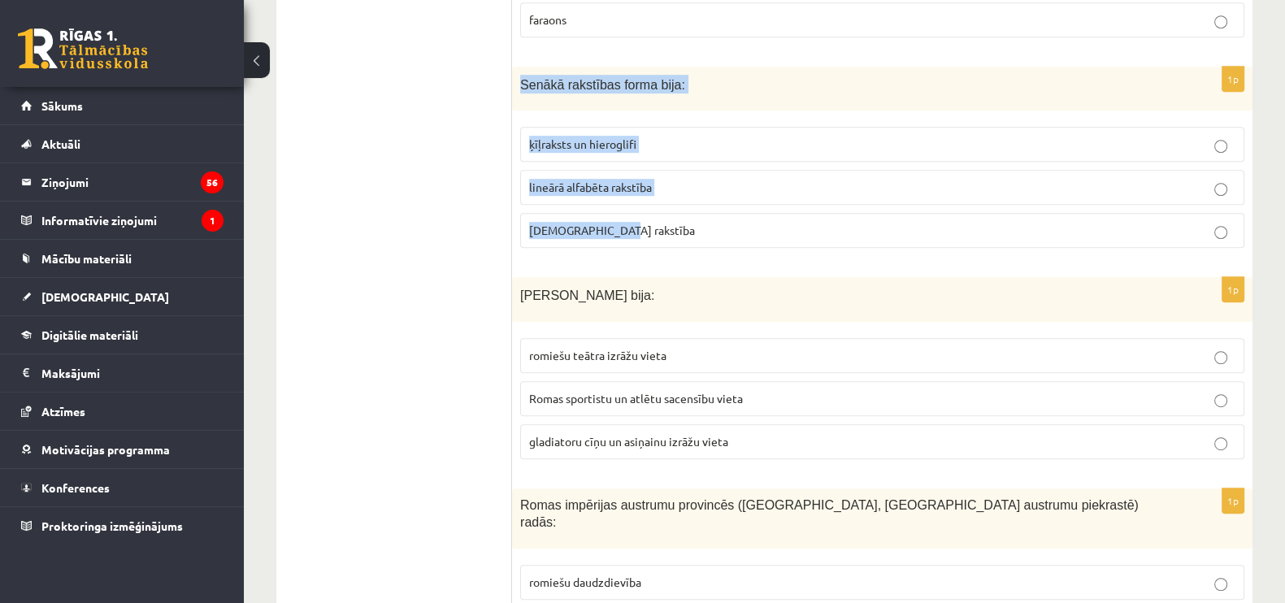
drag, startPoint x: 512, startPoint y: 58, endPoint x: 754, endPoint y: 227, distance: 295.4
click at [754, 227] on div "1p Senākā rakstības forma bija: ķīļraksts un hieroglifi lineārā alfabēta rakstī…" at bounding box center [882, 164] width 740 height 195
copy div "Senākā rakstības forma bija: ķīļraksts un hieroglifi lineārā alfabēta rakstība …"
click at [642, 136] on p "ķīļraksts un hieroglifi" at bounding box center [882, 144] width 706 height 17
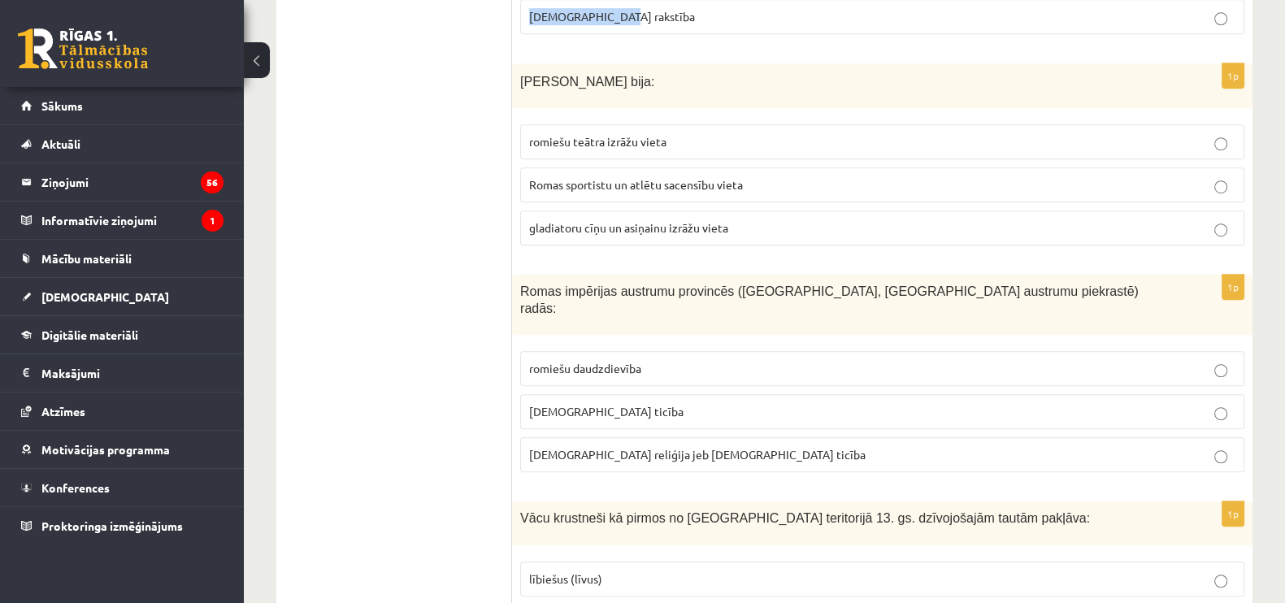
scroll to position [1341, 0]
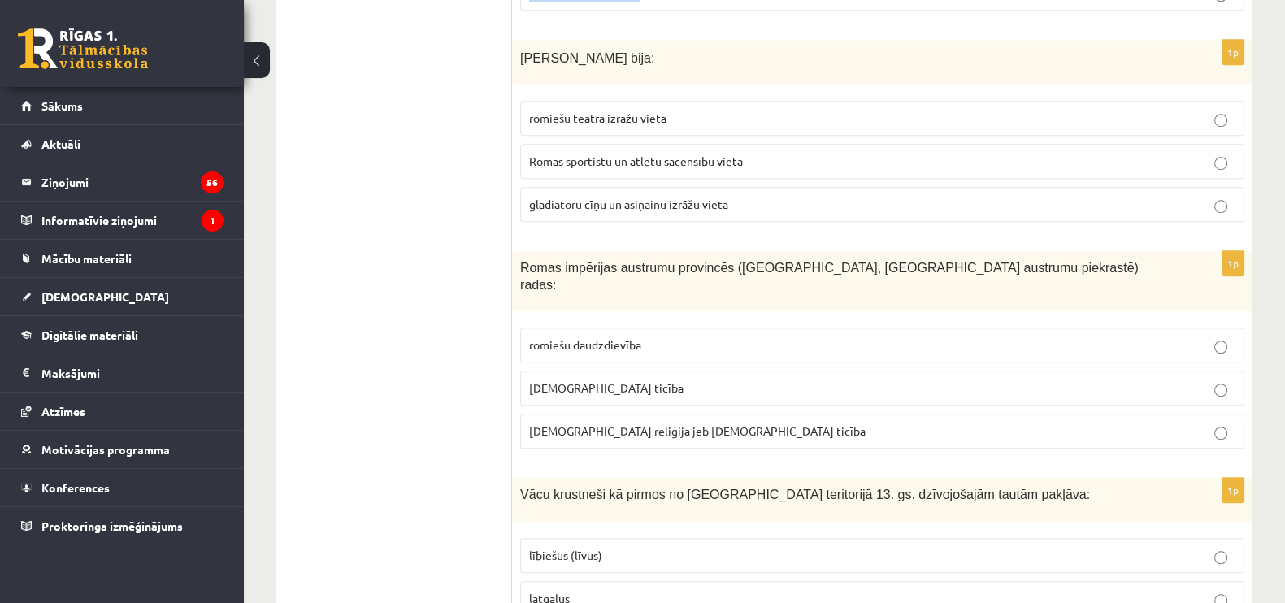
drag, startPoint x: 511, startPoint y: 33, endPoint x: 795, endPoint y: 176, distance: 317.7
copy div "1p Seno Romas valsti sagrāva un iznīcināja: romiešu pakļauto tautu un vergu sac…"
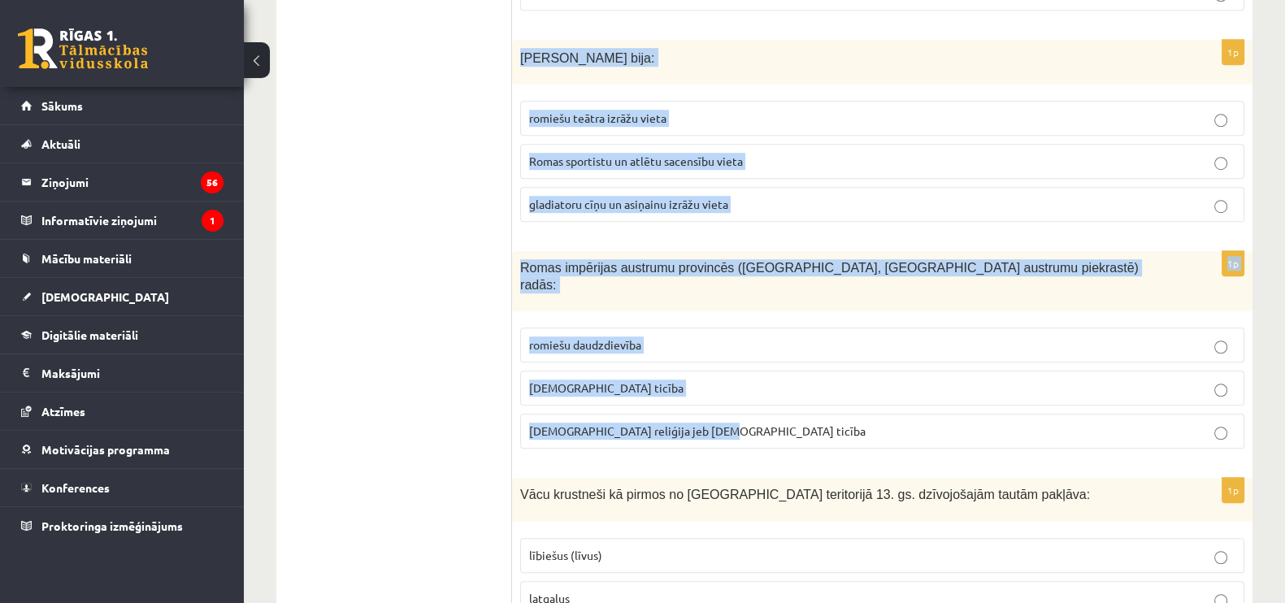
drag, startPoint x: 515, startPoint y: 28, endPoint x: 841, endPoint y: 415, distance: 507.0
copy form "Romas Kolizejs bija: romiešu teātra izrāžu vieta Romas sportistu un atlētu sace…"
click at [684, 197] on span "gladiatoru cīņu un asiņainu izrāžu vieta" at bounding box center [628, 204] width 199 height 15
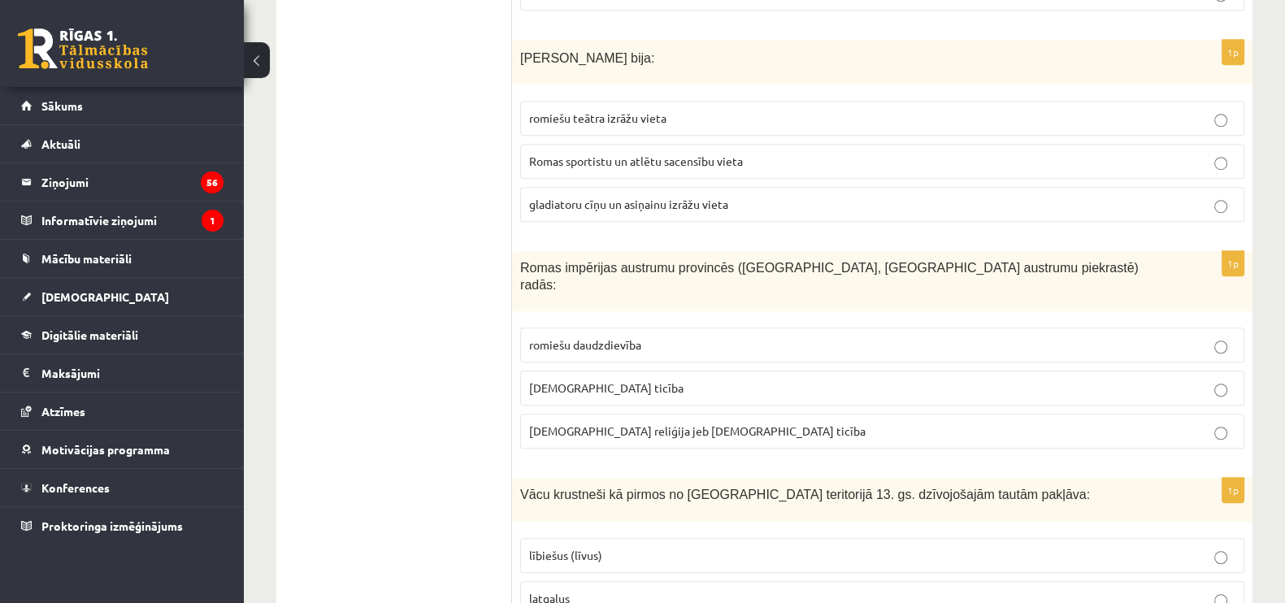
click at [627, 380] on p "kristīgā ticība" at bounding box center [882, 388] width 706 height 17
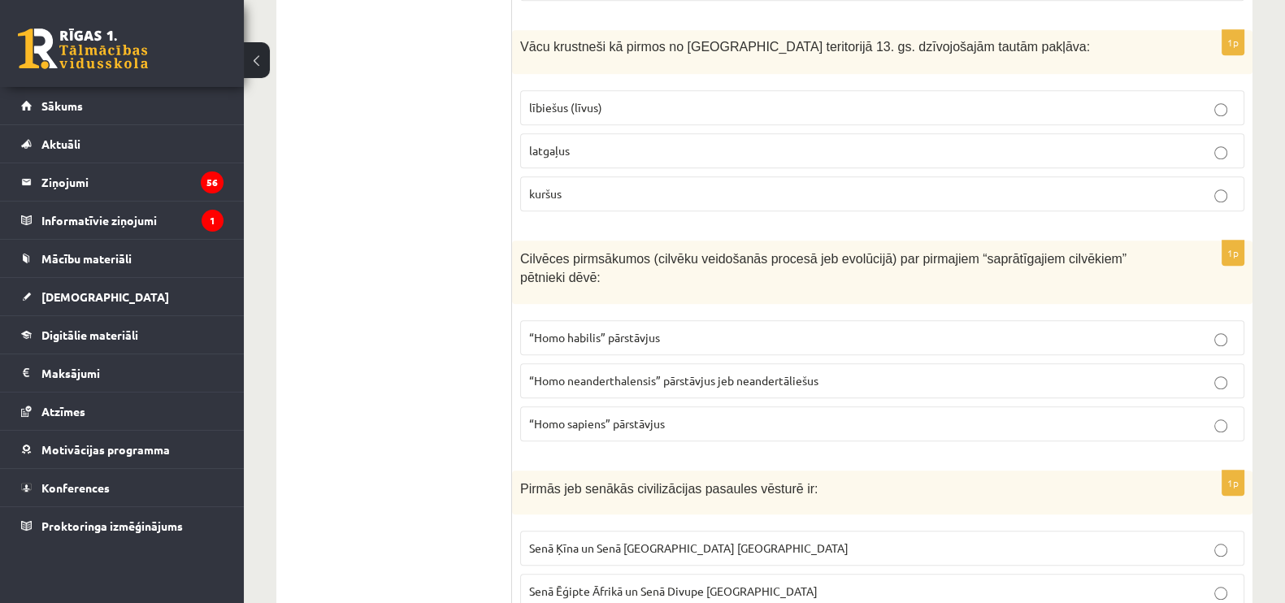
scroll to position [1737, 0]
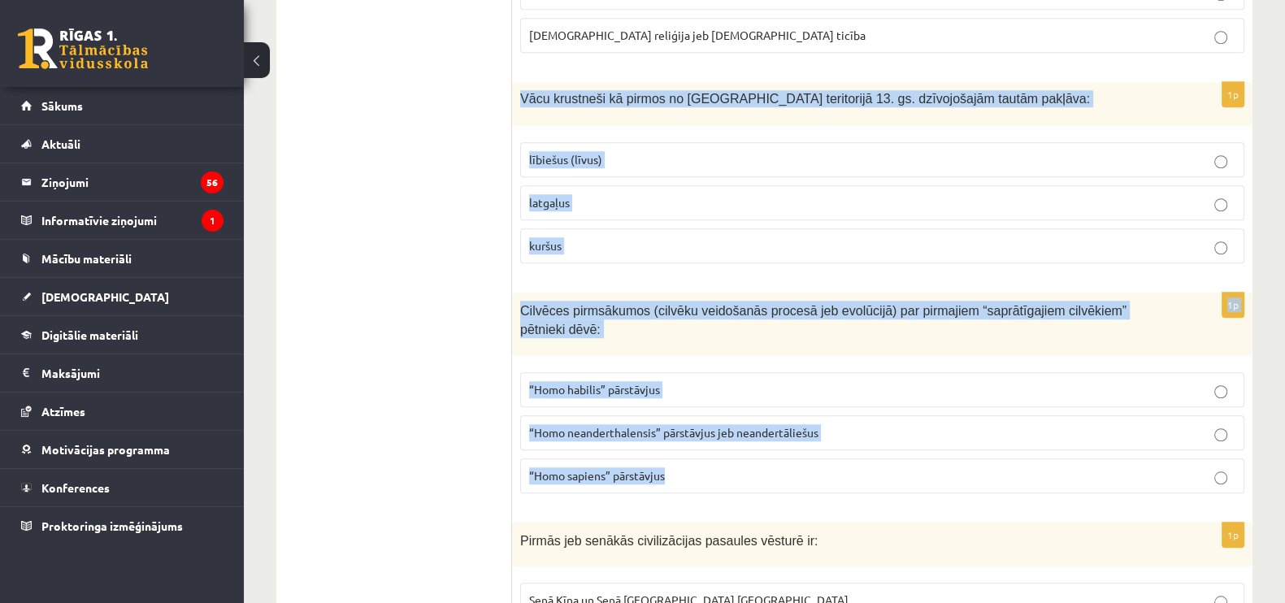
drag, startPoint x: 520, startPoint y: 59, endPoint x: 861, endPoint y: 429, distance: 503.4
copy form "Vācu krustneši kā pirmos no Latvijas teritorijā 13. gs. dzīvojošajām tautām pak…"
click at [666, 185] on label "latgaļus" at bounding box center [882, 202] width 724 height 35
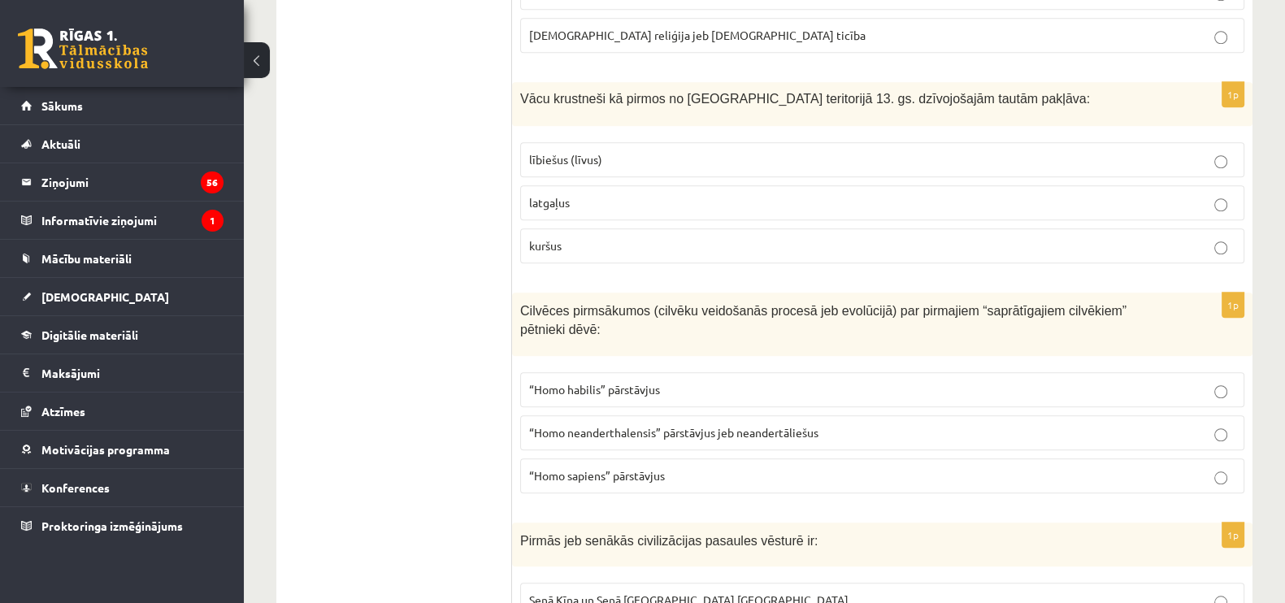
click at [565, 468] on span "“Homo sapiens” pārstāvjus" at bounding box center [597, 475] width 136 height 15
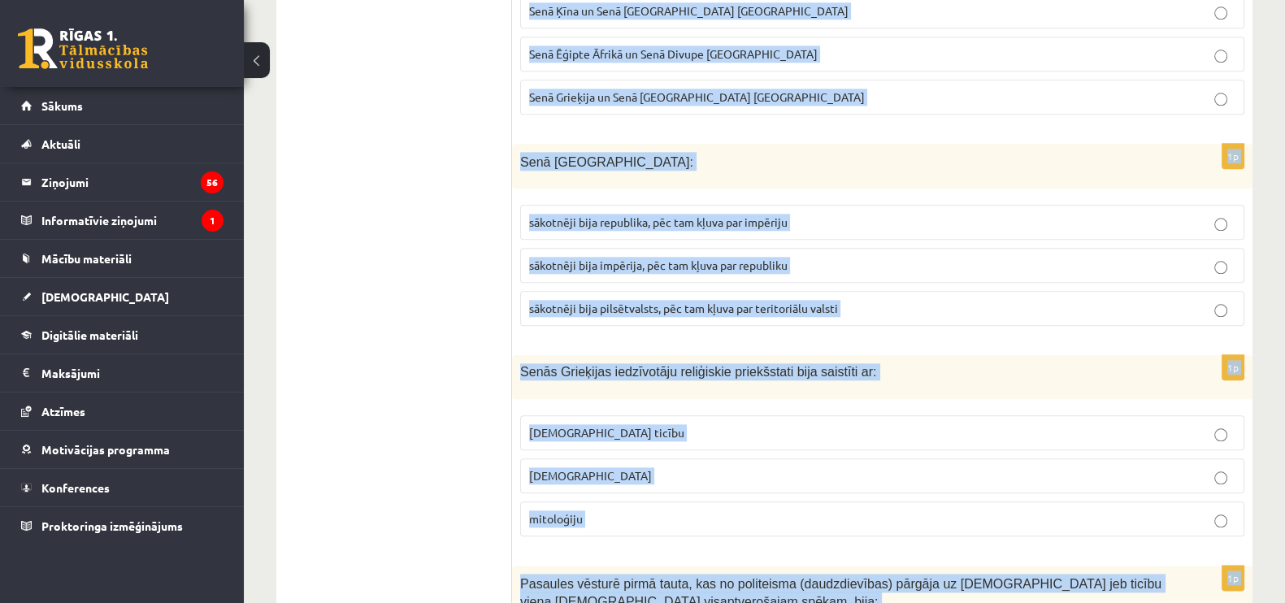
scroll to position [2346, 0]
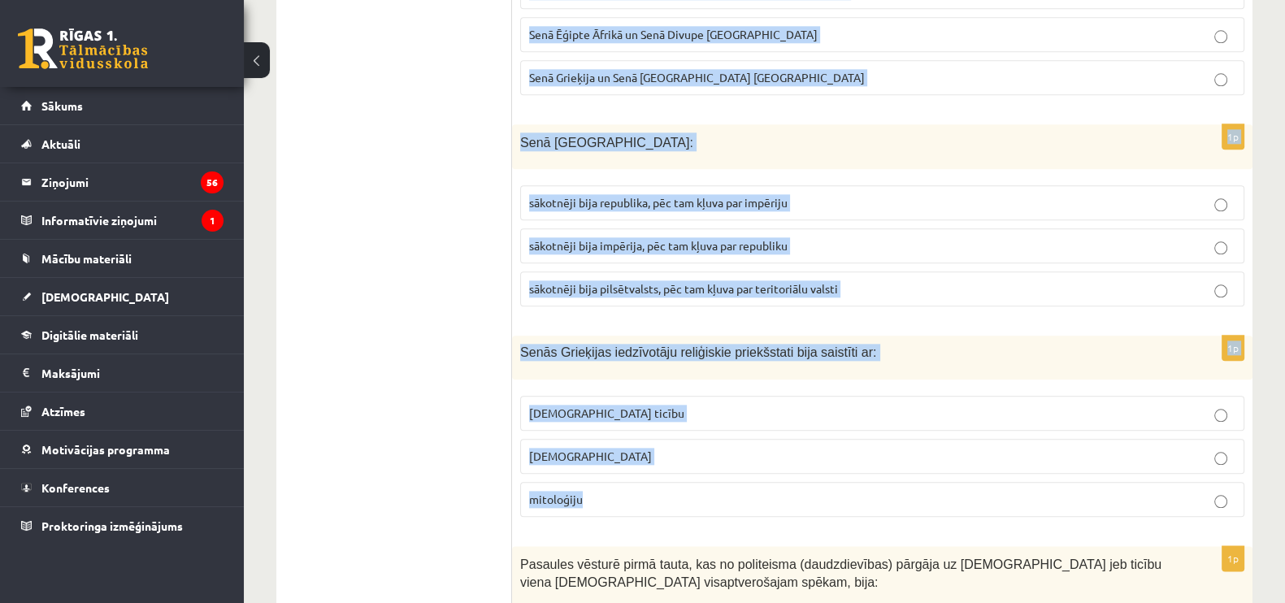
drag, startPoint x: 516, startPoint y: 29, endPoint x: 705, endPoint y: 448, distance: 459.1
copy form "Pirmās jeb senākās civilizācijas pasaules vēsturē ir: Senā Ķīna un Senā Indija …"
click at [610, 491] on p "mitoloģiju" at bounding box center [882, 499] width 706 height 17
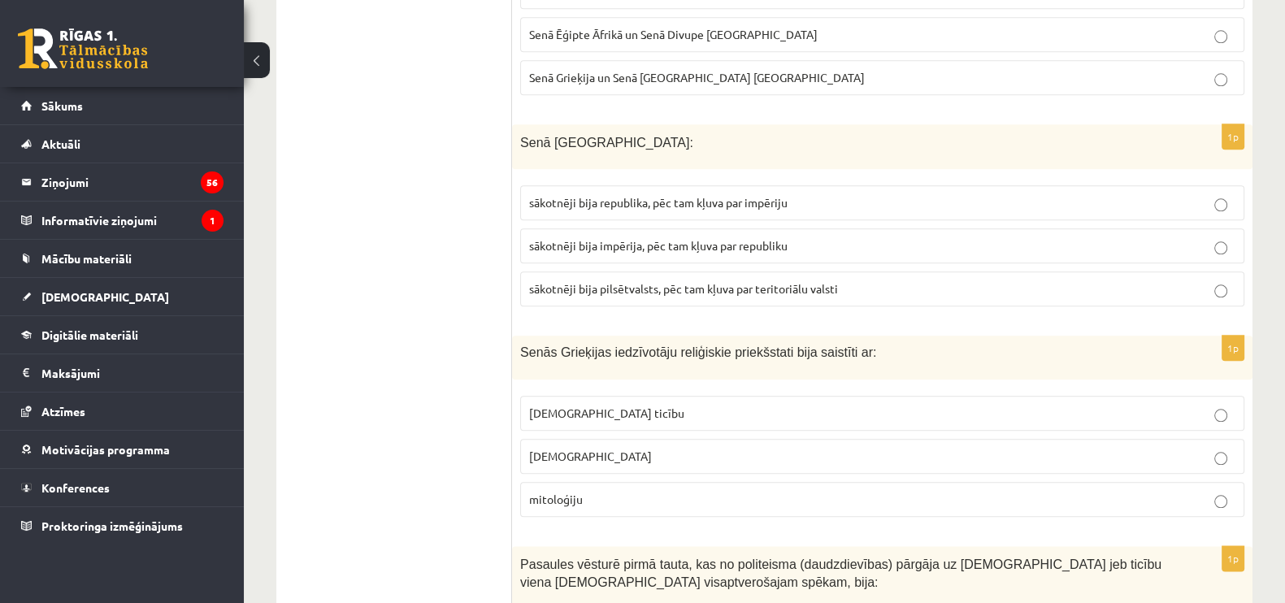
scroll to position [2109, 0]
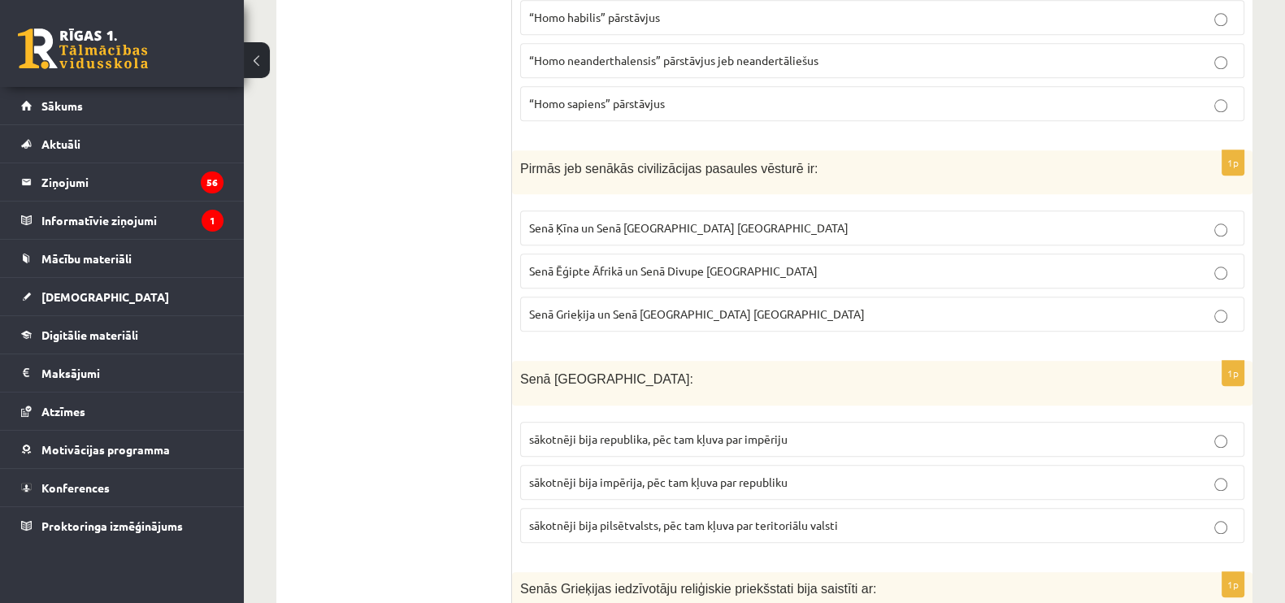
click at [606, 263] on span "Senā Ēģipte Āfrikā un Senā Divupe Āzijā" at bounding box center [673, 270] width 289 height 15
click at [641, 431] on p "sākotnēji bija republika, pēc tam kļuva par impēriju" at bounding box center [882, 439] width 706 height 17
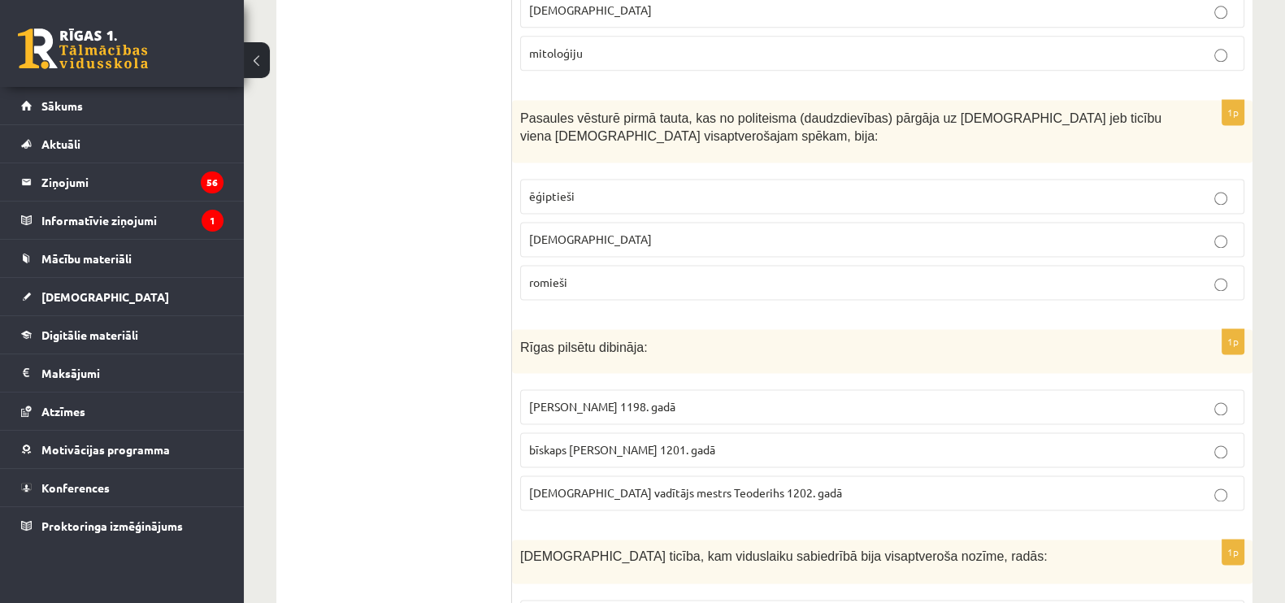
scroll to position [2820, 0]
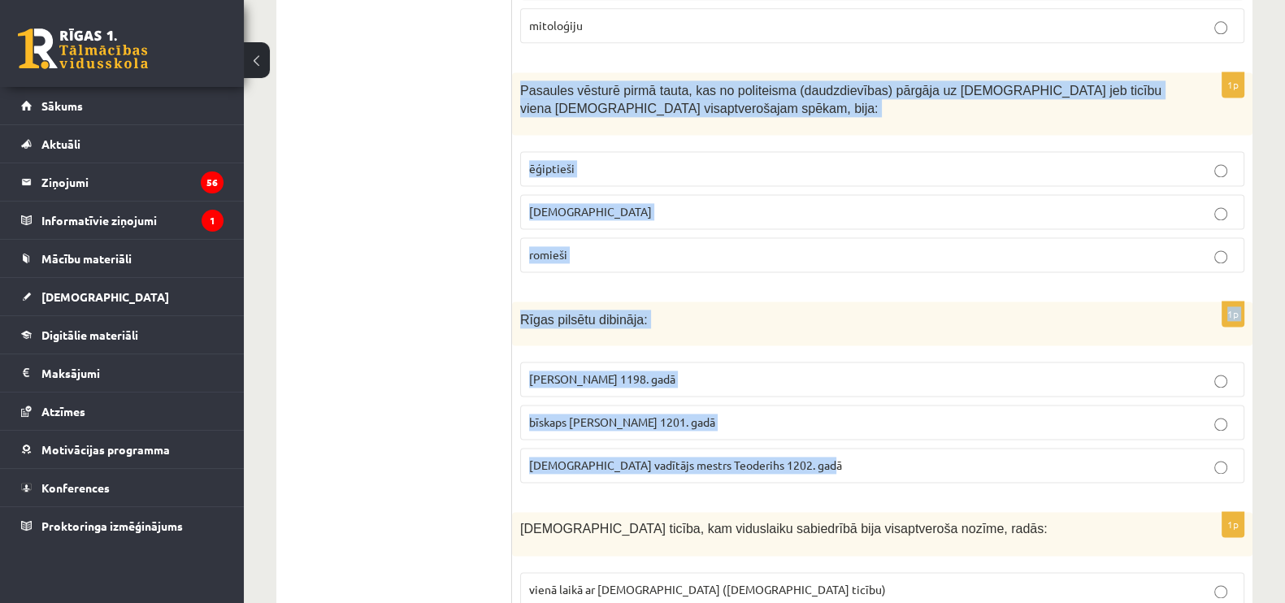
drag, startPoint x: 519, startPoint y: 22, endPoint x: 938, endPoint y: 413, distance: 572.8
click at [581, 203] on p "ebreji" at bounding box center [882, 211] width 706 height 17
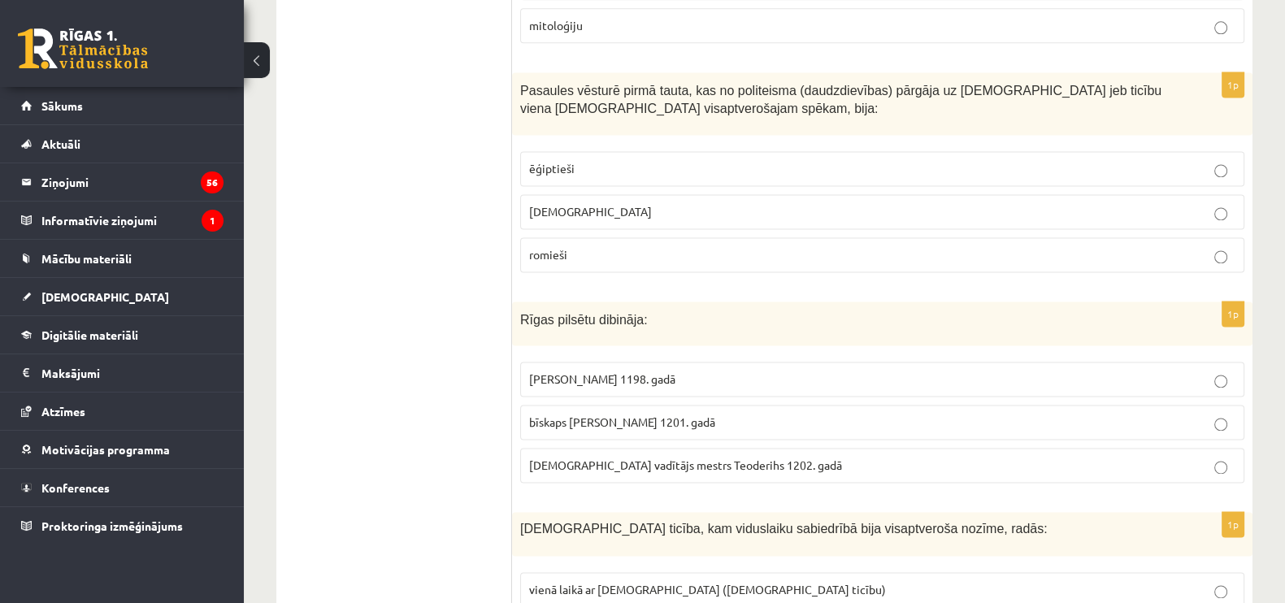
click at [689, 414] on p "bīskaps Alberts 1201. gadā" at bounding box center [882, 422] width 706 height 17
click at [585, 405] on label "bīskaps Alberts 1201. gadā" at bounding box center [882, 422] width 724 height 35
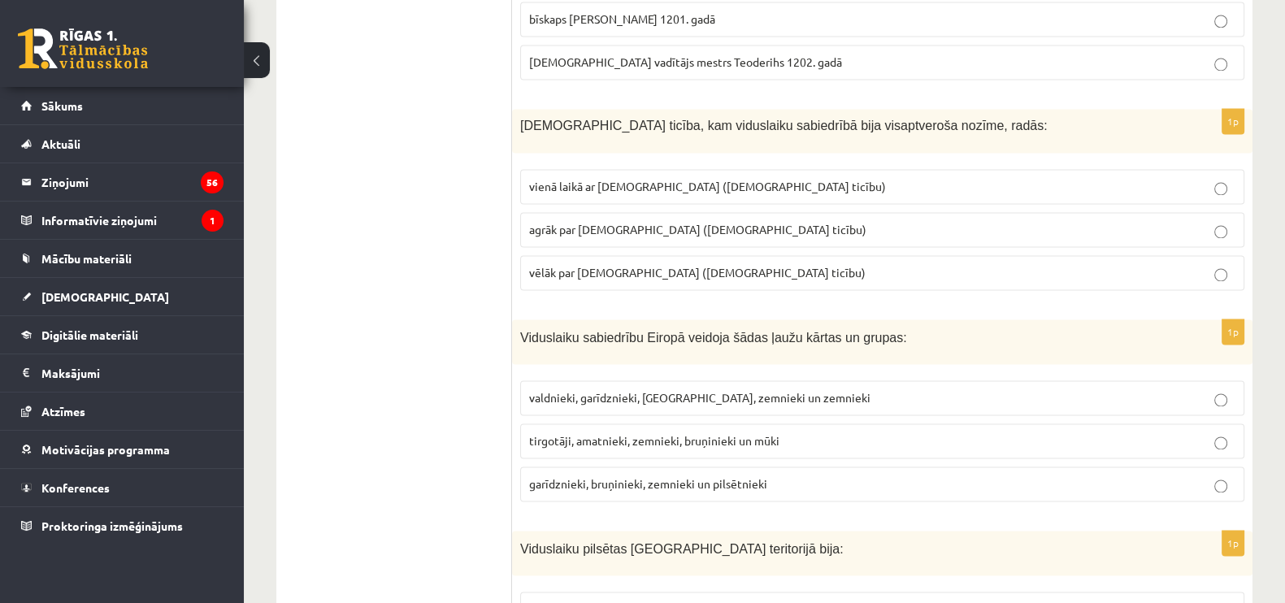
scroll to position [3247, 0]
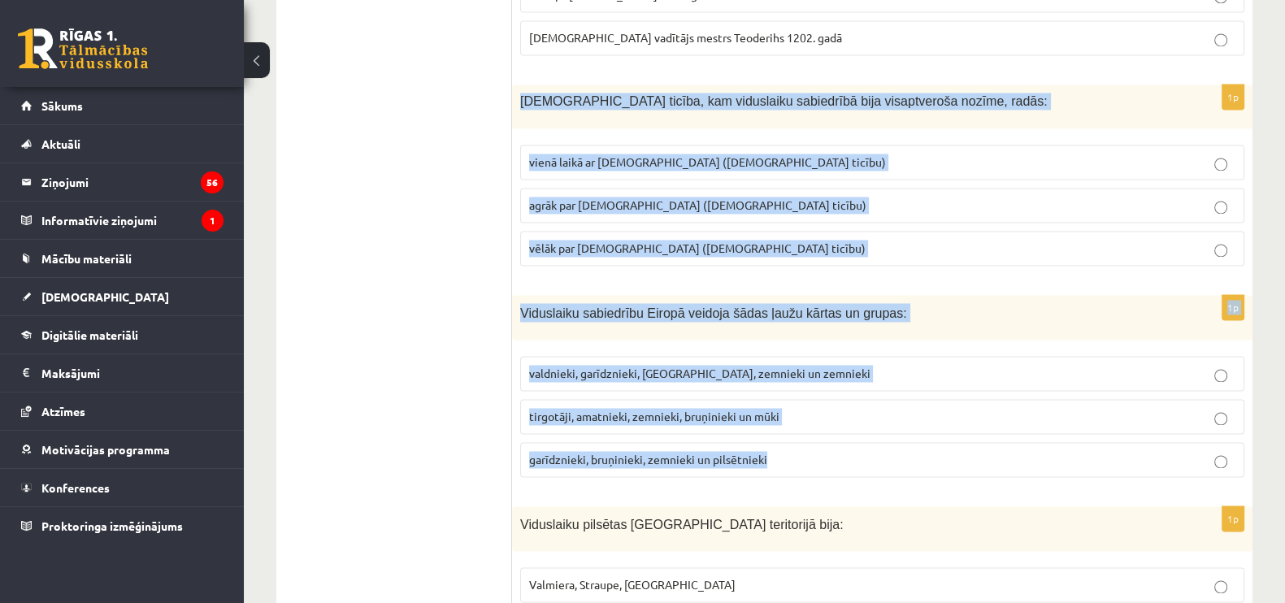
drag, startPoint x: 517, startPoint y: 27, endPoint x: 956, endPoint y: 389, distance: 568.8
click at [955, 389] on form "1p Seno Romas valsti sagrāva un iznīcināja: romiešu pakļauto tautu un vergu sac…" at bounding box center [882, 295] width 708 height 6501
click at [660, 198] on span "agrāk par islamu (musulmaņu ticību)" at bounding box center [697, 205] width 337 height 15
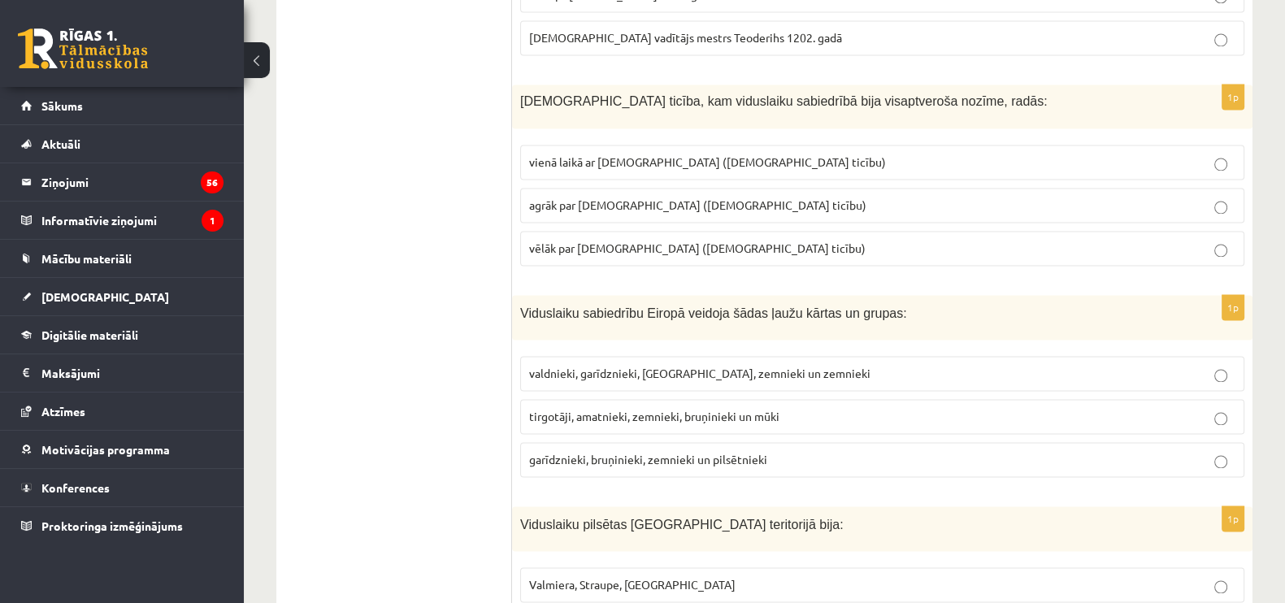
click at [584, 452] on span "garīdznieki, bruņinieki, zemnieki un pilsētnieki" at bounding box center [648, 459] width 238 height 15
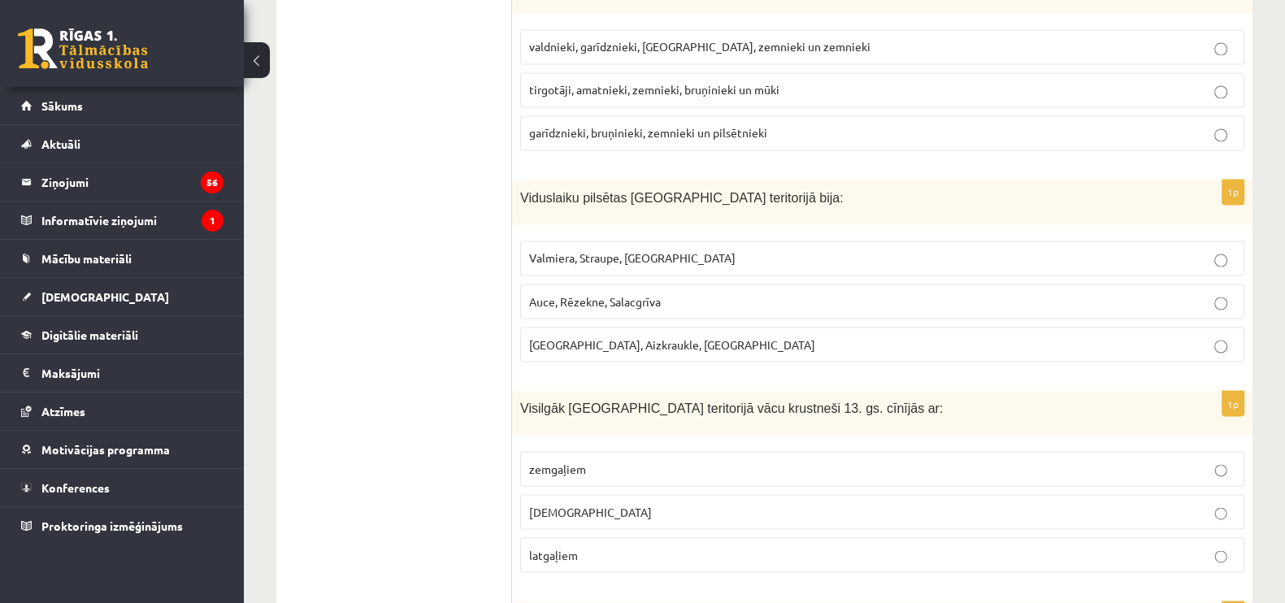
scroll to position [3598, 0]
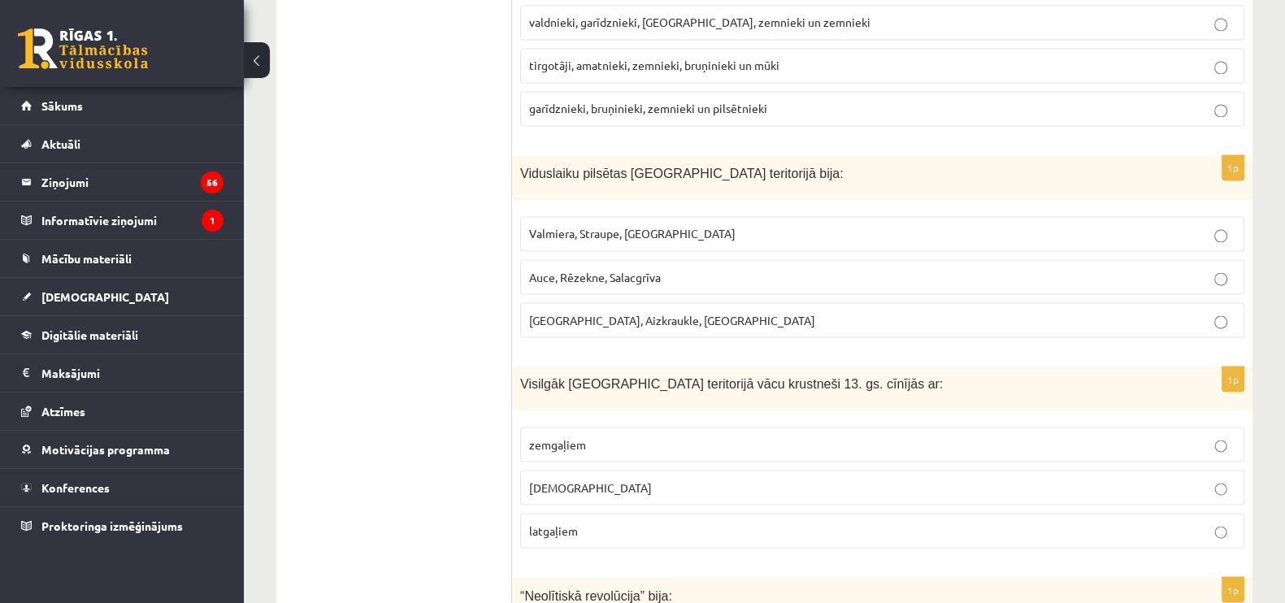
click at [532, 167] on span "Viduslaiku pilsētas Latvijas teritorijā bija:" at bounding box center [681, 174] width 323 height 14
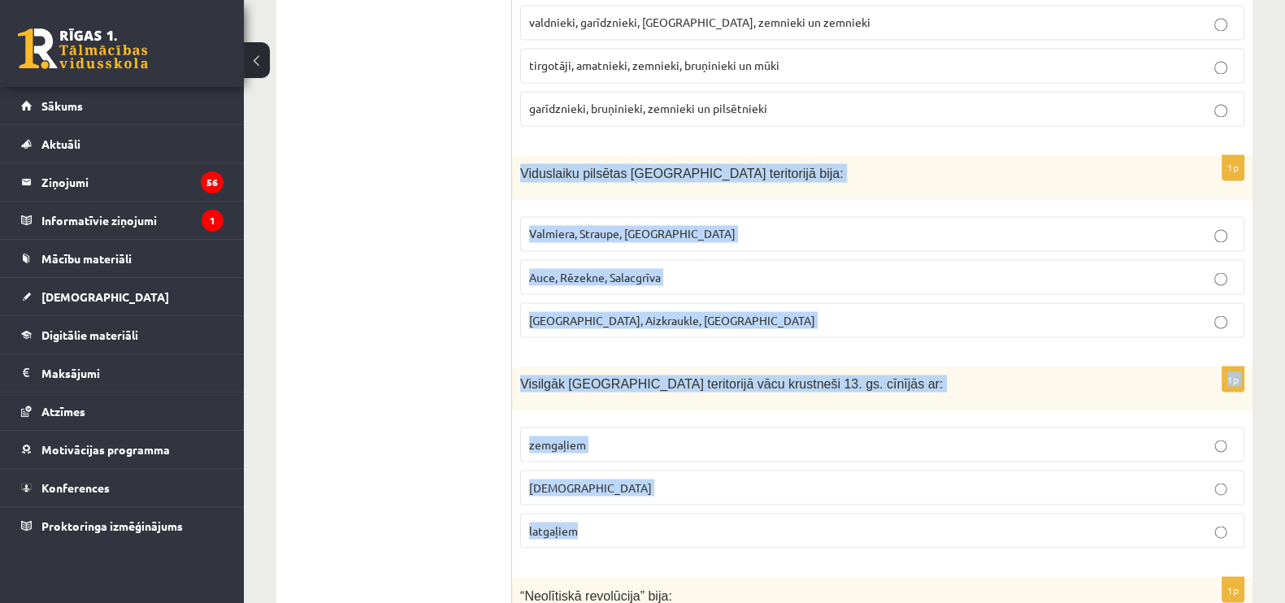
drag, startPoint x: 516, startPoint y: 104, endPoint x: 955, endPoint y: 477, distance: 576.1
click at [646, 312] on span "Rīga, Aizkraukle, Ludza" at bounding box center [672, 319] width 286 height 15
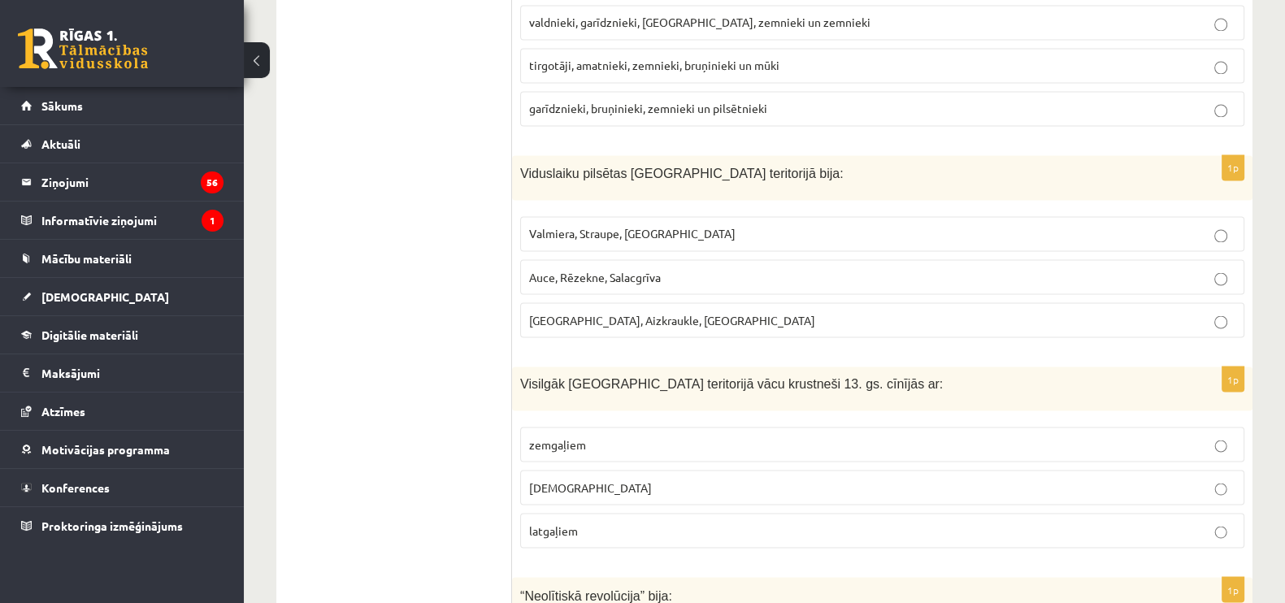
click at [605, 436] on p "zemgaļiem" at bounding box center [882, 444] width 706 height 17
click at [585, 522] on p "latgaļiem" at bounding box center [882, 530] width 706 height 17
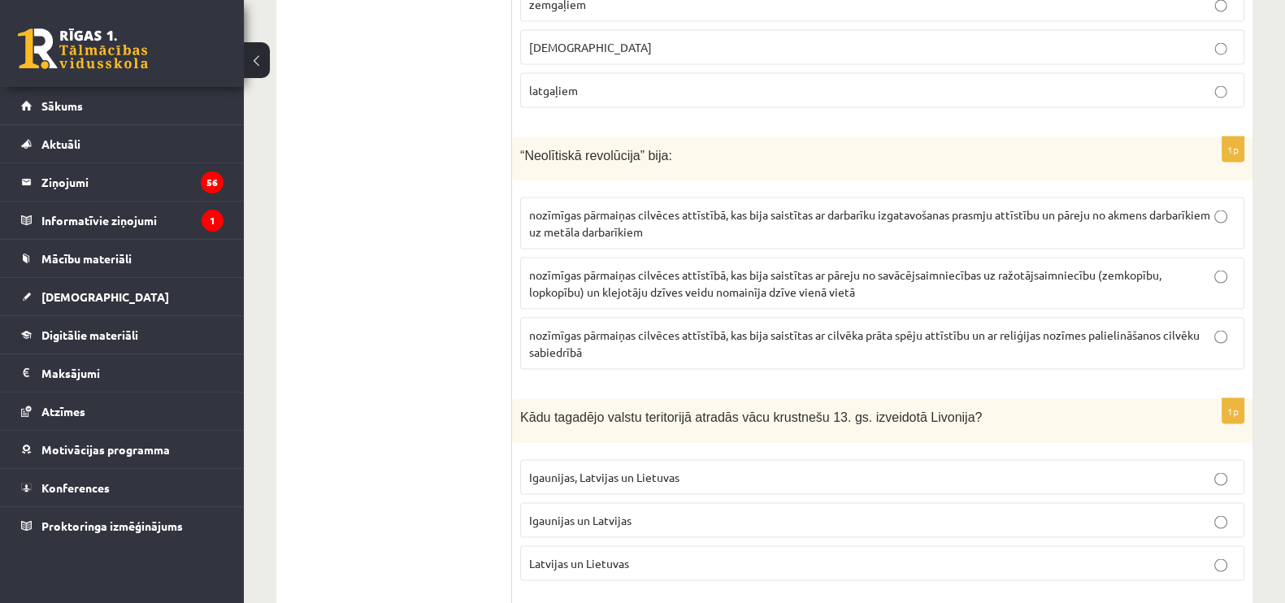
scroll to position [4071, 0]
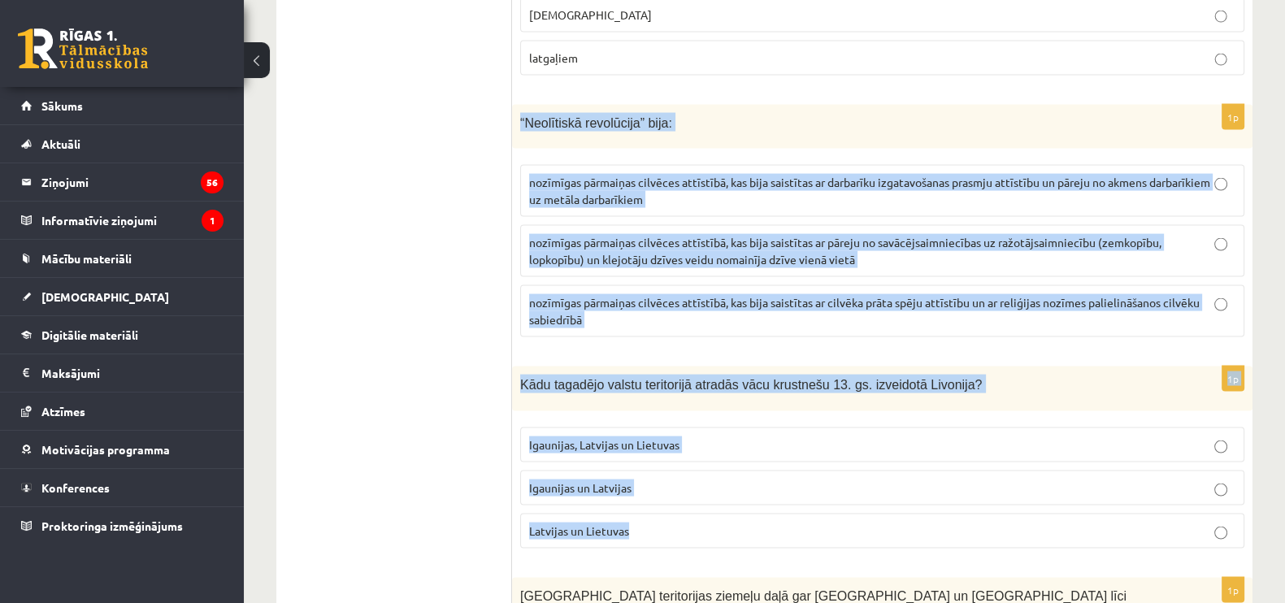
drag, startPoint x: 515, startPoint y: 50, endPoint x: 839, endPoint y: 462, distance: 523.3
click at [758, 105] on div "“Neolītiskā revolūcija” bija:" at bounding box center [882, 127] width 740 height 45
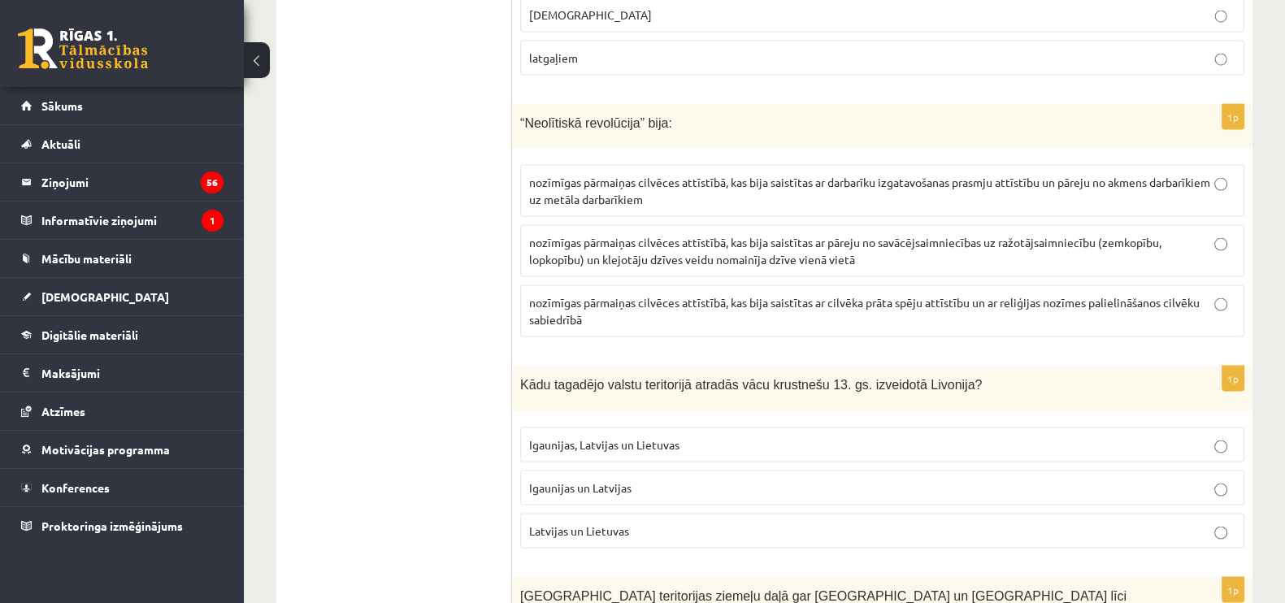
click at [836, 235] on span "nozīmīgas pārmaiņas cilvēces attīstībā, kas bija saistītas ar pāreju no savācēj…" at bounding box center [845, 251] width 632 height 32
click at [630, 480] on span "Igaunijas un Latvijas" at bounding box center [580, 487] width 102 height 15
drag, startPoint x: 651, startPoint y: 461, endPoint x: 681, endPoint y: 467, distance: 30.6
click at [651, 523] on p "Latvijas un Lietuvas" at bounding box center [882, 531] width 706 height 17
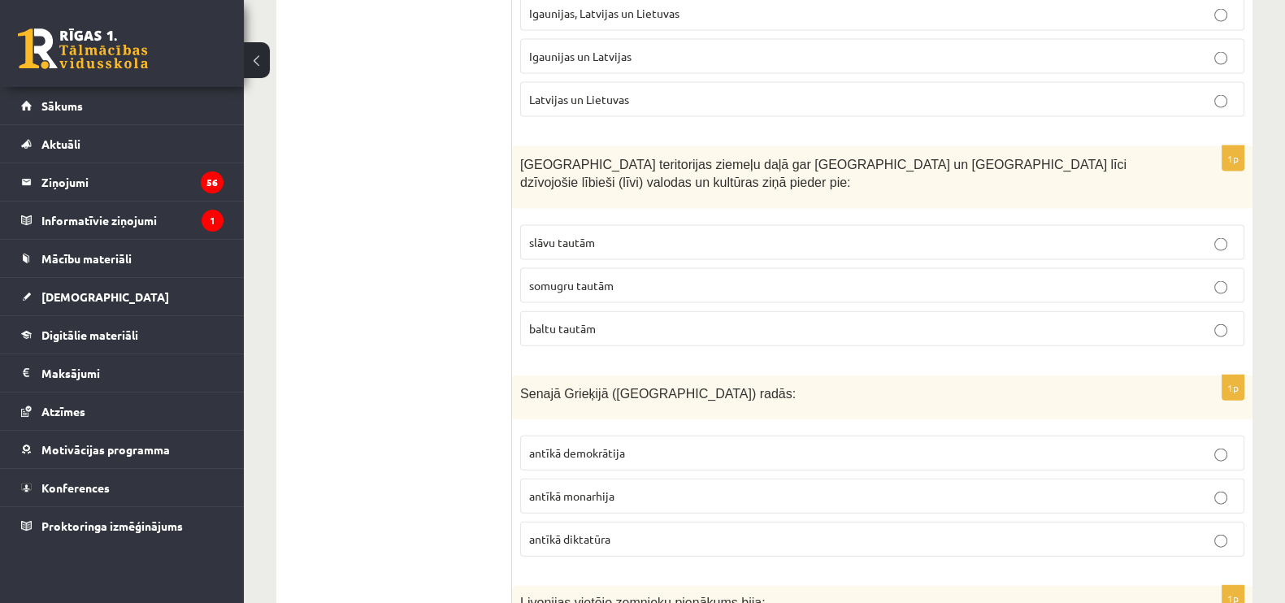
scroll to position [4566, 0]
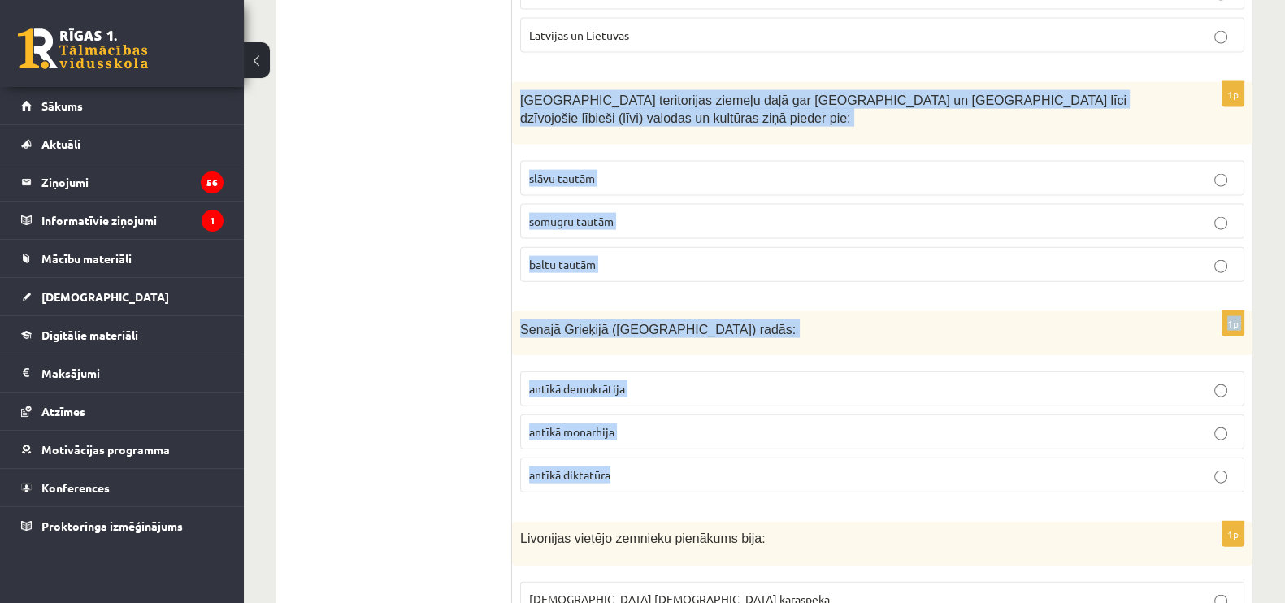
drag, startPoint x: 513, startPoint y: 17, endPoint x: 800, endPoint y: 406, distance: 483.6
click at [602, 214] on span "somugru tautām" at bounding box center [571, 221] width 85 height 15
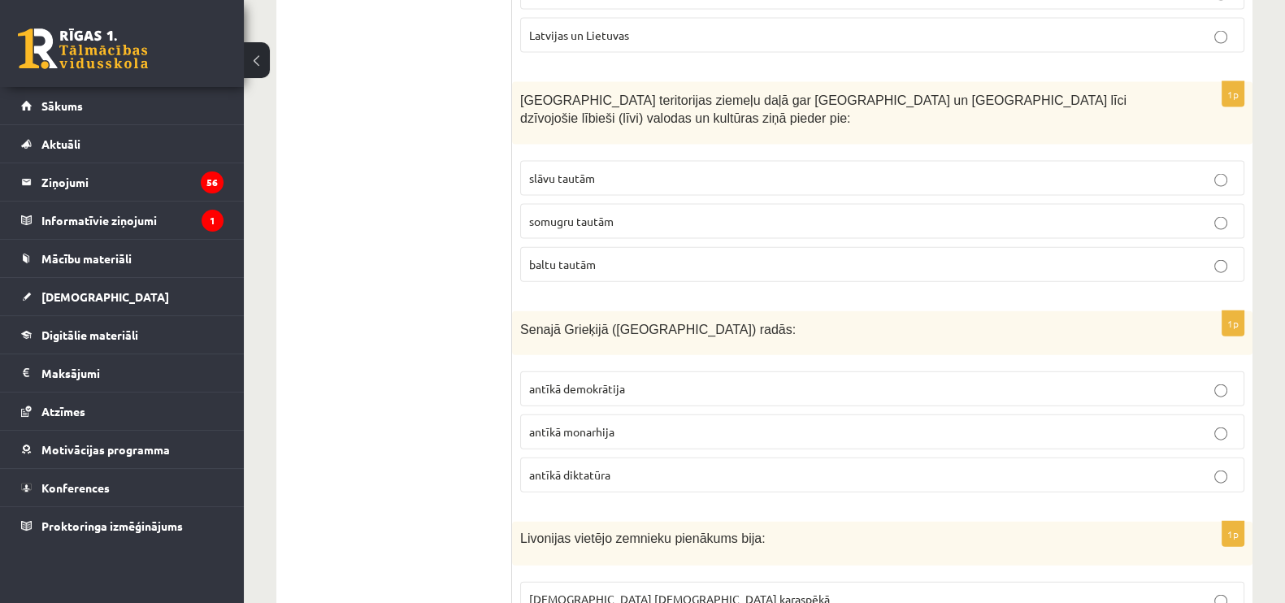
click at [593, 381] on span "antīkā demokrātija" at bounding box center [577, 388] width 96 height 15
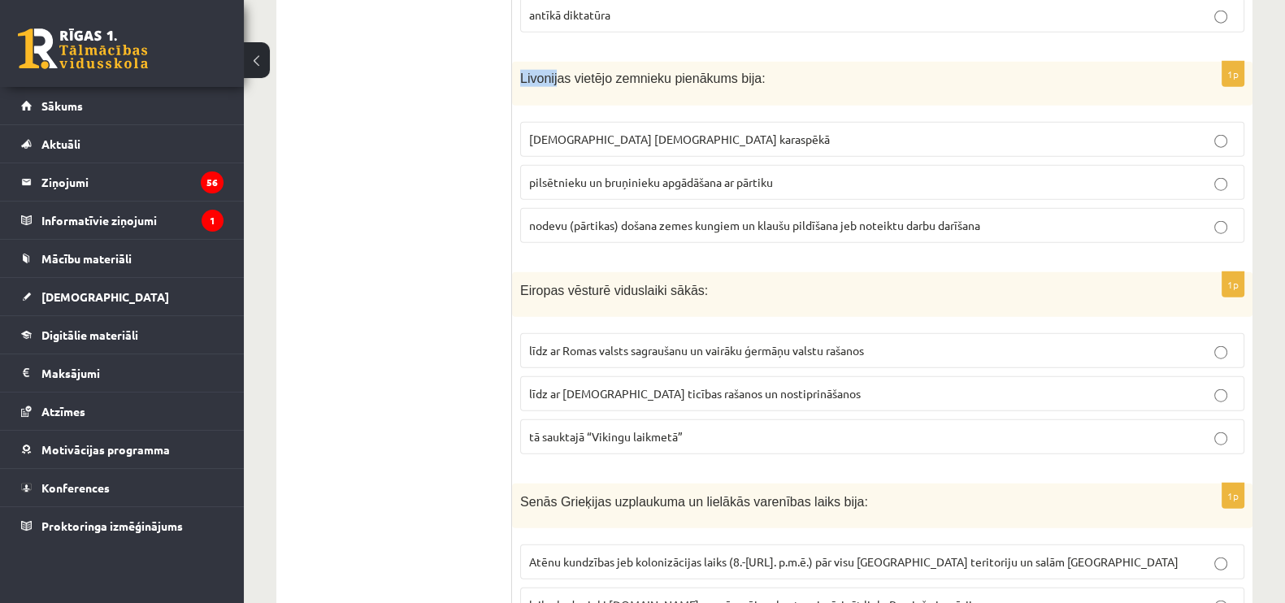
scroll to position [5017, 0]
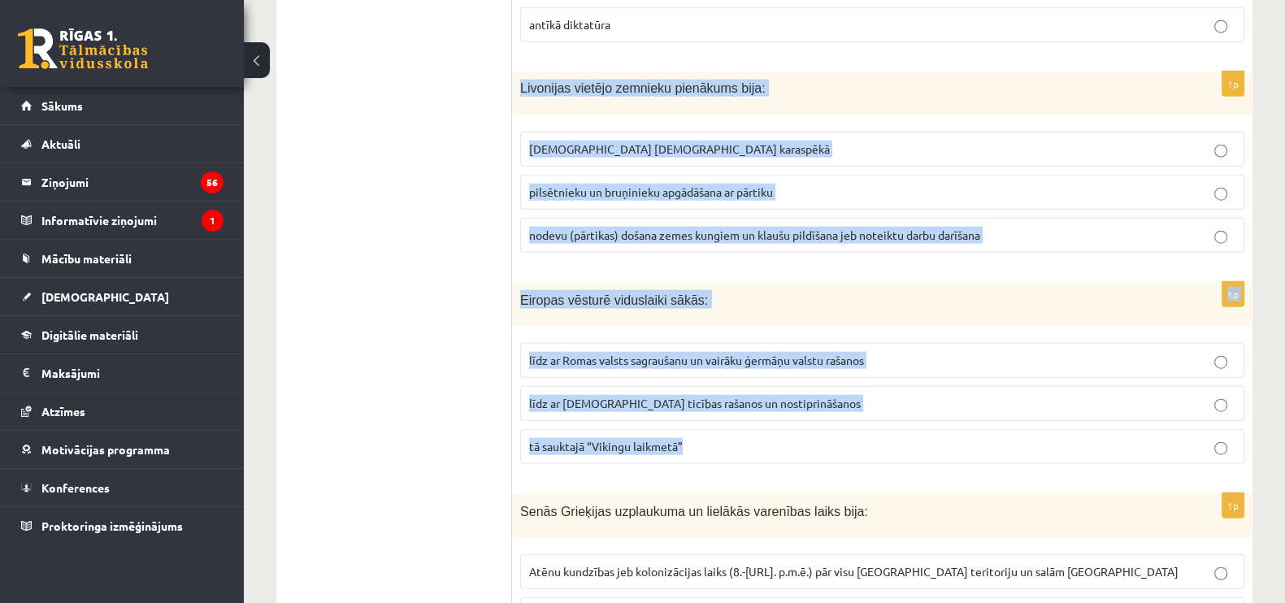
drag, startPoint x: 517, startPoint y: 1, endPoint x: 809, endPoint y: 385, distance: 482.7
click at [606, 228] on span "nodevu (pārtikas) došana zemes kungiem un klaušu pildīšana jeb noteiktu darbu d…" at bounding box center [754, 235] width 451 height 15
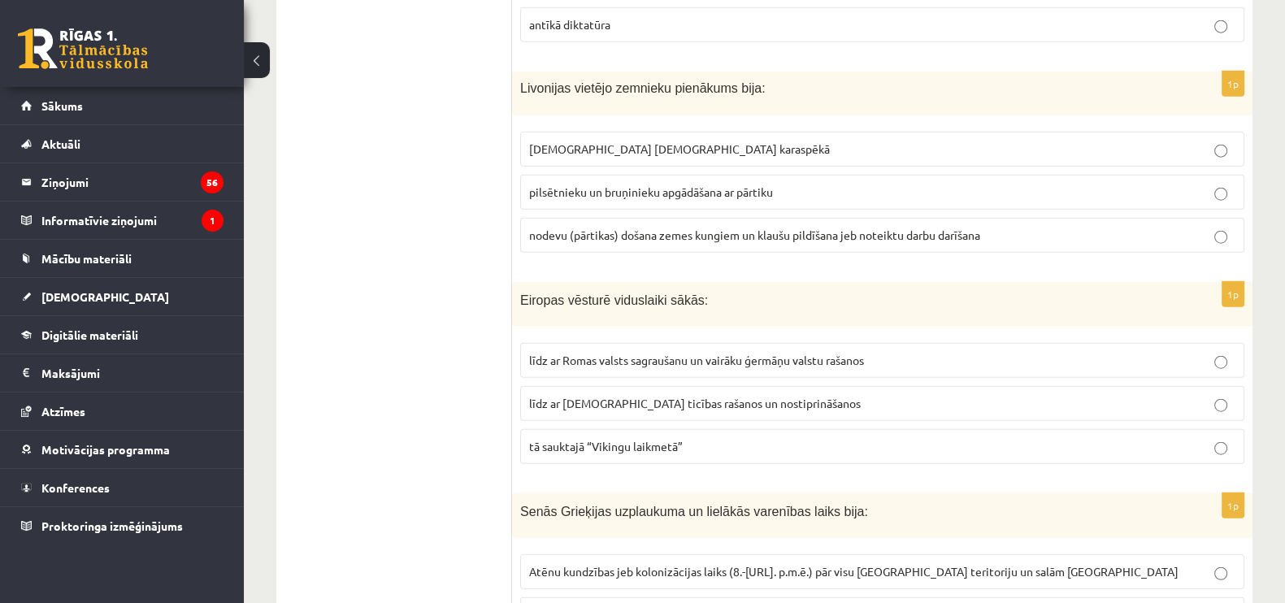
click at [617, 353] on span "līdz ar Romas valsts sagraušanu un vairāku ģermāņu valstu rašanos" at bounding box center [696, 360] width 335 height 15
click at [617, 439] on span "tā sauktajā “Vikingu laikmetā”" at bounding box center [606, 446] width 154 height 15
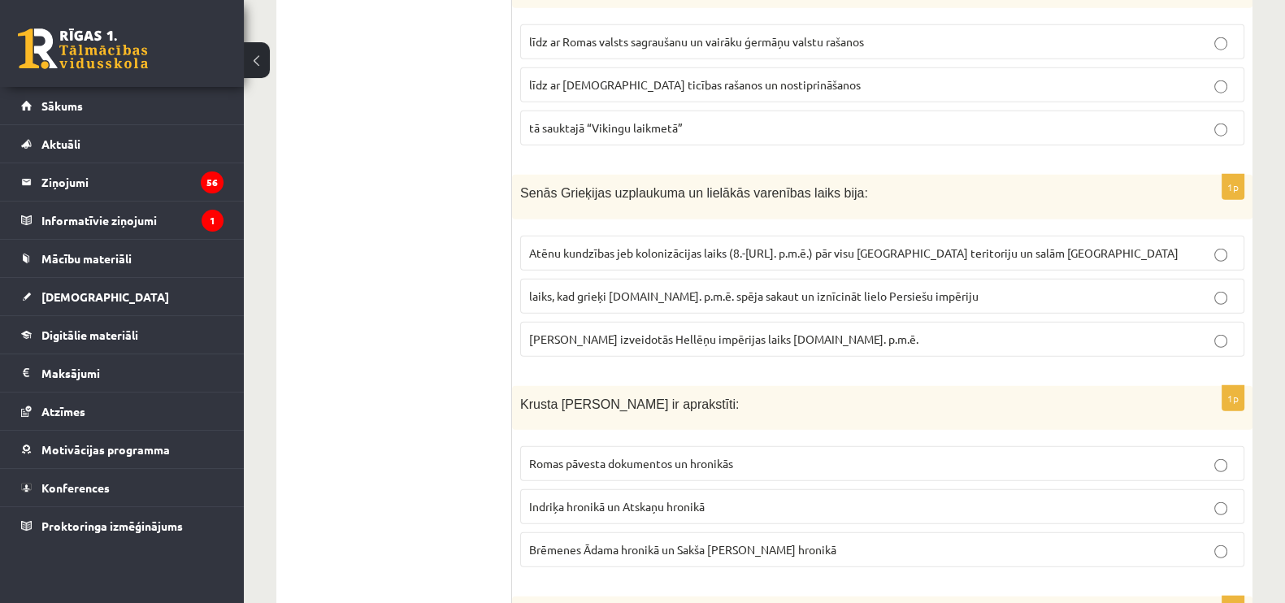
scroll to position [5376, 0]
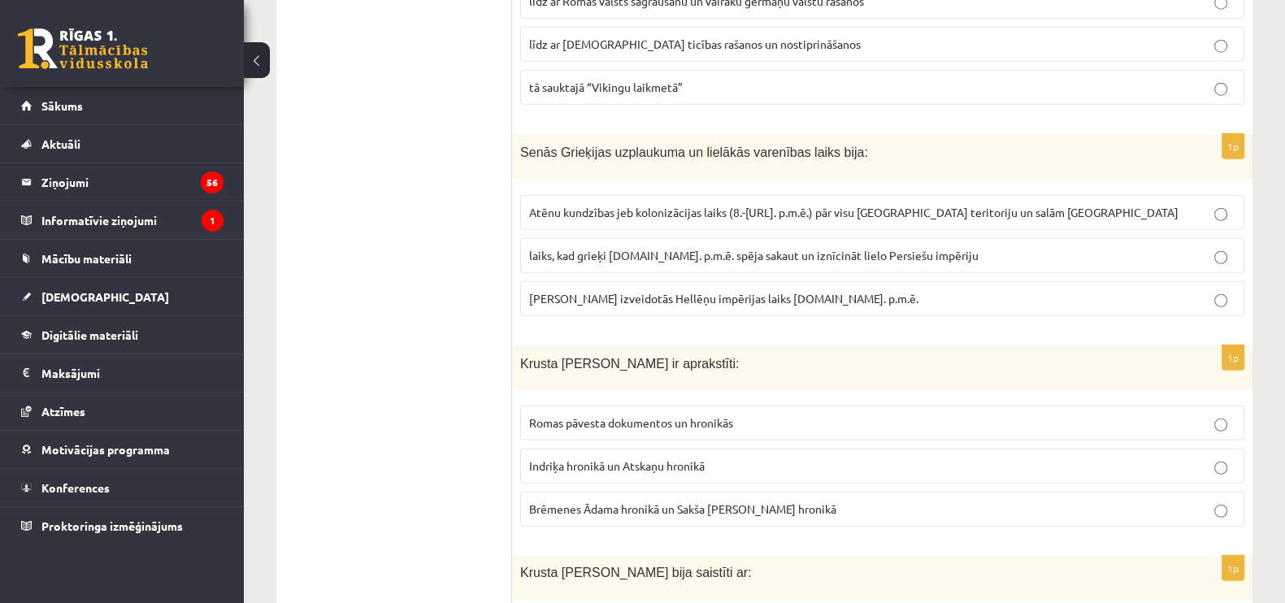
drag, startPoint x: 510, startPoint y: 71, endPoint x: 914, endPoint y: 432, distance: 541.7
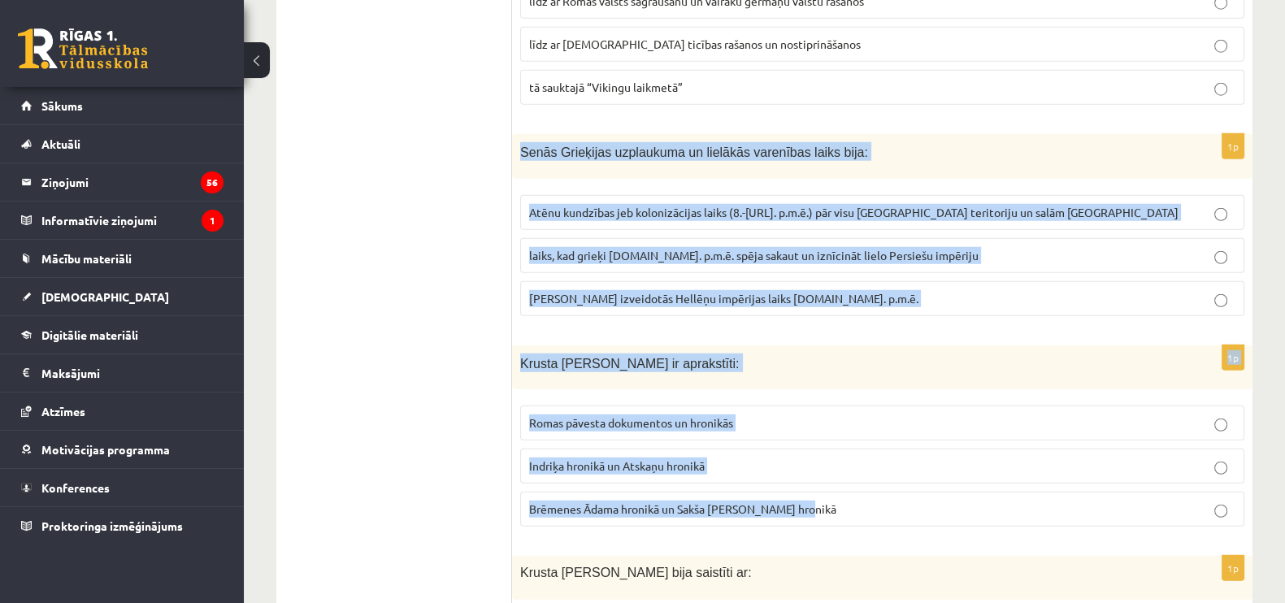
drag, startPoint x: 519, startPoint y: 72, endPoint x: 859, endPoint y: 423, distance: 488.6
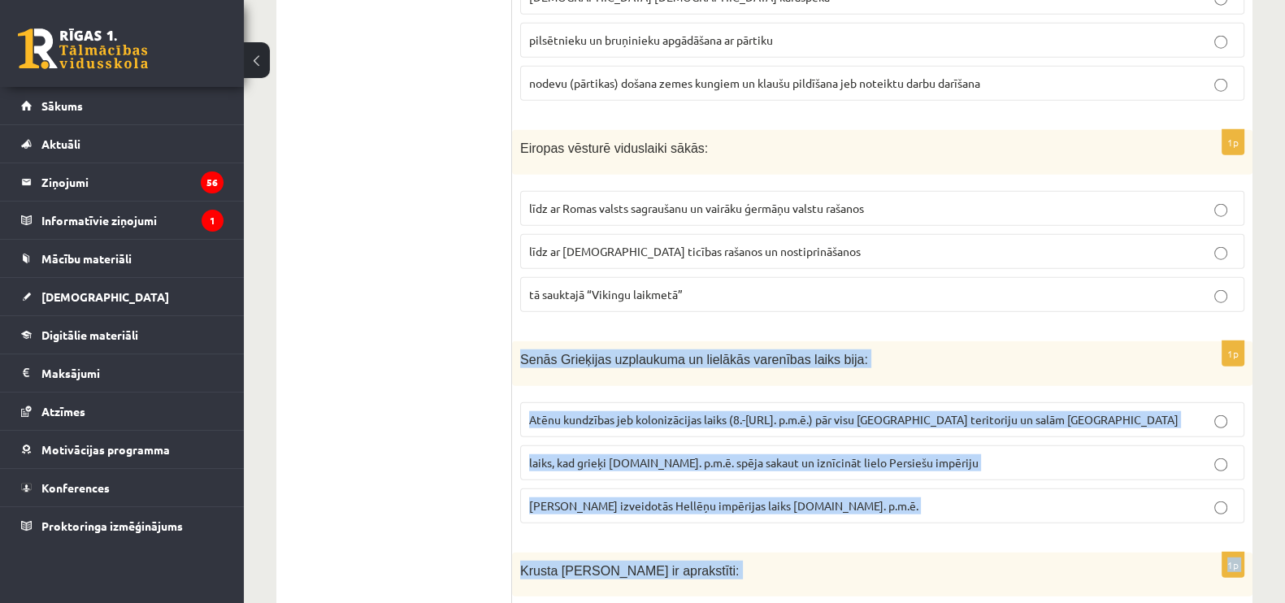
scroll to position [5139, 0]
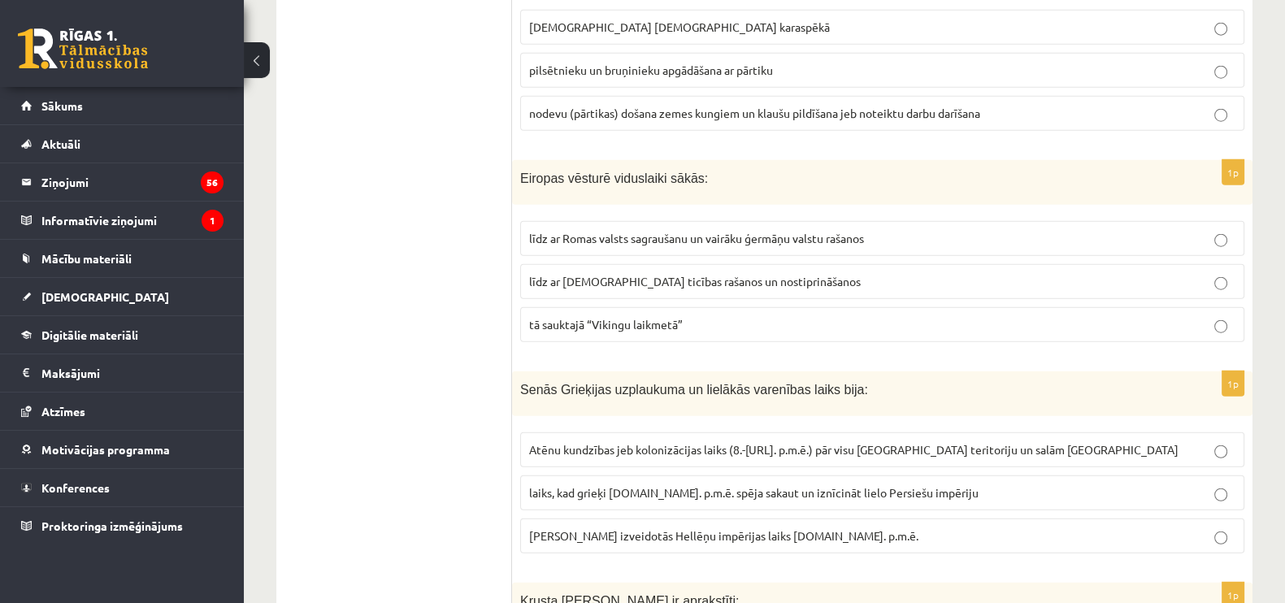
drag, startPoint x: 643, startPoint y: 161, endPoint x: 644, endPoint y: 172, distance: 11.4
click at [642, 231] on span "līdz ar Romas valsts sagraušanu un vairāku ģermāņu valstu rašanos" at bounding box center [696, 238] width 335 height 15
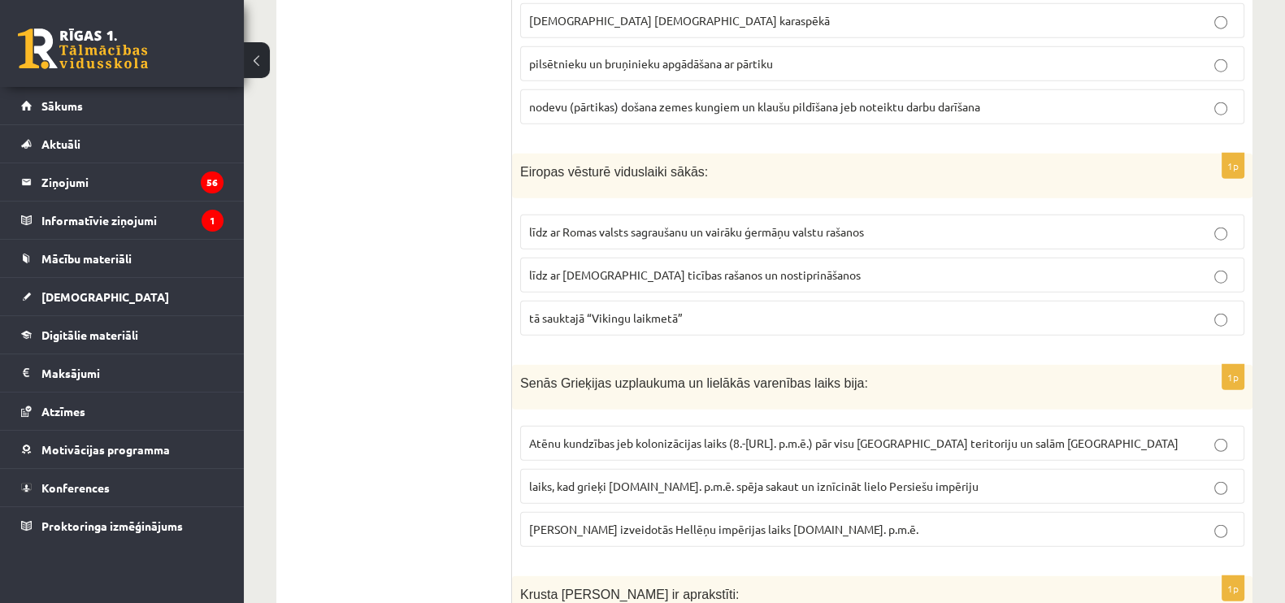
scroll to position [5376, 0]
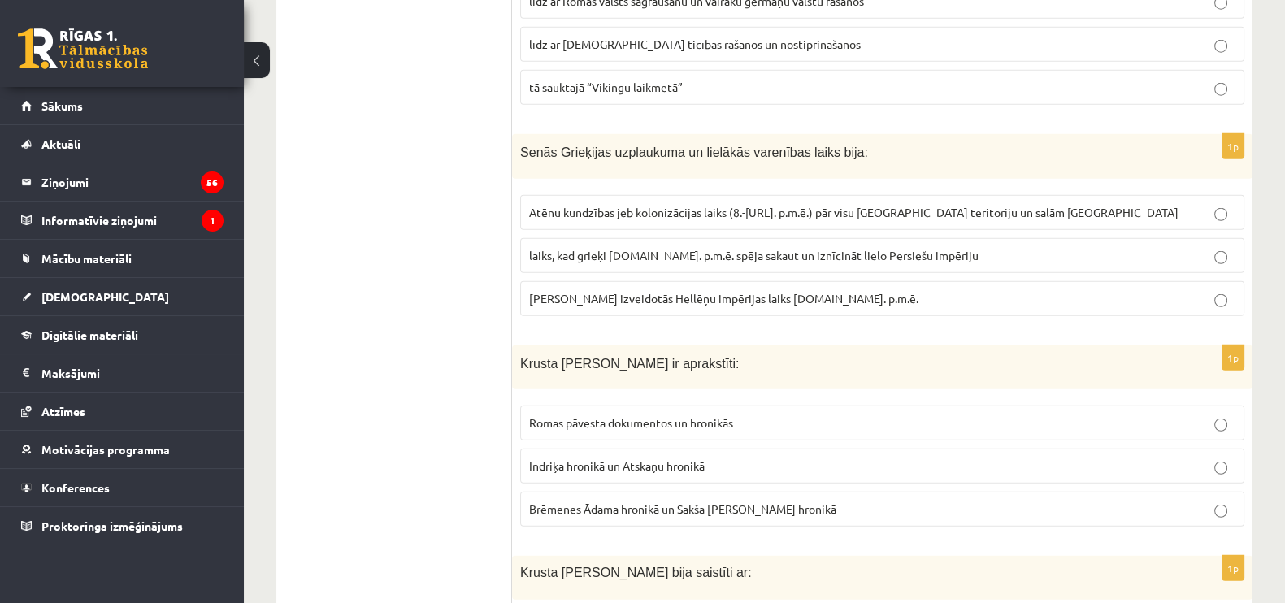
click at [631, 291] on span "Maķedonijas Aleksandra izveidotās Hellēņu impērijas laiks 4.gs. p.m.ē." at bounding box center [723, 298] width 389 height 15
click at [593, 502] on span "Brēmenes Ādama hronikā un Sakša Gramatiķa hronikā" at bounding box center [682, 509] width 307 height 15
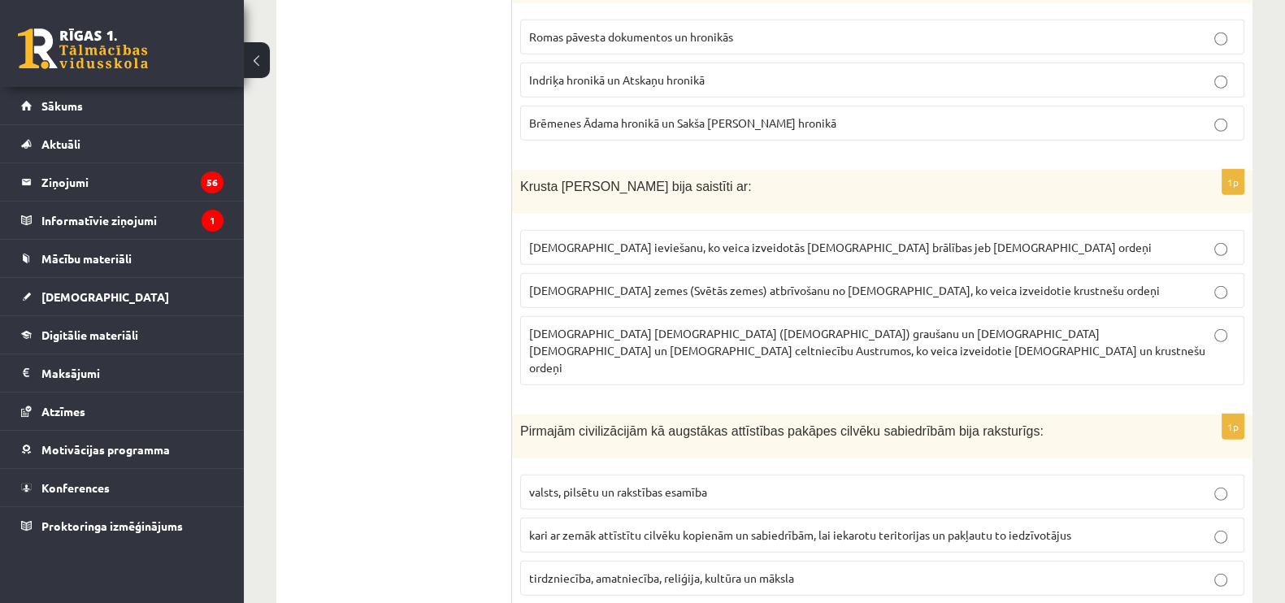
scroll to position [5802, 0]
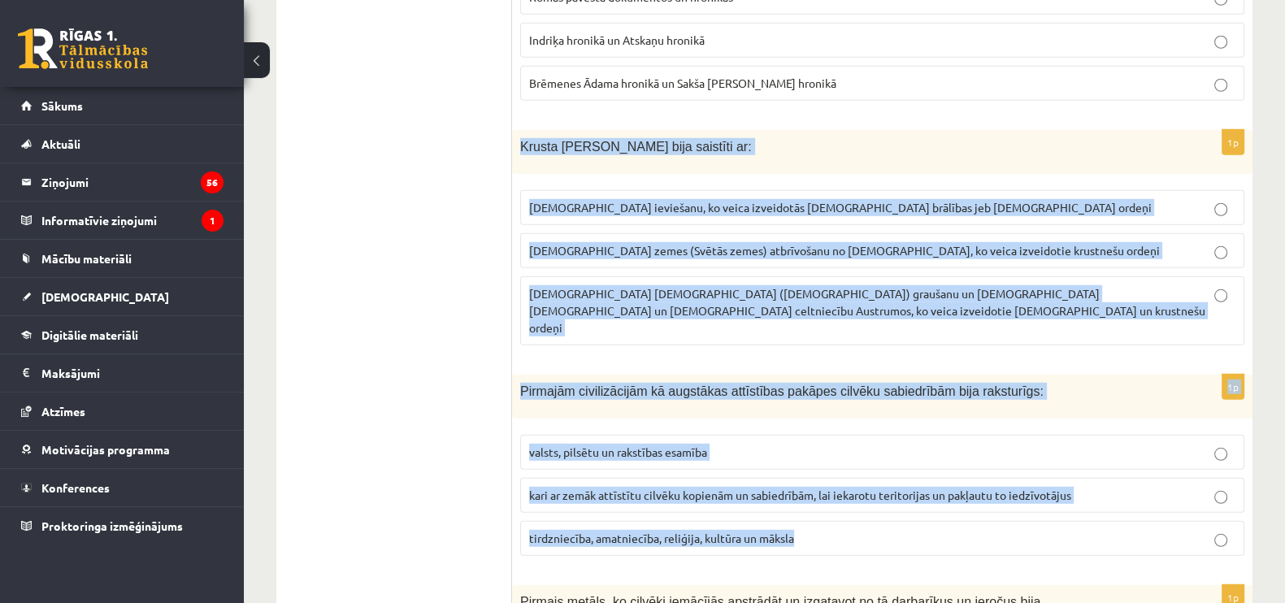
drag, startPoint x: 515, startPoint y: 65, endPoint x: 926, endPoint y: 456, distance: 566.9
click at [583, 243] on span "Kristus zemes (Svētās zemes) atbrīvošanu no musulmaņiem, ko veica izveidotie kr…" at bounding box center [844, 250] width 631 height 15
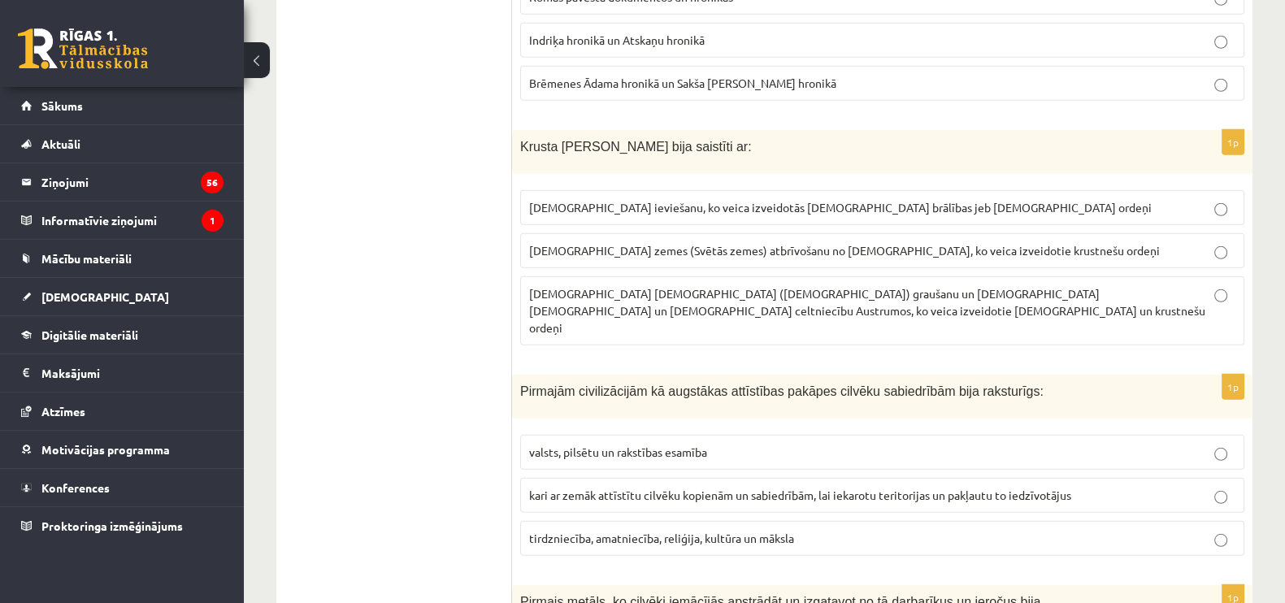
click at [635, 445] on span "valsts, pilsētu un rakstības esamība" at bounding box center [618, 452] width 178 height 15
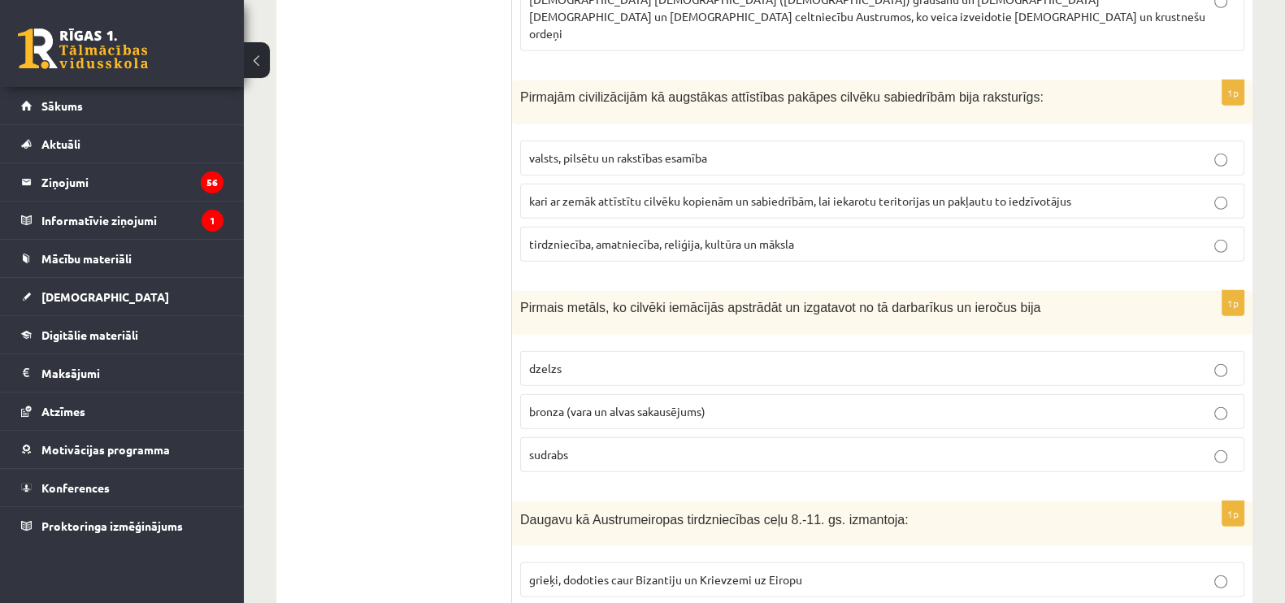
scroll to position [6138, 0]
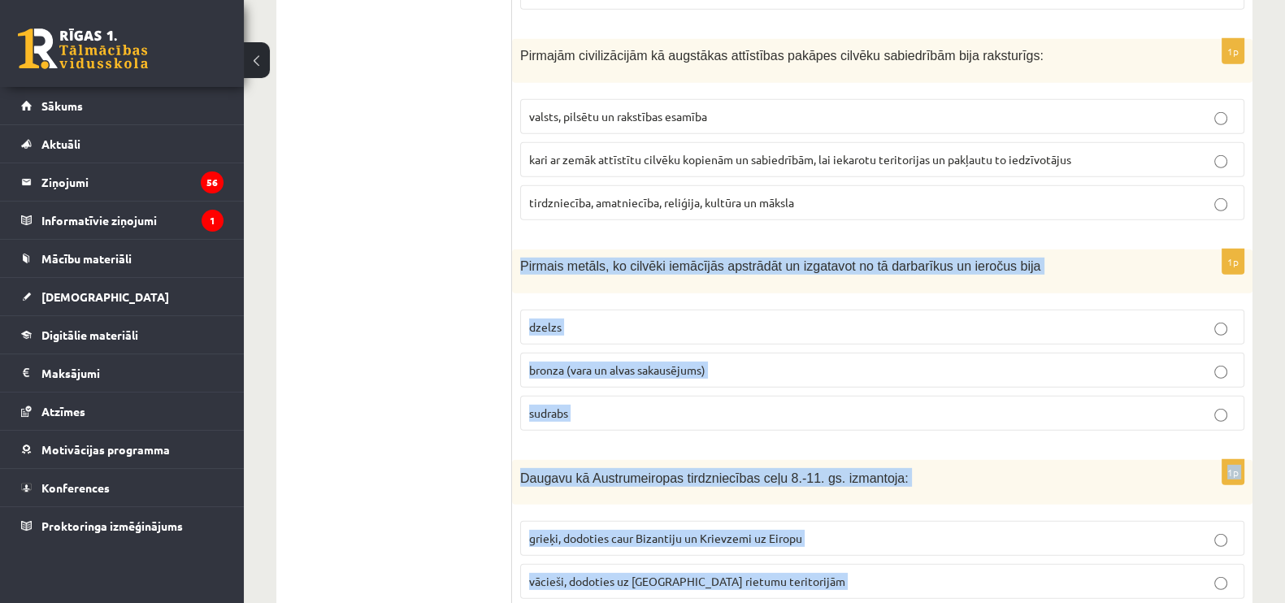
drag, startPoint x: 518, startPoint y: 168, endPoint x: 904, endPoint y: 533, distance: 531.3
click at [571, 363] on span "bronza (vara un alvas sakausējums)" at bounding box center [617, 370] width 176 height 15
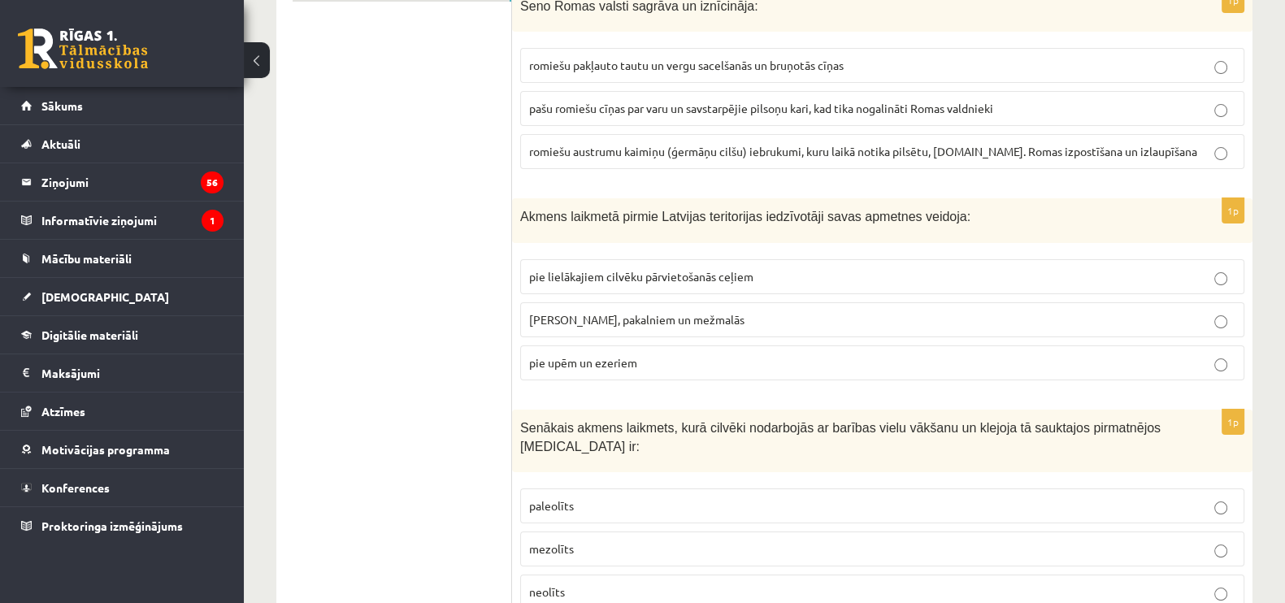
scroll to position [0, 0]
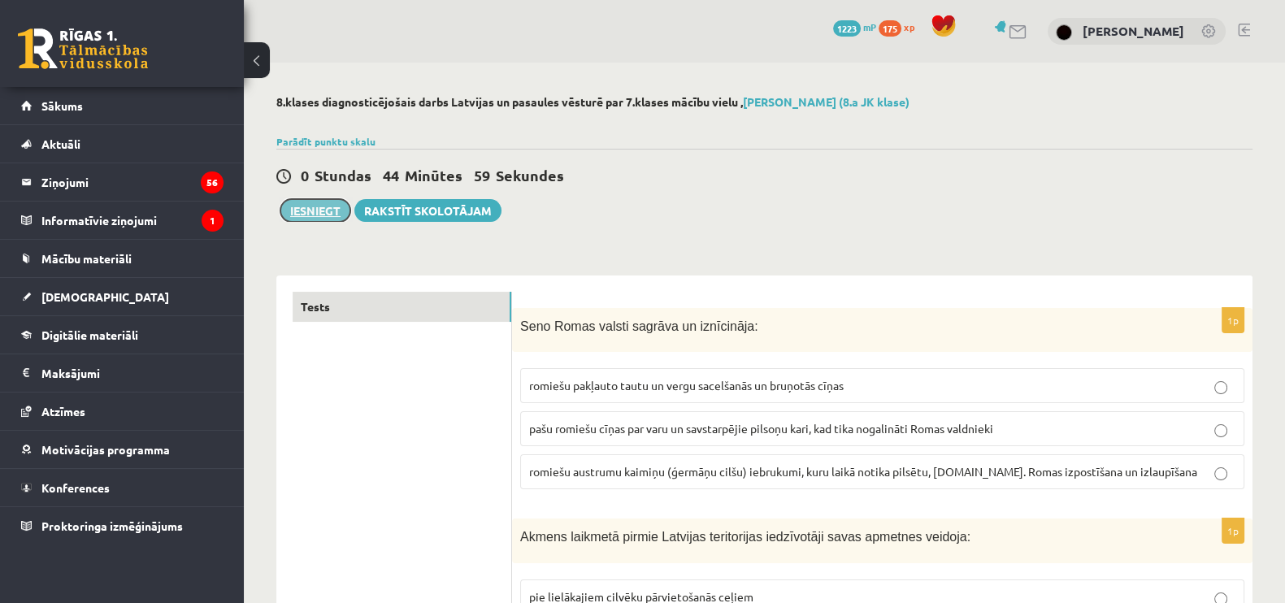
click at [331, 206] on button "Iesniegt" at bounding box center [315, 210] width 70 height 23
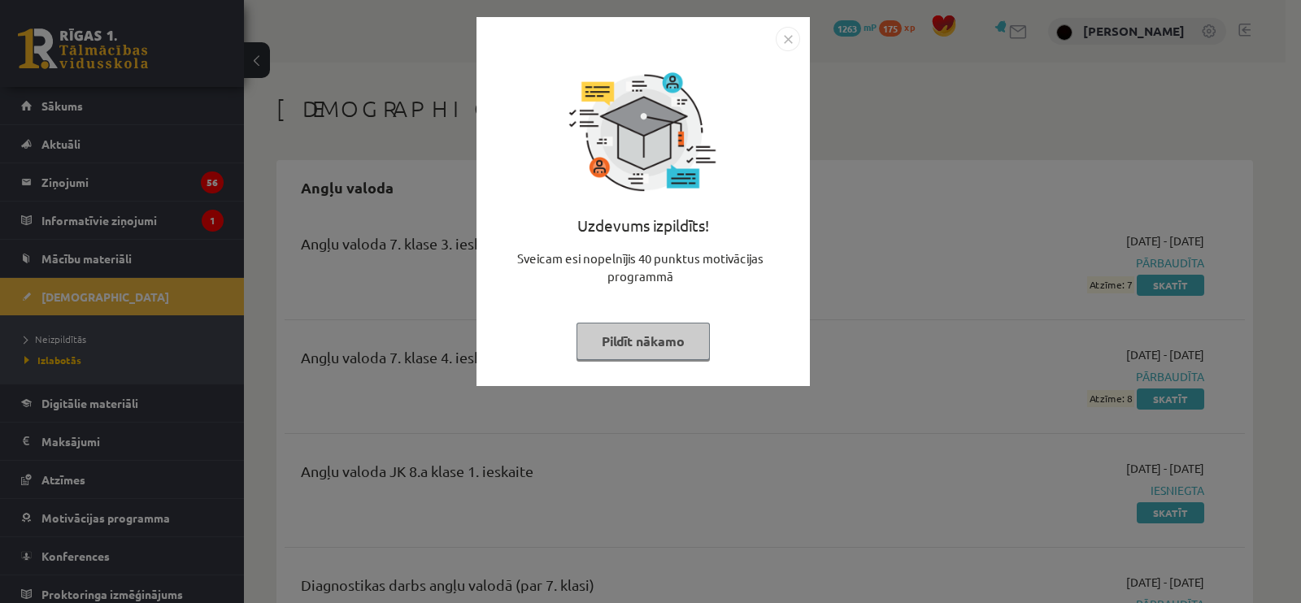
click at [793, 33] on img "Close" at bounding box center [787, 39] width 24 height 24
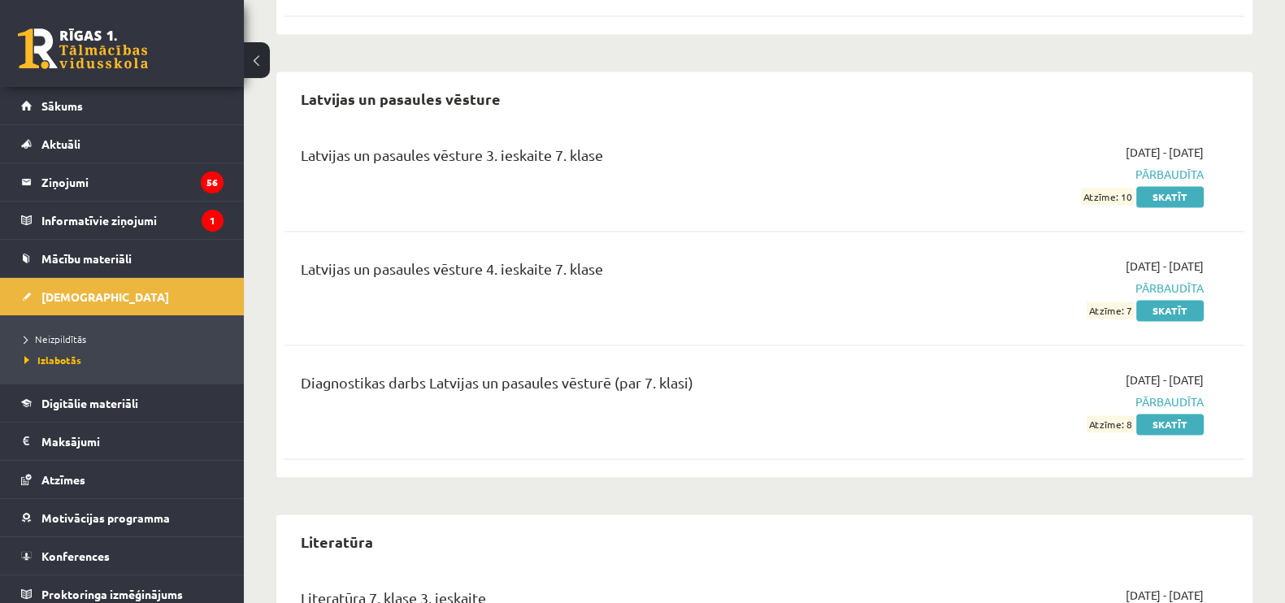
scroll to position [3081, 0]
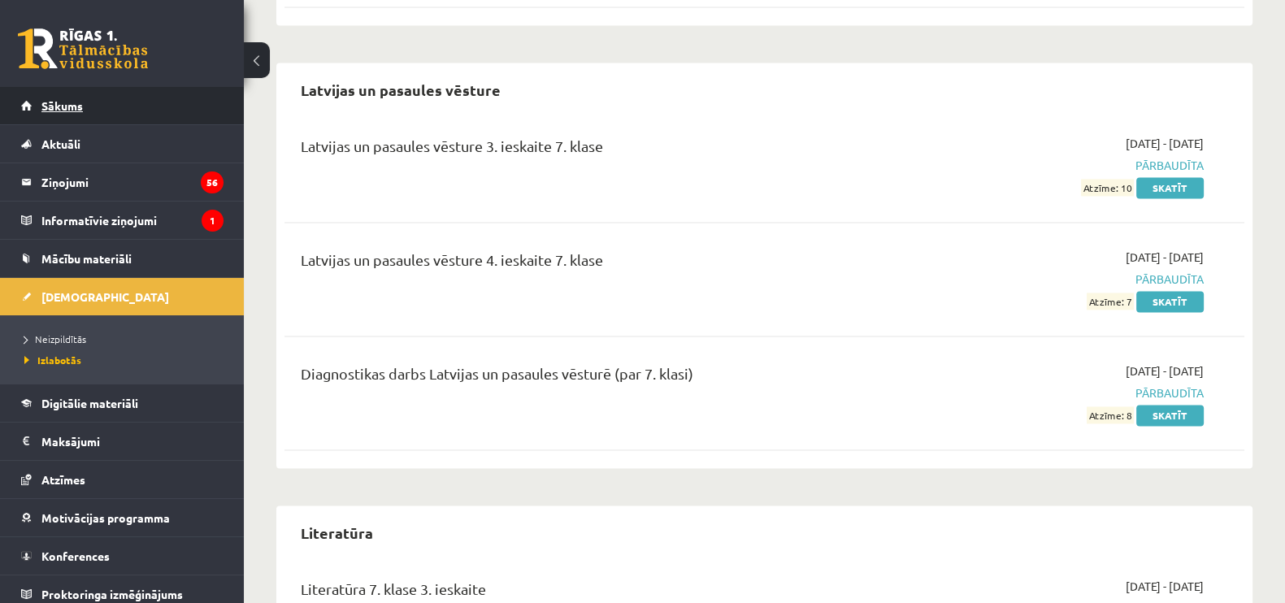
click at [85, 103] on link "Sākums" at bounding box center [122, 105] width 202 height 37
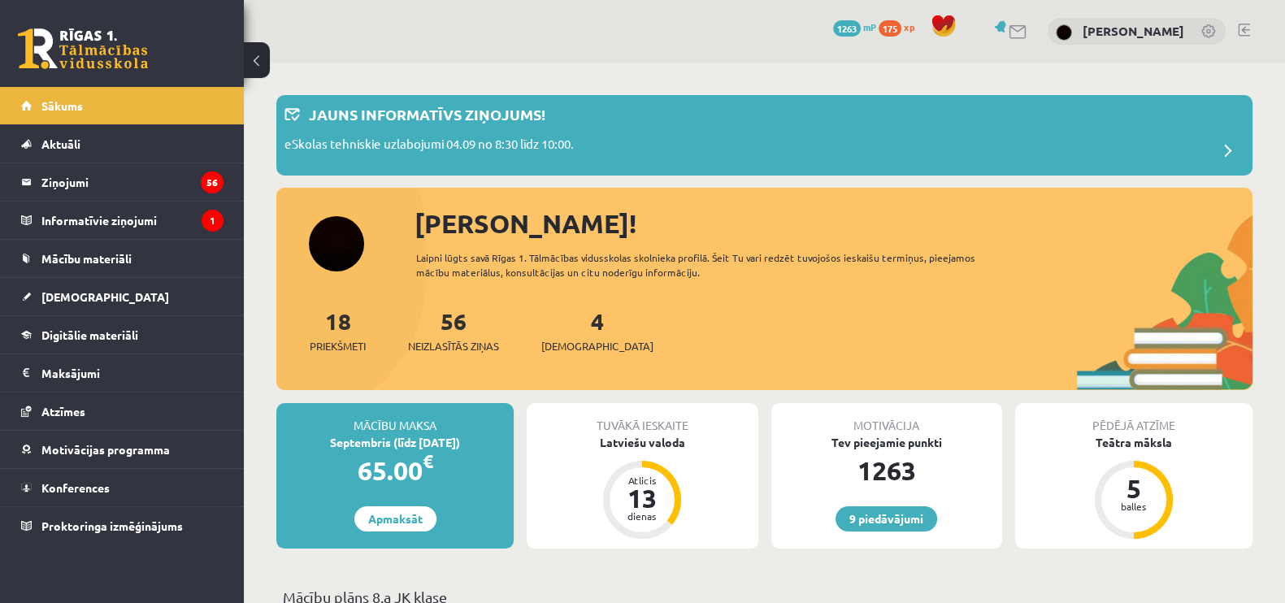
click at [564, 322] on div "4 Ieskaites" at bounding box center [597, 329] width 112 height 50
click at [575, 328] on link "4 Ieskaites" at bounding box center [597, 330] width 112 height 48
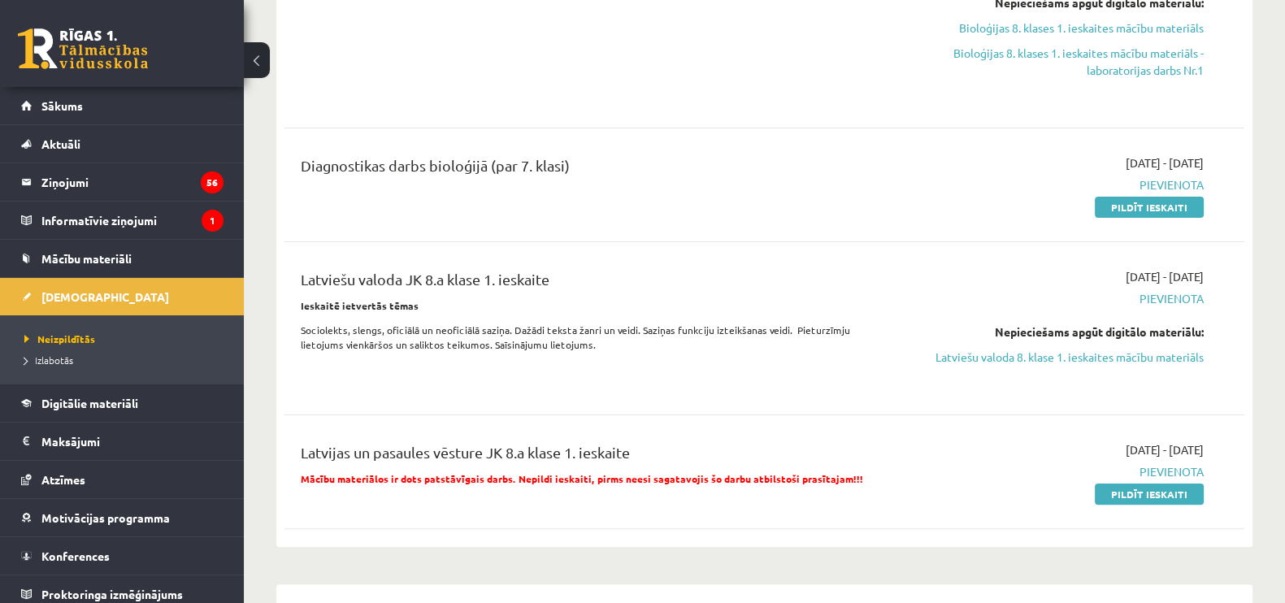
scroll to position [474, 0]
